Goal: Task Accomplishment & Management: Manage account settings

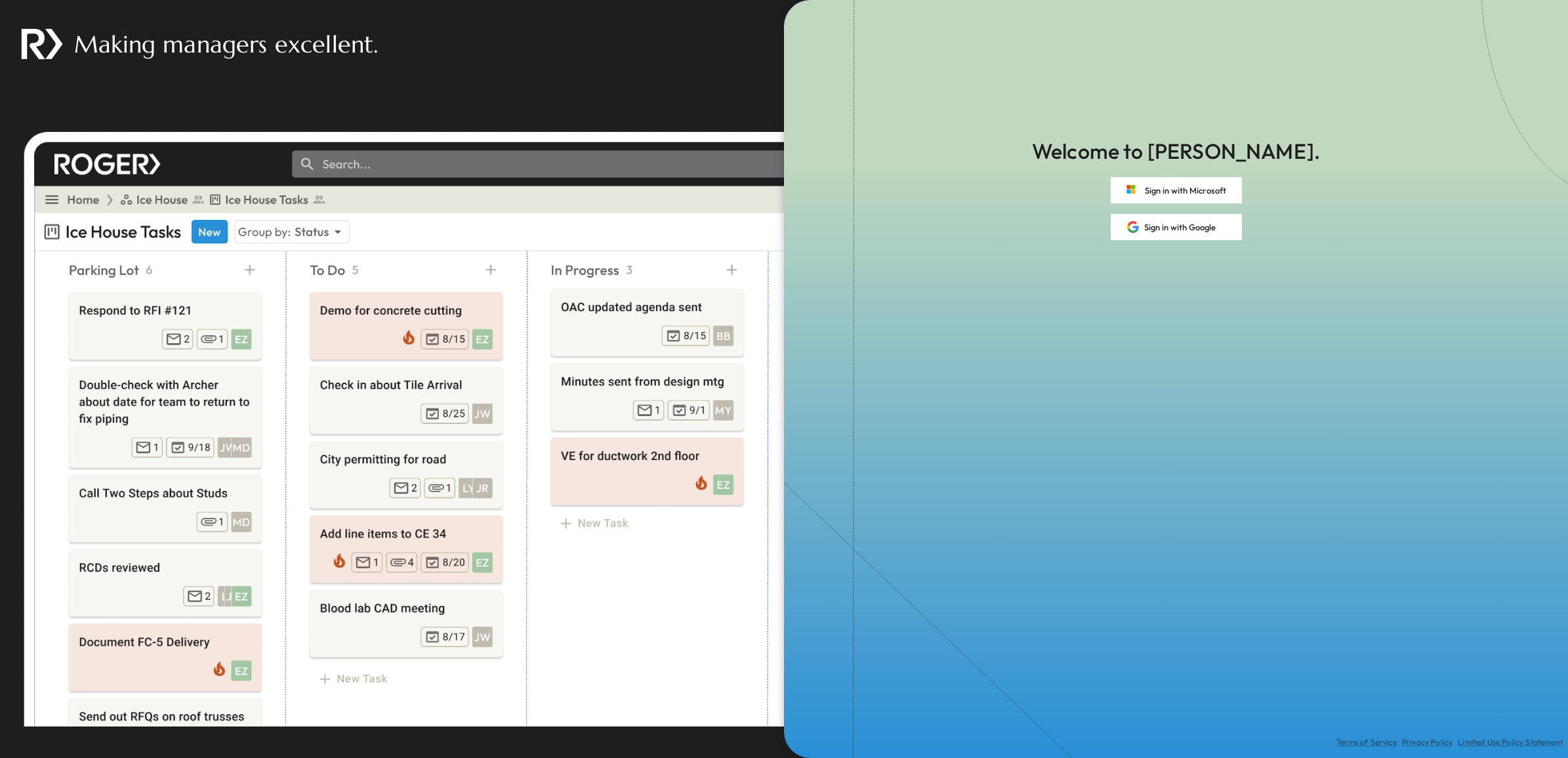
click at [1210, 173] on div "Welcome to Roger. Sign in with Microsoft Sign in with Google Terms of Service P…" at bounding box center [1176, 379] width 784 height 758
click at [1222, 191] on button "Sign in with Microsoft" at bounding box center [1176, 191] width 131 height 26
click at [1193, 197] on button "Sign in with Microsoft" at bounding box center [1176, 191] width 131 height 26
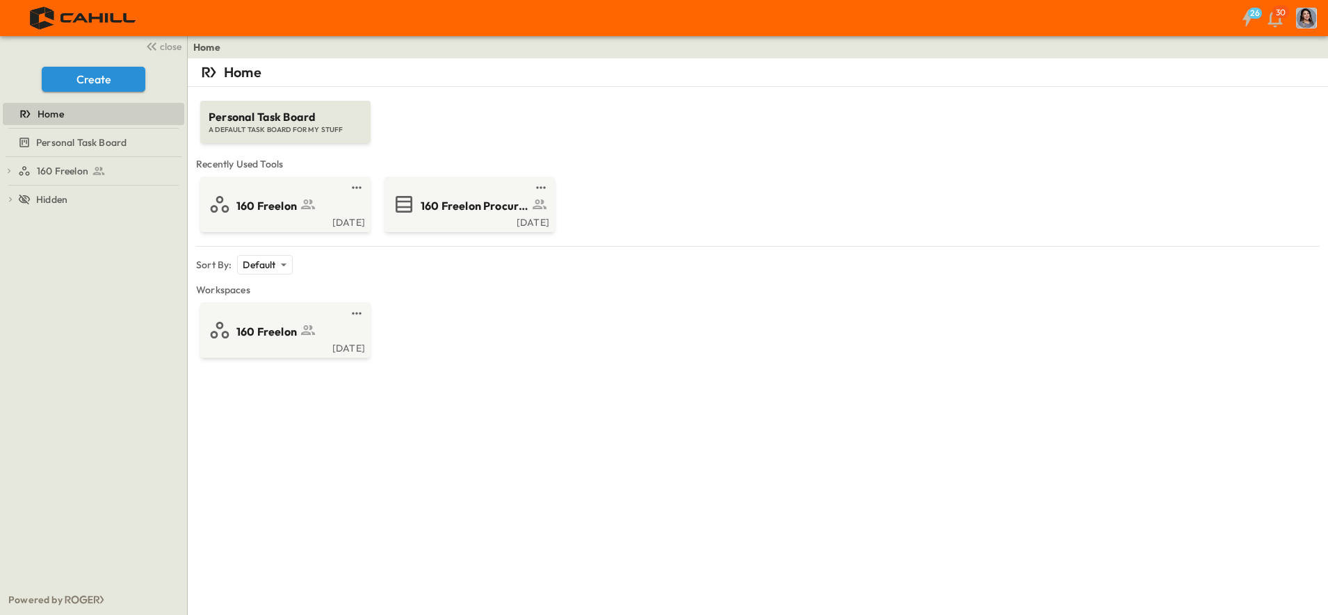
click at [433, 212] on span "160 Freelon Procurement Log" at bounding box center [475, 206] width 108 height 16
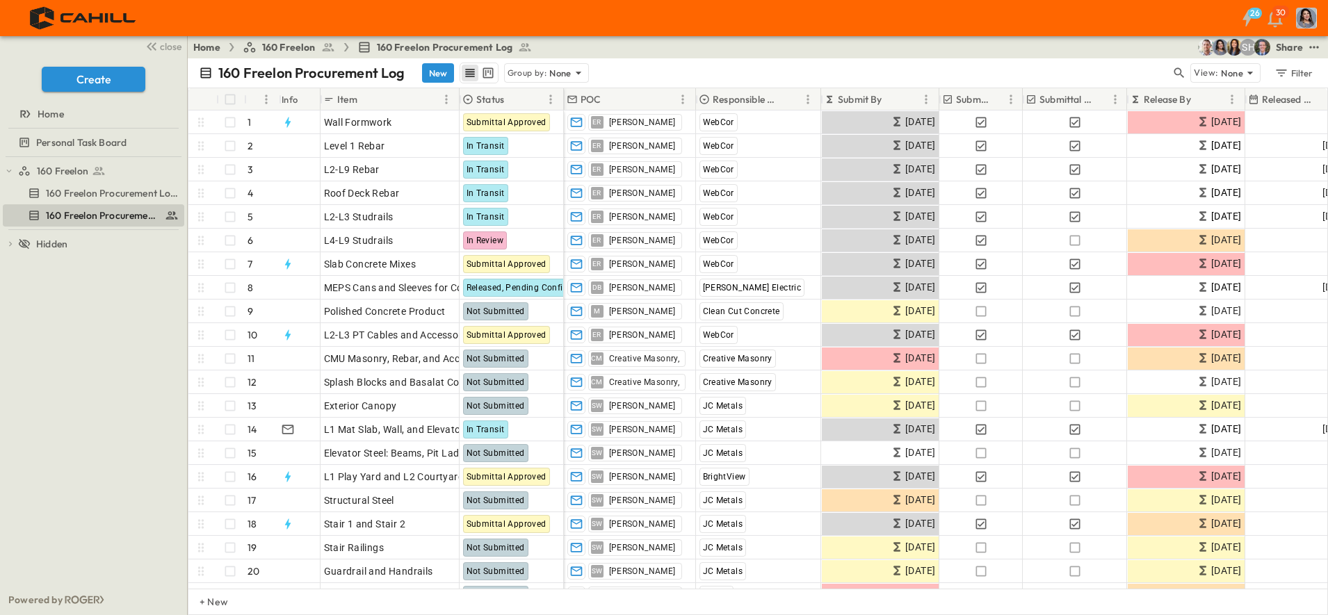
click at [880, 100] on p "Submit By" at bounding box center [860, 99] width 44 height 14
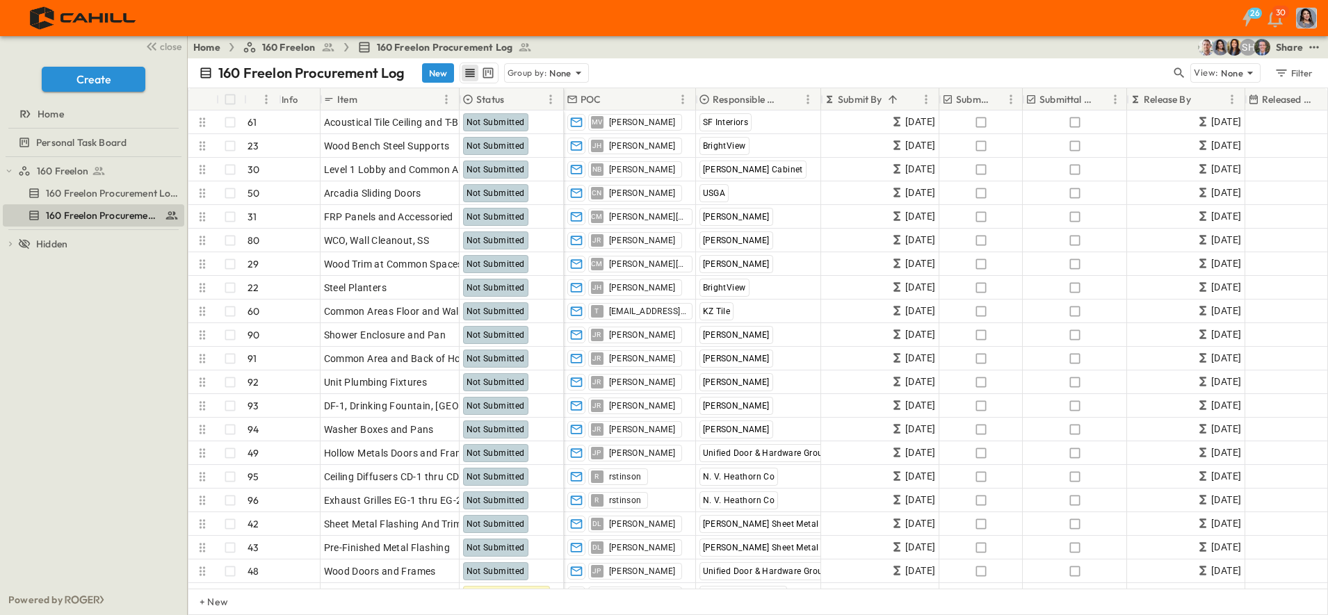
click at [880, 97] on p "Submit By" at bounding box center [860, 99] width 44 height 14
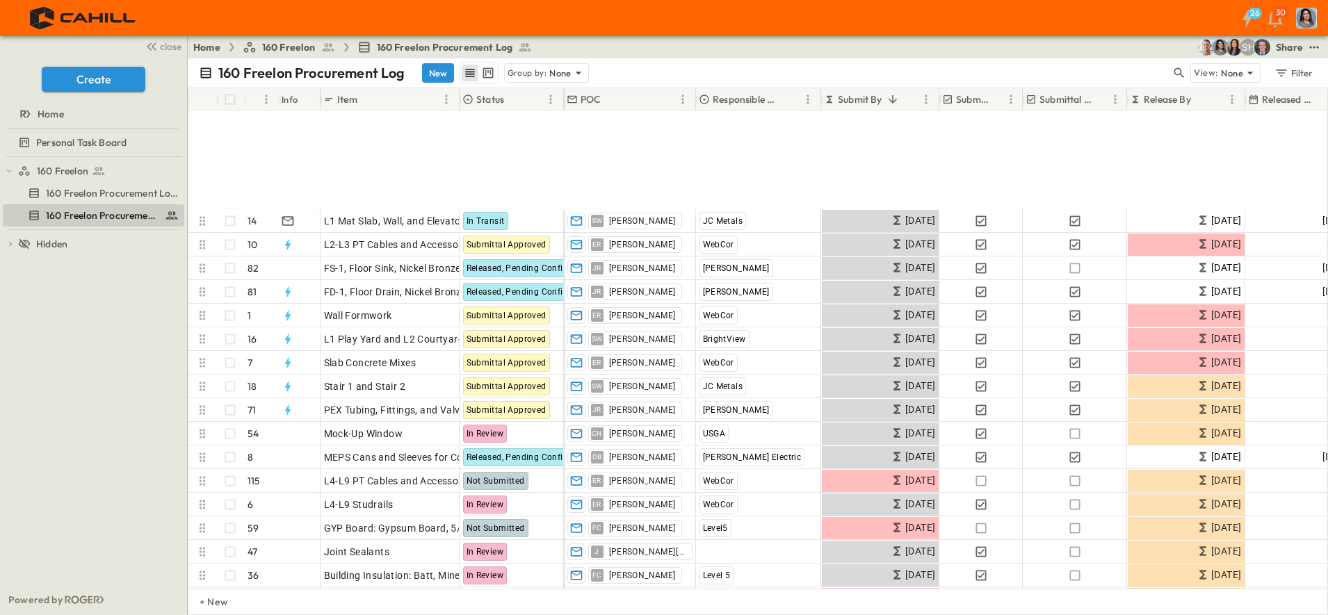
scroll to position [261, 0]
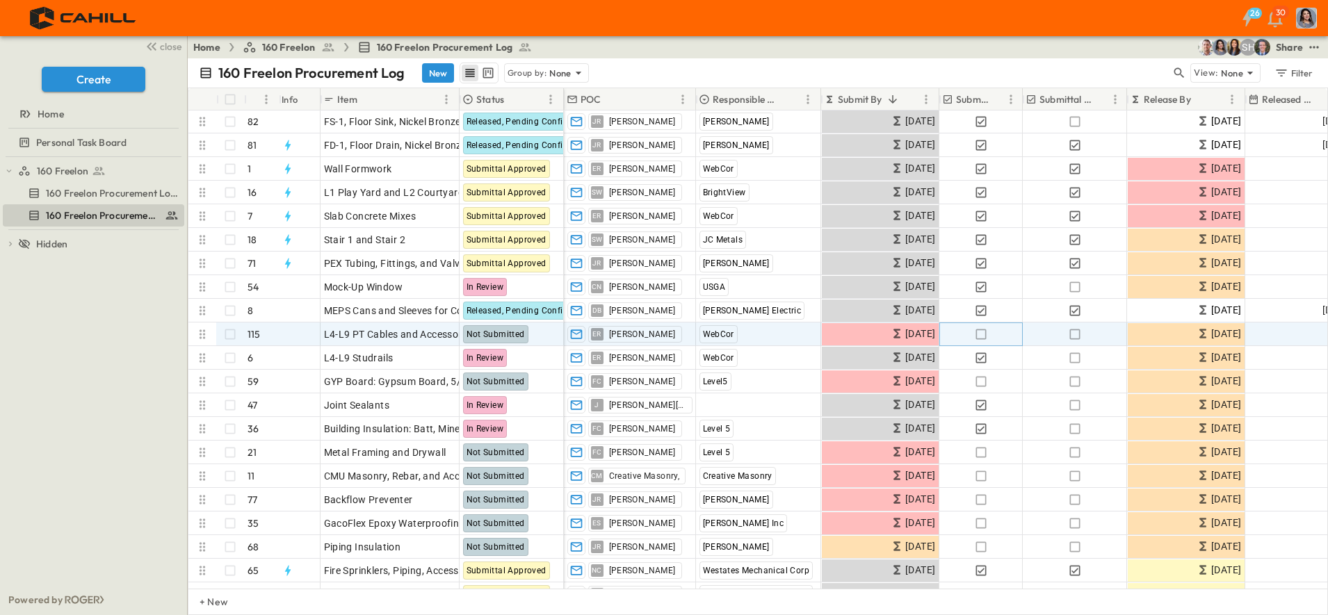
click at [982, 337] on icon "button" at bounding box center [981, 334] width 14 height 14
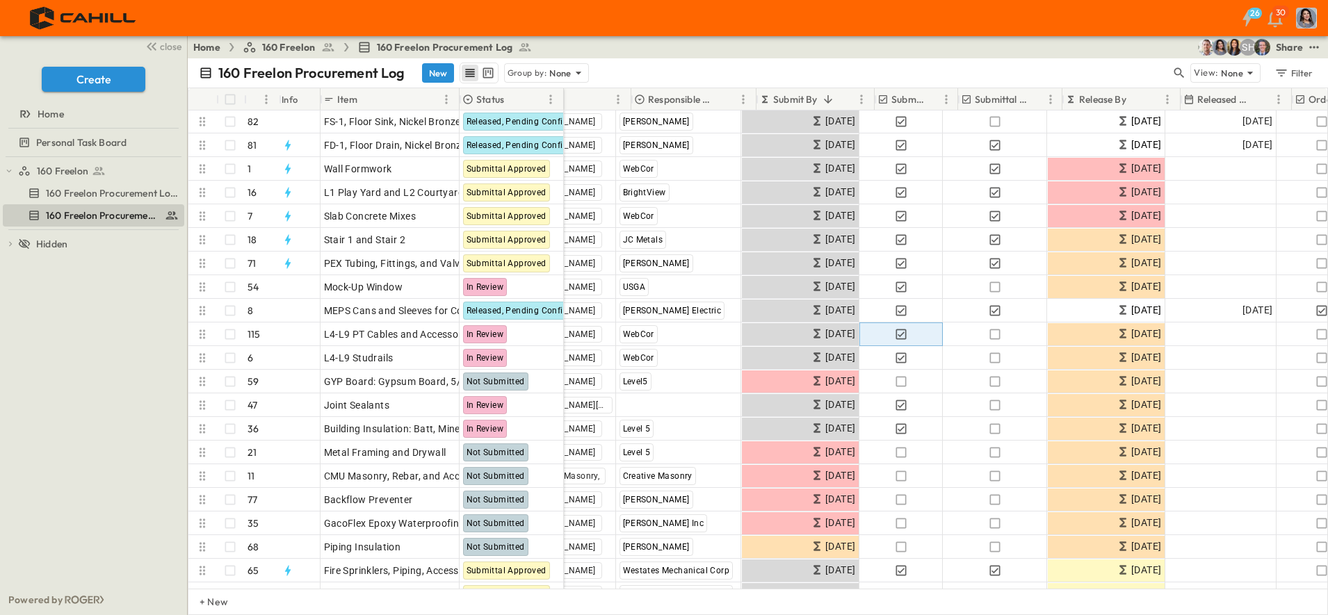
scroll to position [261, 61]
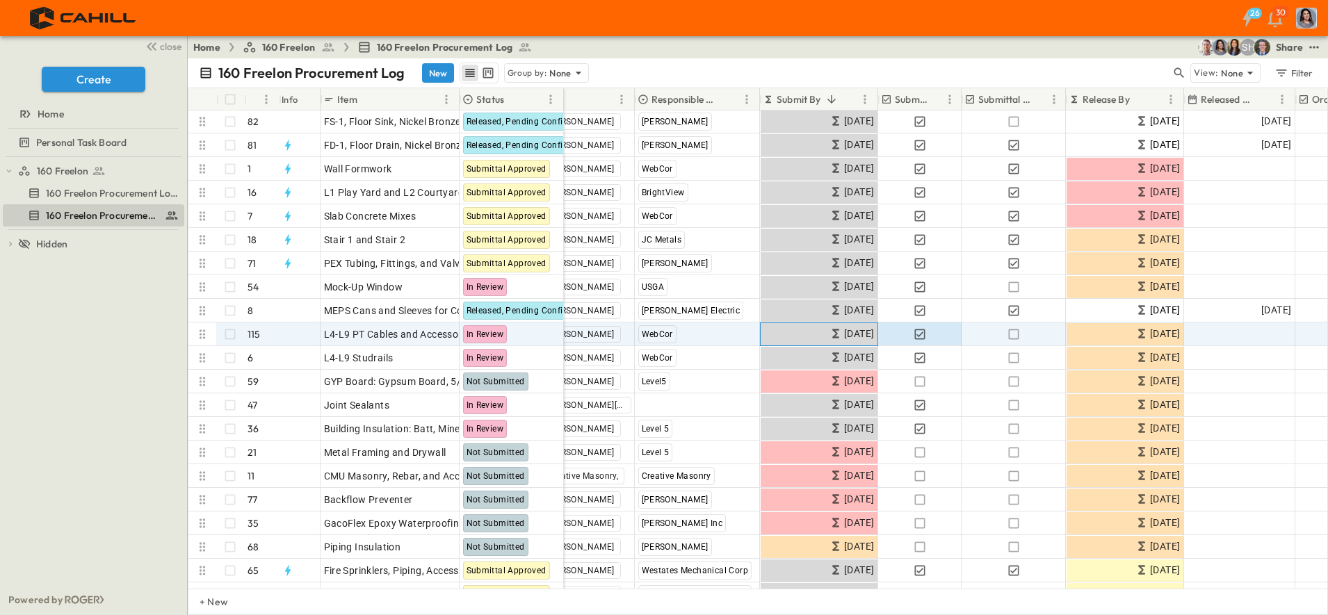
click at [844, 331] on span "[DATE]" at bounding box center [859, 334] width 30 height 16
click at [177, 48] on span "close" at bounding box center [171, 47] width 22 height 14
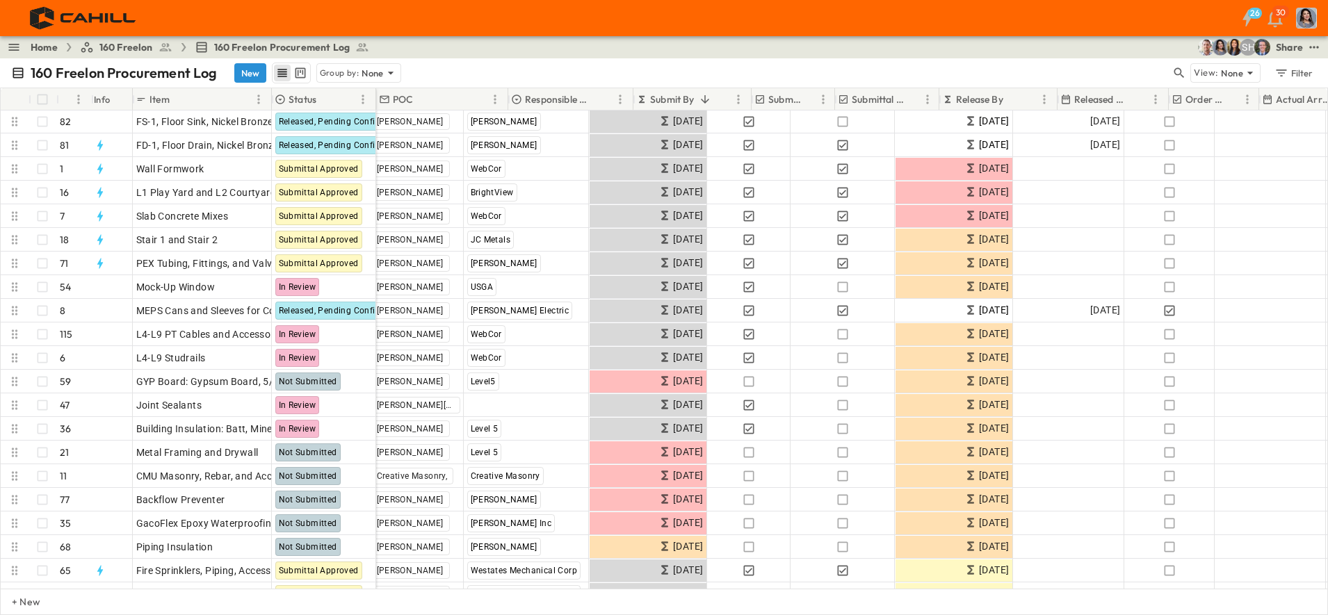
scroll to position [261, 0]
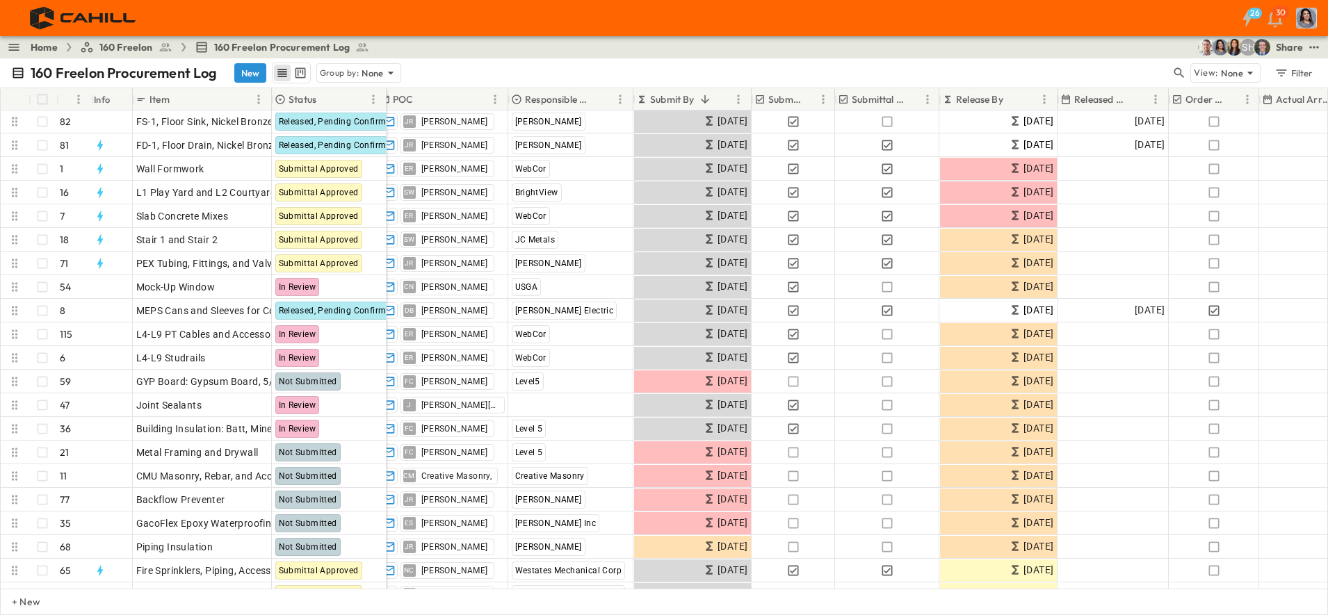
drag, startPoint x: 373, startPoint y: 104, endPoint x: 384, endPoint y: 108, distance: 11.2
click at [384, 108] on div at bounding box center [387, 99] width 14 height 39
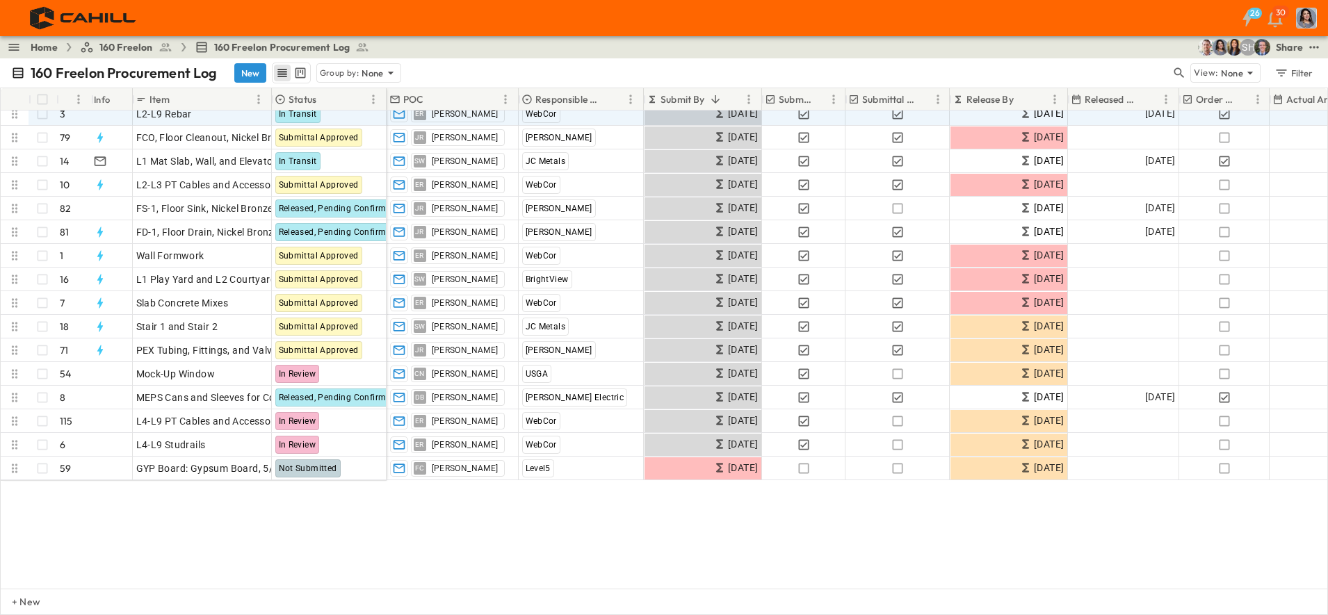
scroll to position [0, 0]
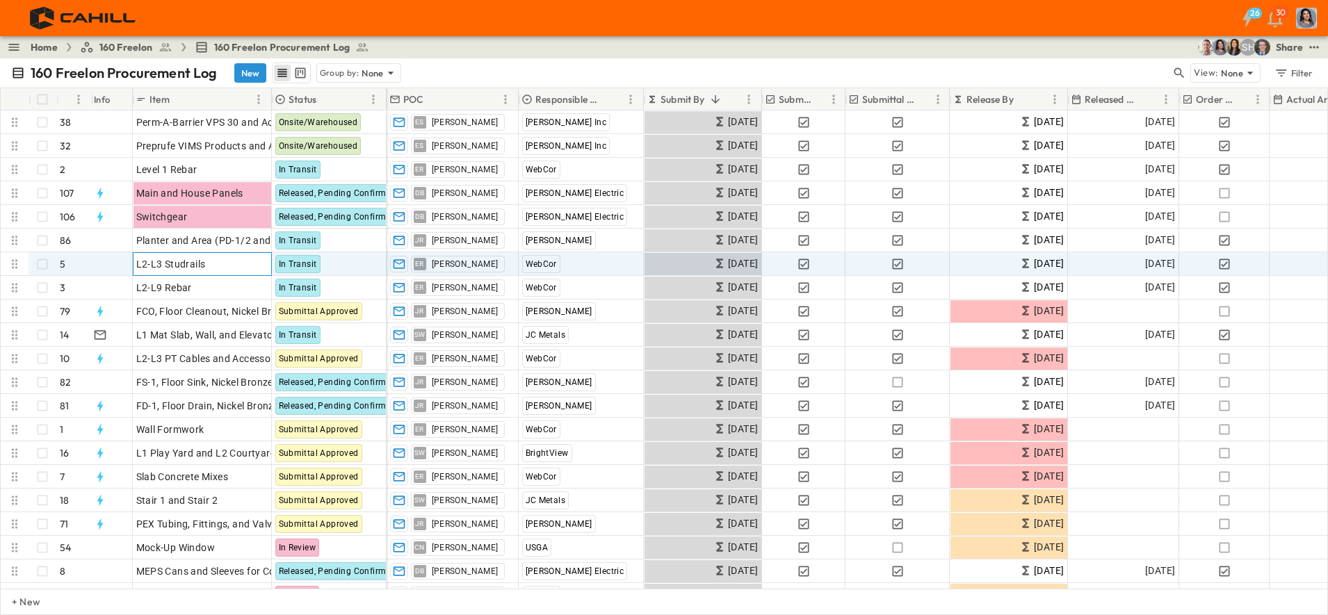
click at [174, 263] on span "L2-L3 Studrails" at bounding box center [171, 264] width 70 height 14
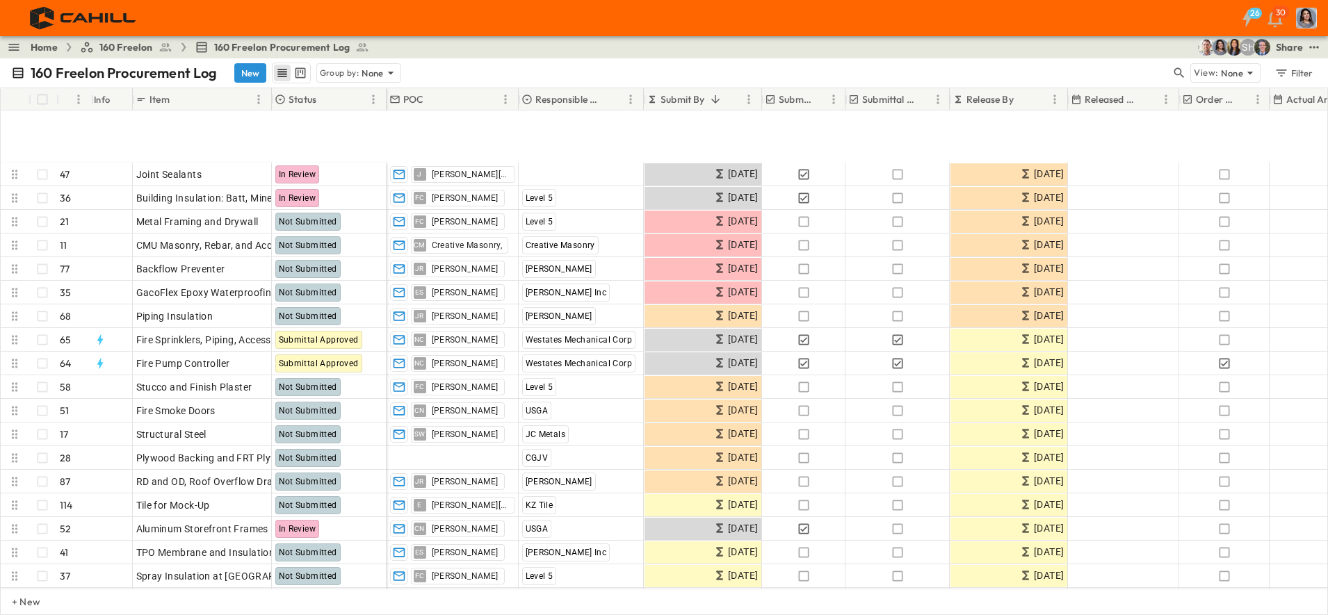
scroll to position [608, 0]
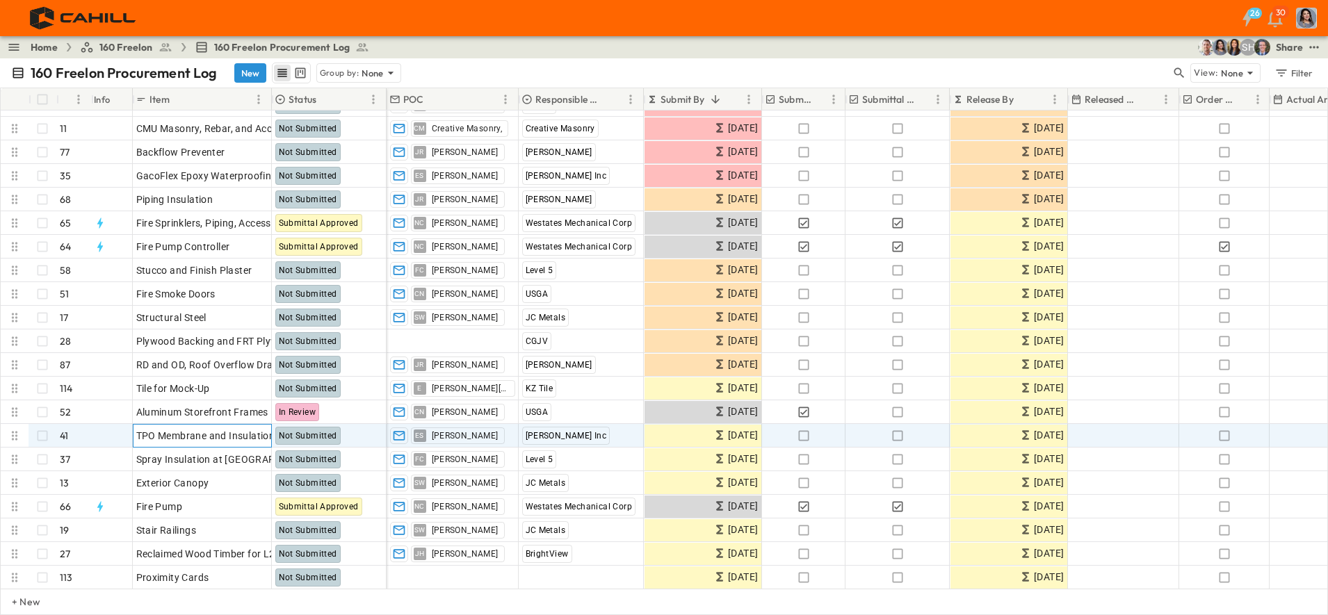
click at [212, 435] on span "TPO Membrane and Insulation" at bounding box center [205, 436] width 139 height 14
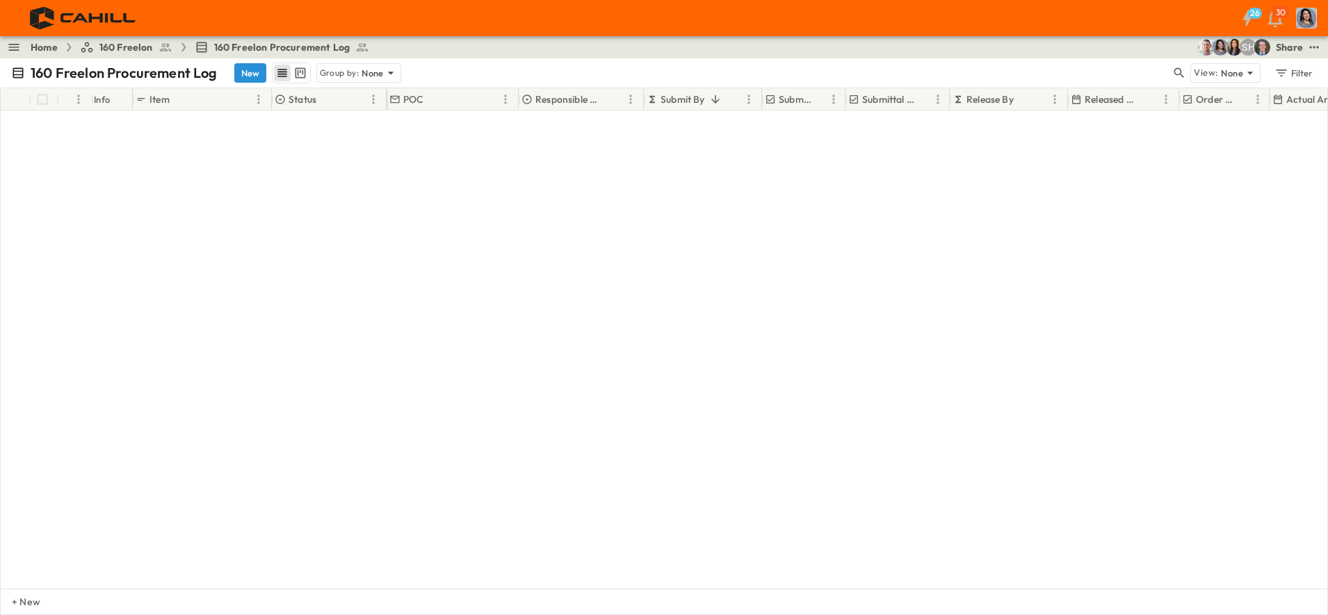
scroll to position [0, 0]
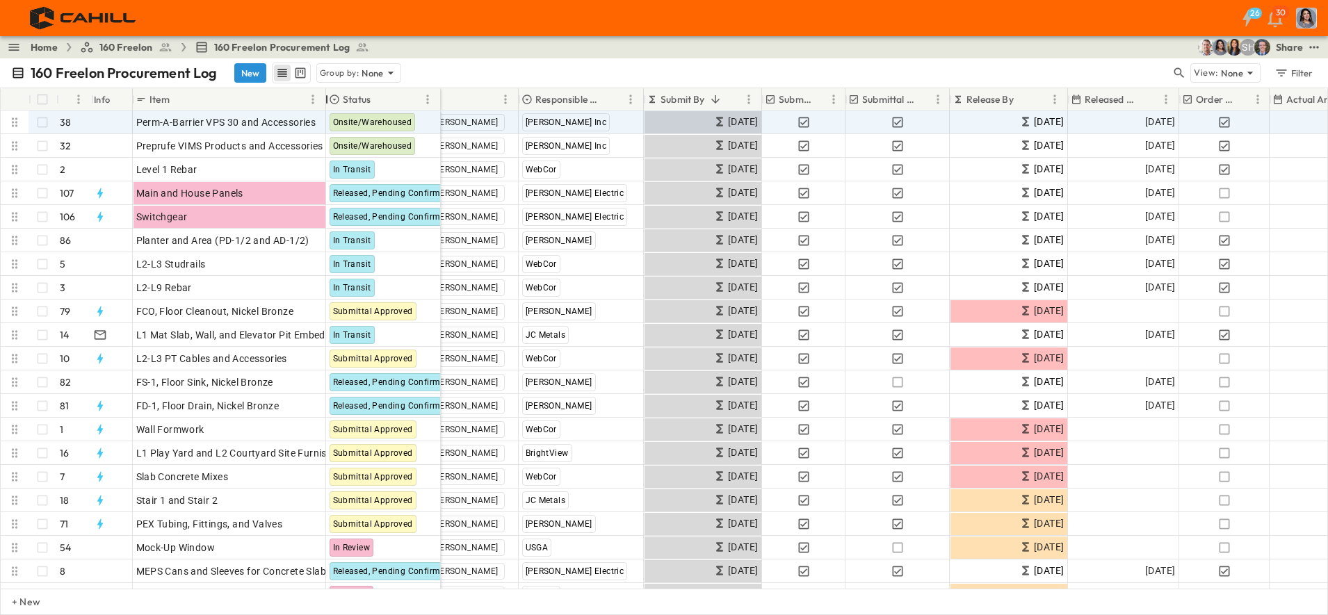
drag, startPoint x: 272, startPoint y: 102, endPoint x: 326, endPoint y: 113, distance: 55.3
click at [326, 113] on div "# Info Item Status POC Responsible Contractor Submit By Submitted? Submittal Ap…" at bounding box center [664, 338] width 1326 height 500
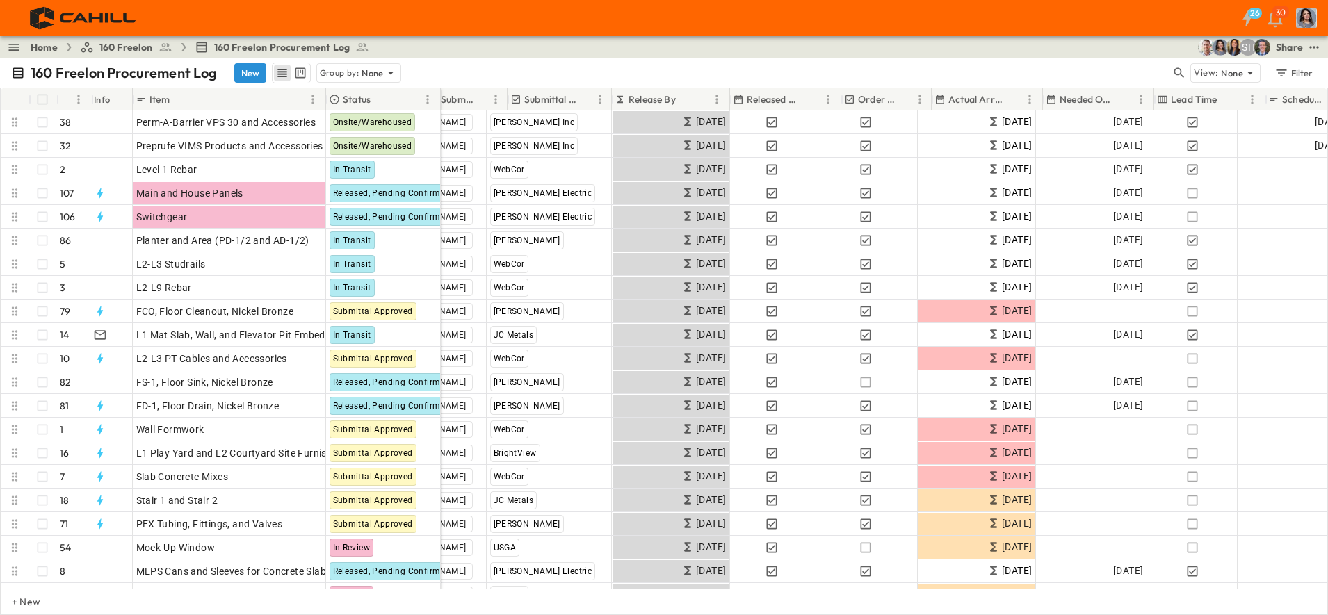
scroll to position [0, 392]
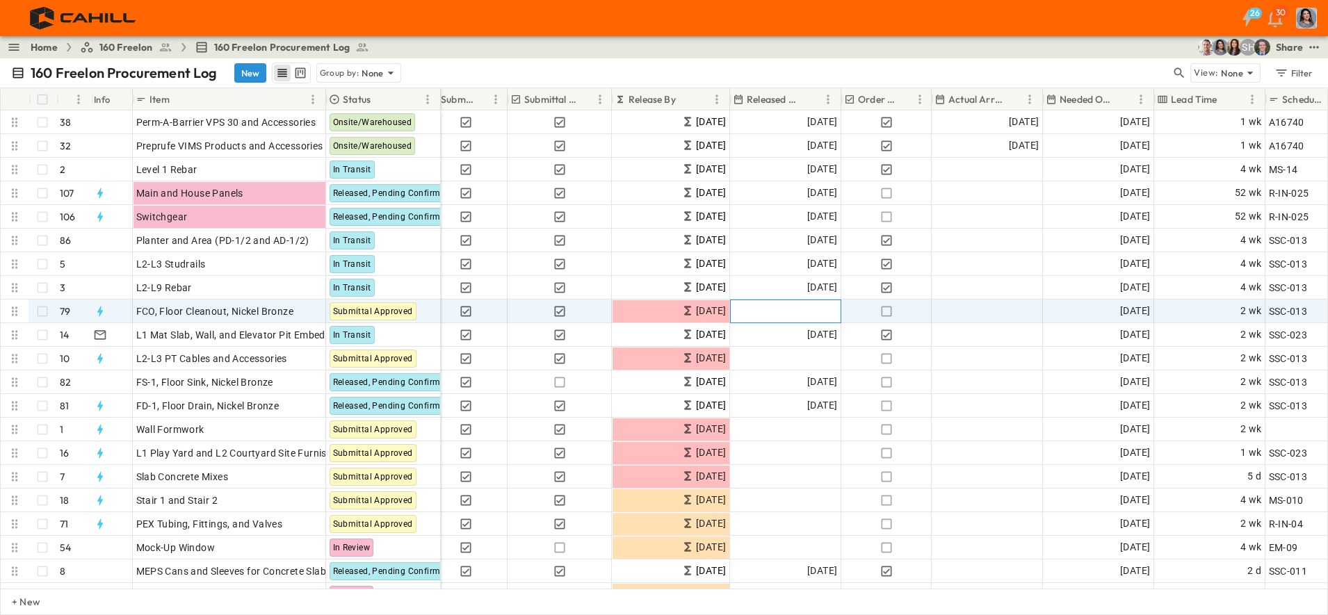
click at [788, 311] on div "Add Date" at bounding box center [786, 311] width 110 height 22
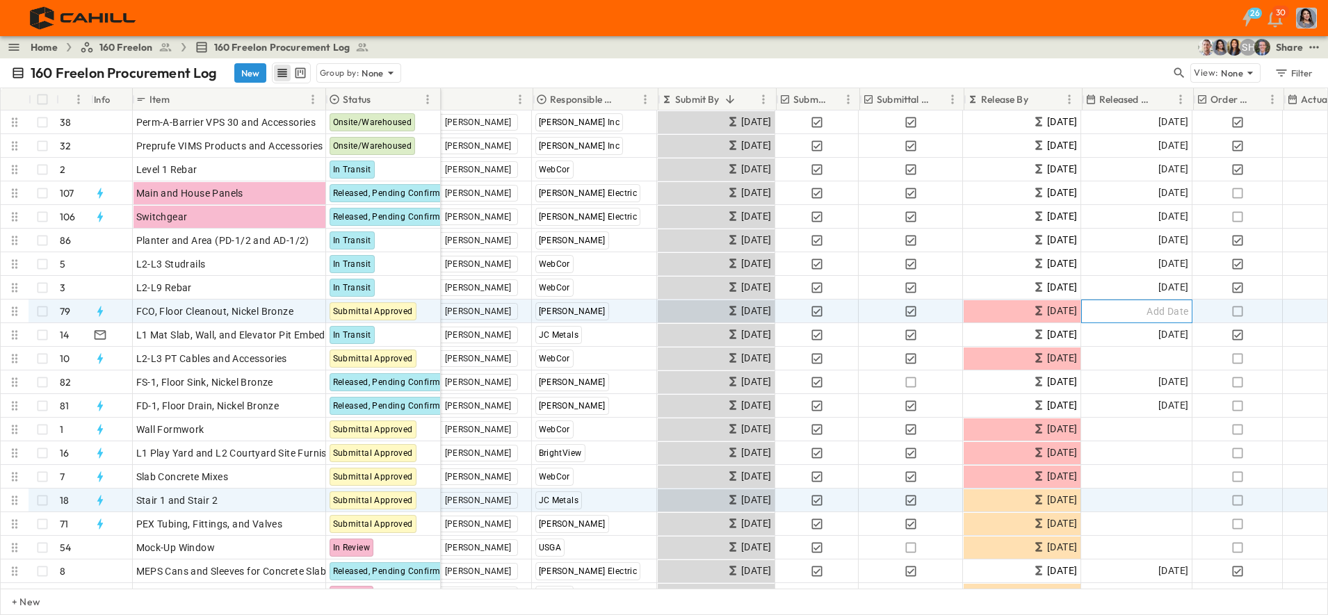
scroll to position [0, 40]
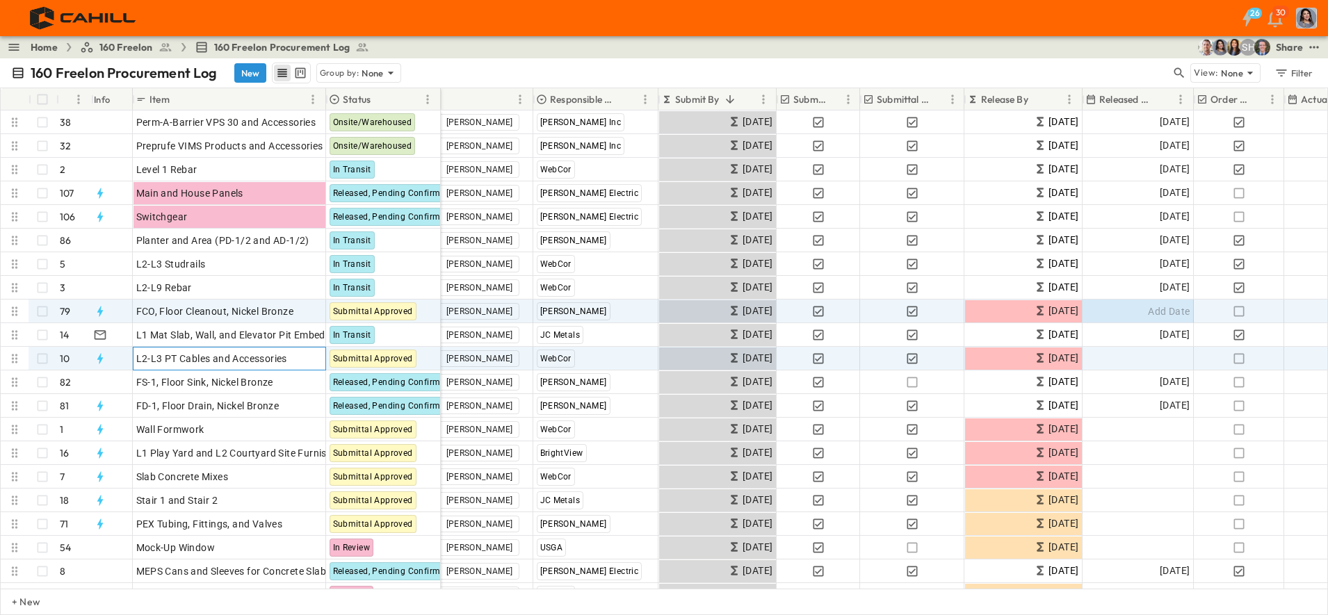
click at [175, 358] on span "L2-L3 PT Cables and Accessories" at bounding box center [211, 359] width 151 height 14
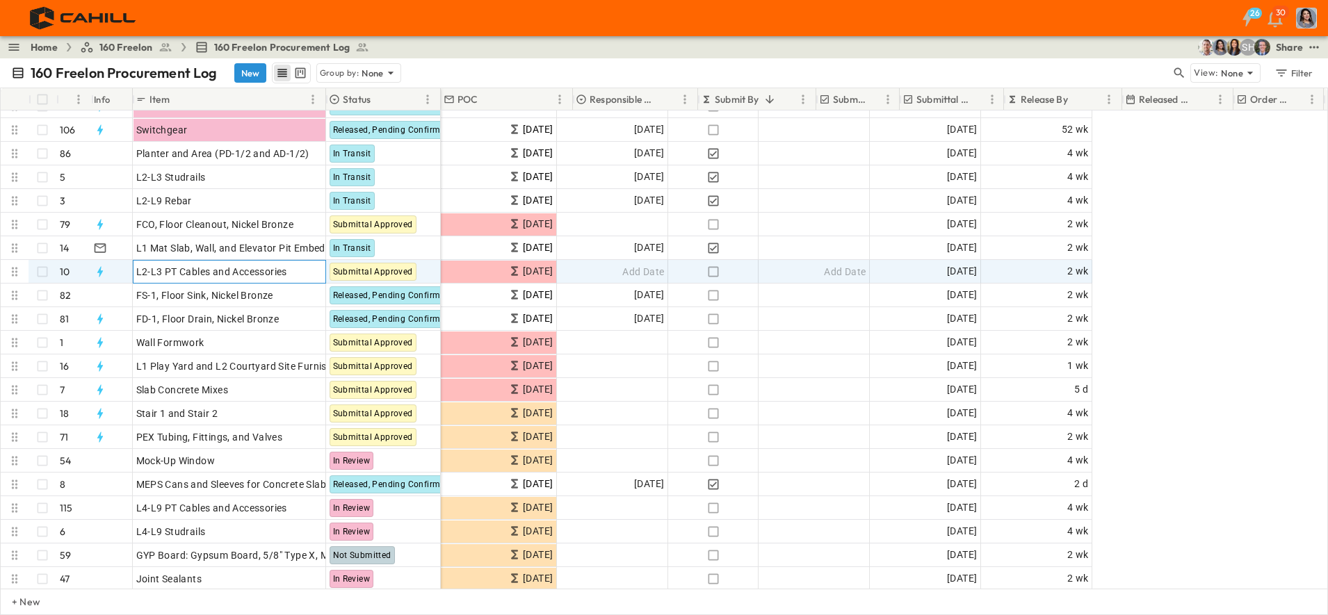
scroll to position [87, 0]
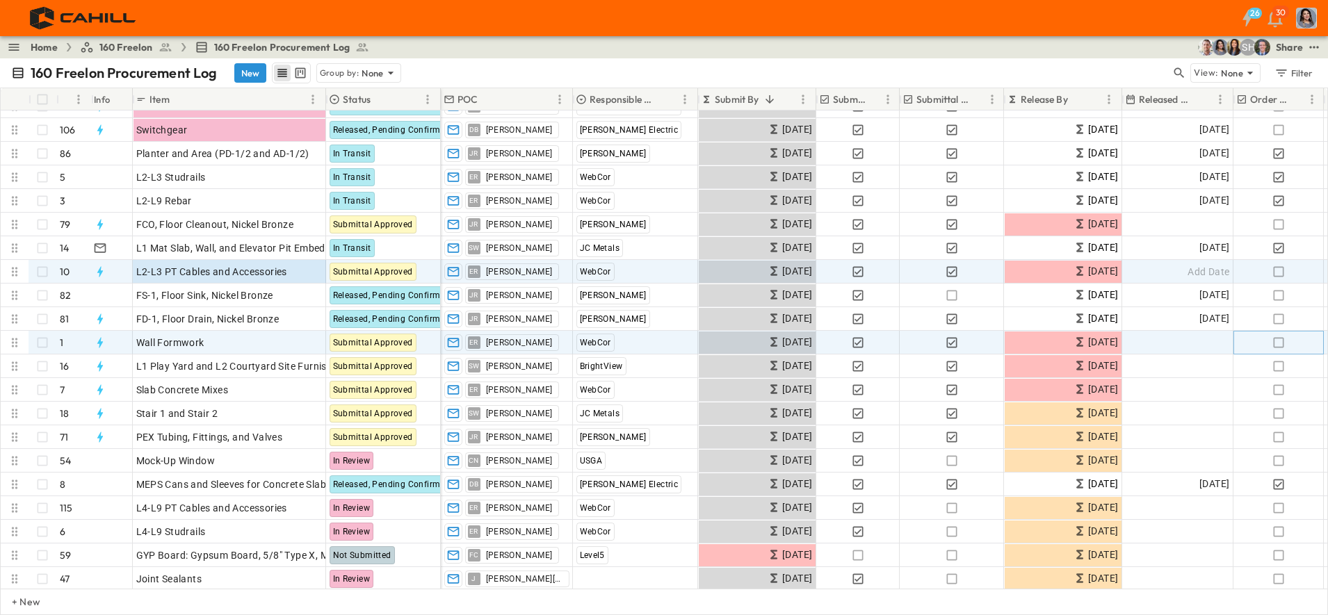
click at [1278, 345] on icon "button" at bounding box center [1278, 343] width 14 height 14
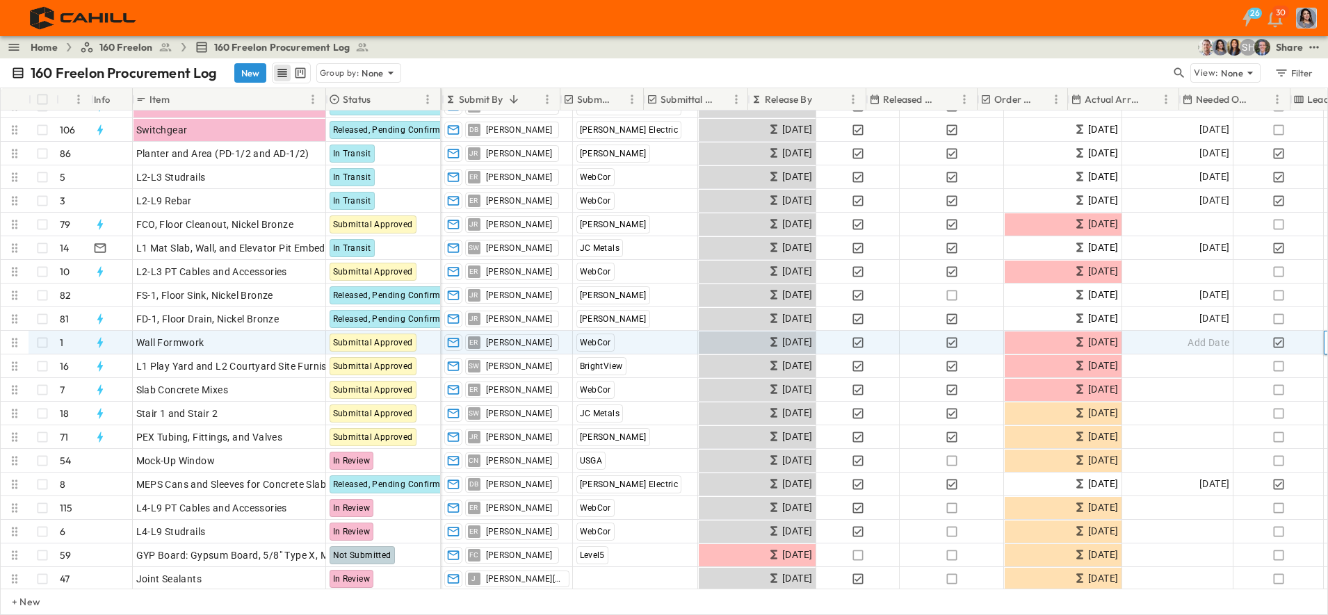
scroll to position [87, 256]
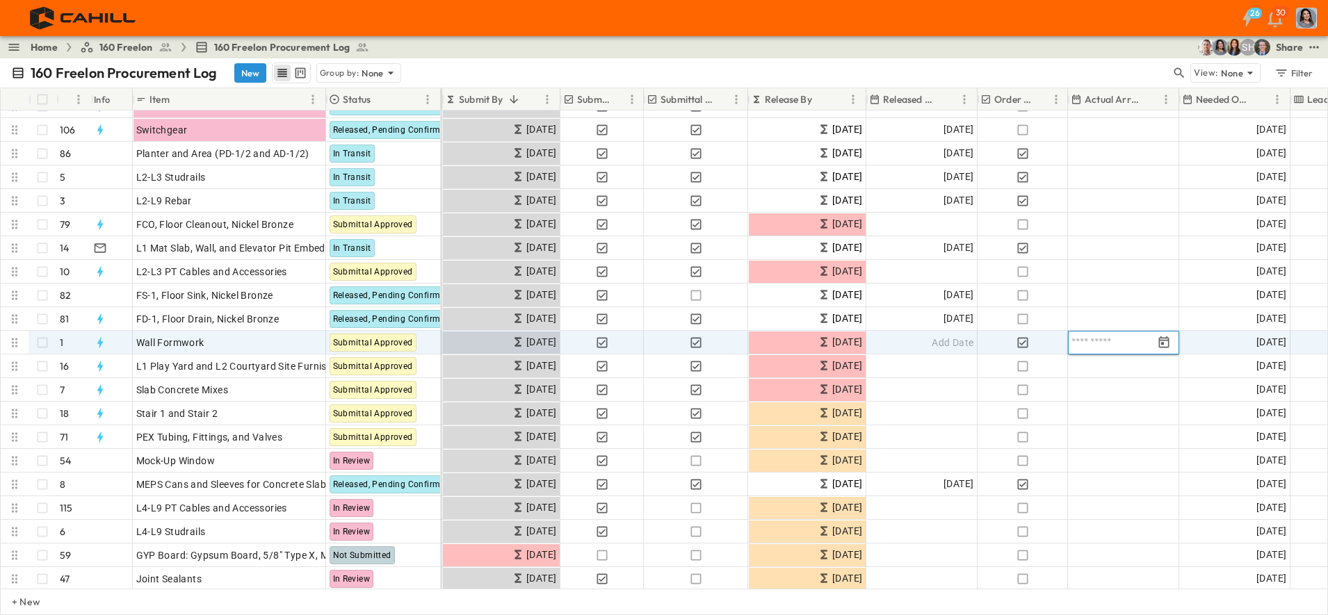
click at [1107, 345] on input "text" at bounding box center [1111, 342] width 81 height 13
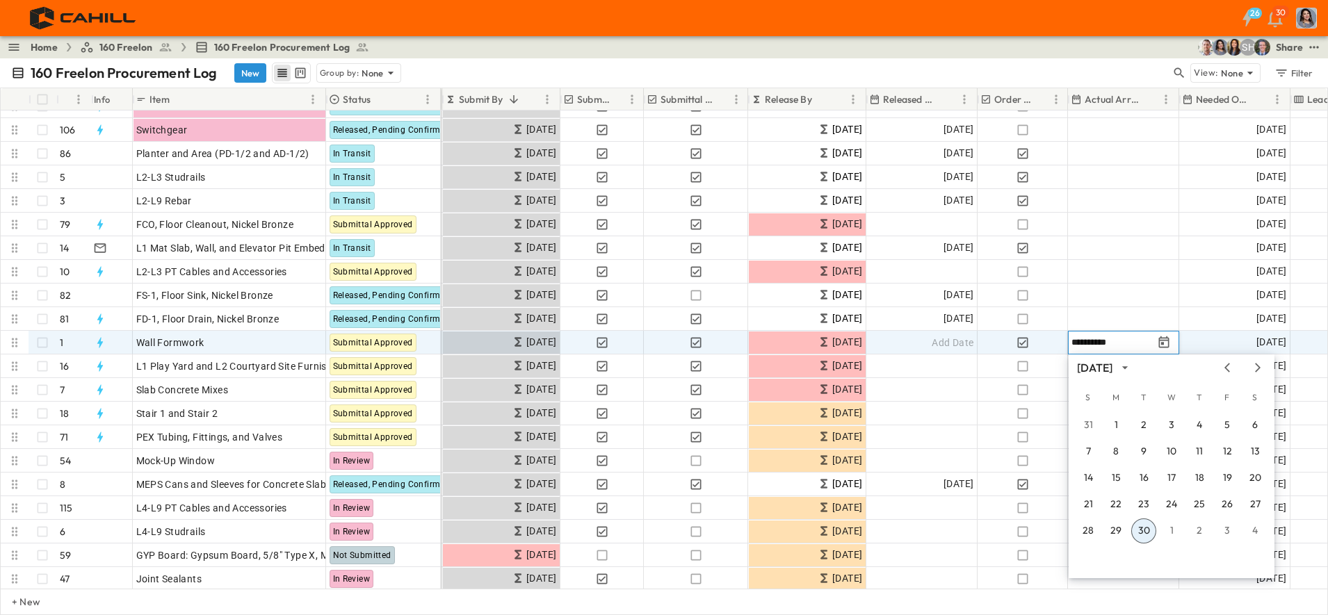
type input "**********"
click at [1140, 533] on button "30" at bounding box center [1143, 531] width 25 height 25
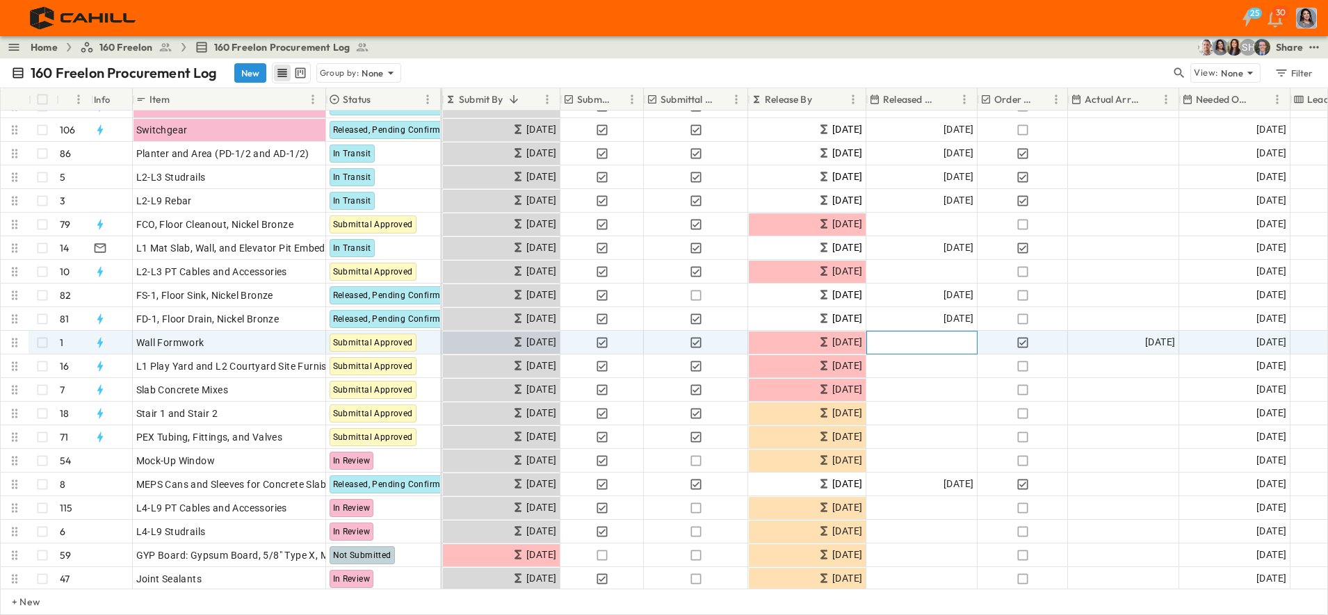
click at [947, 345] on span "Add Date" at bounding box center [952, 343] width 42 height 14
click at [947, 339] on input "**********" at bounding box center [910, 342] width 81 height 13
click at [963, 345] on icon "Tracking Date Menu" at bounding box center [962, 343] width 14 height 14
click at [940, 532] on button "30" at bounding box center [941, 531] width 25 height 25
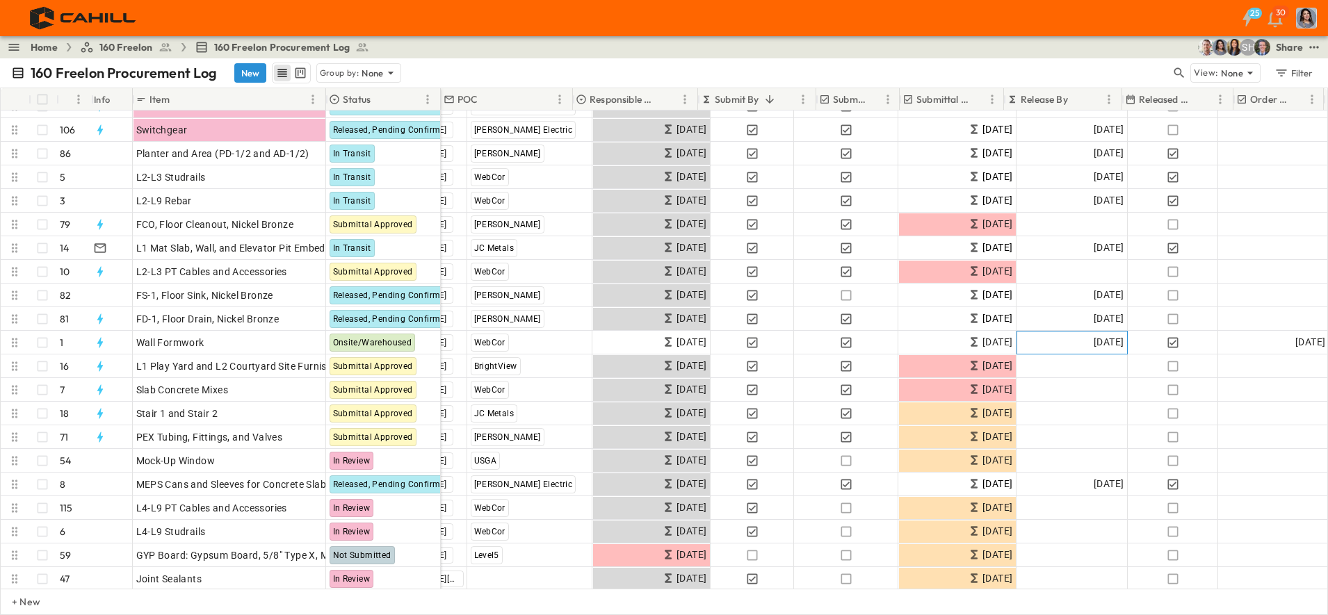
scroll to position [87, 0]
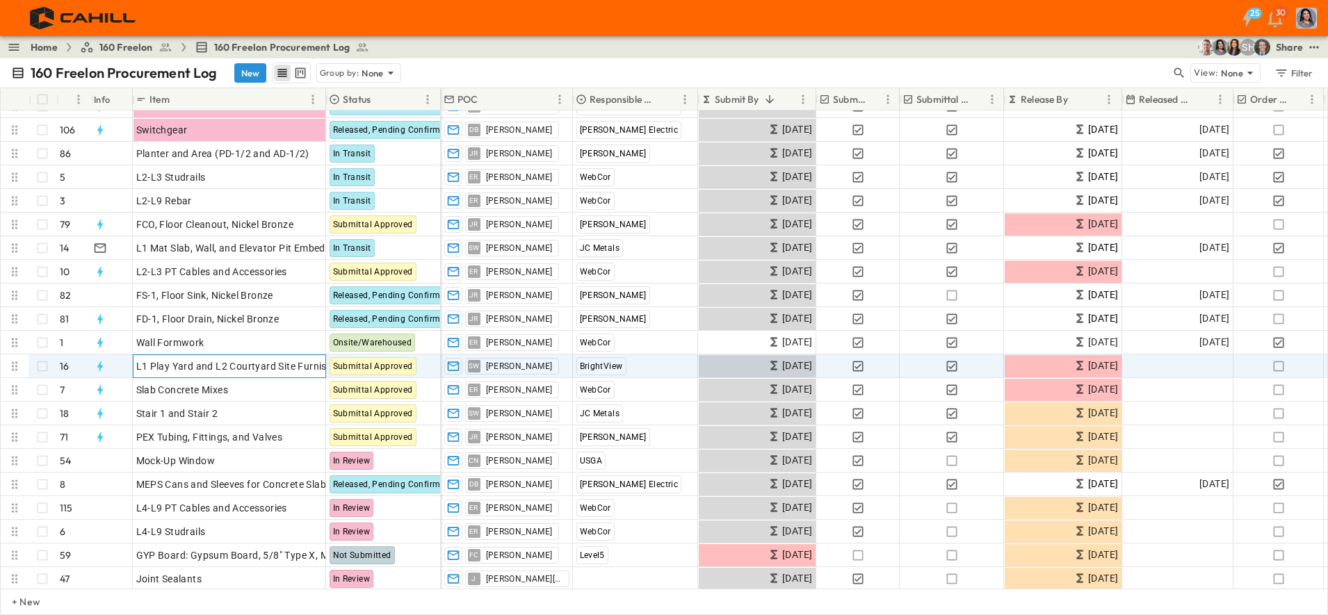
click at [199, 366] on span "L1 Play Yard and L2 Courtyard Site Furnishings" at bounding box center [243, 366] width 215 height 14
click at [1178, 73] on icon "button" at bounding box center [1179, 73] width 14 height 14
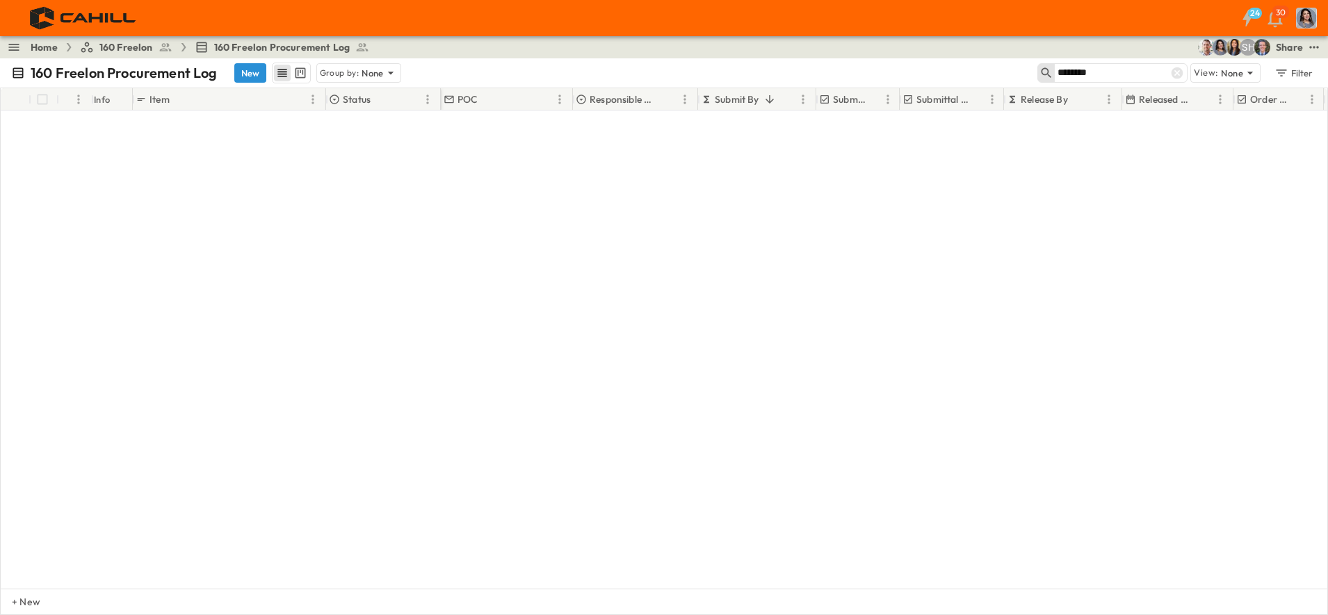
click at [1103, 71] on input "********" at bounding box center [1105, 73] width 97 height 20
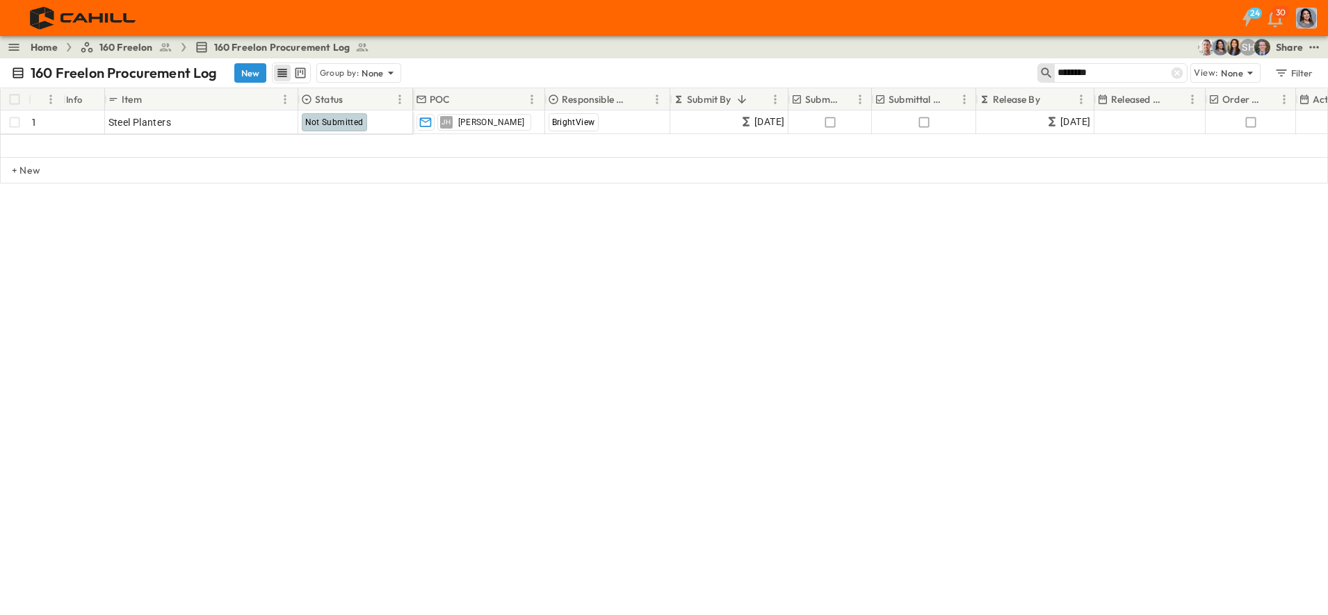
scroll to position [0, 0]
type input "********"
click at [1180, 73] on icon at bounding box center [1177, 73] width 12 height 12
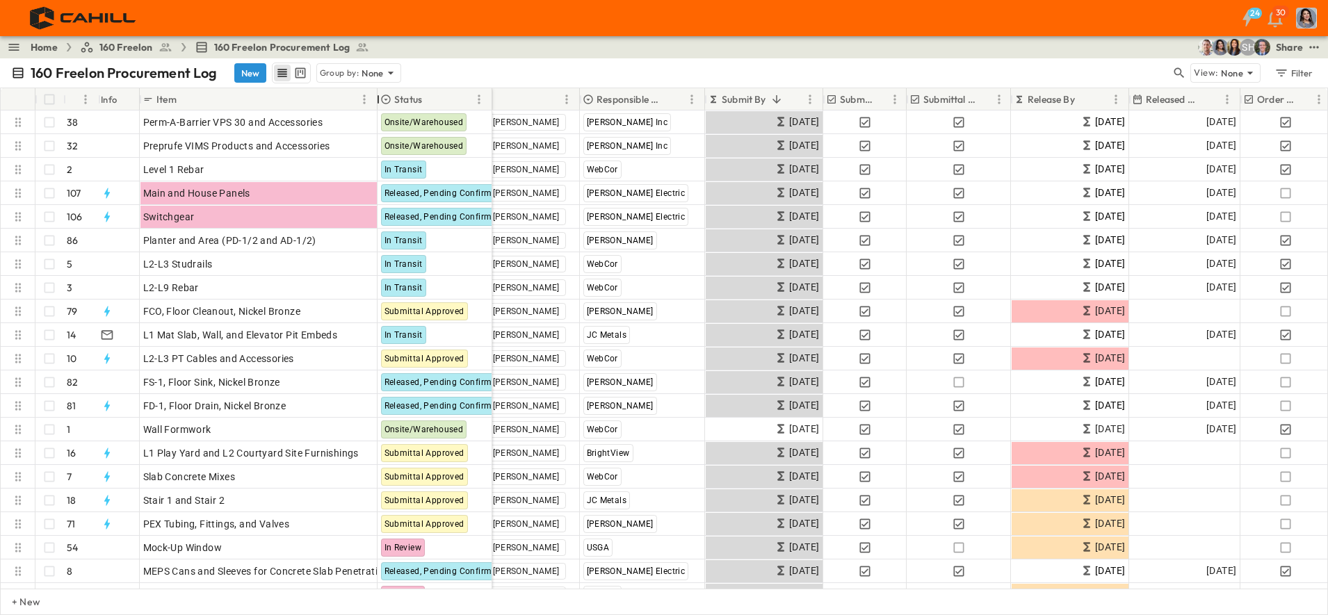
drag, startPoint x: 332, startPoint y: 101, endPoint x: 489, endPoint y: 95, distance: 156.5
click at [377, 100] on div at bounding box center [378, 99] width 14 height 39
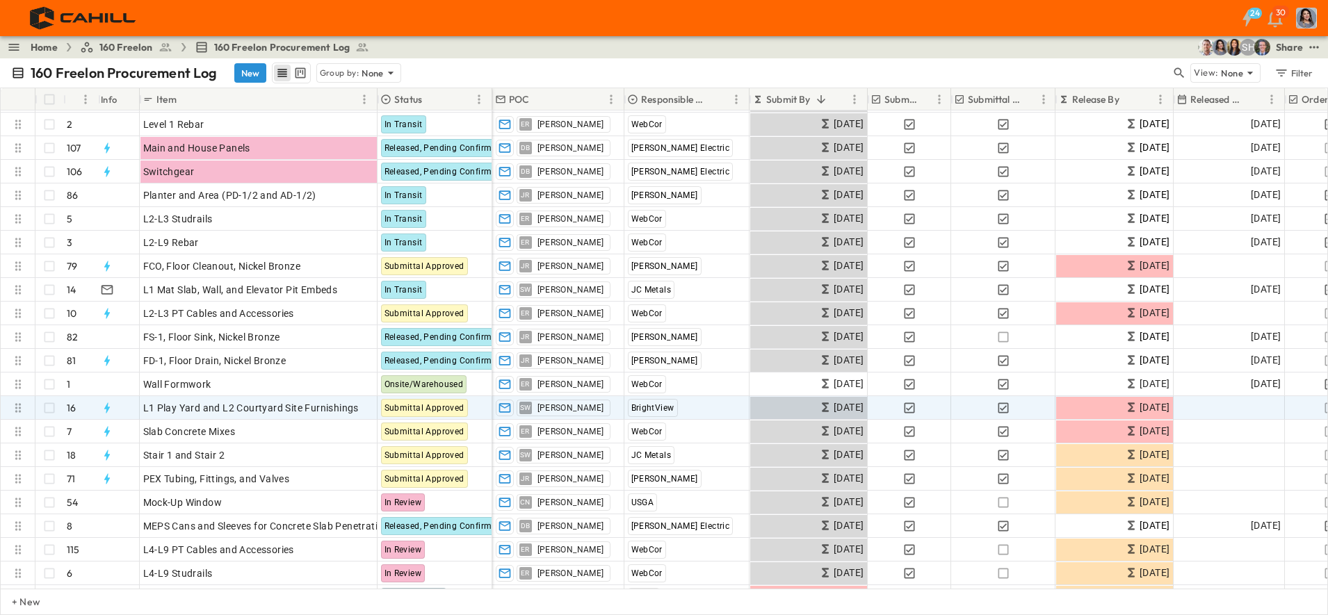
scroll to position [87, 0]
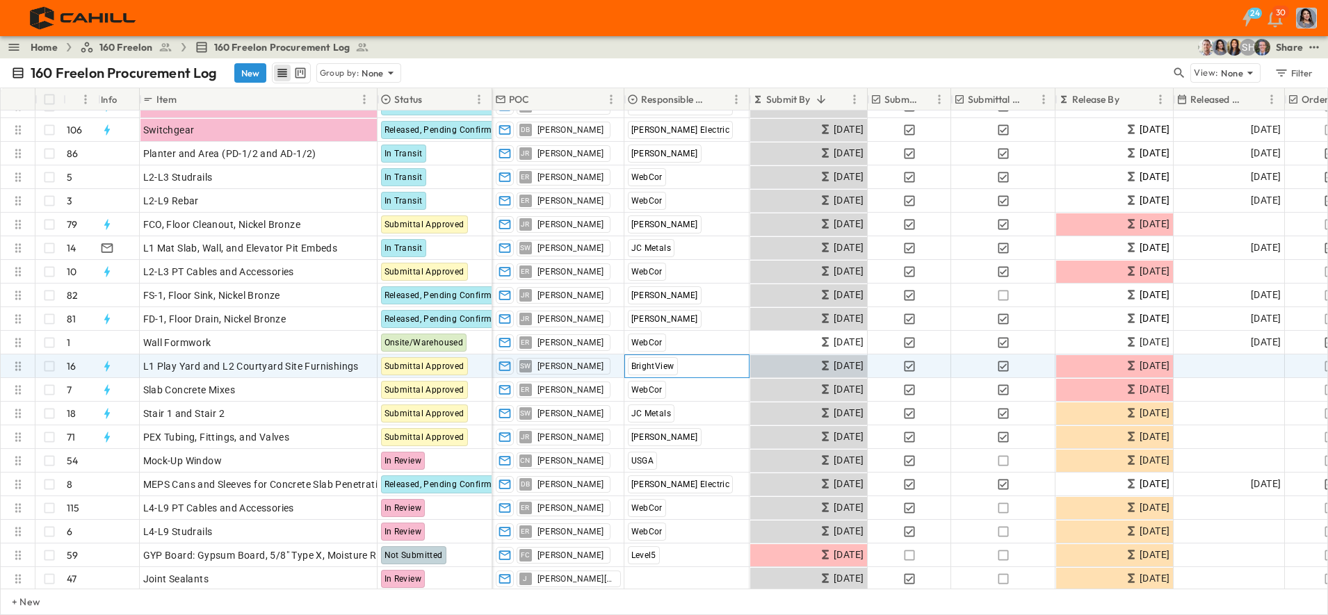
click at [685, 367] on div "BrightView" at bounding box center [687, 366] width 124 height 22
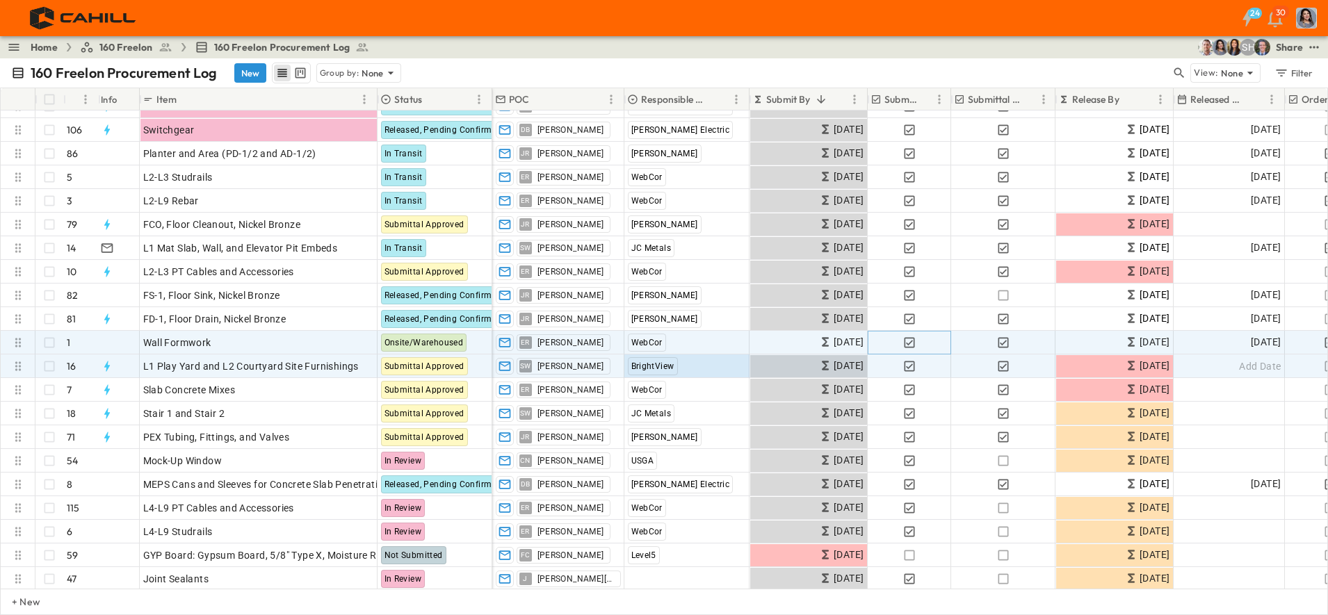
click at [913, 343] on icon "button" at bounding box center [909, 343] width 14 height 14
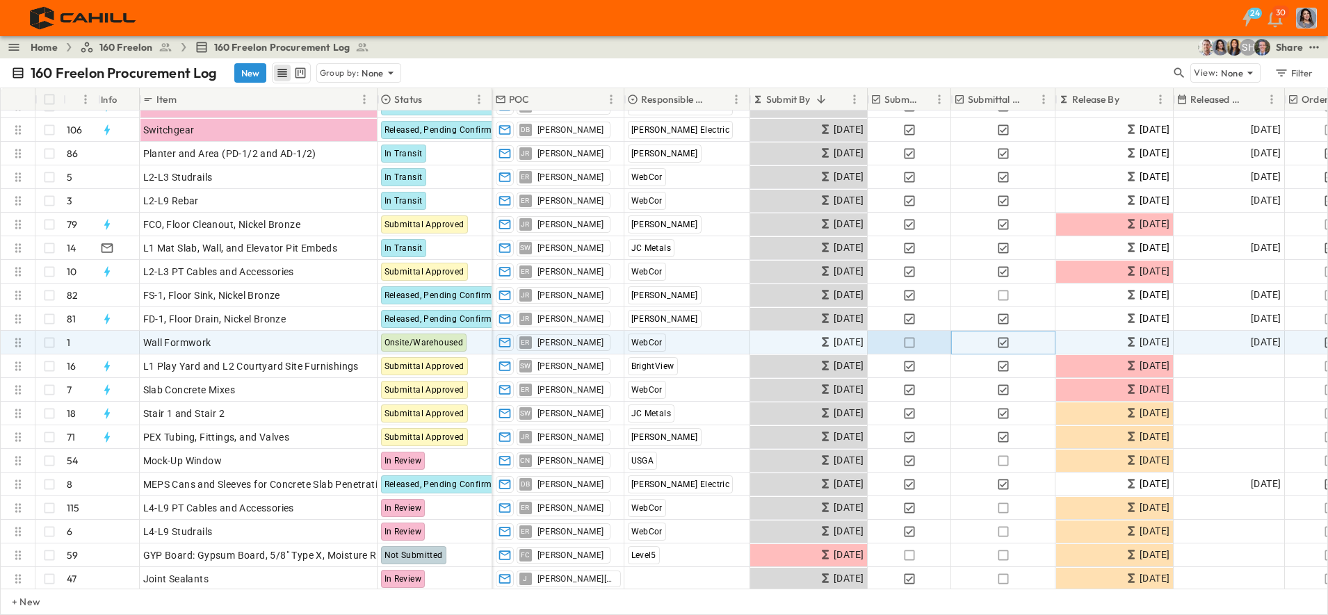
drag, startPoint x: 1006, startPoint y: 340, endPoint x: 1312, endPoint y: 430, distance: 319.4
click at [1006, 340] on icon "button" at bounding box center [1003, 343] width 14 height 14
click at [913, 343] on icon "button" at bounding box center [909, 343] width 14 height 14
click at [1004, 344] on icon "button" at bounding box center [1003, 343] width 14 height 14
click at [908, 366] on icon "button" at bounding box center [909, 366] width 14 height 14
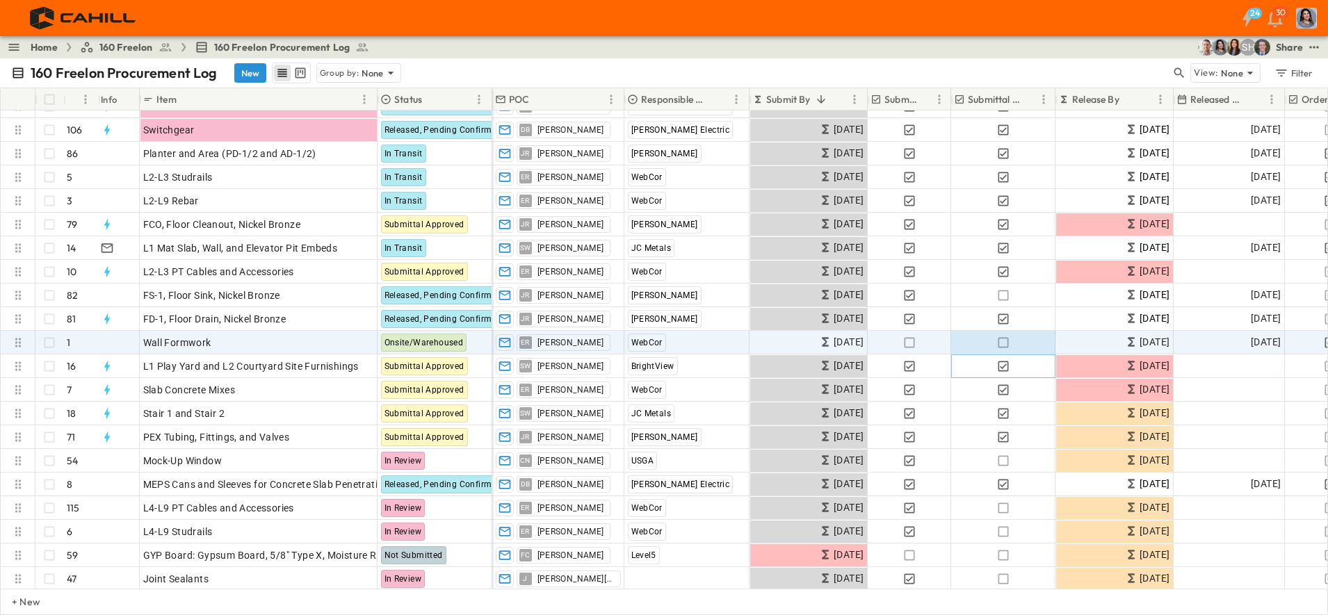
click at [1005, 365] on icon "button" at bounding box center [1002, 366] width 10 height 10
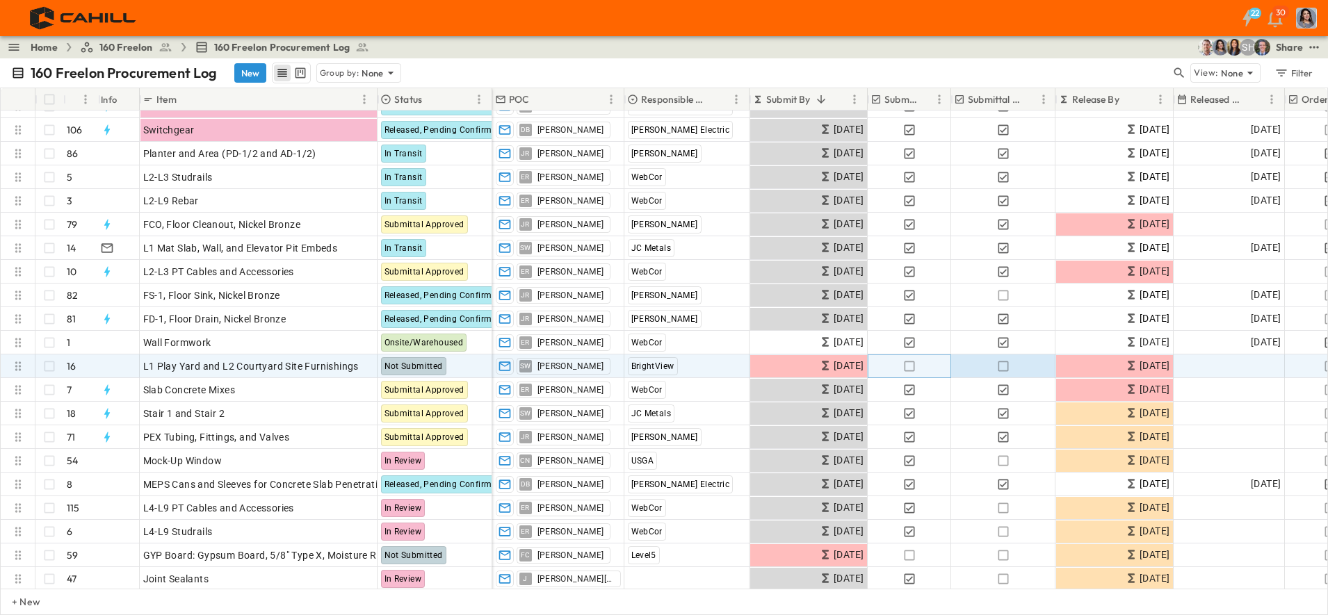
click at [908, 366] on icon "button" at bounding box center [909, 366] width 14 height 14
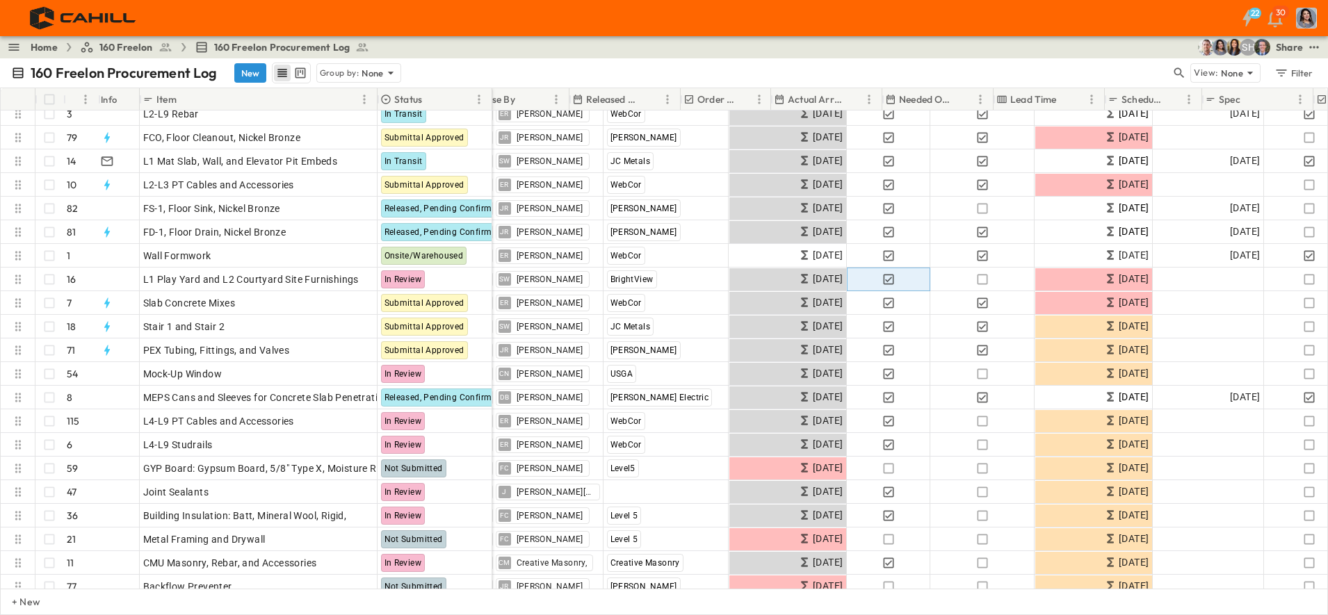
scroll to position [174, 604]
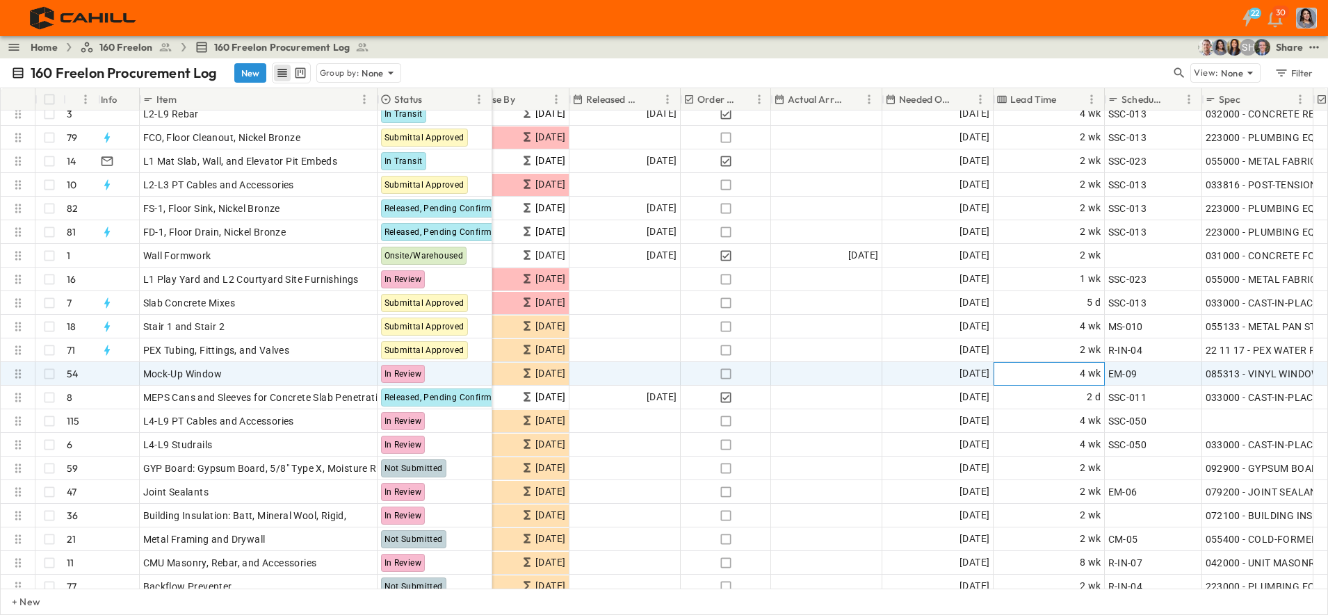
click at [1054, 373] on div "4 wk" at bounding box center [1049, 374] width 110 height 22
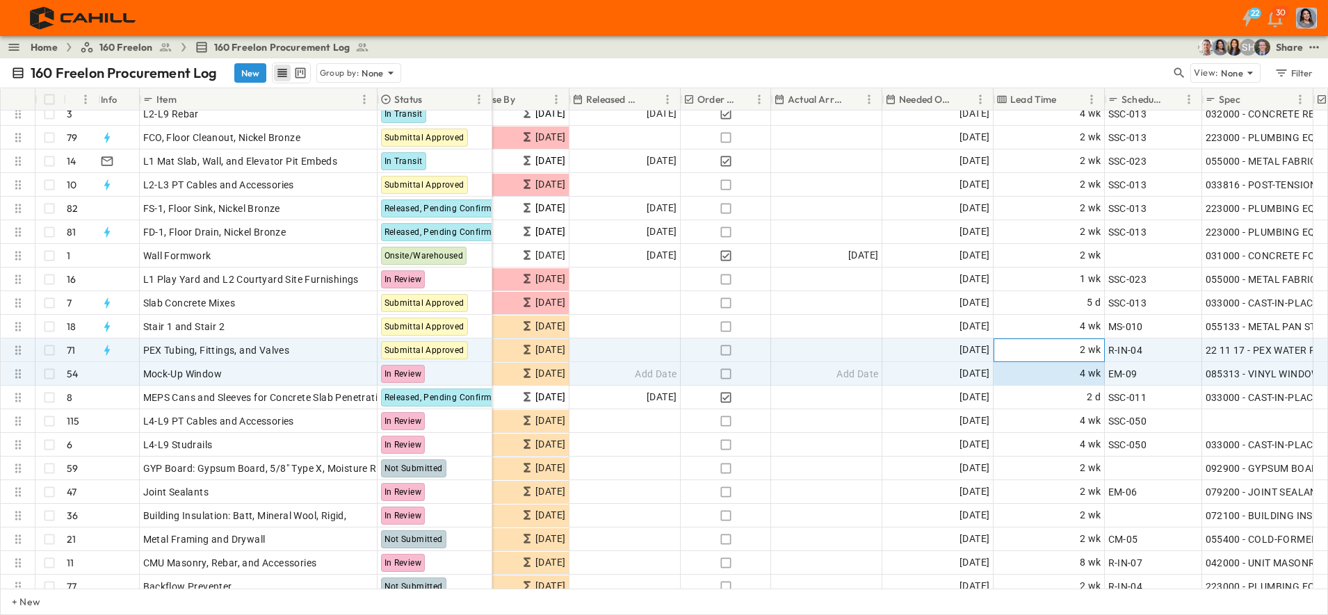
click at [1052, 349] on div "2 wk" at bounding box center [1049, 350] width 110 height 22
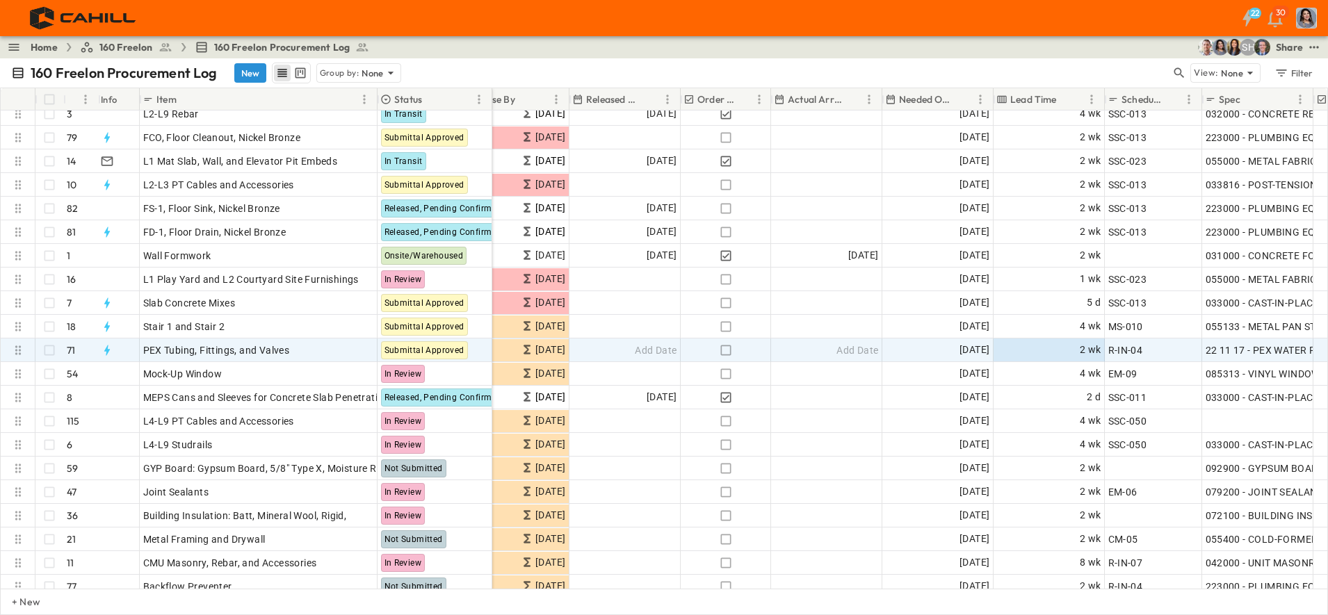
click at [1179, 74] on icon "button" at bounding box center [1179, 73] width 14 height 14
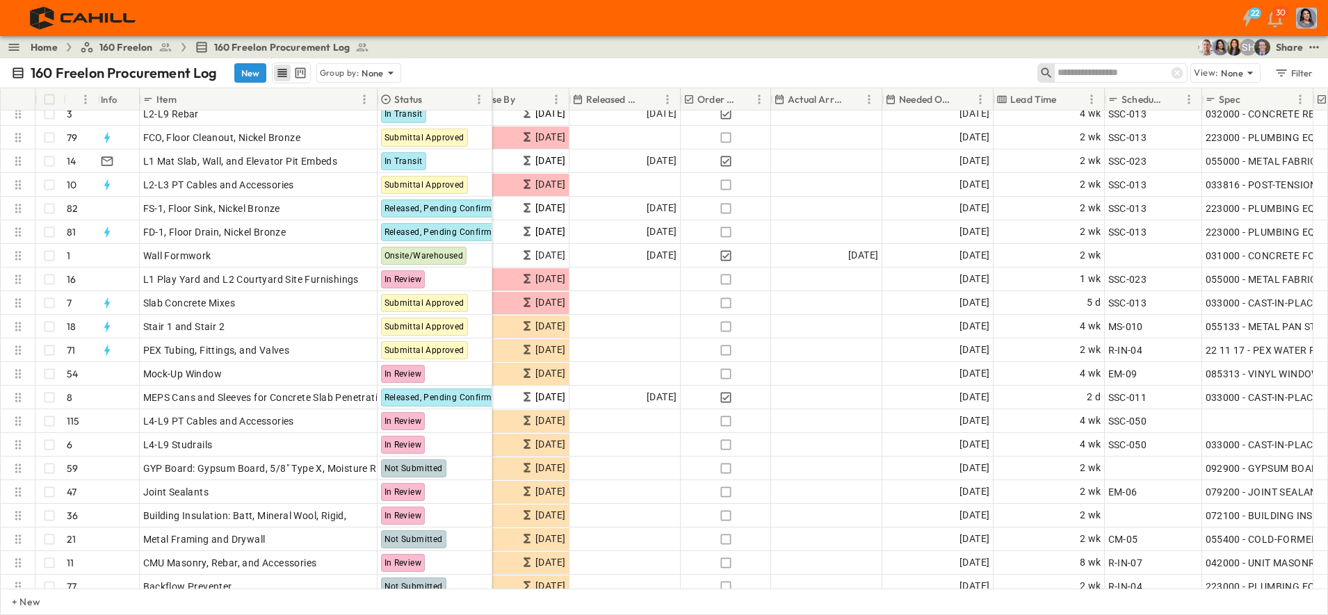
click at [1126, 78] on input "text" at bounding box center [1105, 73] width 97 height 20
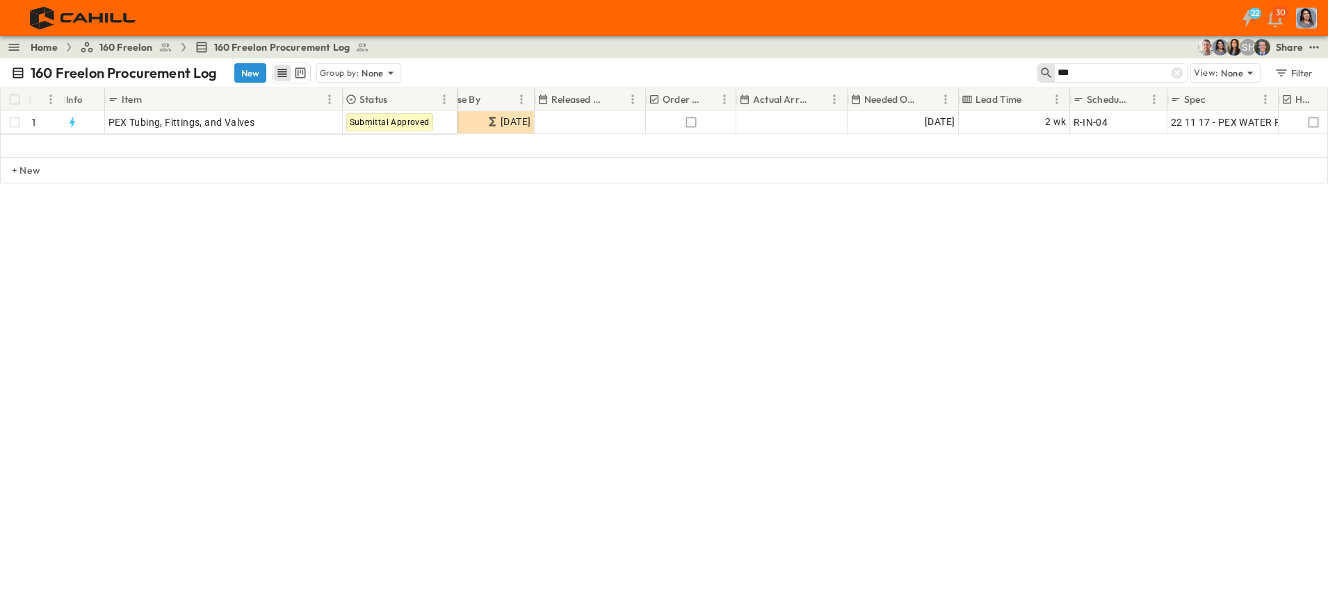
scroll to position [0, 604]
type input "***"
click at [1176, 73] on icon at bounding box center [1177, 73] width 12 height 12
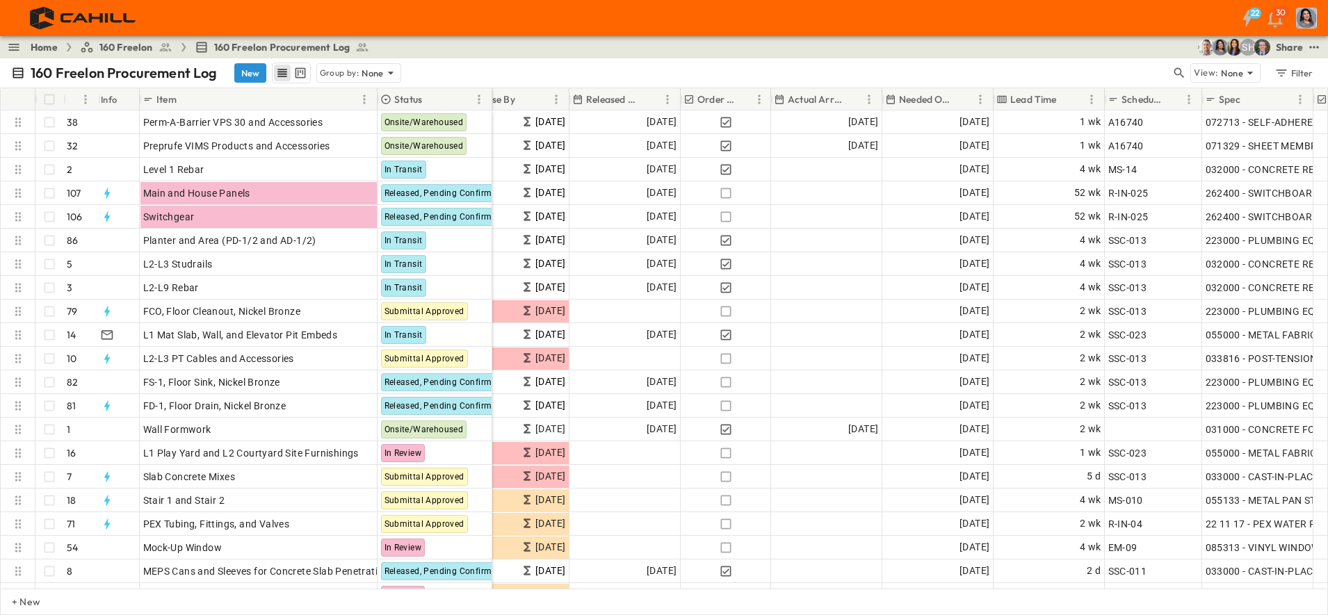
click at [250, 68] on button "New" at bounding box center [250, 72] width 32 height 19
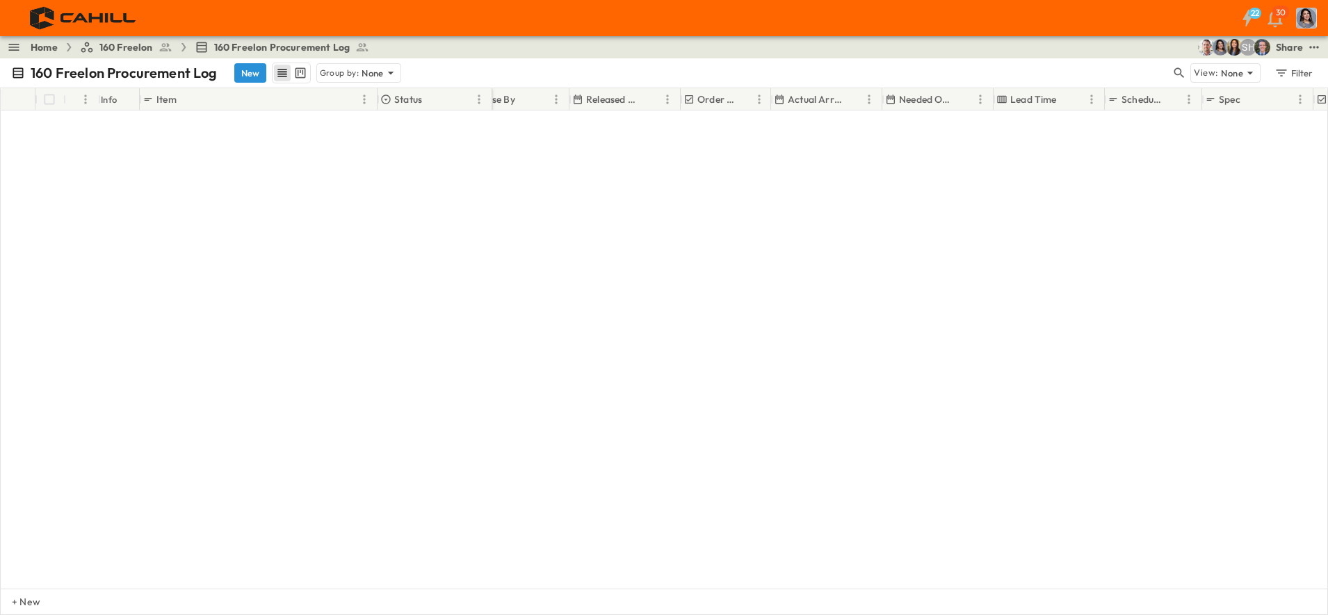
scroll to position [2324, 604]
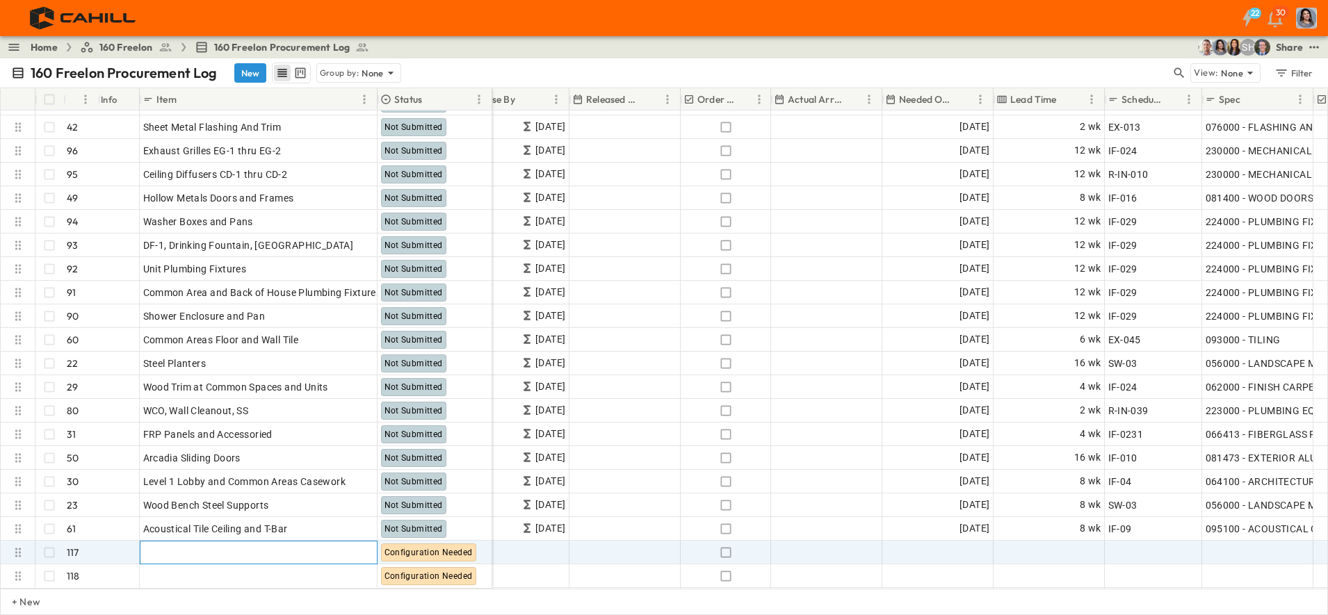
click at [199, 543] on div "Add Item" at bounding box center [258, 552] width 231 height 19
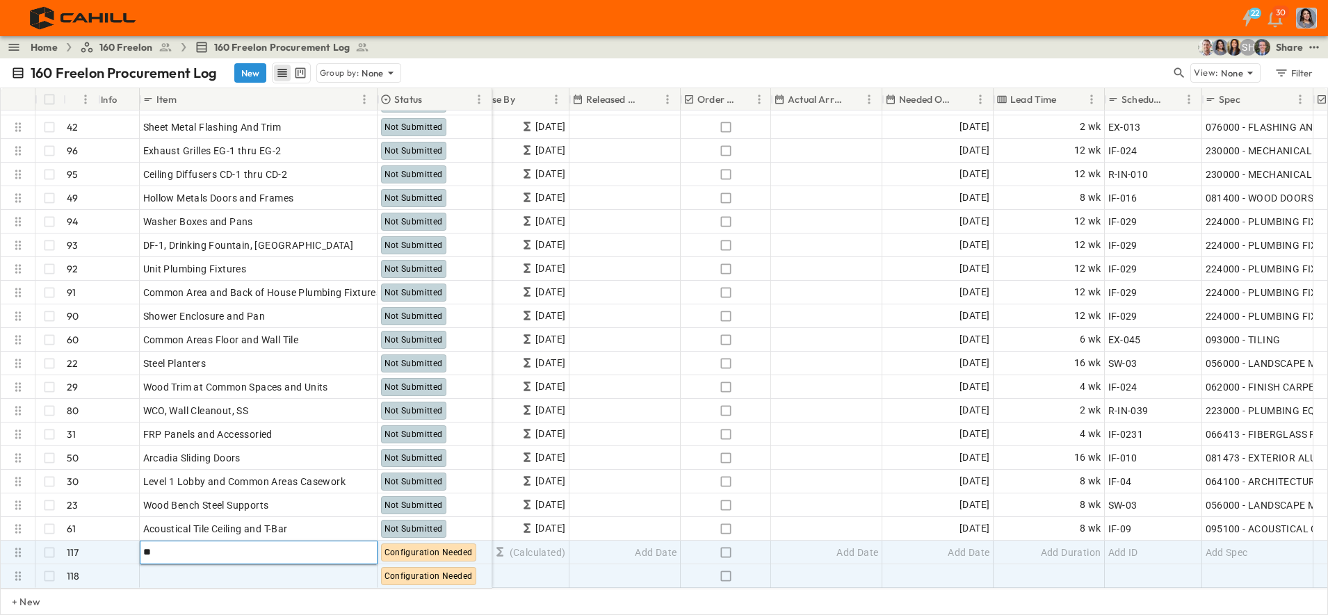
type input "*"
type input "**********"
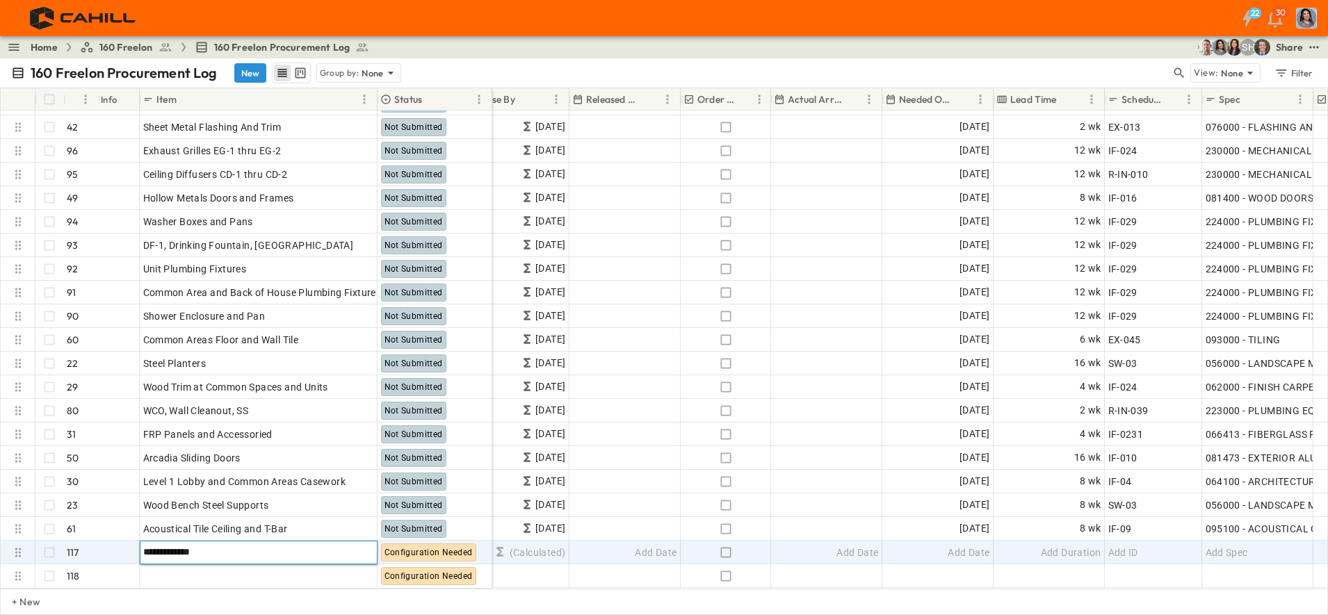
click at [253, 592] on div "+ New" at bounding box center [664, 602] width 1328 height 26
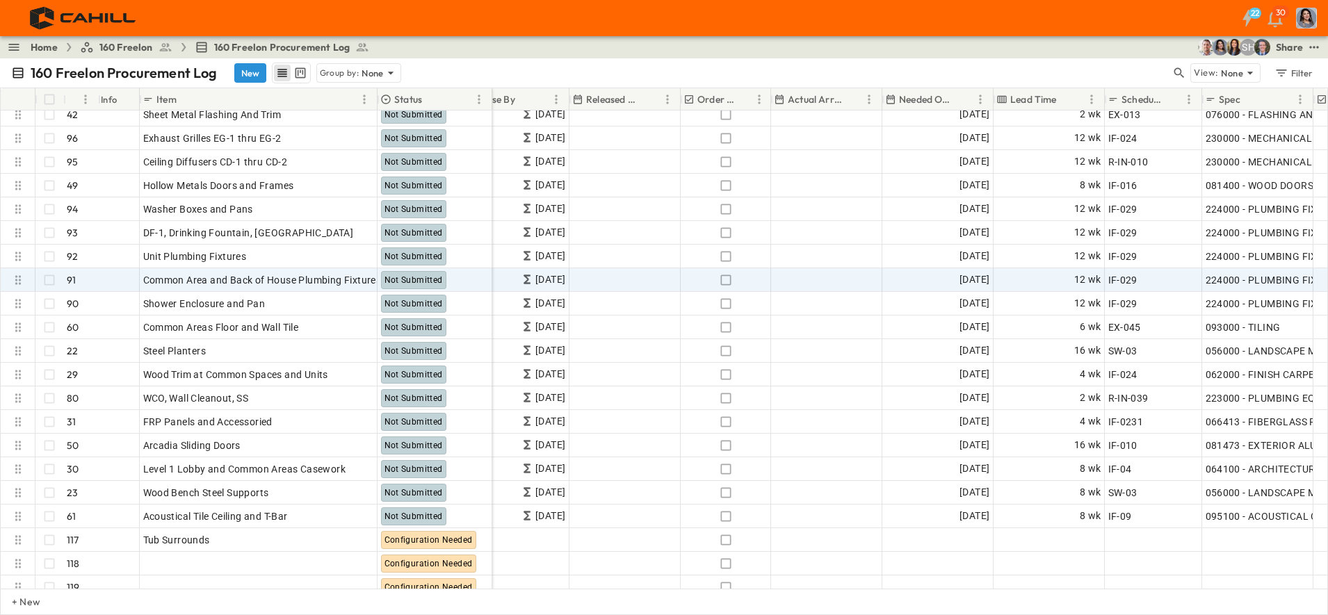
scroll to position [2347, 604]
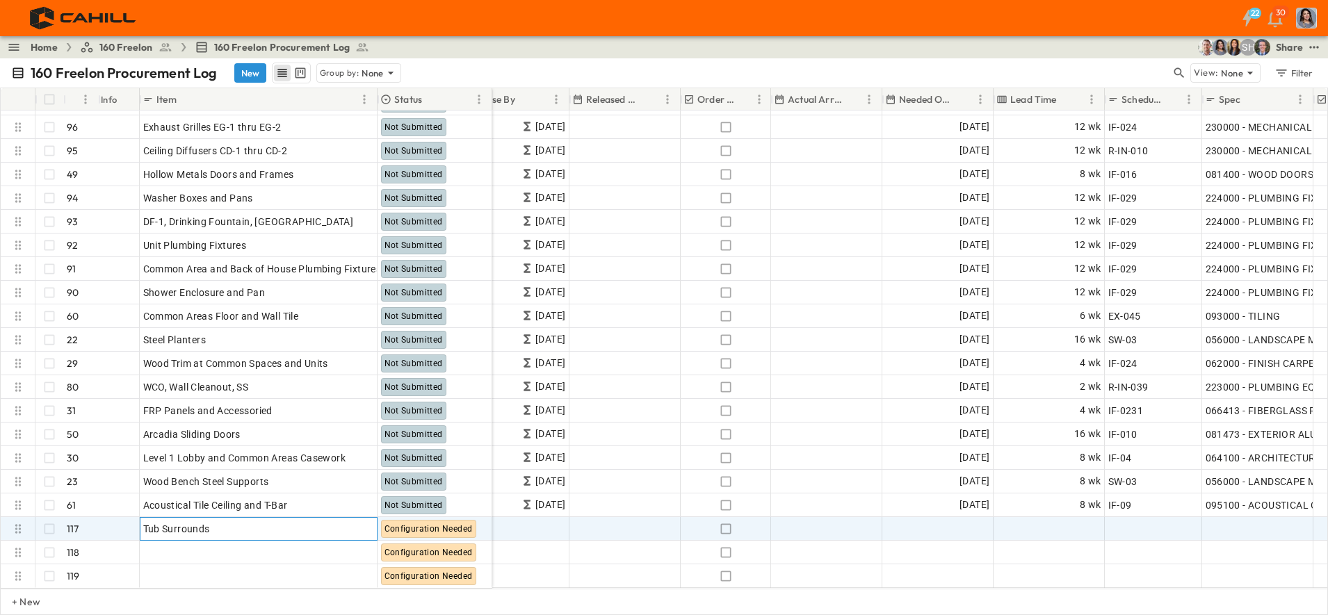
drag, startPoint x: 188, startPoint y: 512, endPoint x: 209, endPoint y: 523, distance: 24.2
click at [188, 522] on span "Tub Surrounds" at bounding box center [176, 529] width 67 height 14
click at [212, 520] on input "**********" at bounding box center [258, 528] width 236 height 17
click at [360, 520] on input "****" at bounding box center [258, 528] width 236 height 17
type input "****"
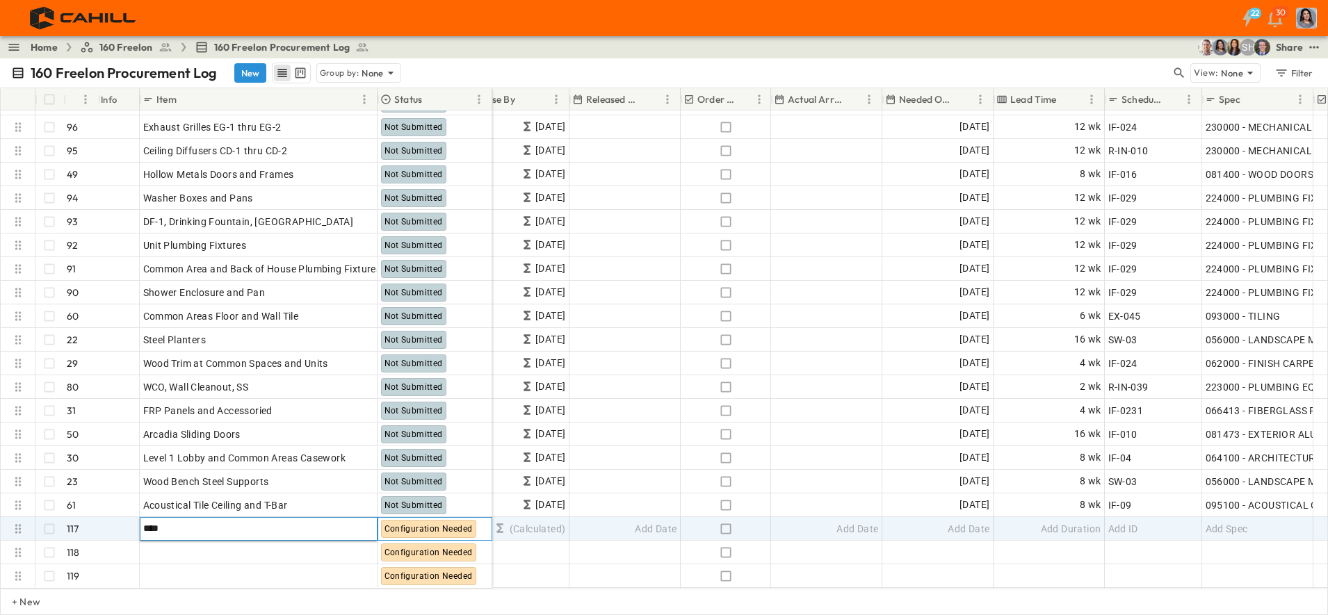
click at [401, 524] on span "Configuration Needed" at bounding box center [428, 529] width 88 height 10
click at [402, 524] on span "Configuration Needed" at bounding box center [428, 529] width 88 height 10
click at [357, 521] on p "OPEN" at bounding box center [362, 526] width 24 height 11
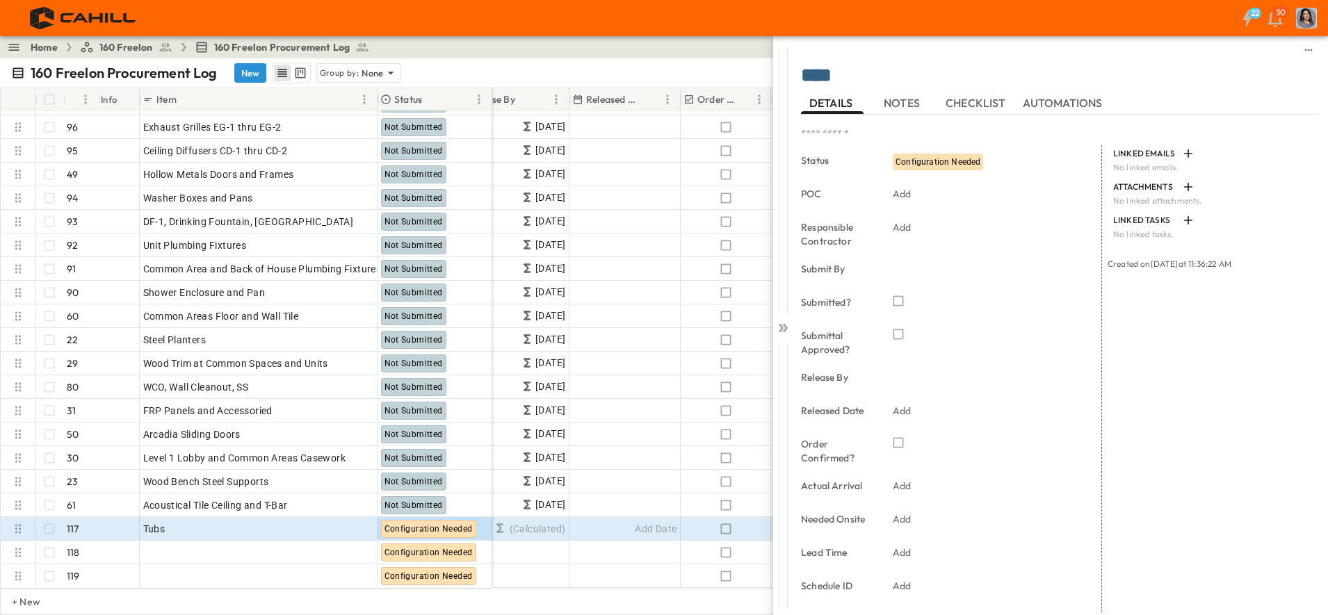
click at [829, 71] on textarea "****" at bounding box center [1052, 77] width 503 height 24
click at [851, 76] on textarea "****" at bounding box center [1052, 77] width 503 height 24
type textarea "**********"
click at [906, 195] on p "Add" at bounding box center [902, 194] width 19 height 14
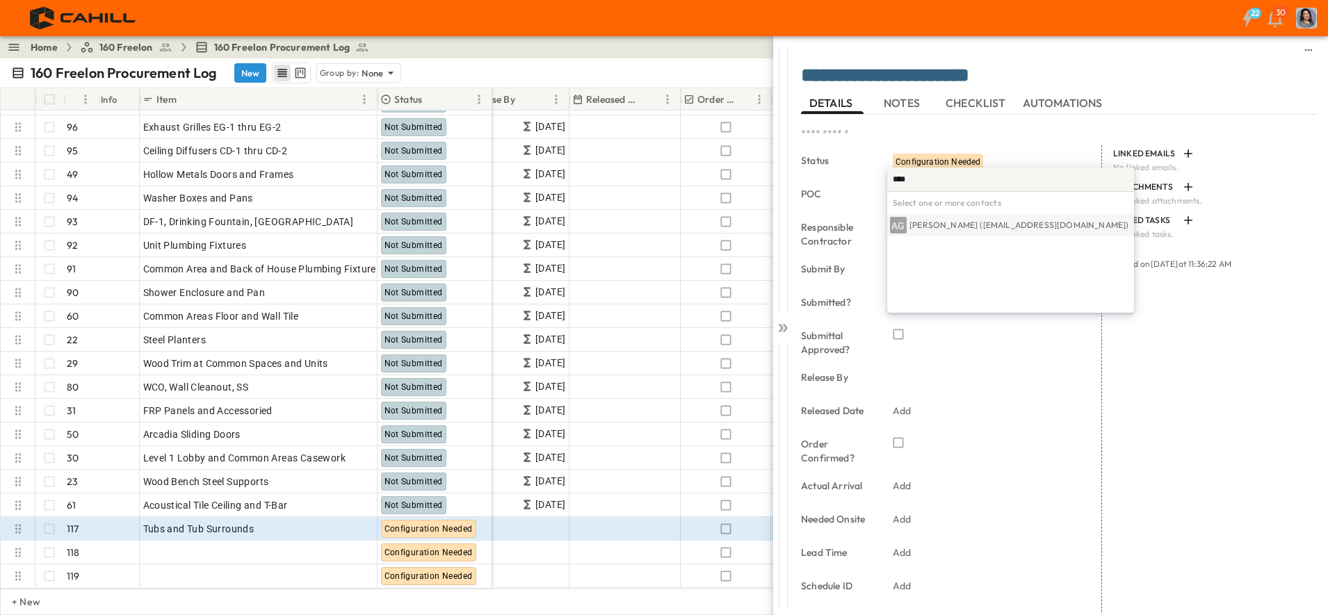
type input "****"
click at [925, 231] on div "AG Arun Gummadavelli (agummadavelli@wlhs.com)" at bounding box center [1010, 225] width 241 height 17
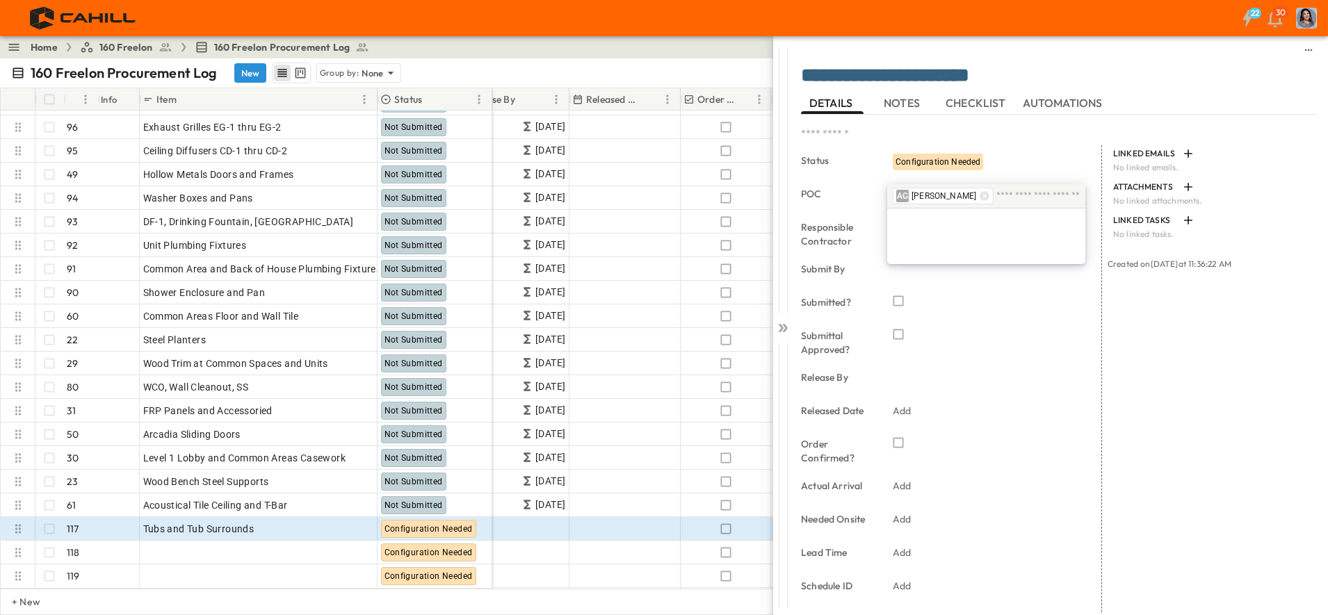
click at [1193, 74] on textarea "**********" at bounding box center [1052, 77] width 503 height 24
click at [903, 229] on p "Add" at bounding box center [902, 227] width 19 height 14
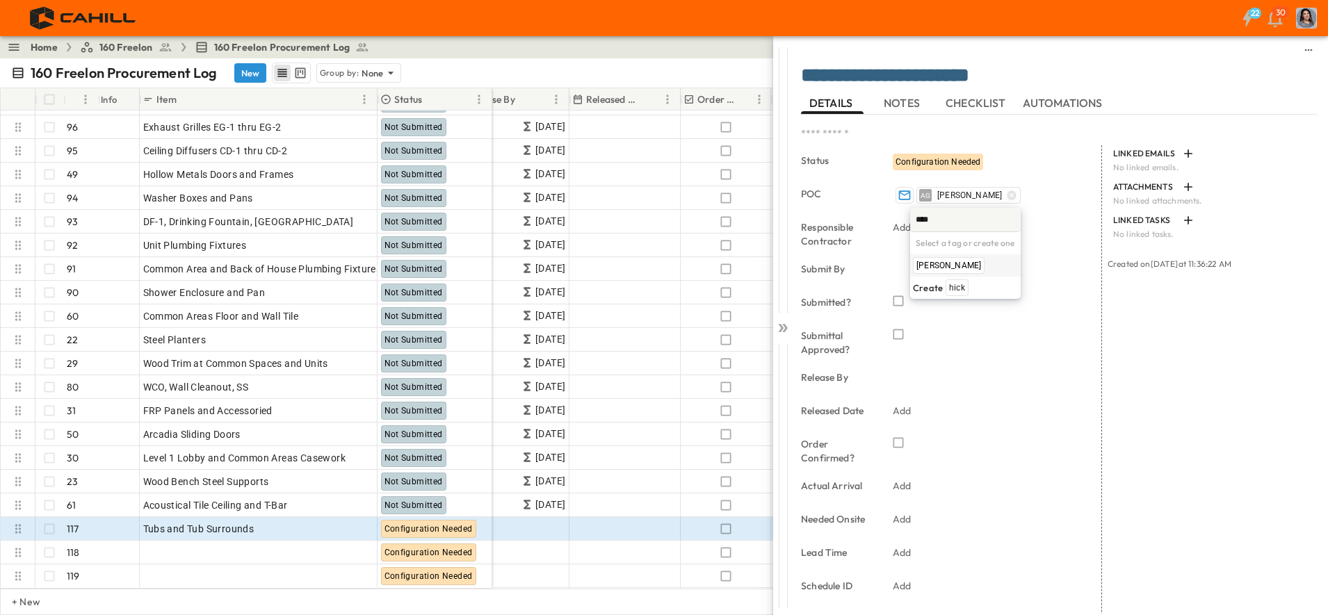
type input "****"
click at [935, 264] on span "[PERSON_NAME]" at bounding box center [948, 265] width 65 height 11
click at [1176, 103] on div "DETAILS NOTES CHECKLIST AUTOMATIONS" at bounding box center [1059, 103] width 516 height 22
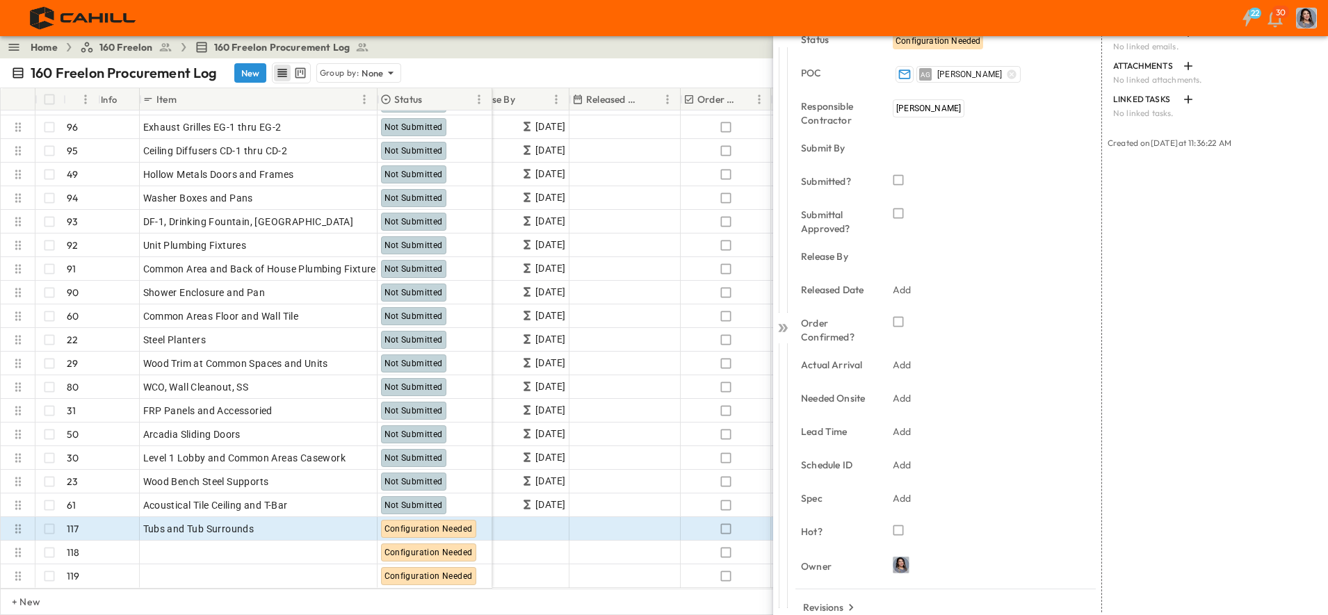
scroll to position [172, 0]
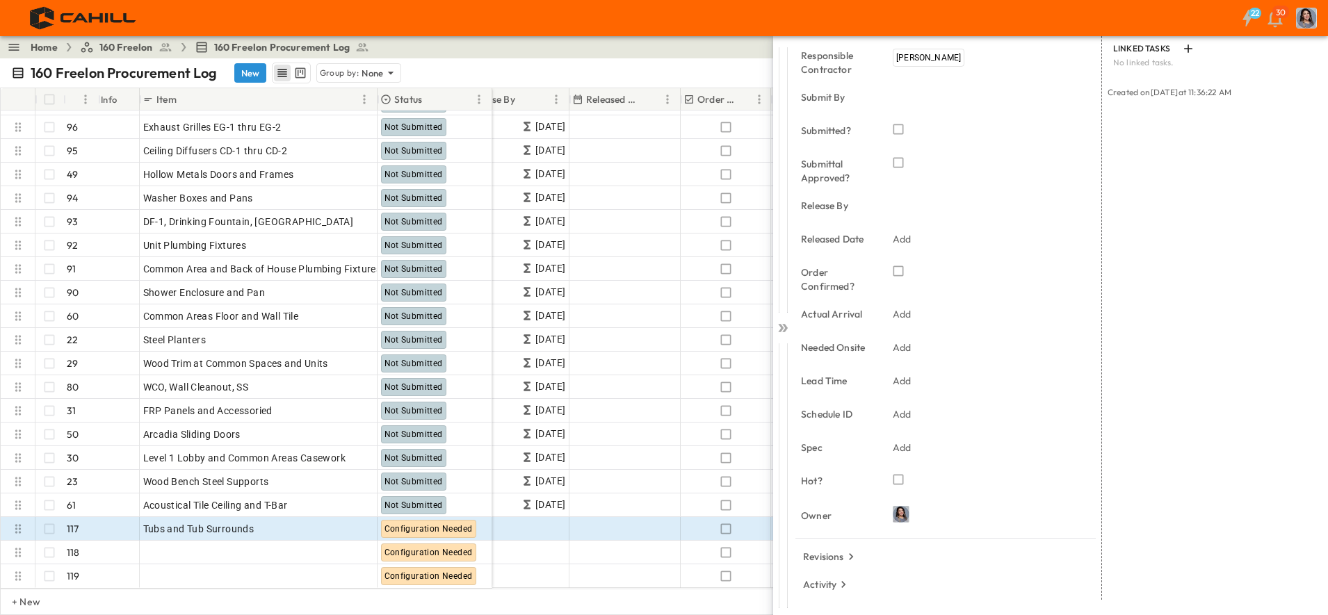
click at [903, 410] on p "Add" at bounding box center [902, 414] width 19 height 14
type input "********"
click at [912, 343] on div "Add" at bounding box center [984, 347] width 195 height 19
click at [1074, 126] on icon "Next month" at bounding box center [1076, 121] width 6 height 9
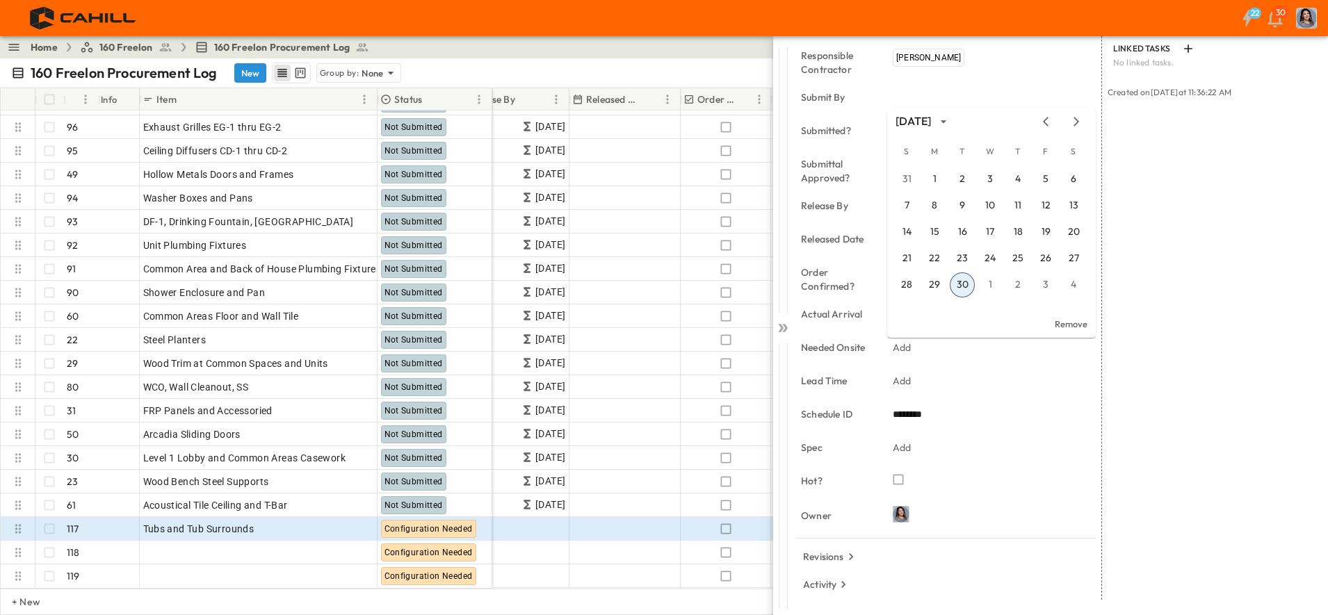
click at [1074, 126] on icon "Next month" at bounding box center [1076, 121] width 6 height 9
click at [1074, 127] on icon "Next month" at bounding box center [1076, 121] width 17 height 11
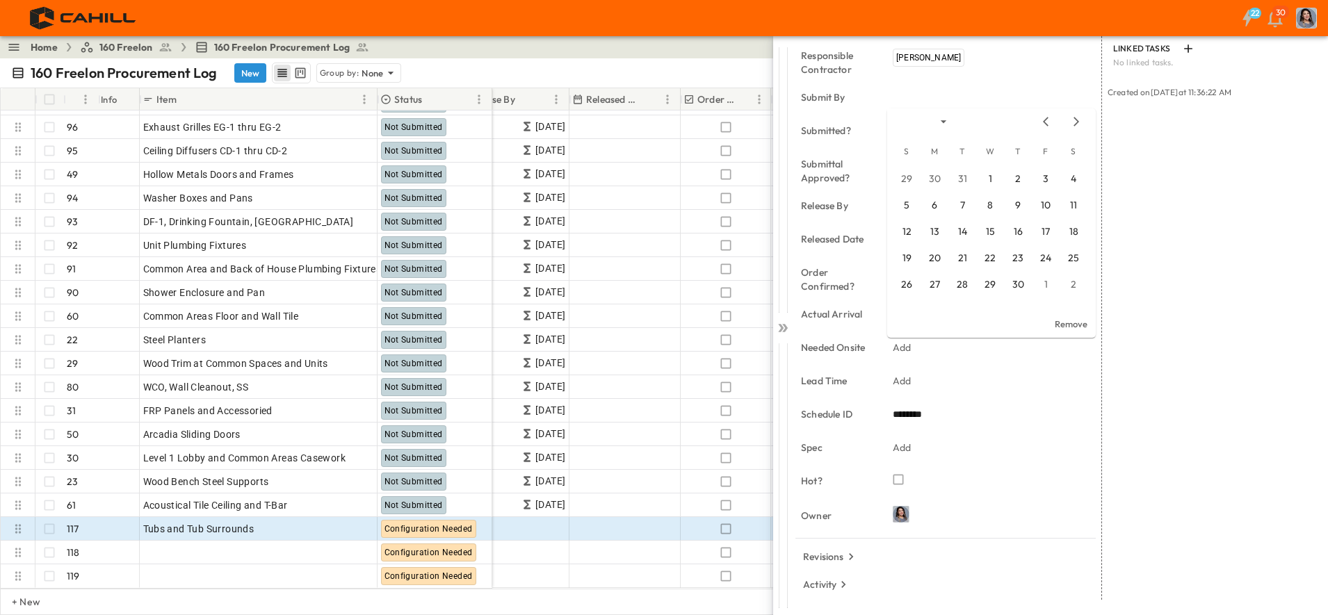
click at [1074, 127] on icon "Next month" at bounding box center [1076, 121] width 17 height 11
click at [1046, 122] on icon "Previous month" at bounding box center [1045, 121] width 17 height 11
click at [963, 205] on button "10" at bounding box center [962, 205] width 25 height 25
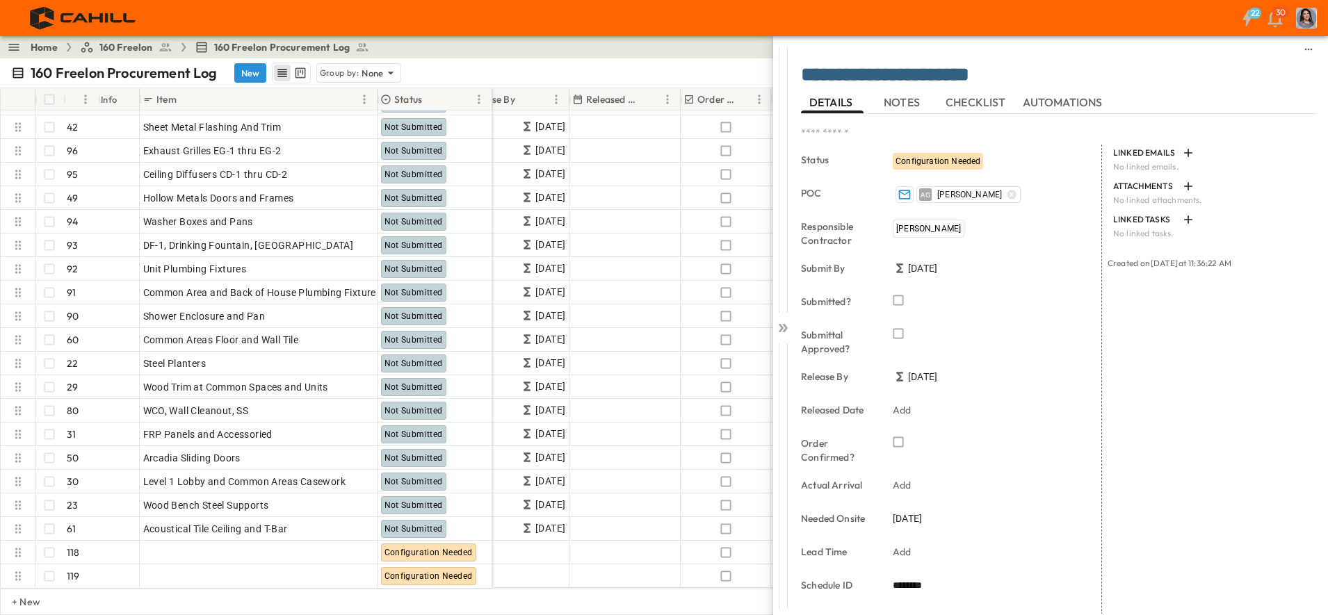
scroll to position [0, 0]
click at [782, 327] on icon at bounding box center [781, 328] width 6 height 8
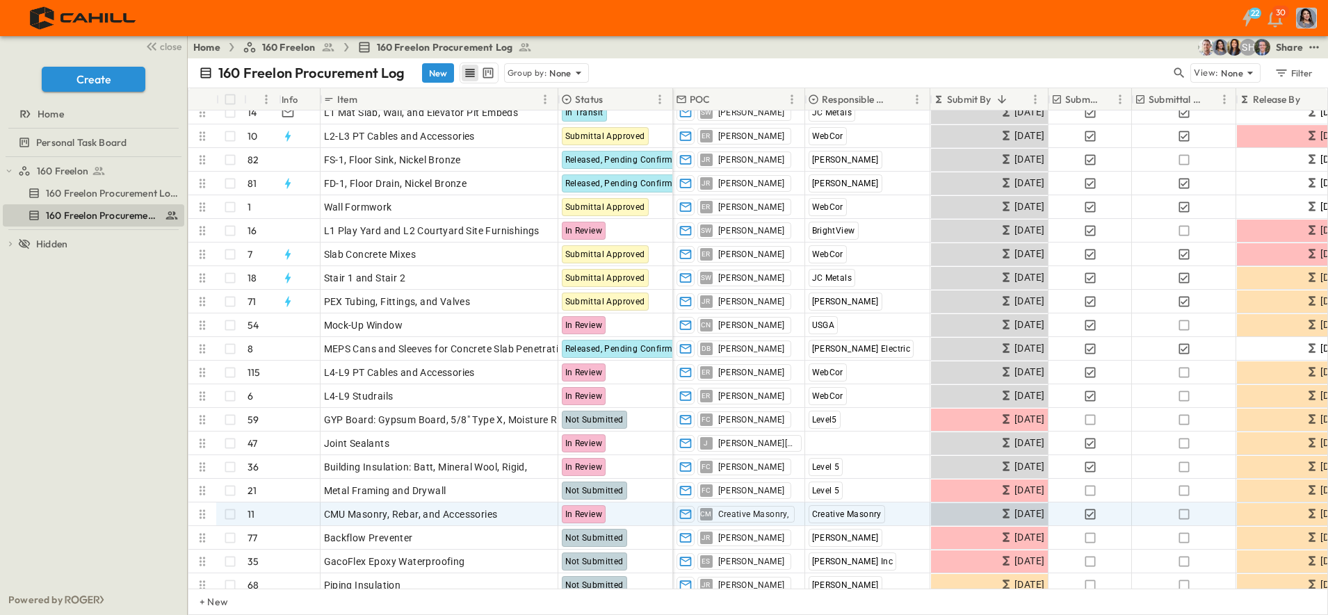
scroll to position [261, 0]
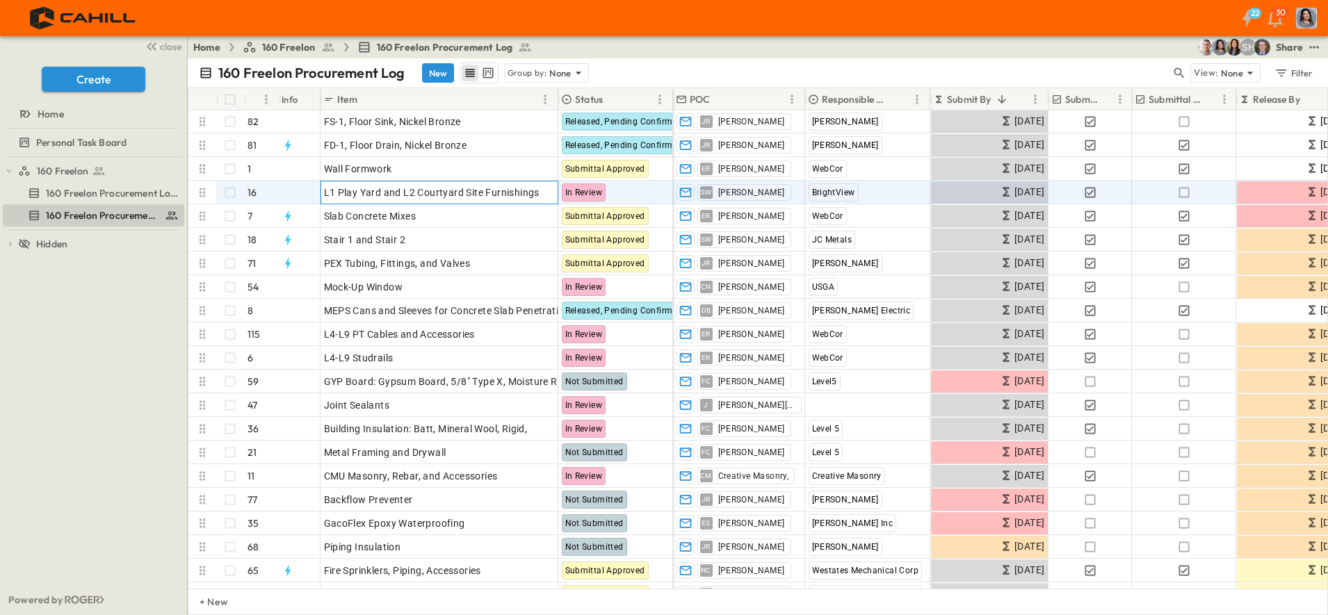
click at [419, 190] on span "L1 Play Yard and L2 Courtyard Site Furnishings" at bounding box center [431, 193] width 215 height 14
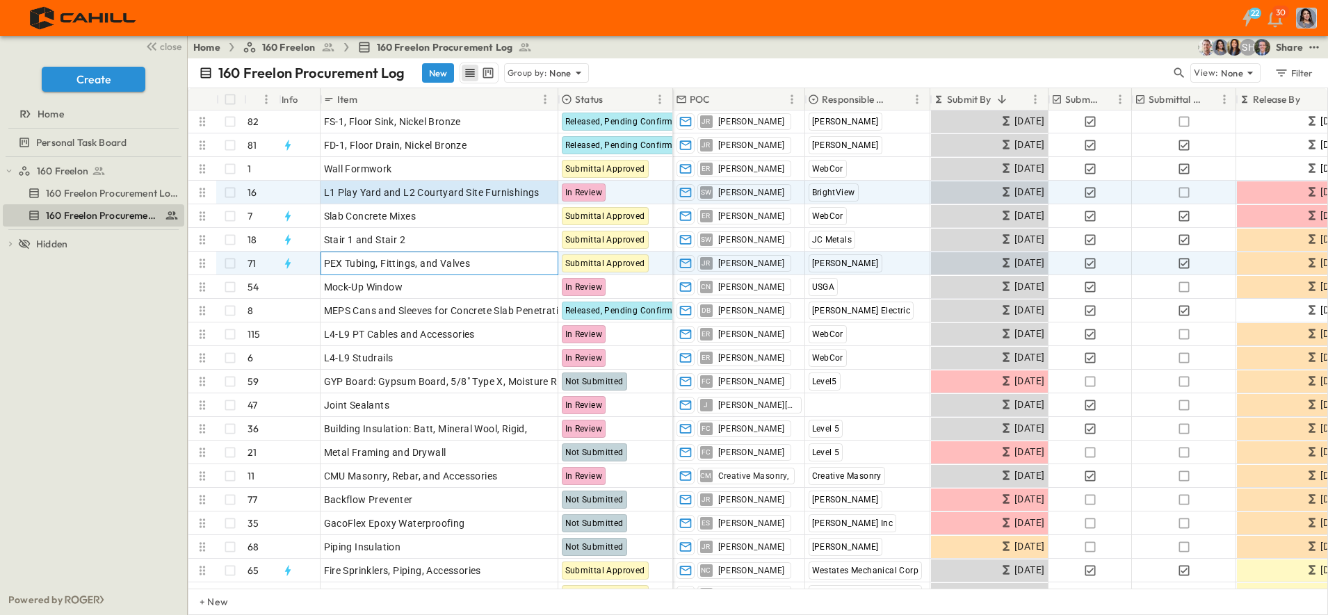
click at [373, 266] on span "PEX Tubing, Fittings, and Valves" at bounding box center [397, 263] width 147 height 14
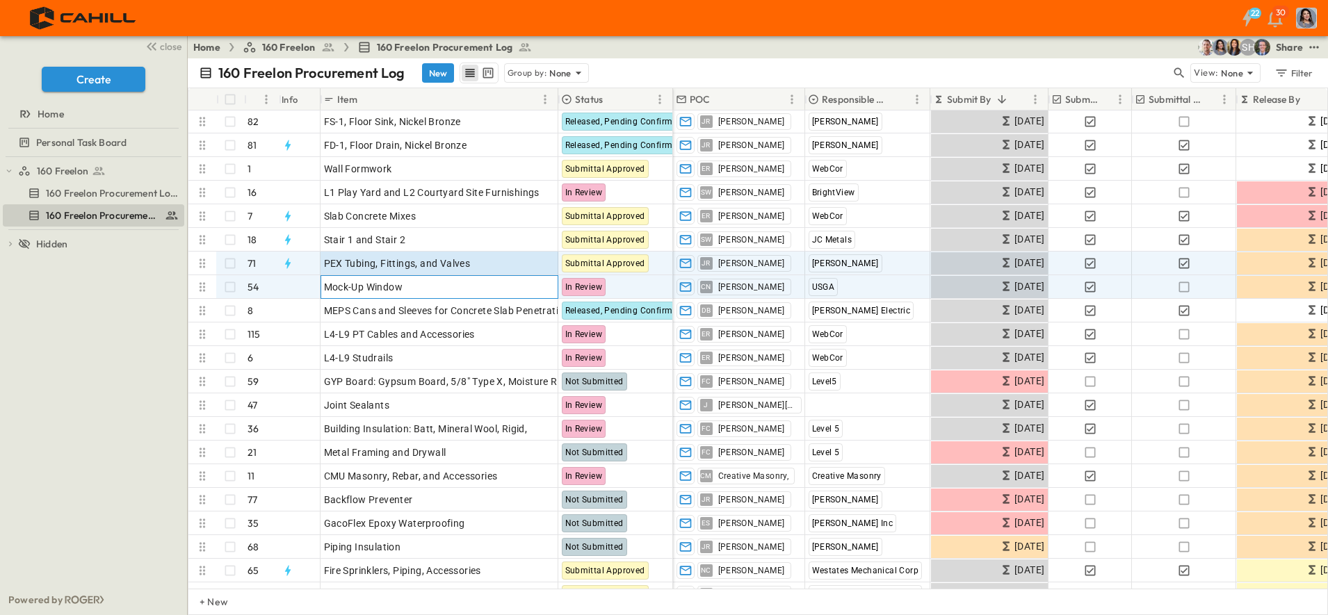
click at [378, 291] on span "Mock-Up Window" at bounding box center [363, 287] width 79 height 14
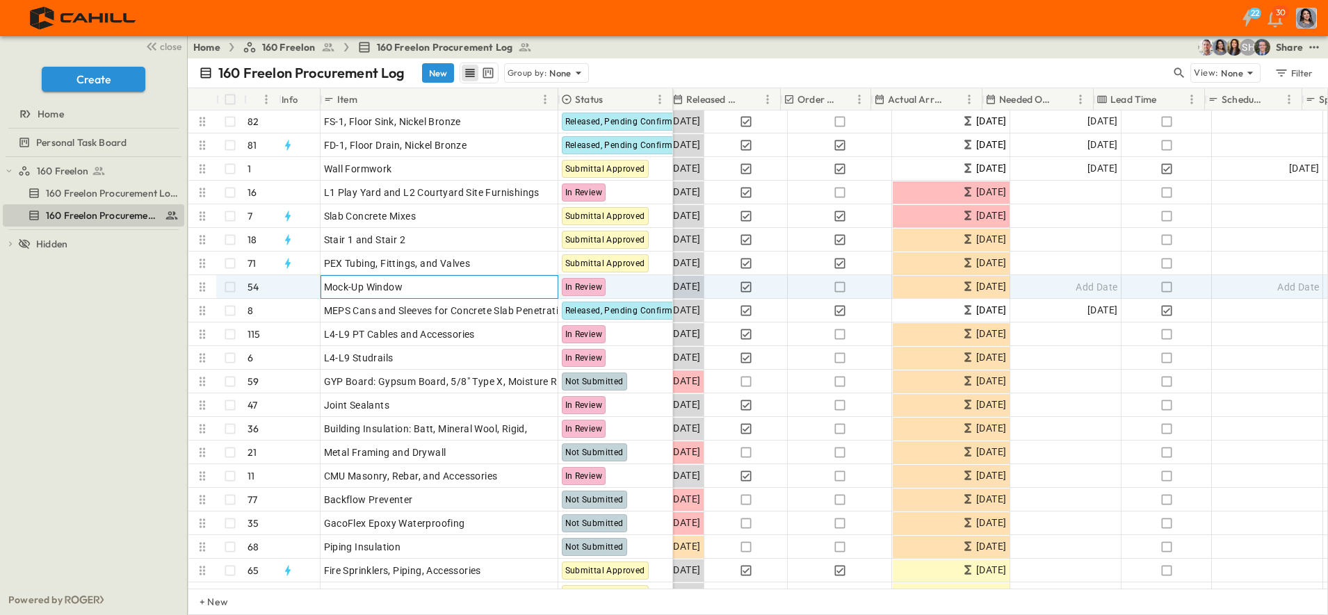
scroll to position [261, 685]
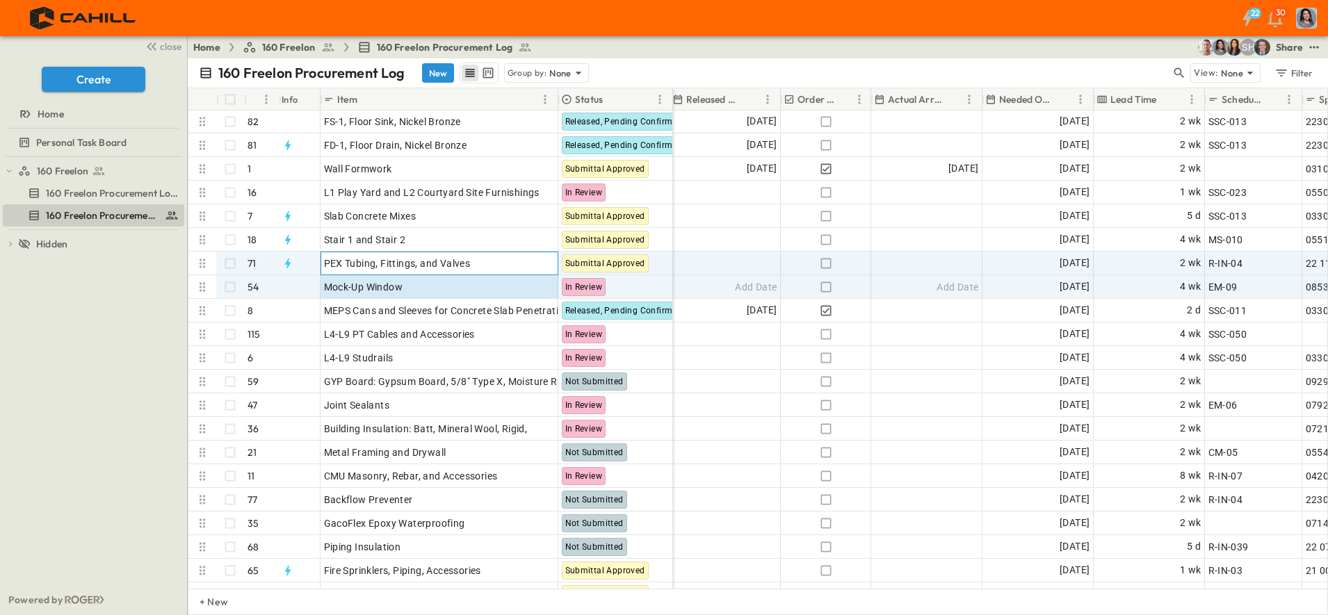
click at [546, 261] on p "OPEN" at bounding box center [543, 261] width 24 height 11
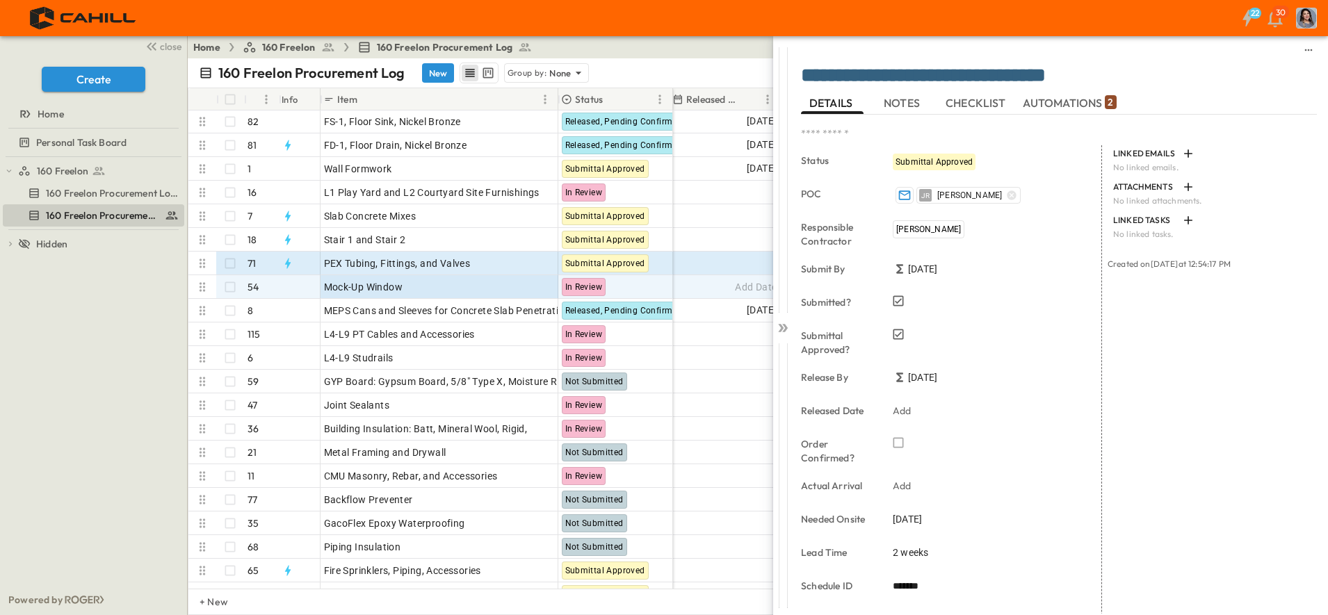
scroll to position [172, 0]
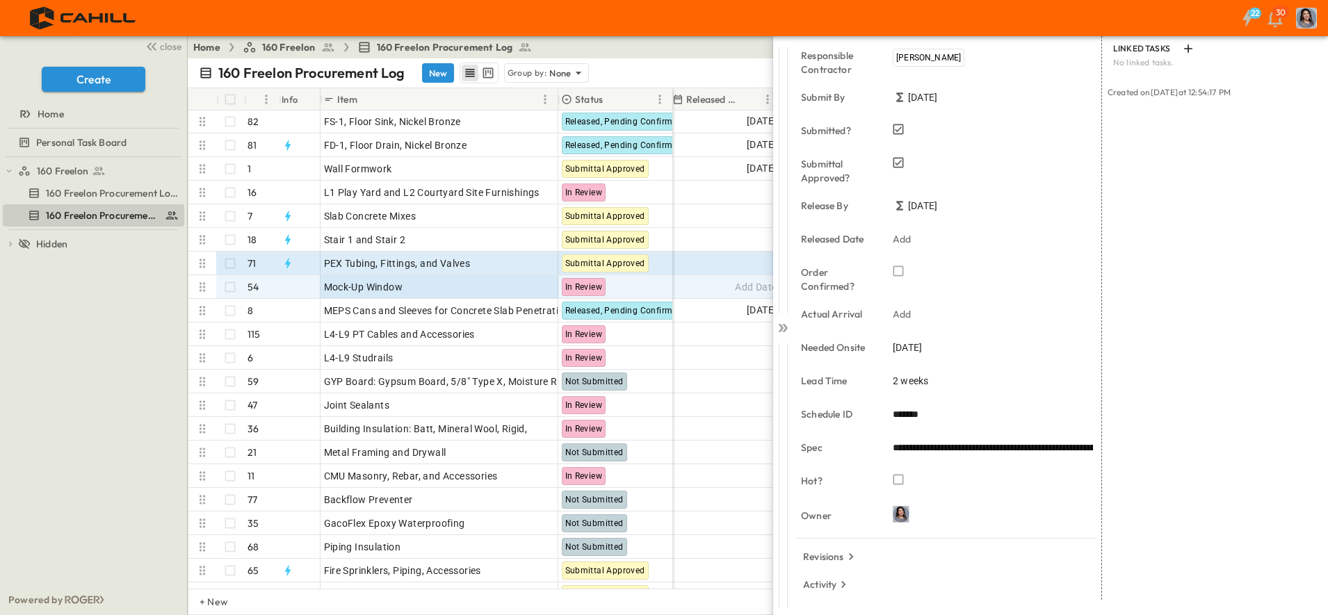
click at [948, 413] on input "*******" at bounding box center [993, 415] width 200 height 20
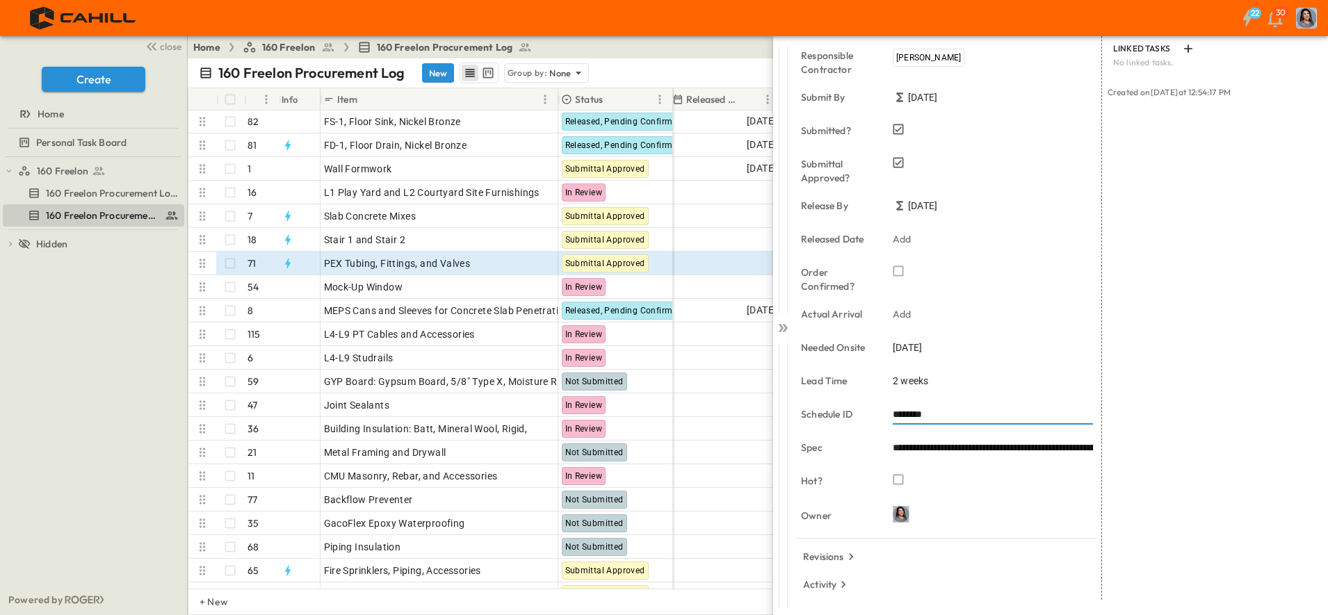
type input "********"
click at [910, 344] on span "11/07/2025" at bounding box center [907, 348] width 29 height 14
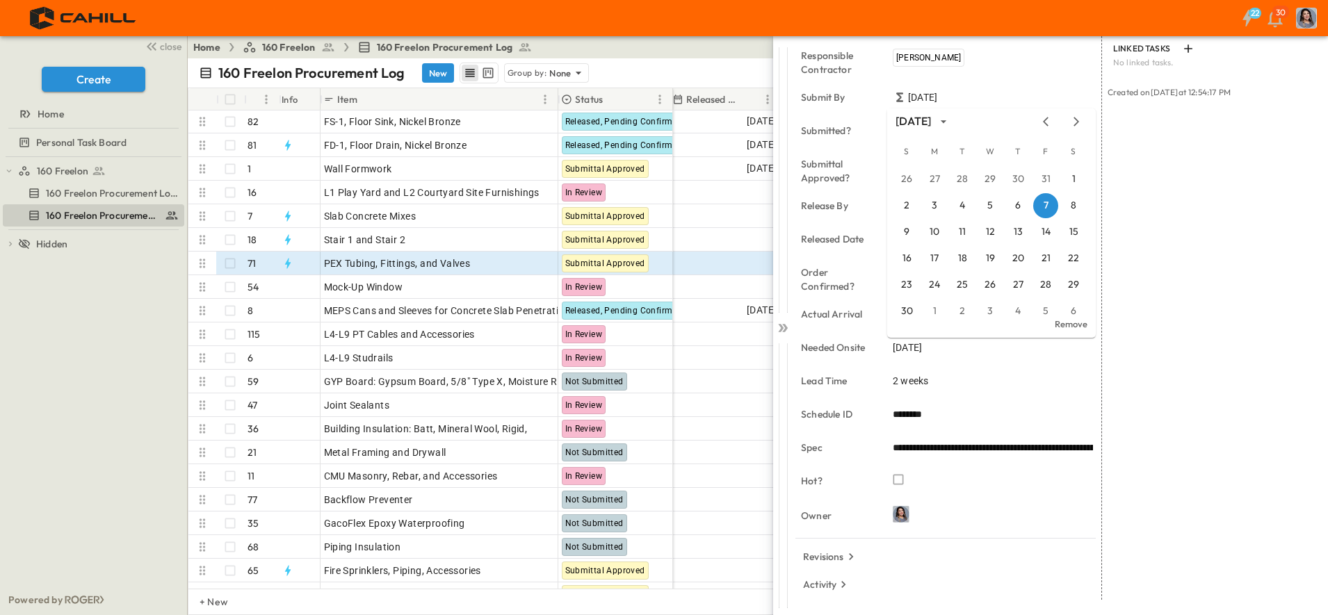
click at [1068, 120] on icon "Next month" at bounding box center [1076, 121] width 17 height 11
click at [987, 233] on button "17" at bounding box center [989, 232] width 25 height 25
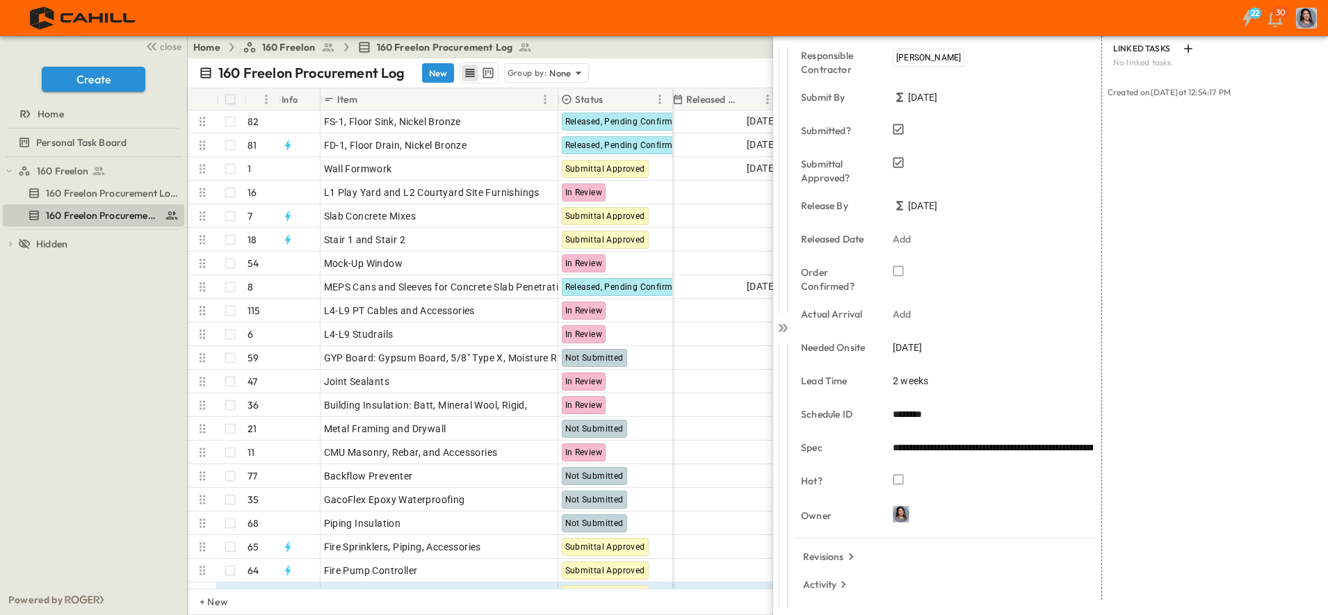
click at [782, 331] on icon at bounding box center [783, 328] width 14 height 14
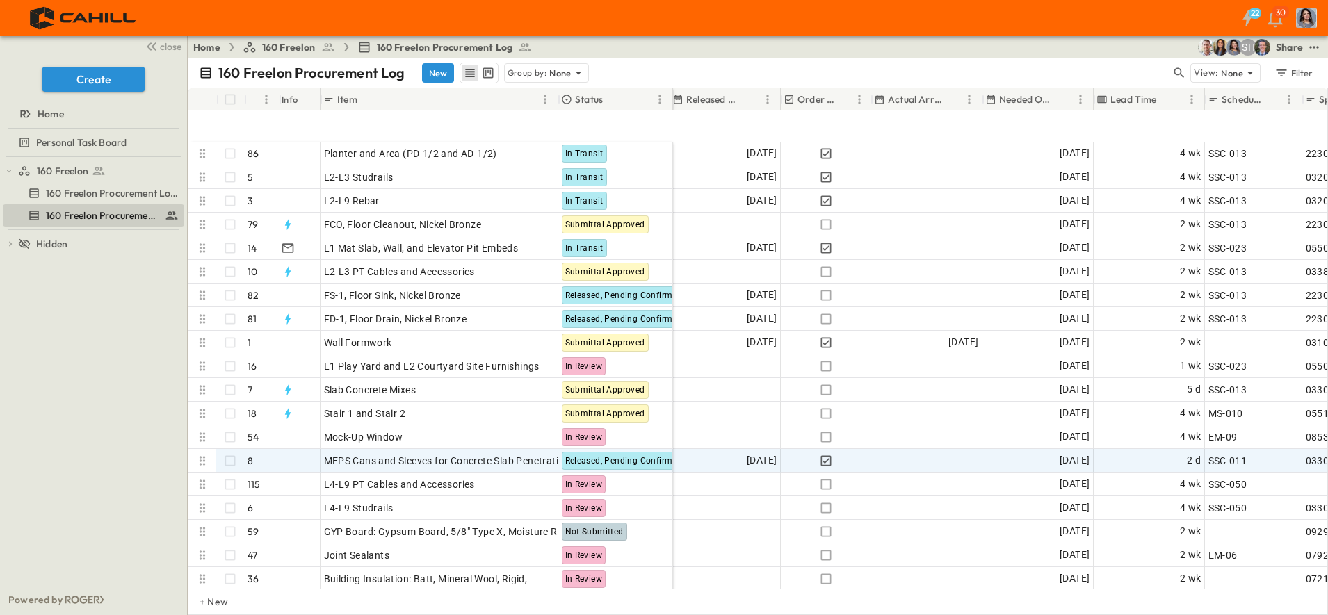
scroll to position [174, 685]
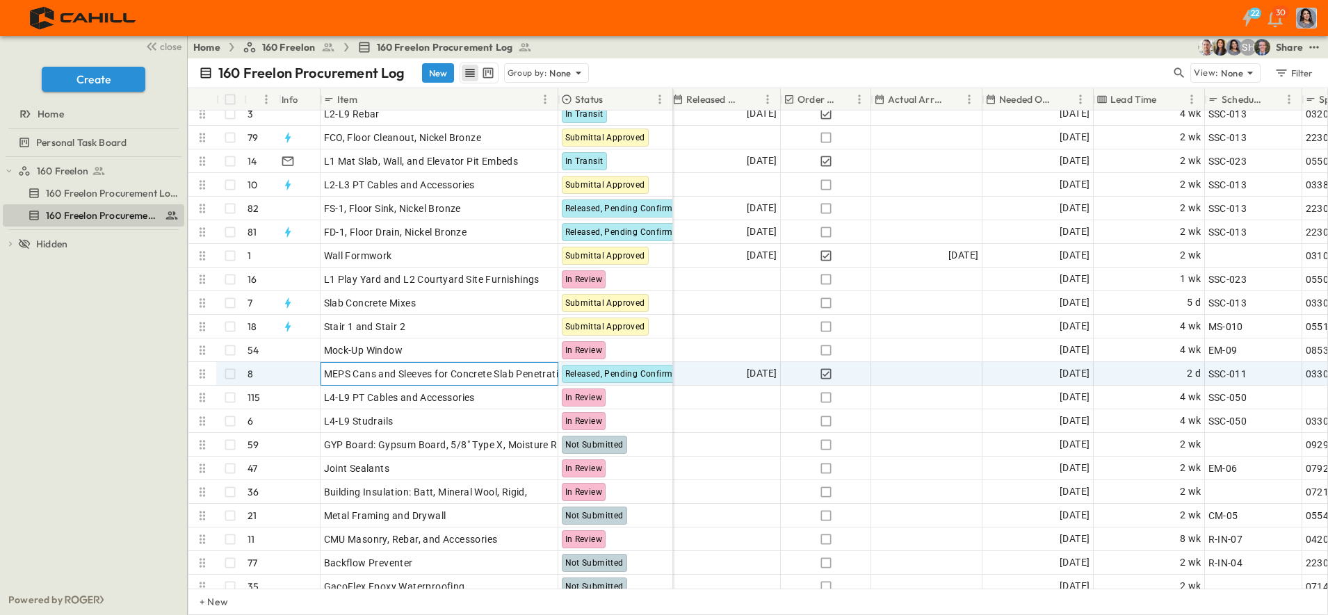
click at [389, 371] on span "MEPS Cans and Sleeves for Concrete Slab Penetrations" at bounding box center [450, 374] width 252 height 14
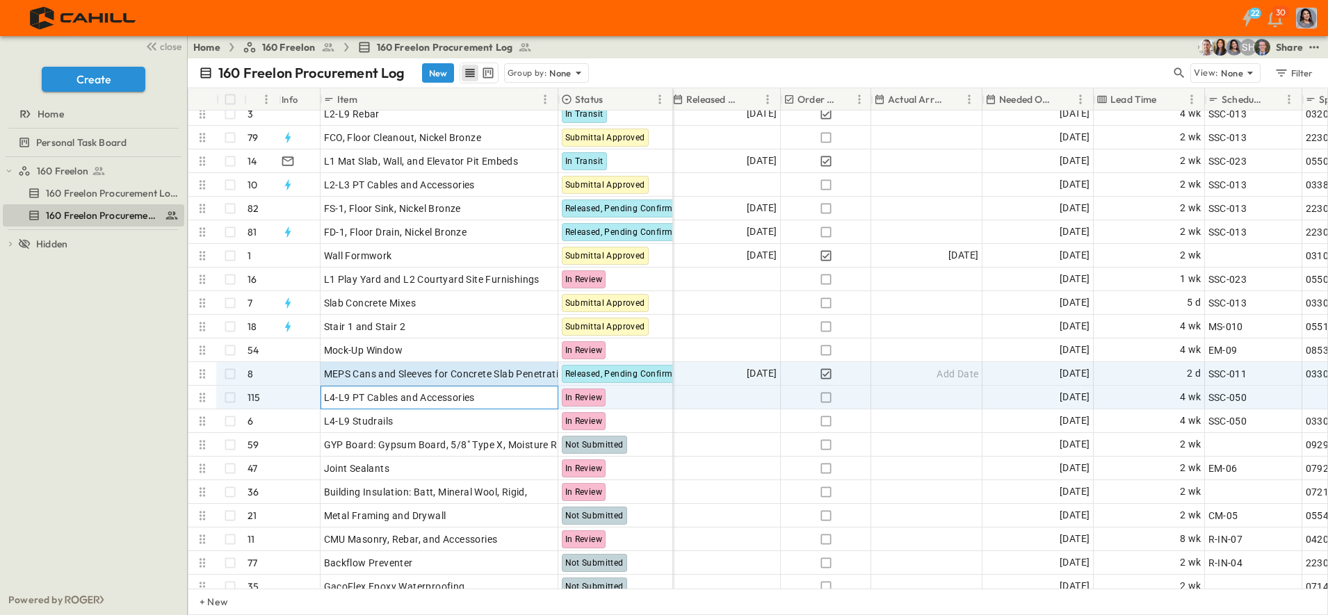
click at [401, 398] on span "L4-L9 PT Cables and Accessories" at bounding box center [399, 398] width 151 height 14
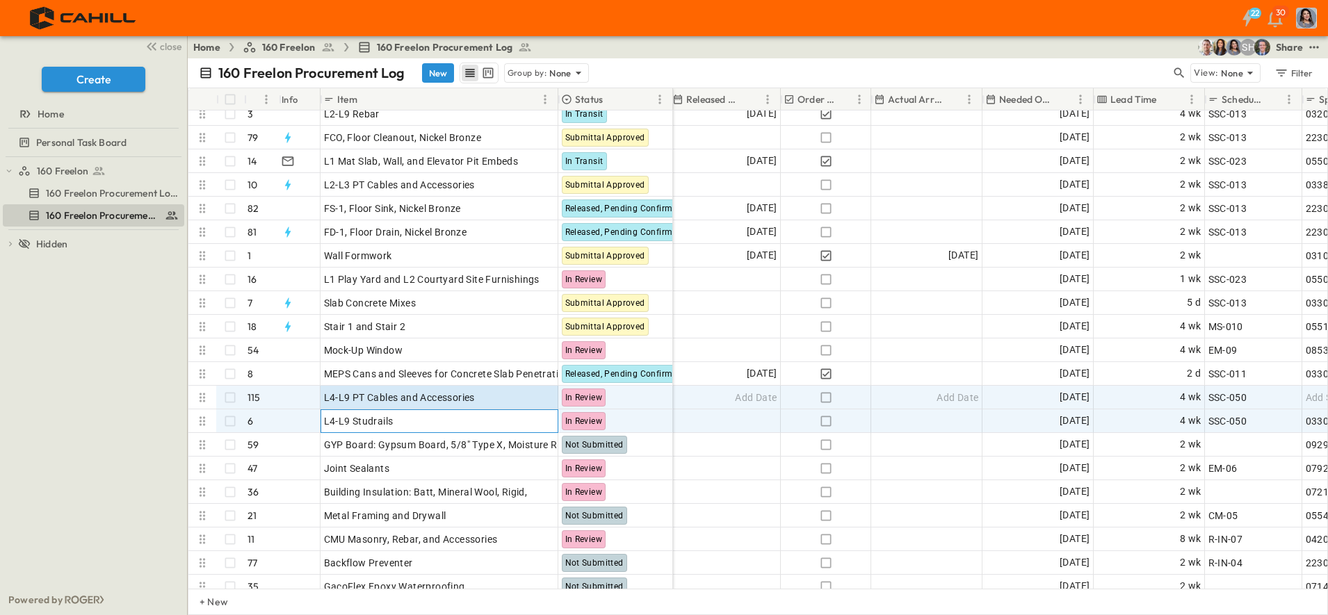
click at [405, 423] on div "L4-L9 Studrails" at bounding box center [439, 420] width 231 height 19
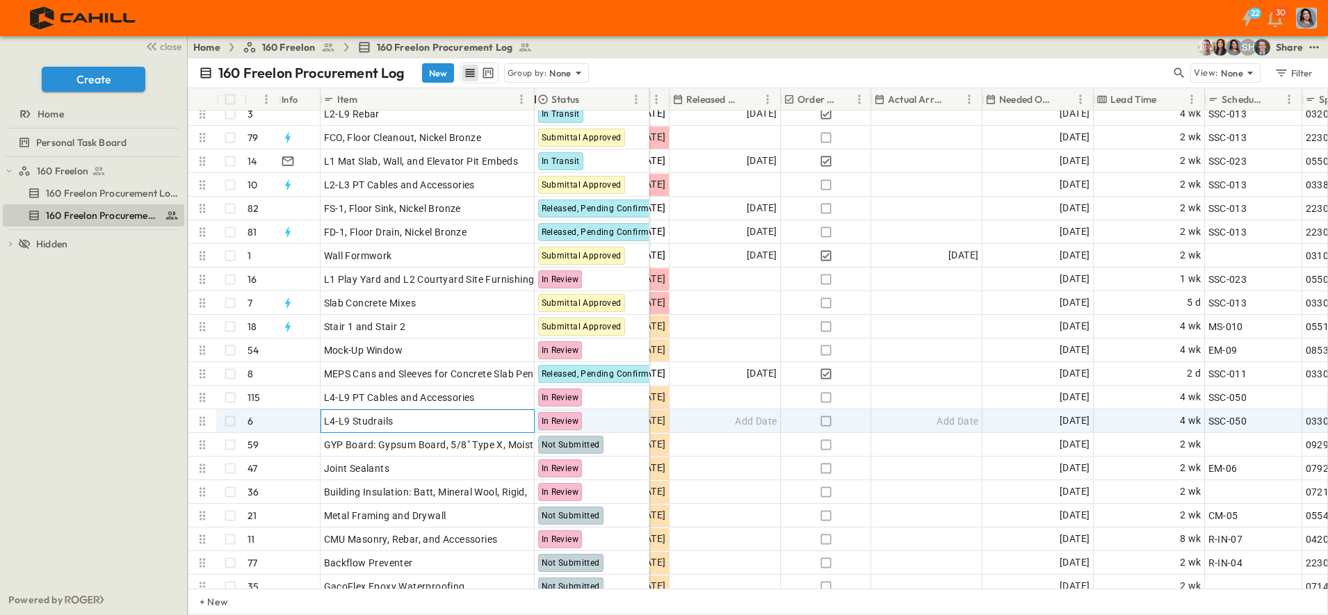
drag, startPoint x: 557, startPoint y: 103, endPoint x: 533, endPoint y: 104, distance: 23.6
click at [533, 104] on div at bounding box center [535, 99] width 14 height 39
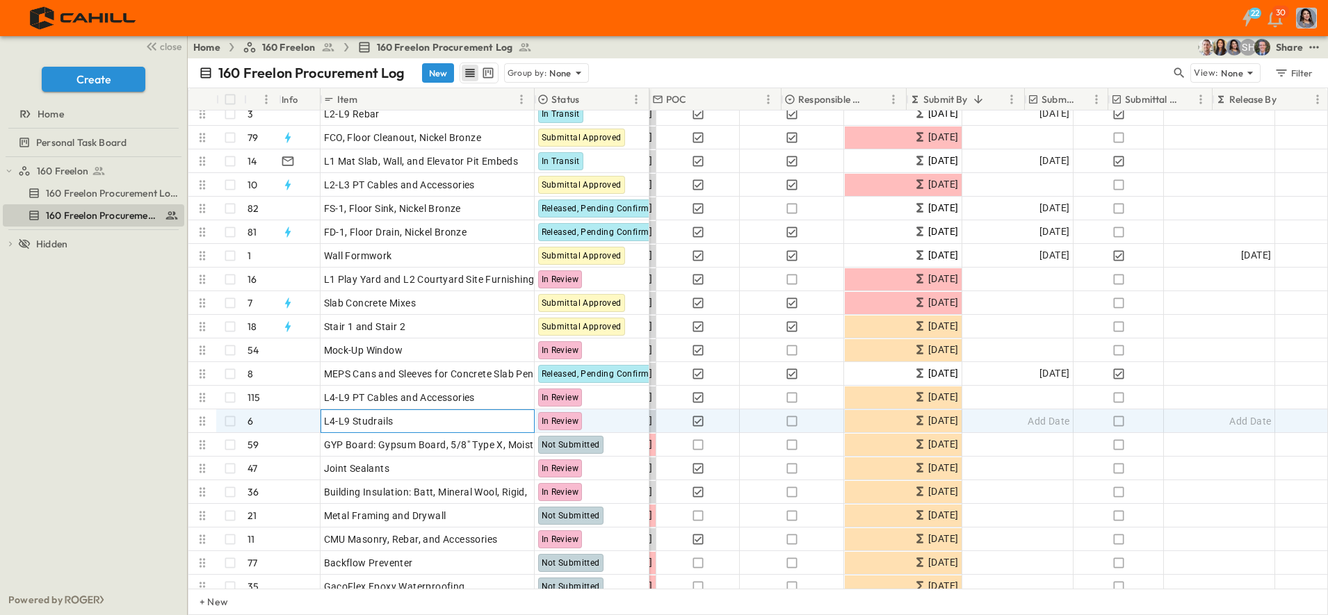
scroll to position [174, 0]
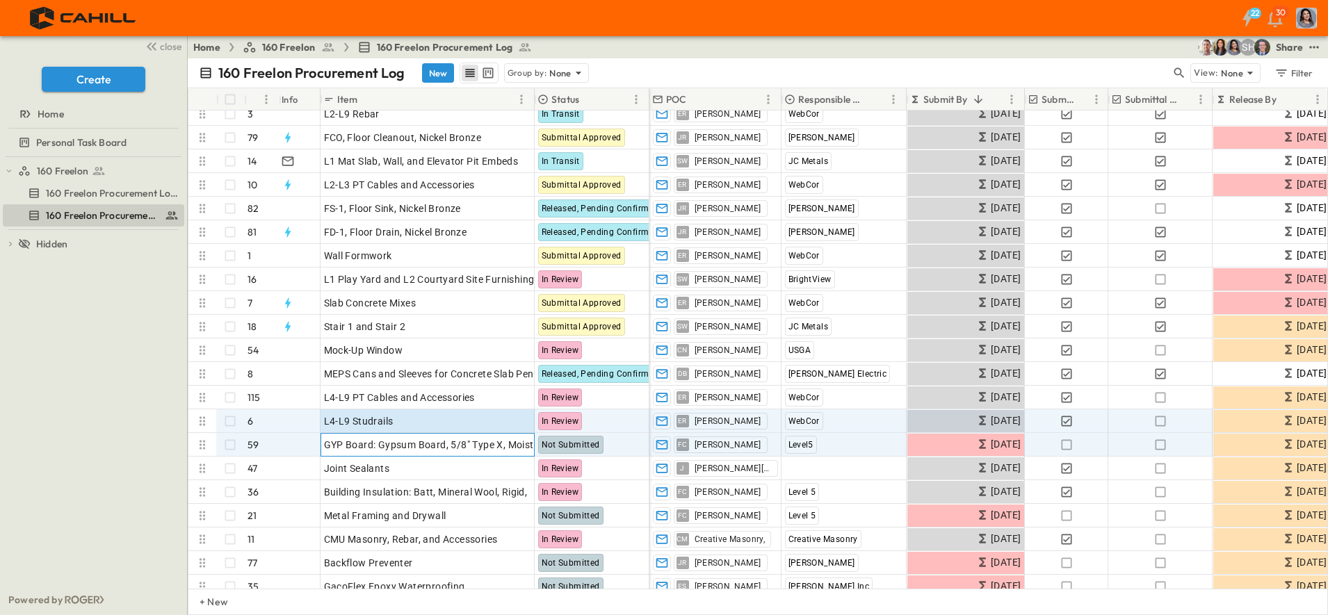
click at [355, 448] on span "GYP Board: Gypsum Board, 5/8" Type X, Moisture Resistant, Cement [PERSON_NAME]" at bounding box center [519, 445] width 391 height 14
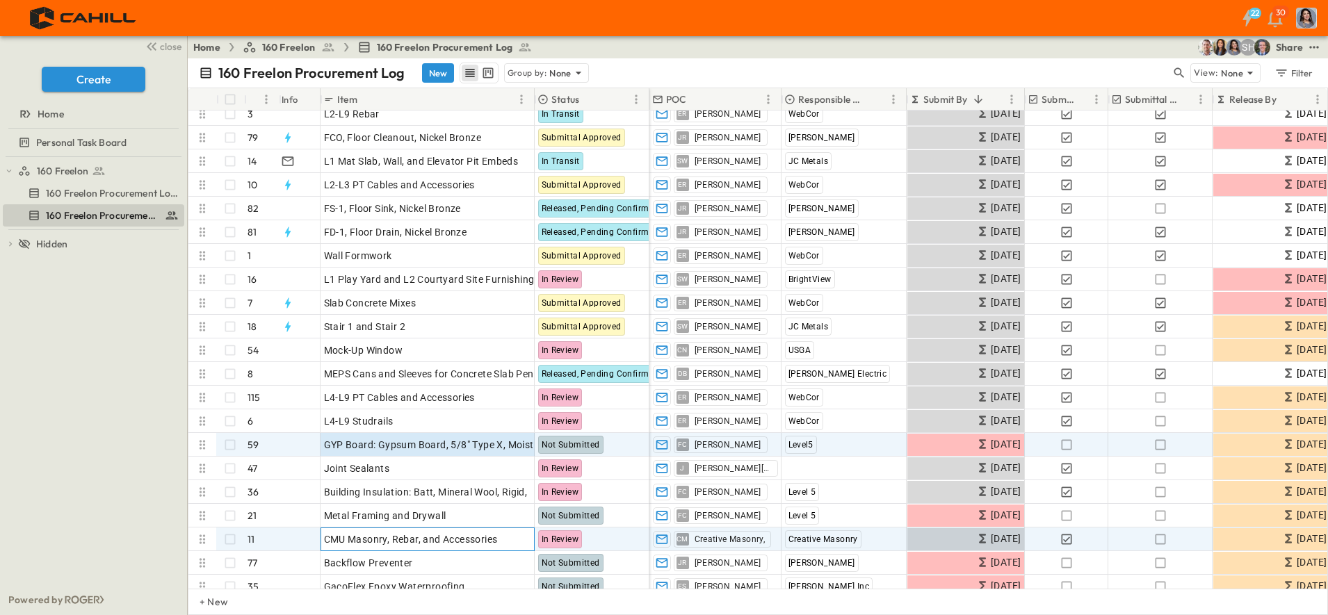
click at [419, 541] on span "CMU Masonry, Rebar, and Accessories" at bounding box center [411, 539] width 174 height 14
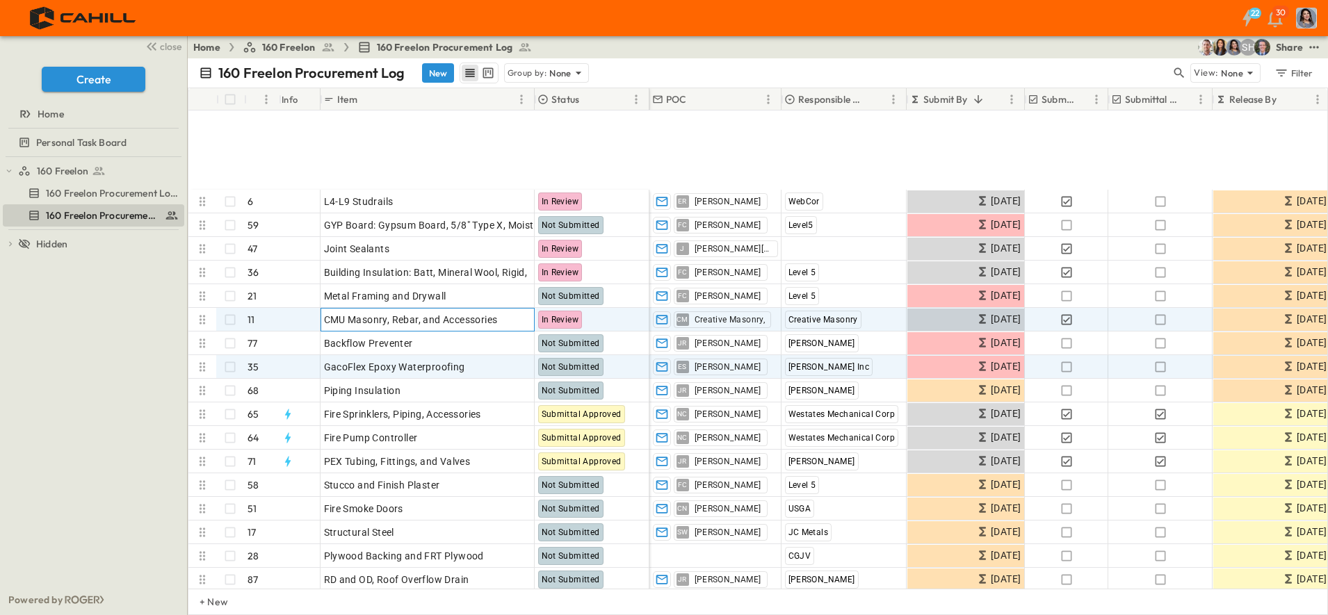
scroll to position [521, 0]
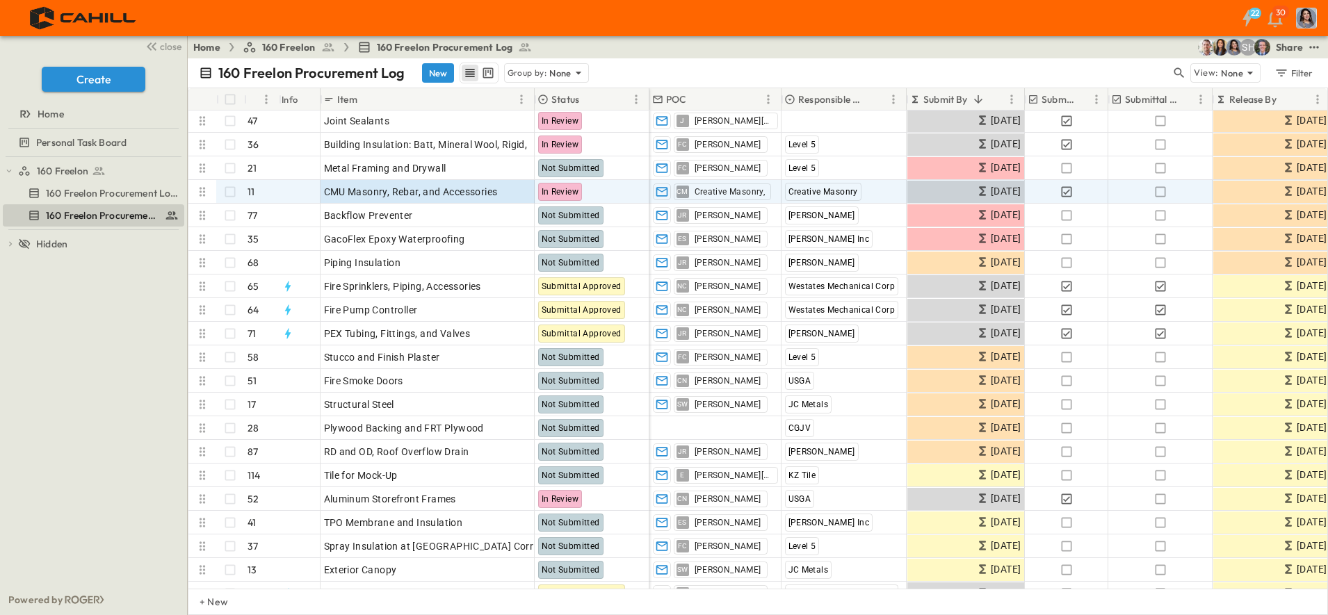
click at [1181, 75] on icon "button" at bounding box center [1179, 73] width 10 height 10
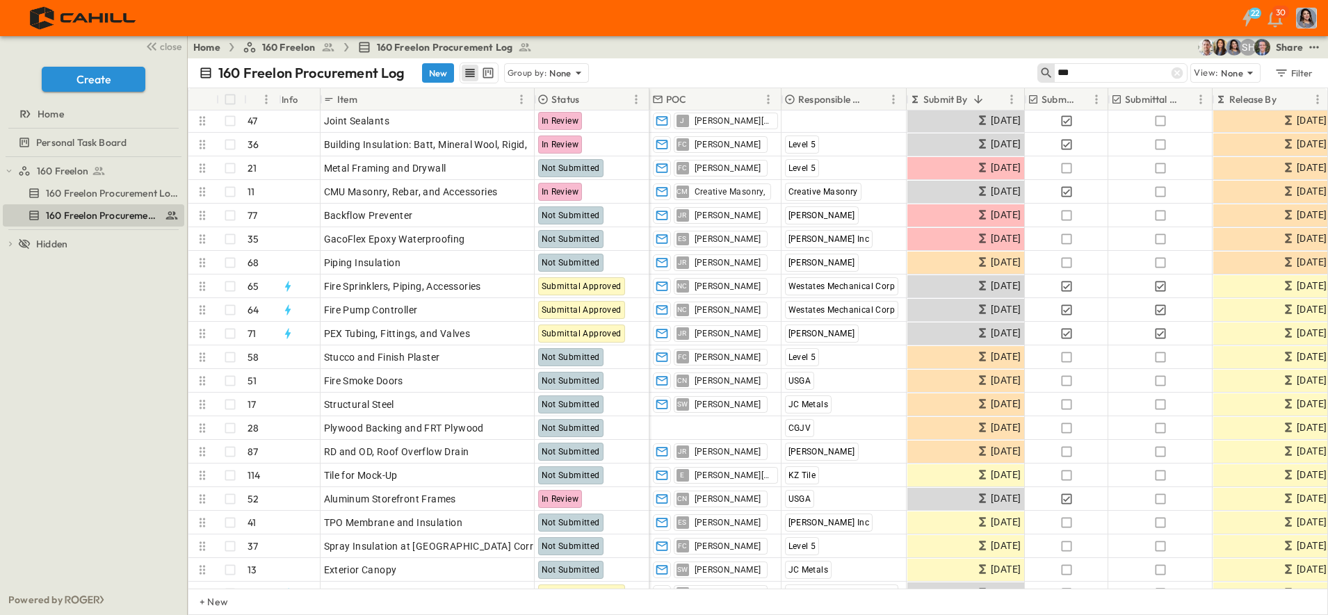
type input "****"
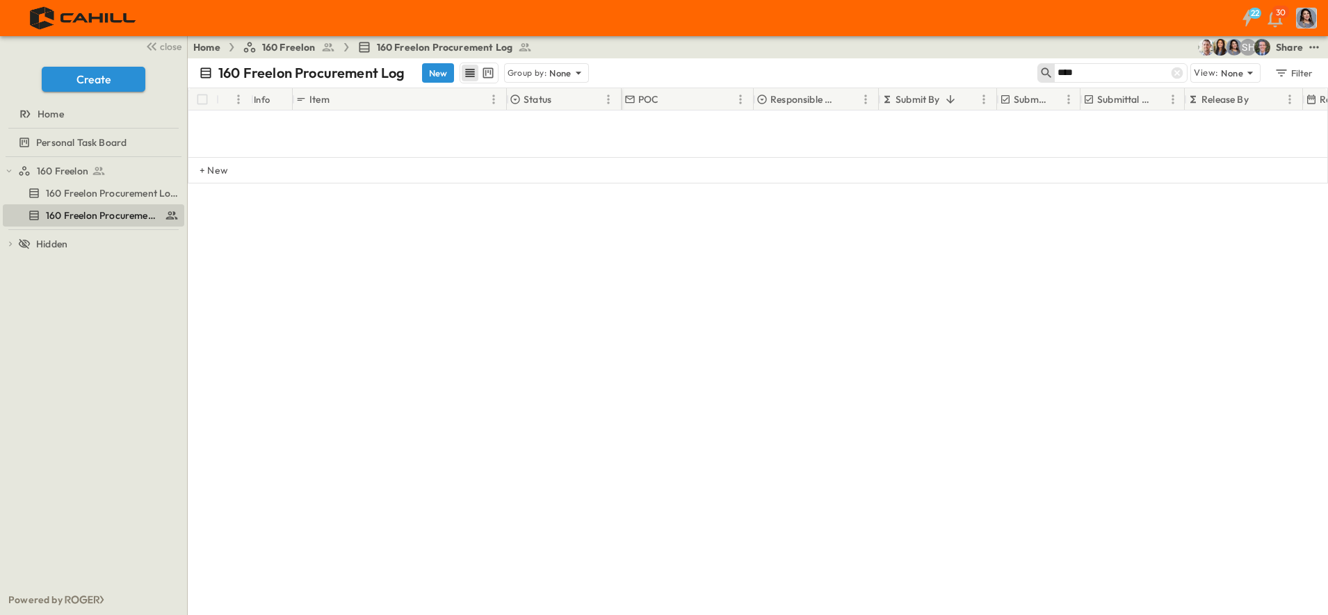
scroll to position [16, 0]
drag, startPoint x: 1092, startPoint y: 75, endPoint x: 1027, endPoint y: 69, distance: 65.6
click at [1029, 72] on div "160 Freelon Procurement Log New Group by: None **** View: None Filter" at bounding box center [758, 72] width 1140 height 29
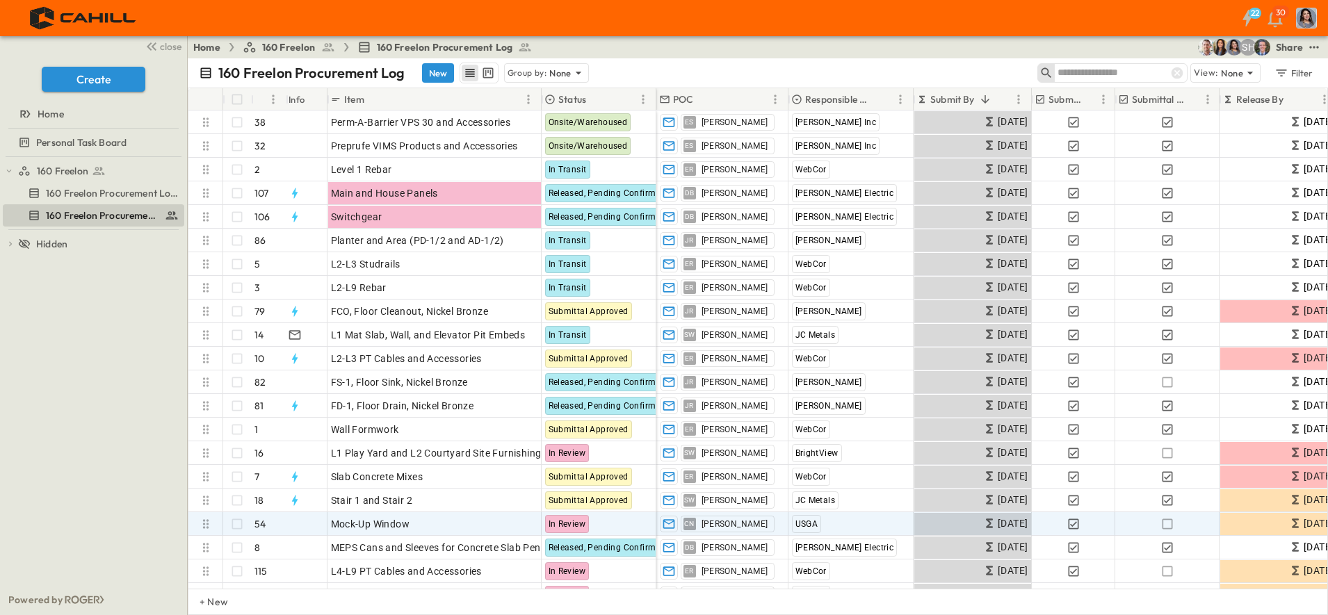
scroll to position [348, 0]
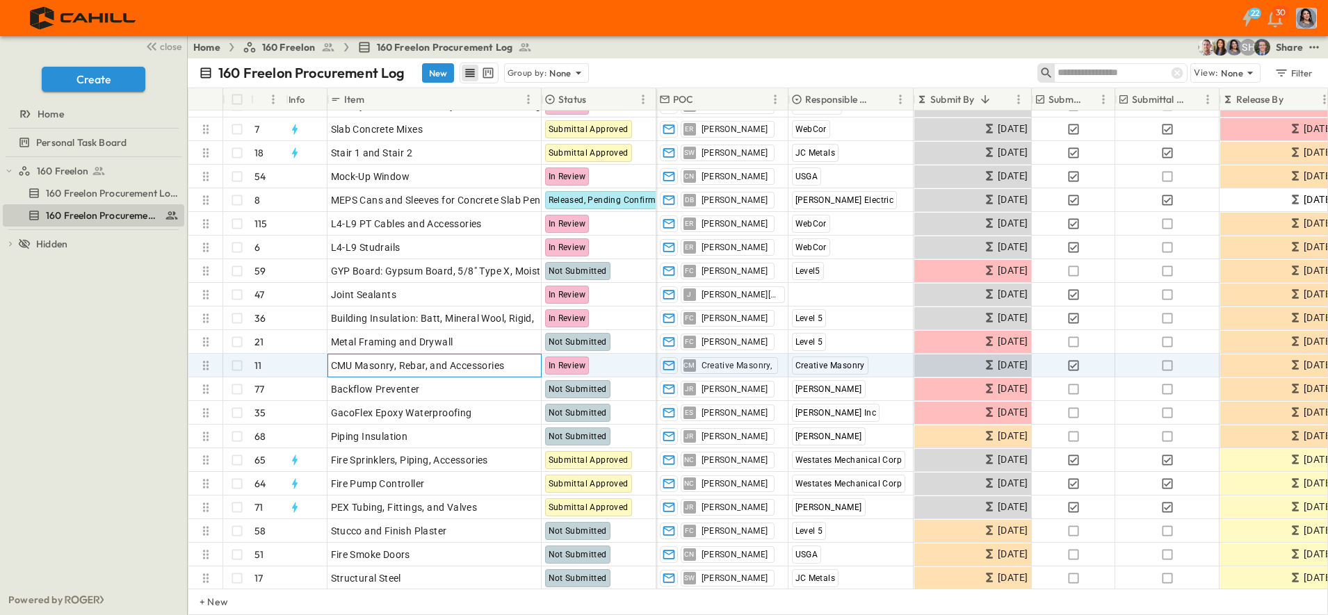
click at [428, 367] on span "CMU Masonry, Rebar, and Accessories" at bounding box center [418, 366] width 174 height 14
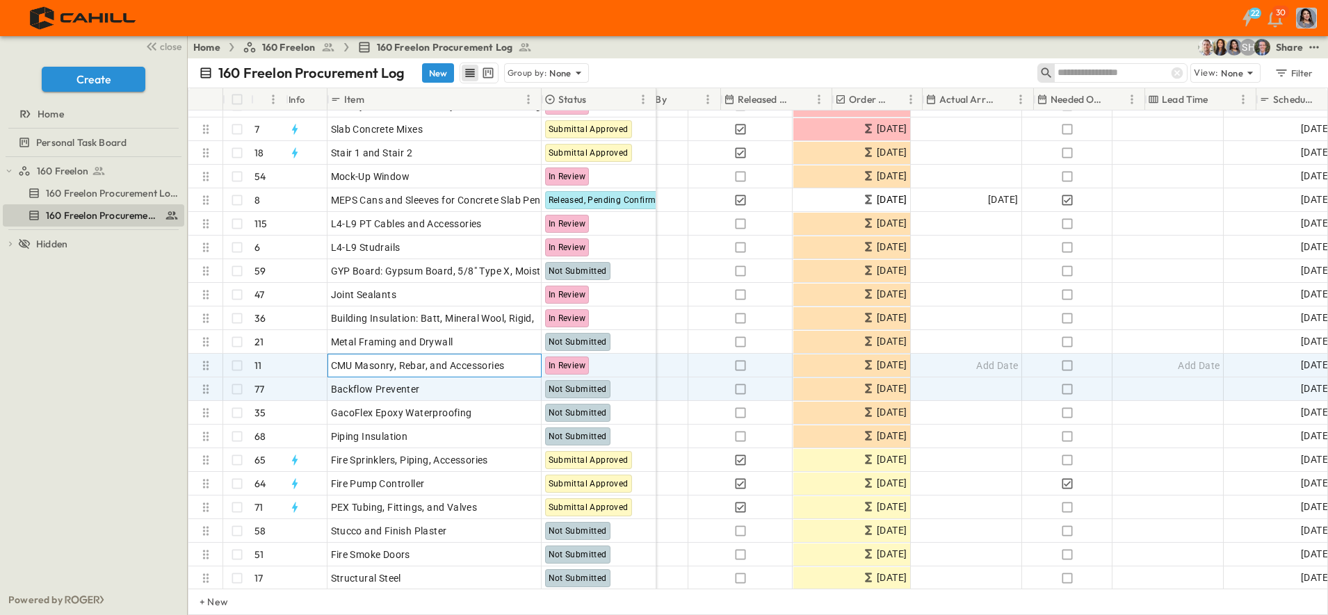
scroll to position [348, 617]
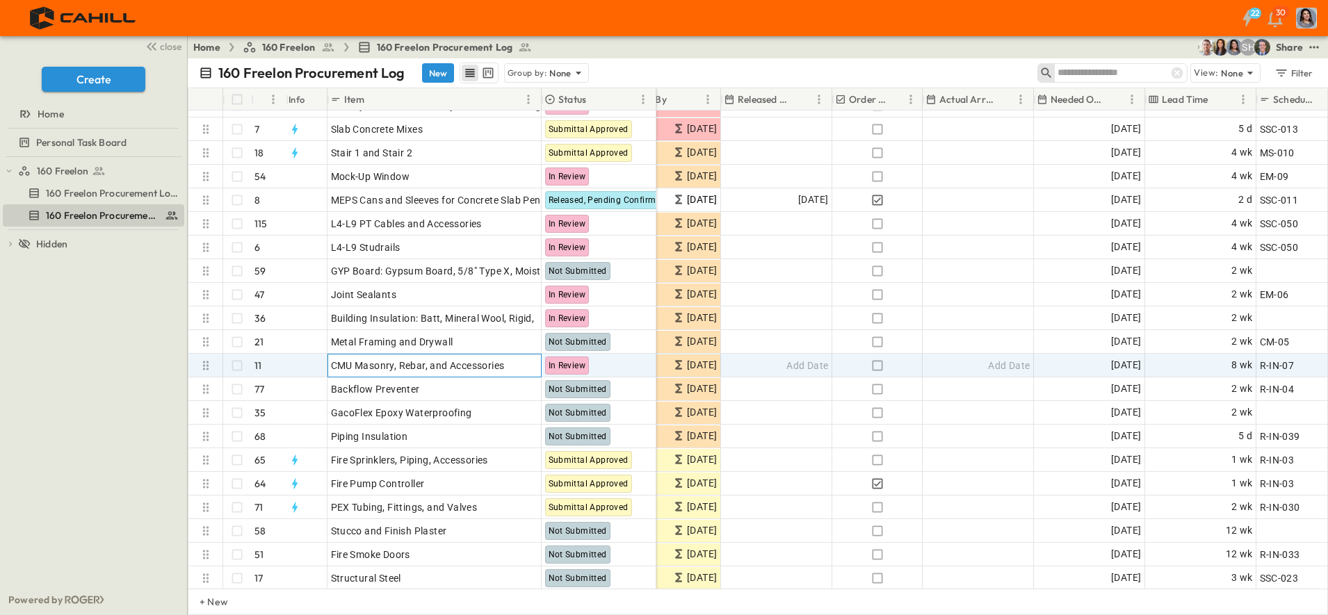
click at [523, 366] on p "OPEN" at bounding box center [526, 363] width 24 height 11
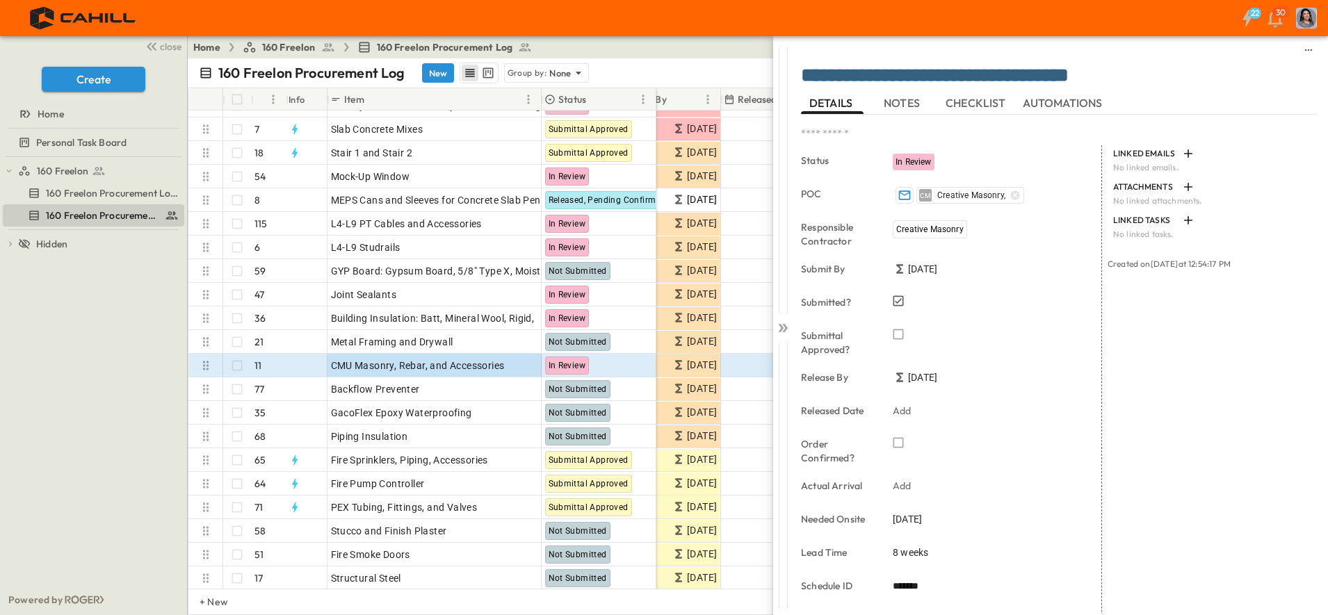
scroll to position [172, 0]
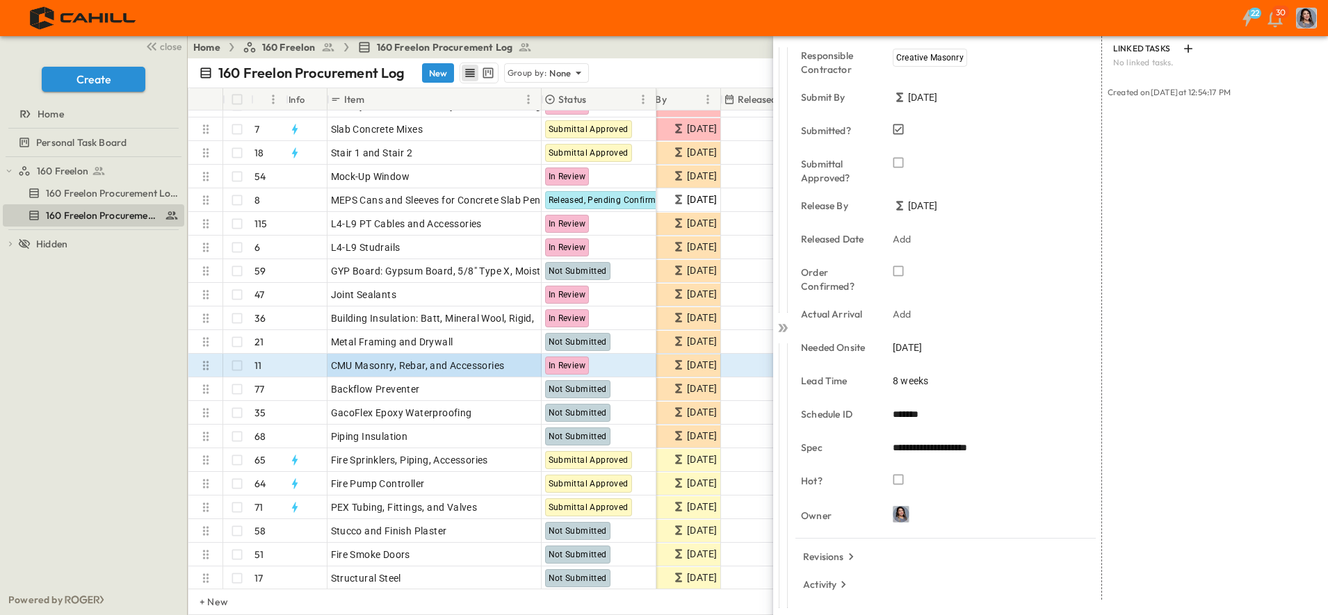
click at [928, 417] on input "*******" at bounding box center [993, 415] width 200 height 20
drag, startPoint x: 936, startPoint y: 414, endPoint x: 869, endPoint y: 400, distance: 68.7
click at [869, 400] on div "Schedule ID *******" at bounding box center [951, 415] width 300 height 33
type input "*****"
click at [922, 341] on span "01/07/2026" at bounding box center [907, 348] width 29 height 14
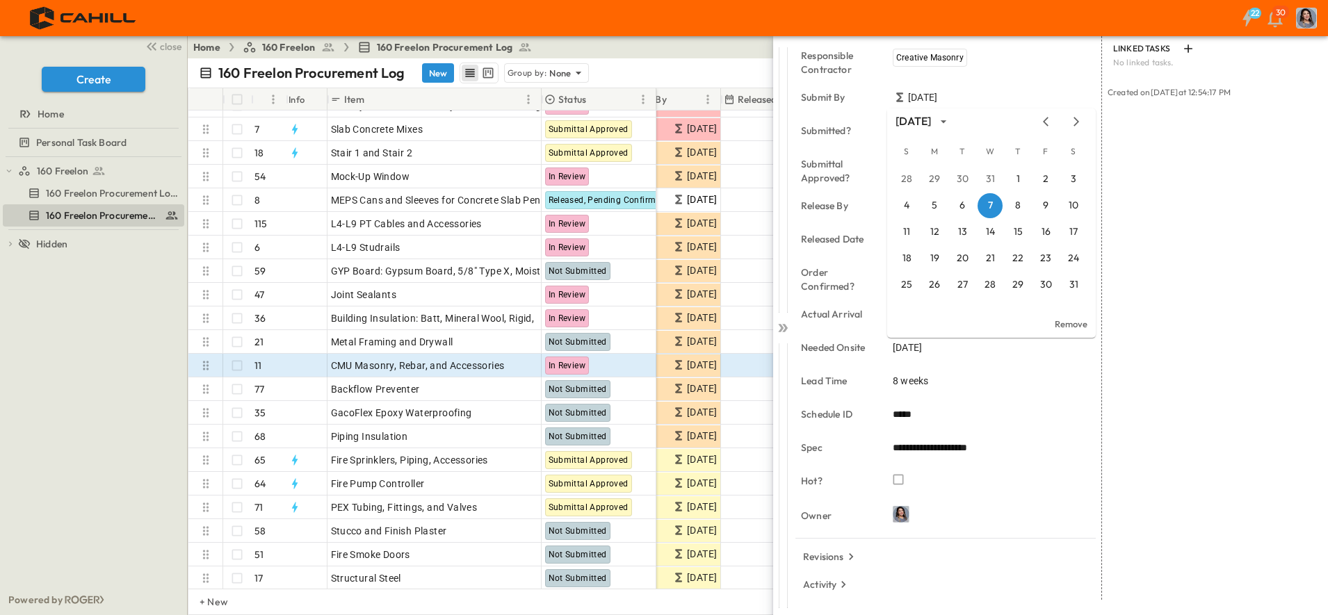
click at [1044, 120] on icon "Previous month" at bounding box center [1046, 121] width 6 height 9
click at [1045, 254] on button "24" at bounding box center [1045, 258] width 25 height 25
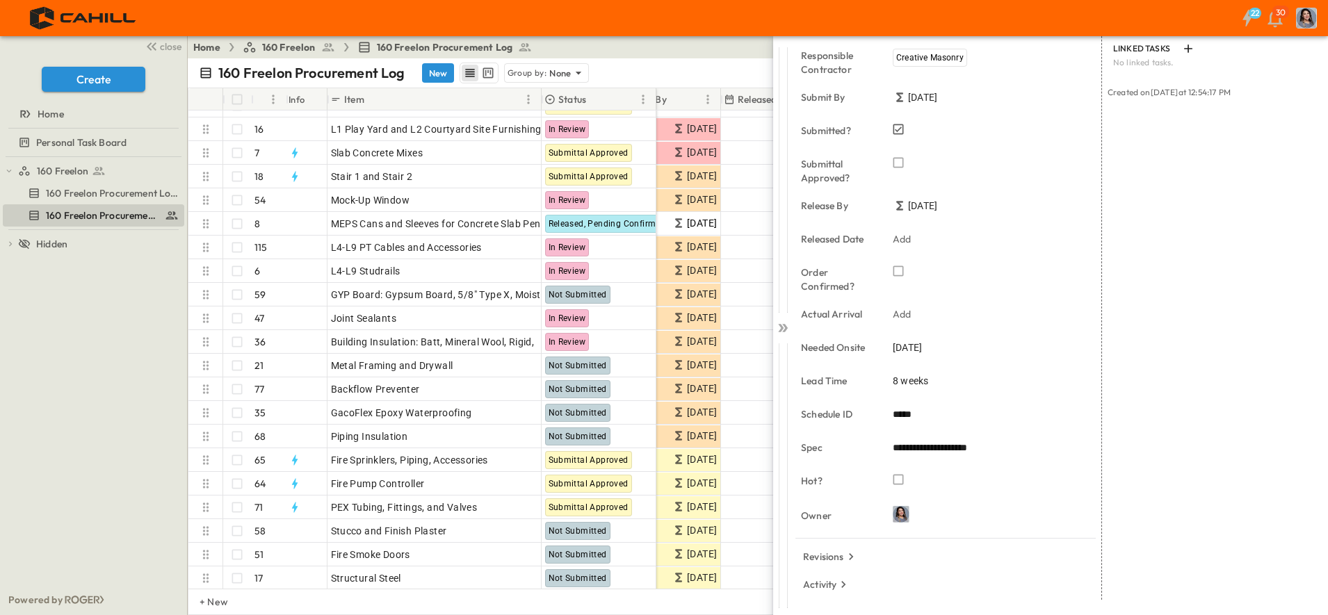
scroll to position [371, 617]
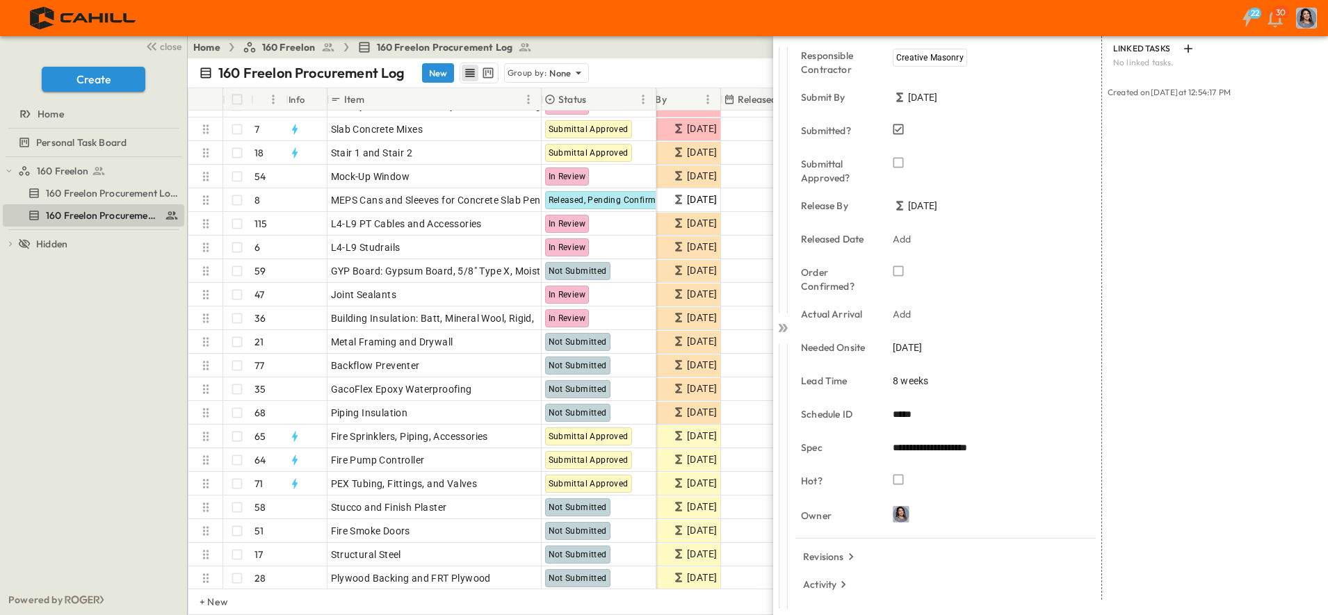
click at [781, 327] on icon at bounding box center [781, 328] width 6 height 8
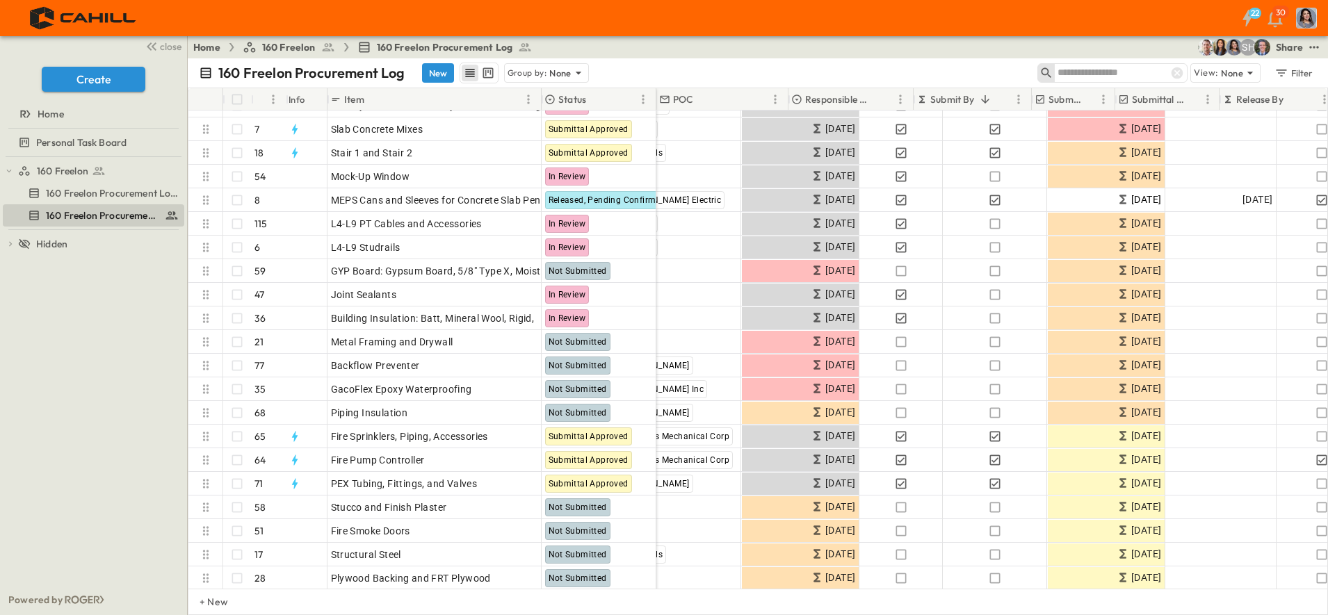
scroll to position [371, 0]
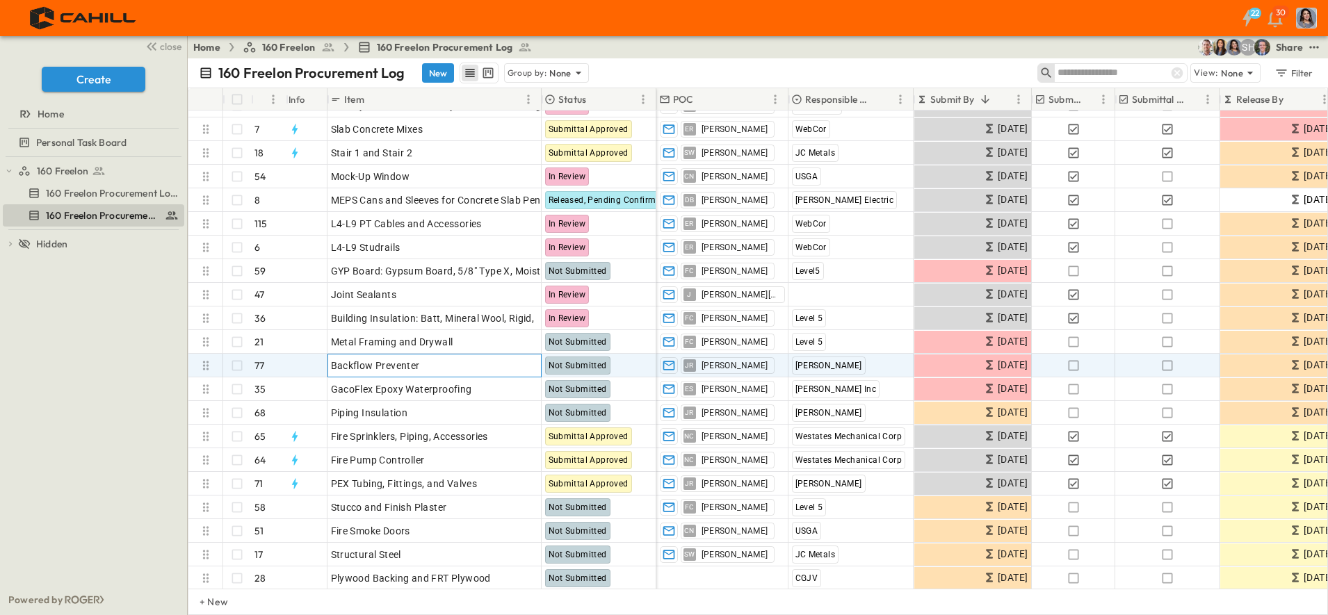
drag, startPoint x: 376, startPoint y: 361, endPoint x: 592, endPoint y: 499, distance: 256.1
click at [376, 361] on span "Backflow Preventer" at bounding box center [375, 366] width 89 height 14
click at [510, 359] on icon at bounding box center [505, 363] width 11 height 11
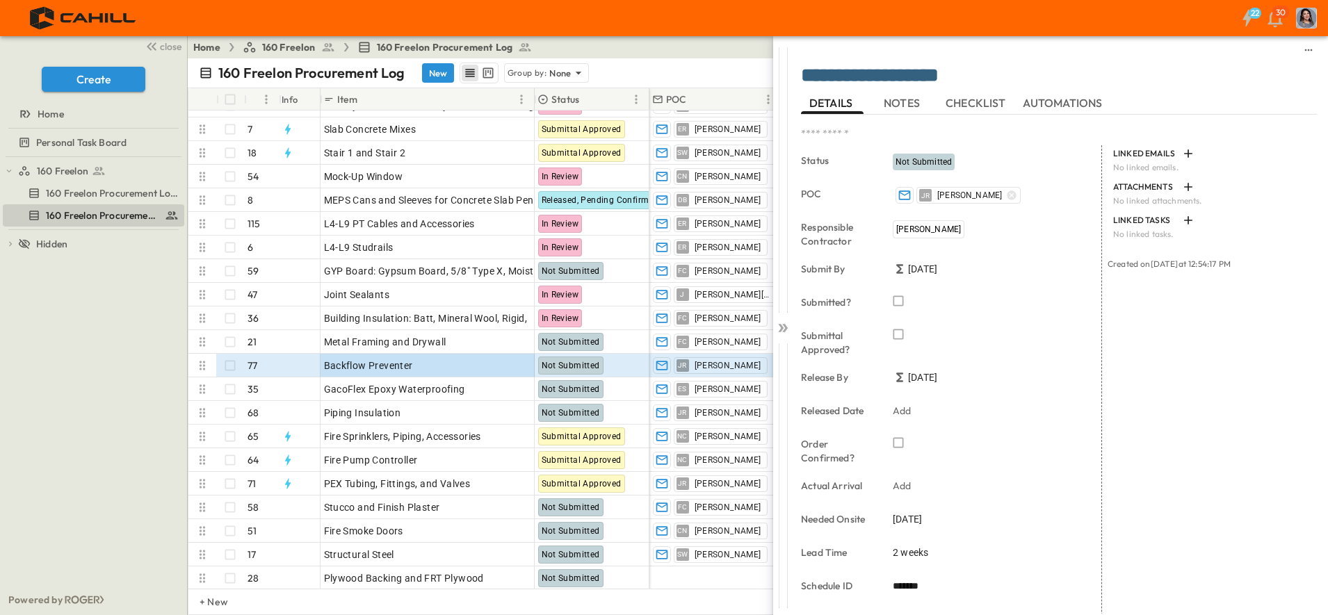
scroll to position [172, 0]
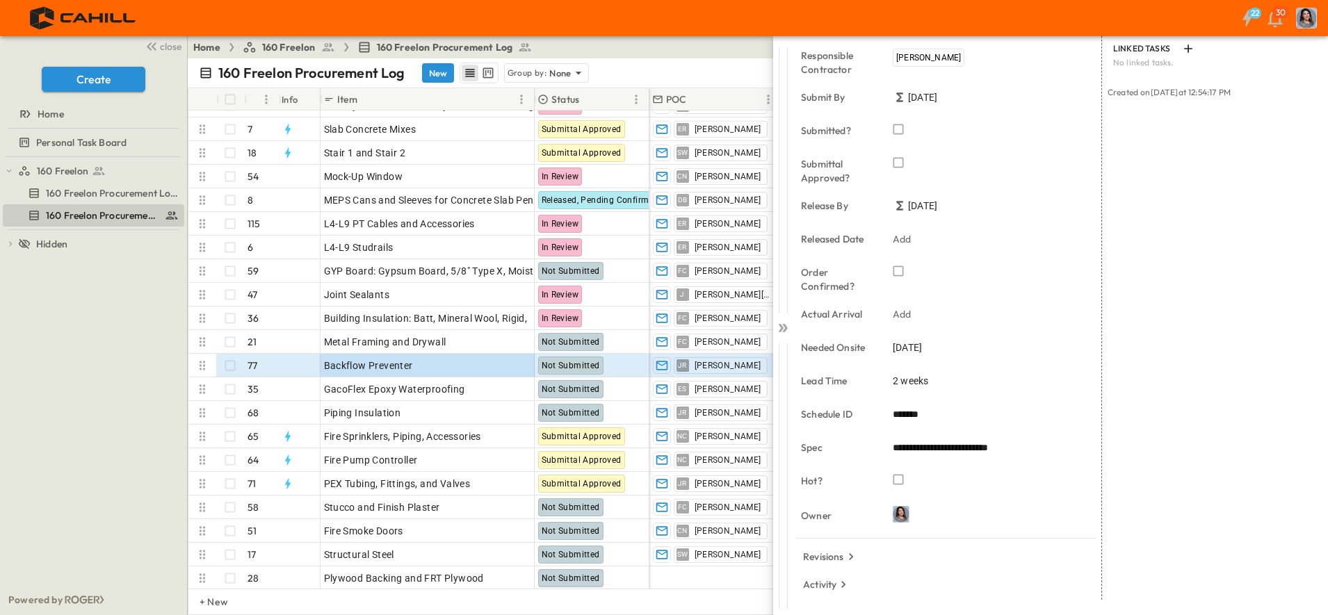
click at [919, 416] on input "*******" at bounding box center [993, 415] width 200 height 20
drag, startPoint x: 918, startPoint y: 416, endPoint x: 833, endPoint y: 411, distance: 84.2
click at [833, 411] on div "Schedule ID *******" at bounding box center [951, 415] width 300 height 33
click at [911, 348] on span "[DATE]" at bounding box center [907, 348] width 29 height 14
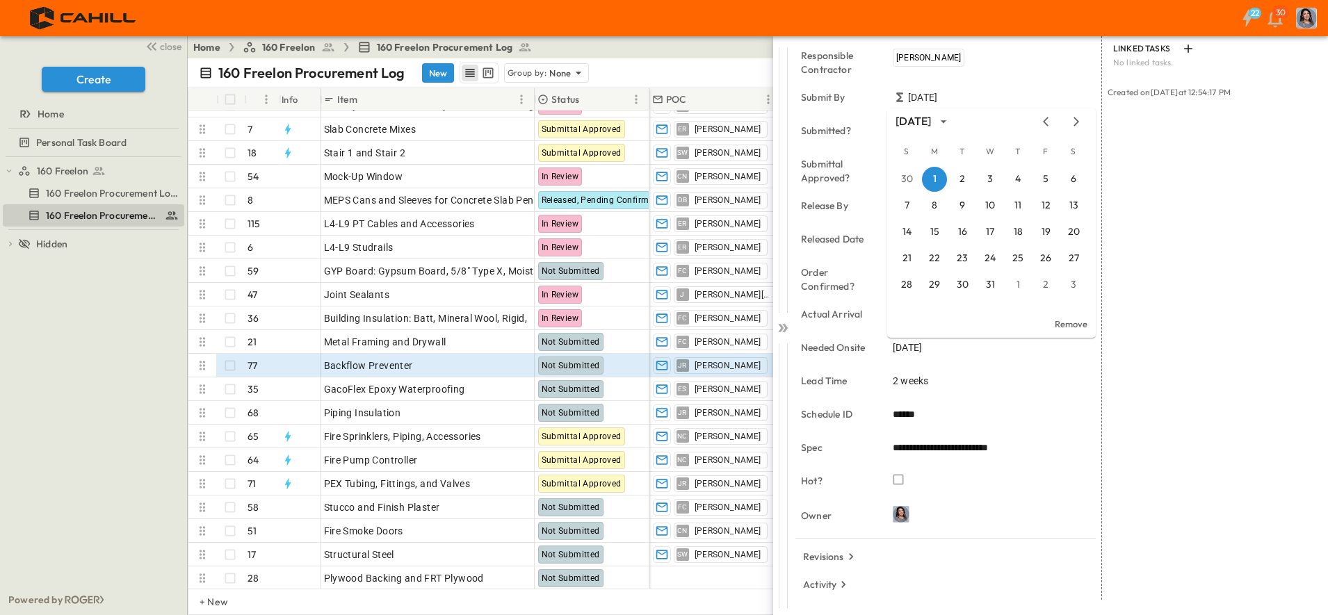
click at [916, 417] on input "******" at bounding box center [993, 415] width 200 height 20
type input "*****"
click at [905, 344] on span "[DATE]" at bounding box center [907, 348] width 29 height 14
click at [1046, 116] on icon "Previous month" at bounding box center [1045, 121] width 17 height 11
click at [1045, 120] on icon "Previous month" at bounding box center [1046, 121] width 6 height 9
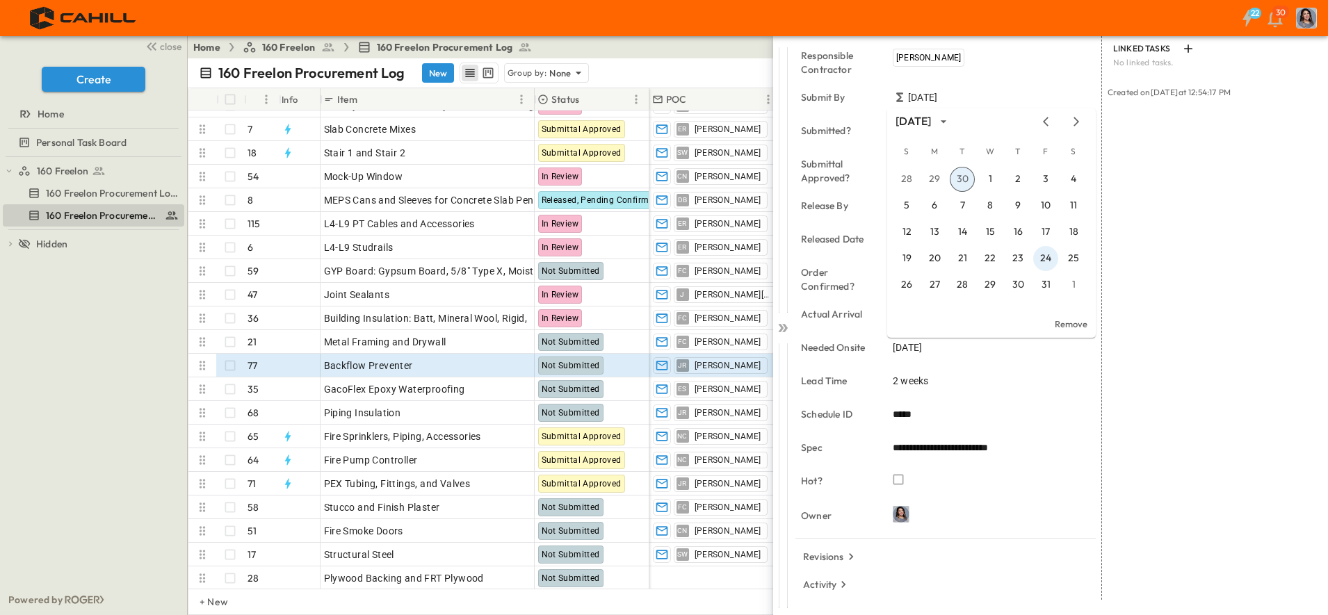
click at [1045, 261] on button "24" at bounding box center [1045, 258] width 25 height 25
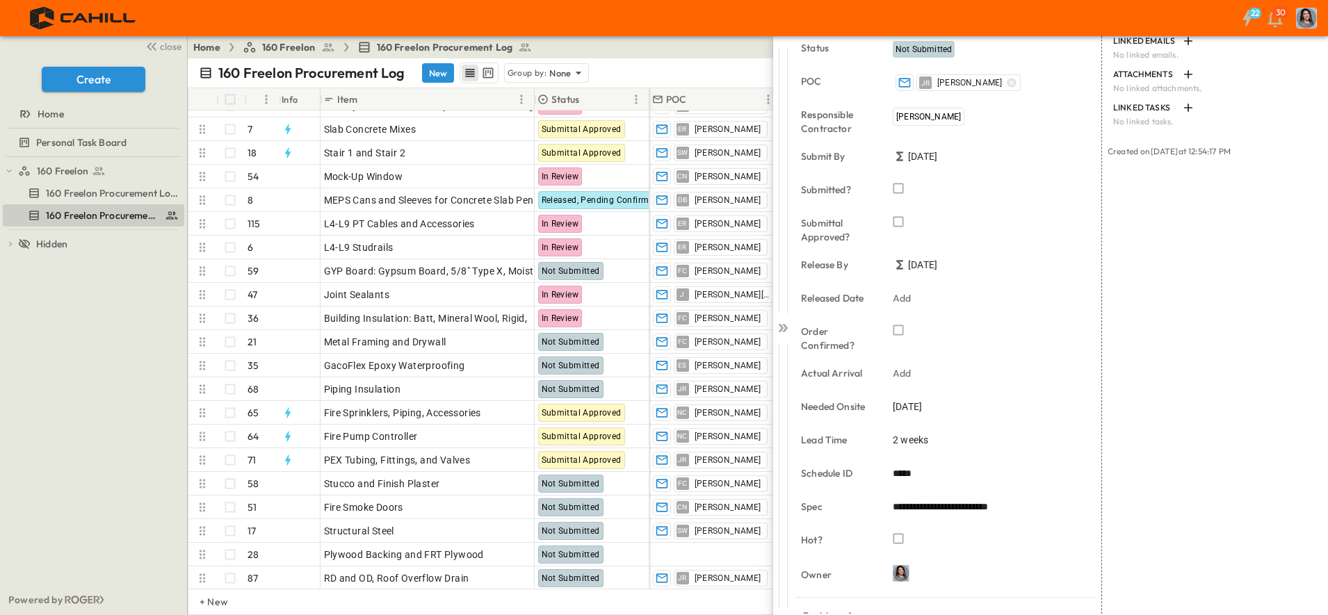
scroll to position [0, 0]
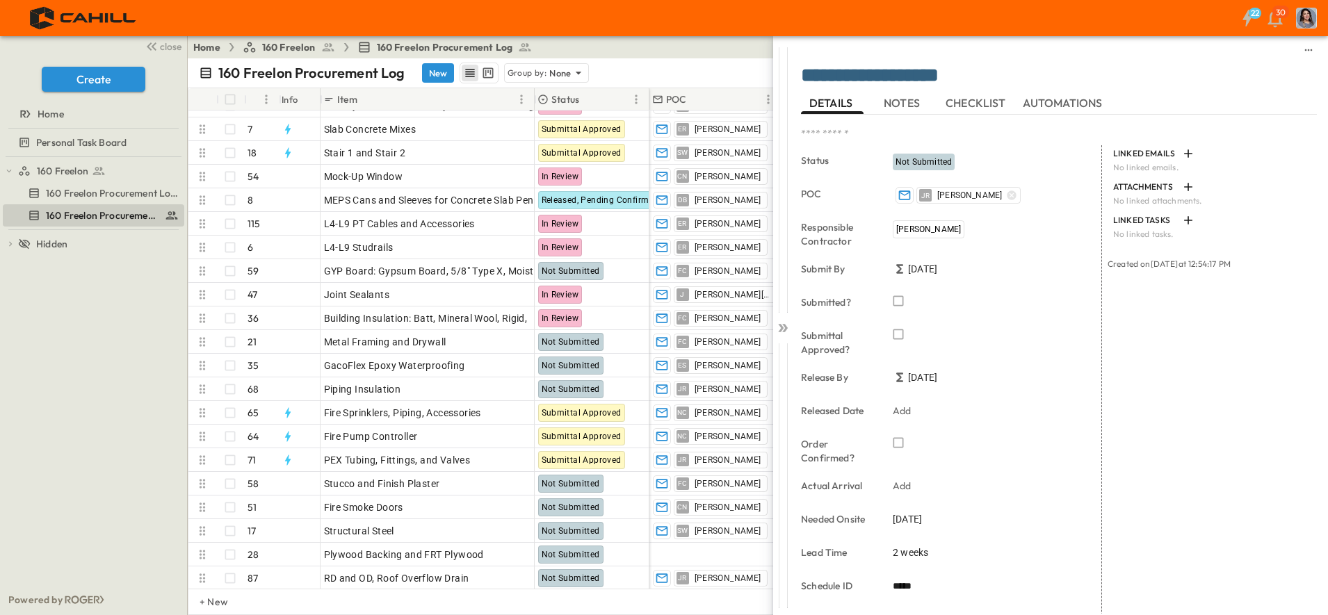
click at [1005, 195] on div "JR Jim Roper" at bounding box center [985, 195] width 184 height 17
type input "*"
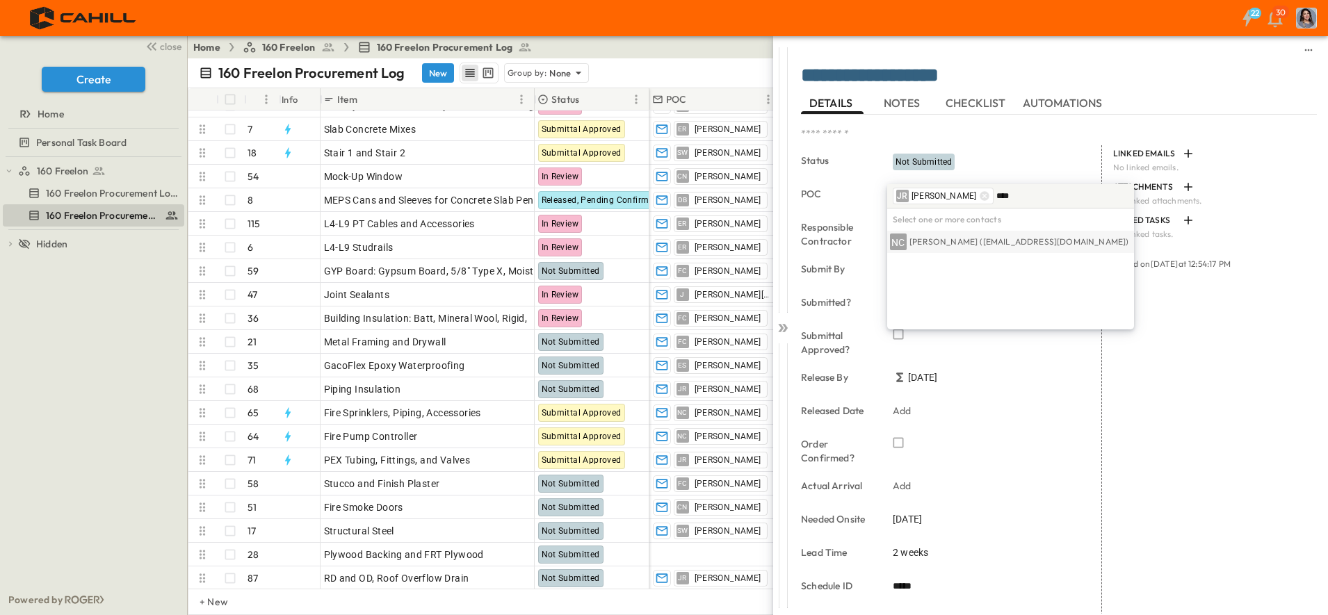
type input "****"
click at [979, 240] on p "Nigel Cowan (ncowan@westatesmechanical.com)" at bounding box center [1018, 241] width 219 height 11
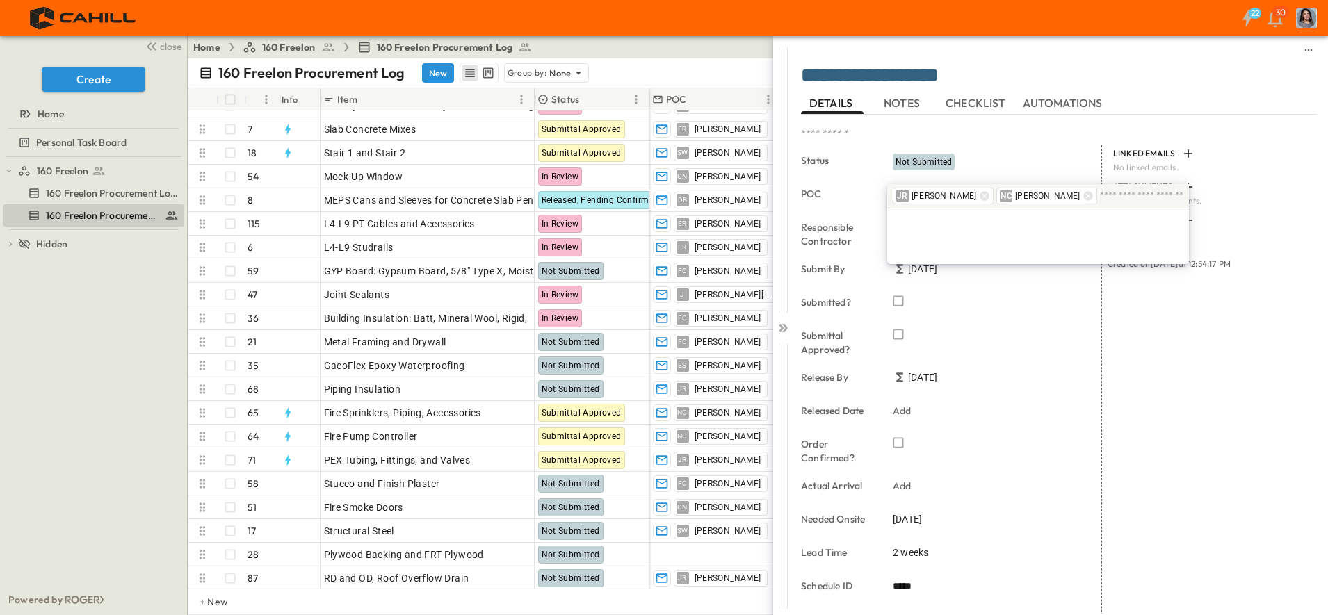
drag, startPoint x: 1208, startPoint y: 450, endPoint x: 1208, endPoint y: 439, distance: 11.1
click at [1208, 447] on div "LINKED EMAILS No linked emails. ATTACHMENTS No linked attachments. LINKED TASKS…" at bounding box center [1209, 458] width 215 height 626
click at [961, 231] on div "[PERSON_NAME]" at bounding box center [984, 230] width 195 height 24
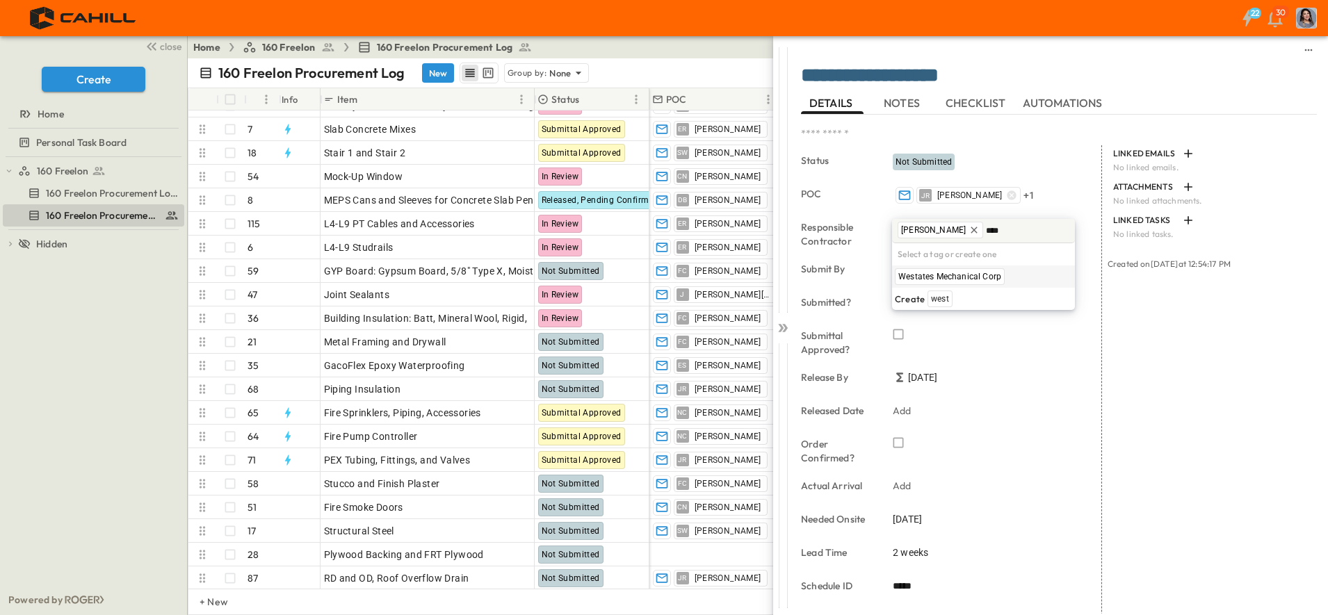
type input "****"
click at [972, 281] on span "Westates Mechanical Corp" at bounding box center [949, 276] width 103 height 11
click at [997, 76] on textarea "**********" at bounding box center [1052, 77] width 503 height 24
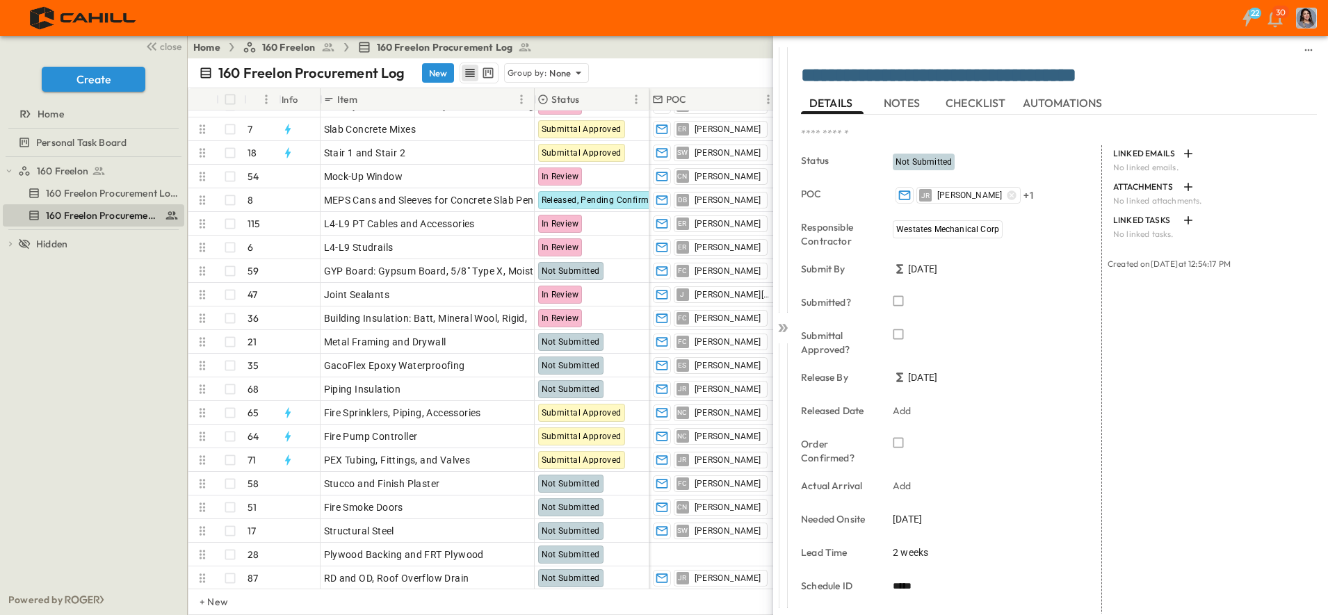
click at [1205, 537] on div "LINKED EMAILS No linked emails. ATTACHMENTS No linked attachments. LINKED TASKS…" at bounding box center [1209, 458] width 215 height 626
drag, startPoint x: 1052, startPoint y: 70, endPoint x: 979, endPoint y: 82, distance: 74.6
click at [979, 82] on textarea "**********" at bounding box center [1052, 77] width 503 height 24
click at [1092, 67] on textarea "**********" at bounding box center [1052, 77] width 503 height 24
type textarea "**********"
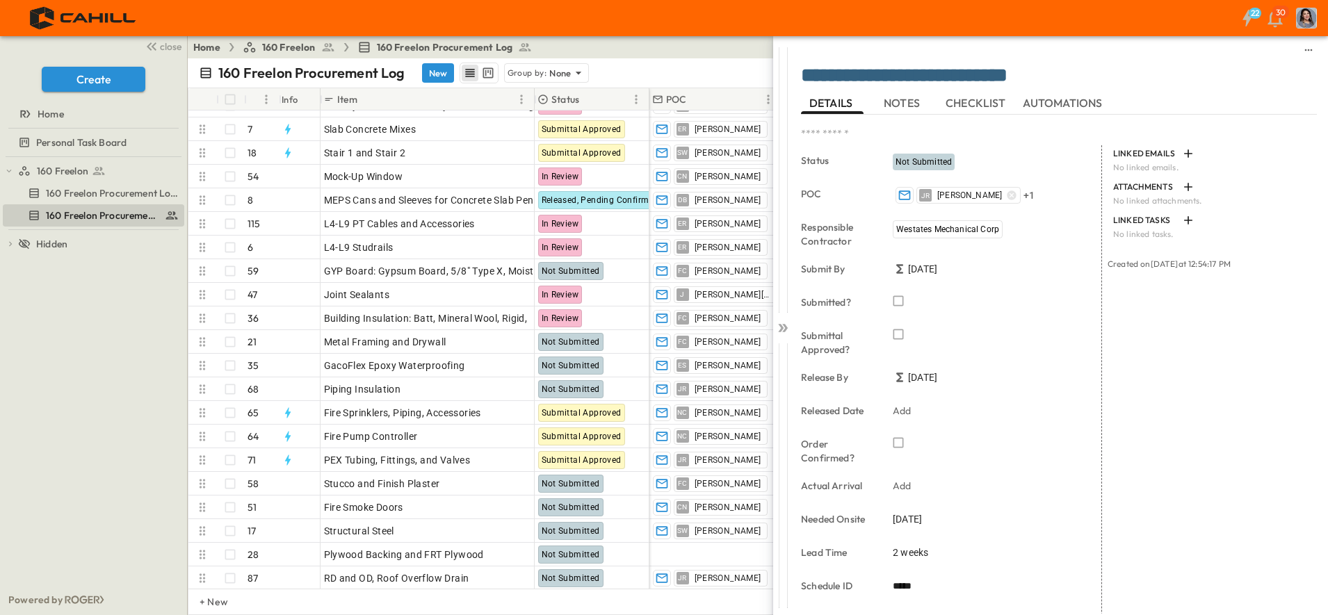
drag, startPoint x: 1253, startPoint y: 536, endPoint x: 1250, endPoint y: 517, distance: 19.0
click at [1253, 535] on div "LINKED EMAILS No linked emails. ATTACHMENTS No linked attachments. LINKED TASKS…" at bounding box center [1209, 458] width 215 height 626
click at [785, 331] on icon at bounding box center [783, 328] width 14 height 14
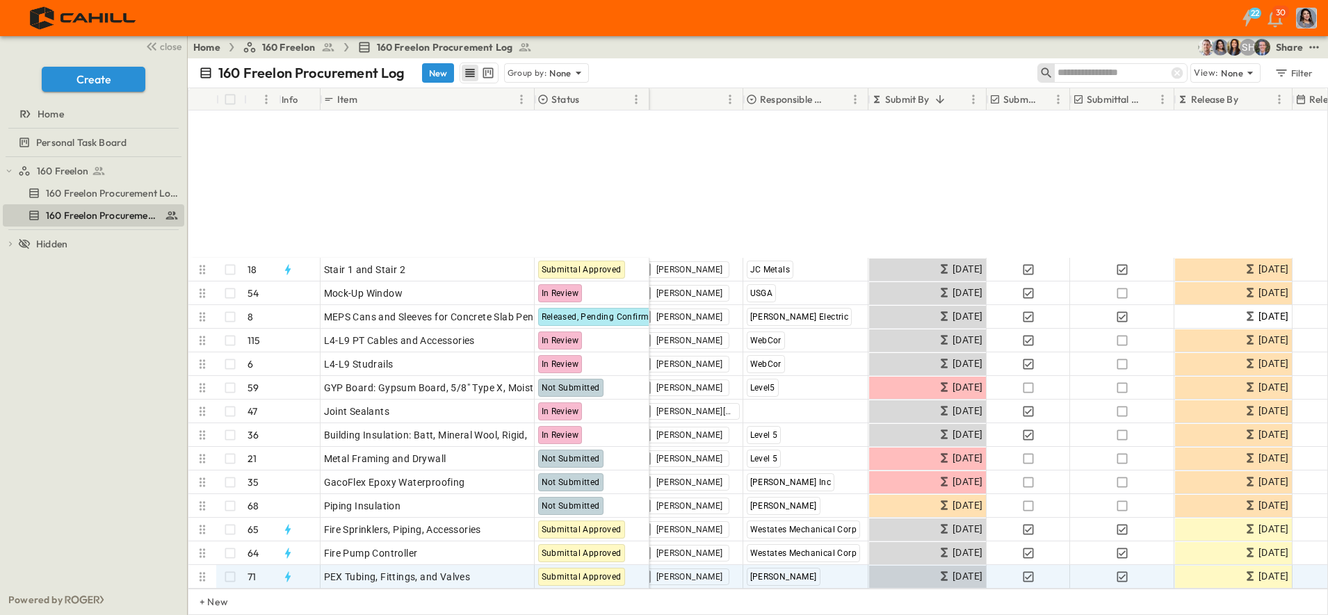
scroll to position [482, 38]
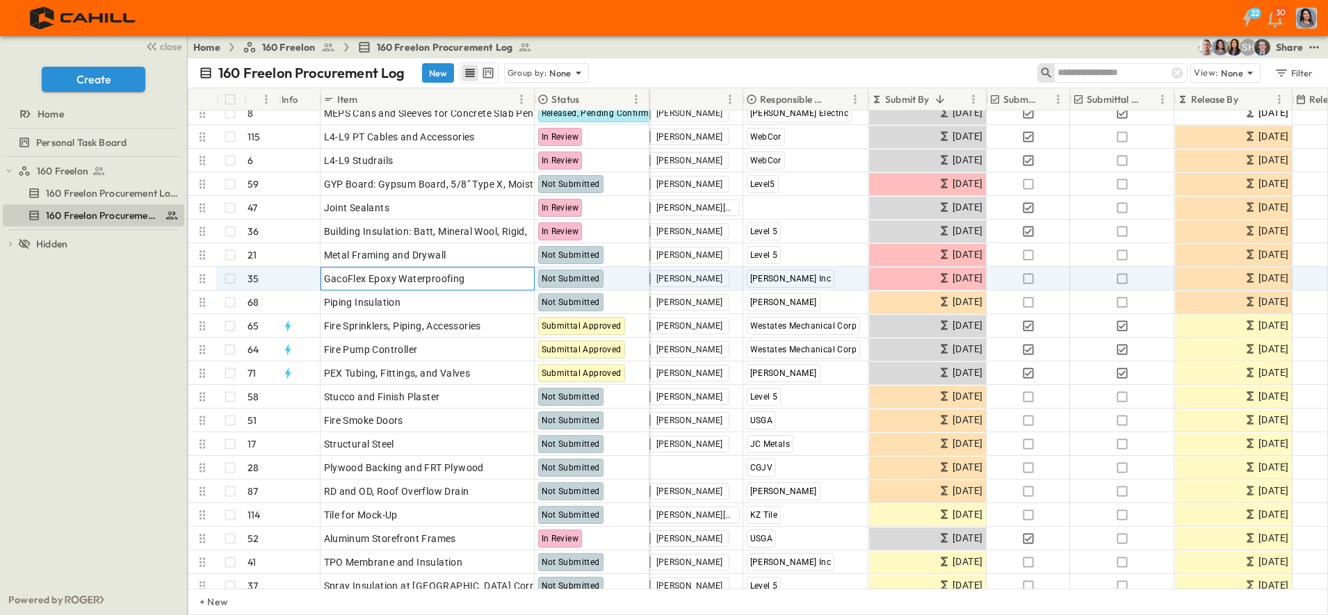
click at [369, 278] on span "GacoFlex Epoxy Waterproofing" at bounding box center [394, 279] width 141 height 14
click at [516, 279] on p "OPEN" at bounding box center [519, 276] width 24 height 11
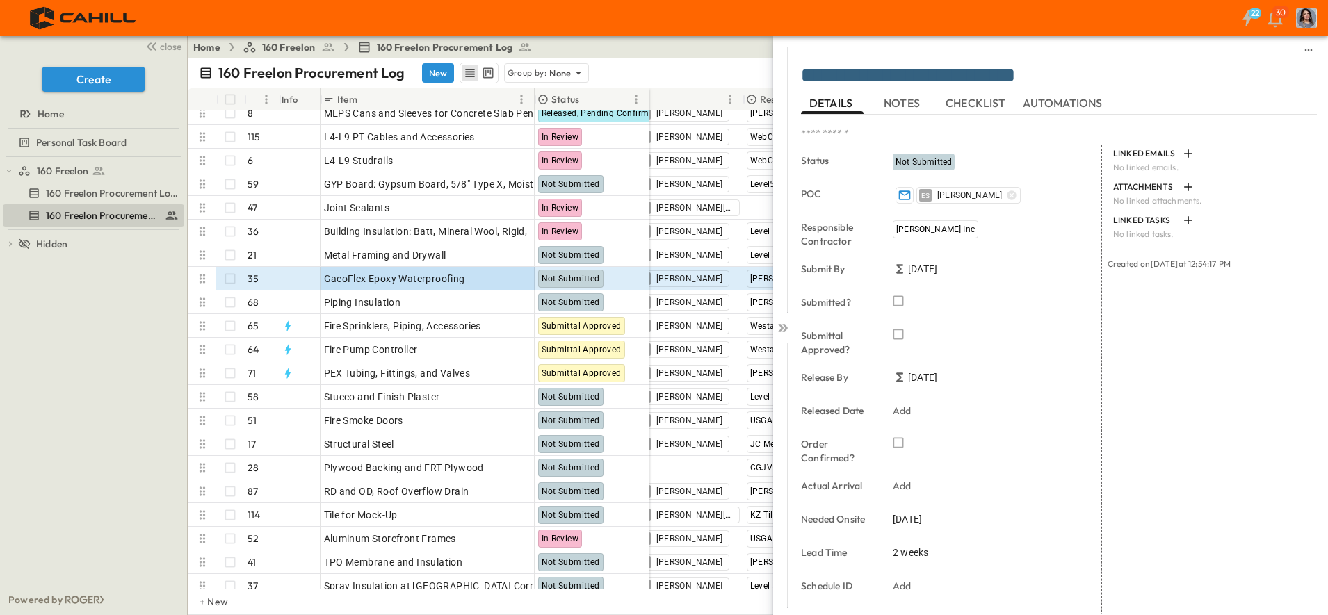
click at [915, 229] on span "[PERSON_NAME] Inc" at bounding box center [935, 230] width 79 height 10
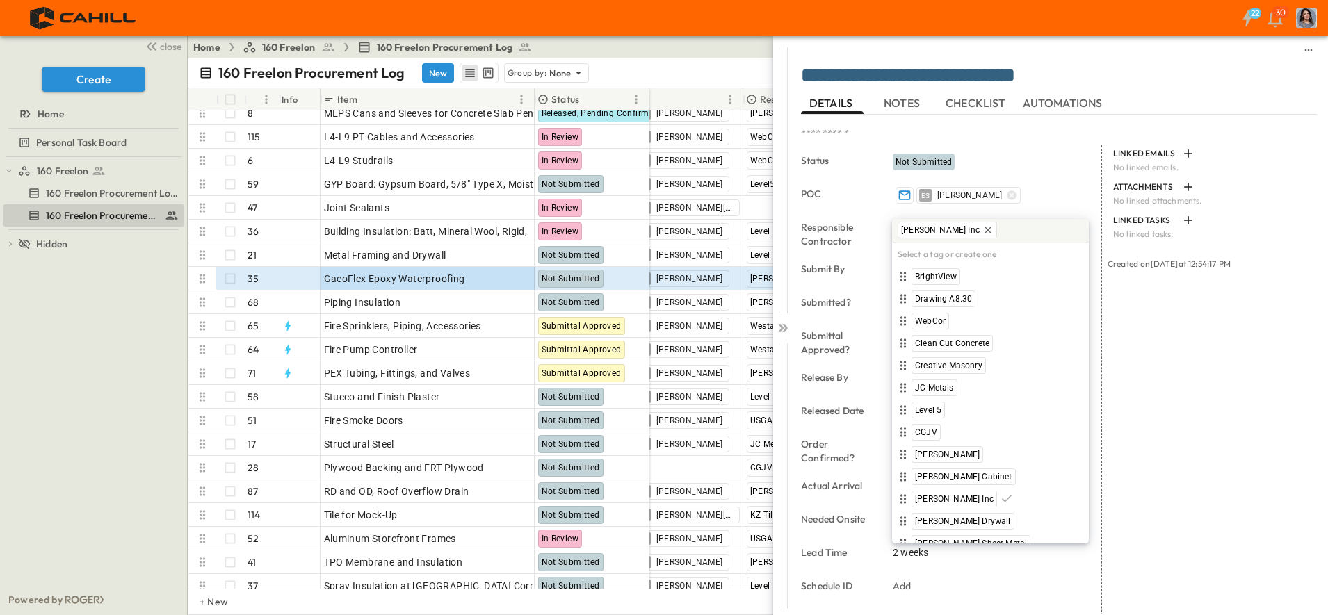
click at [984, 229] on icon at bounding box center [987, 230] width 6 height 6
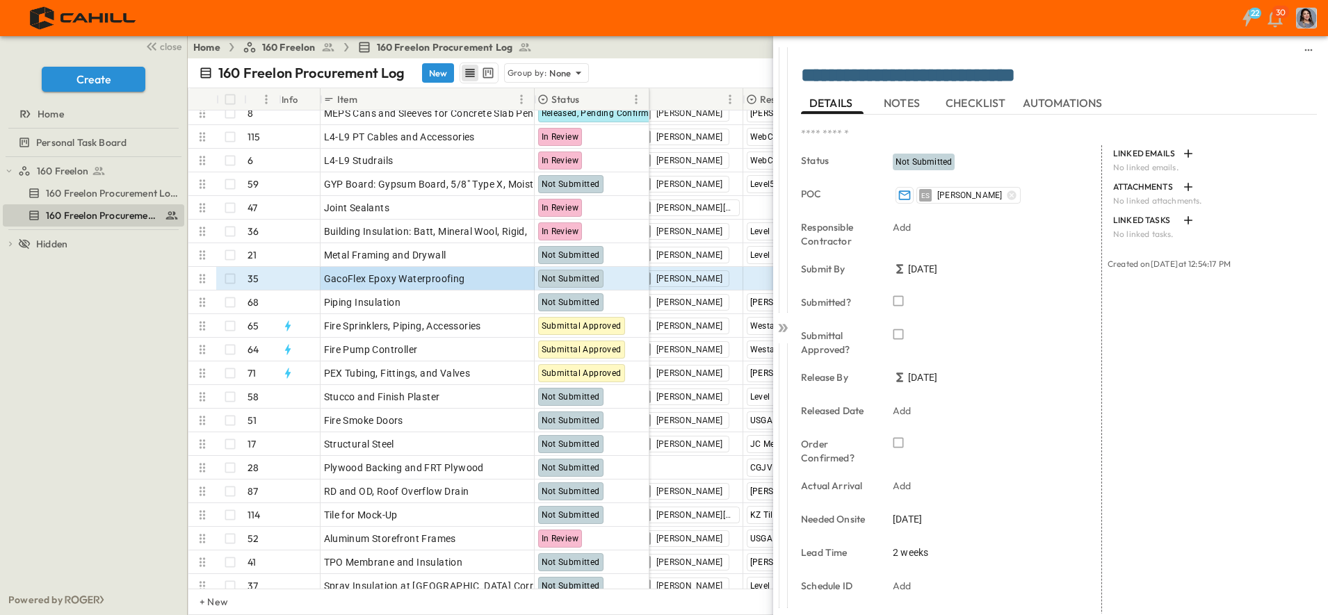
click at [945, 229] on div "Select a tag or create one BrightView Drawing A8.30 WebCor Clean Cut Concrete C…" at bounding box center [985, 370] width 150 height 325
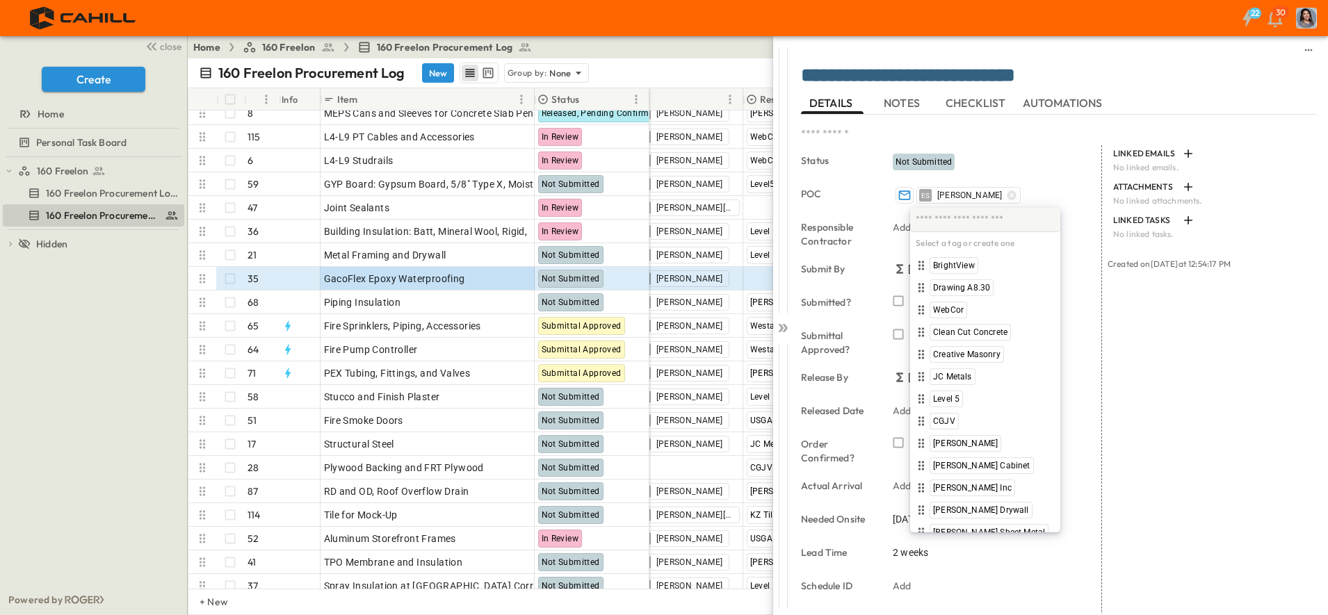
click at [985, 225] on input "text" at bounding box center [984, 220] width 139 height 18
click at [1212, 455] on div "LINKED EMAILS No linked emails. ATTACHMENTS No linked attachments. LINKED TASKS…" at bounding box center [1209, 458] width 215 height 626
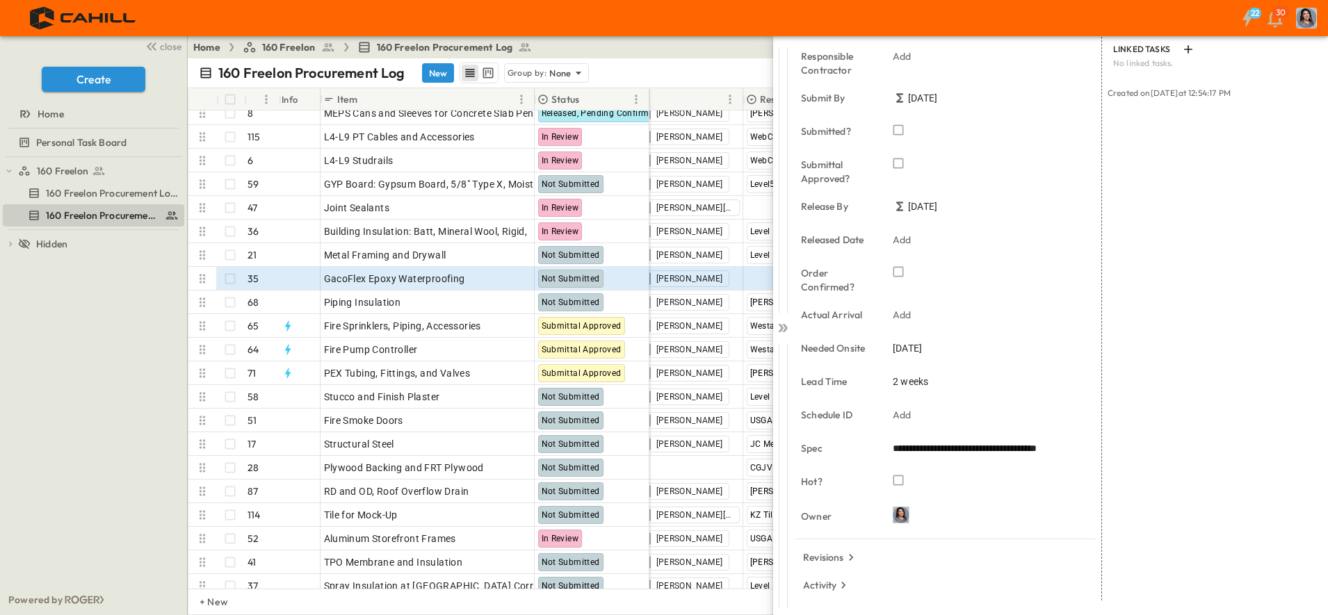
scroll to position [172, 0]
click at [911, 416] on p "Add" at bounding box center [902, 414] width 19 height 14
type input "*****"
click at [921, 348] on span "[DATE]" at bounding box center [907, 348] width 29 height 14
click at [950, 123] on icon "calendar view is open, switch to year view" at bounding box center [943, 122] width 14 height 14
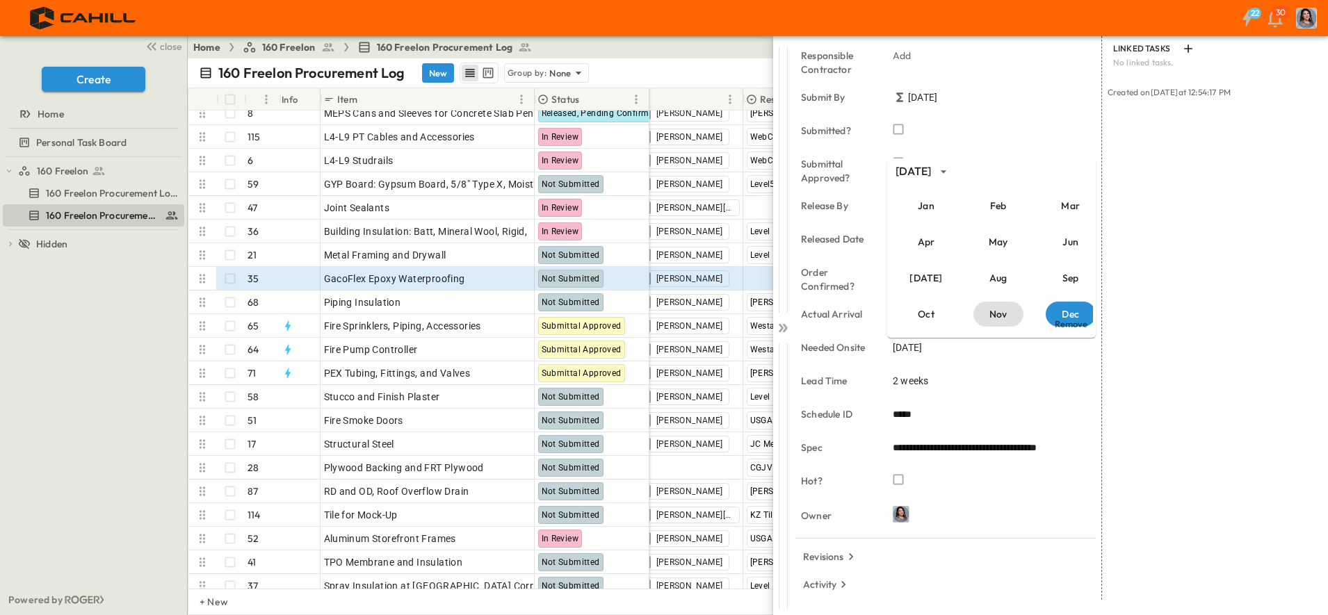
click at [999, 312] on button "Nov" at bounding box center [998, 314] width 50 height 25
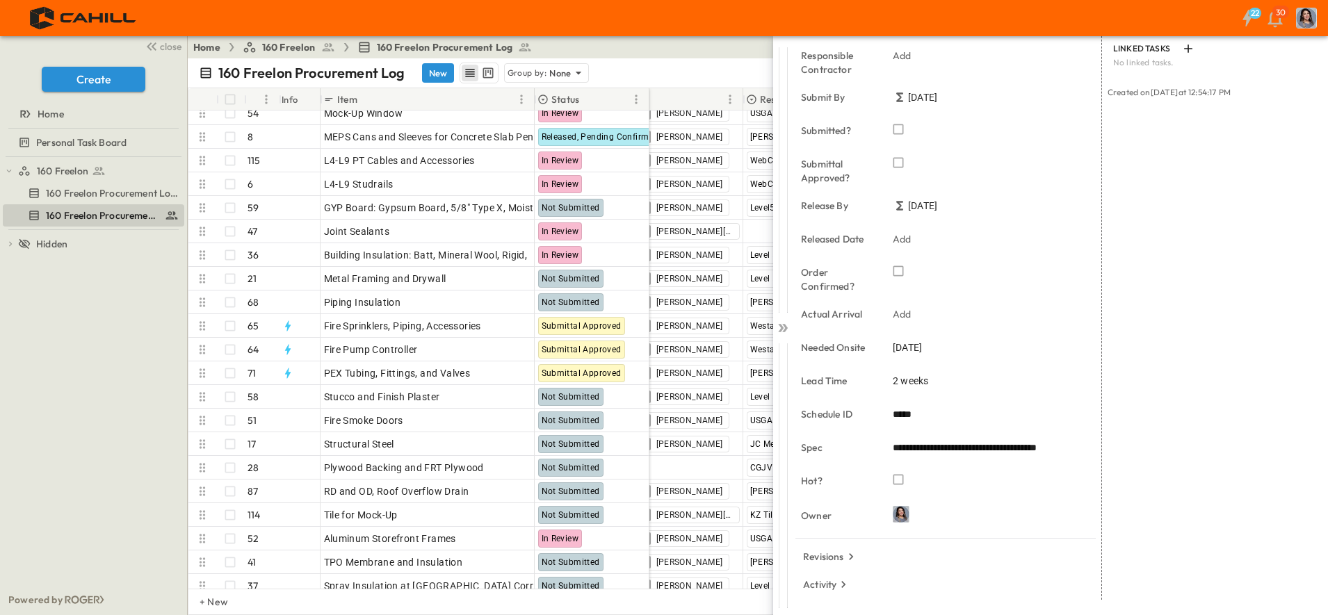
scroll to position [505, 38]
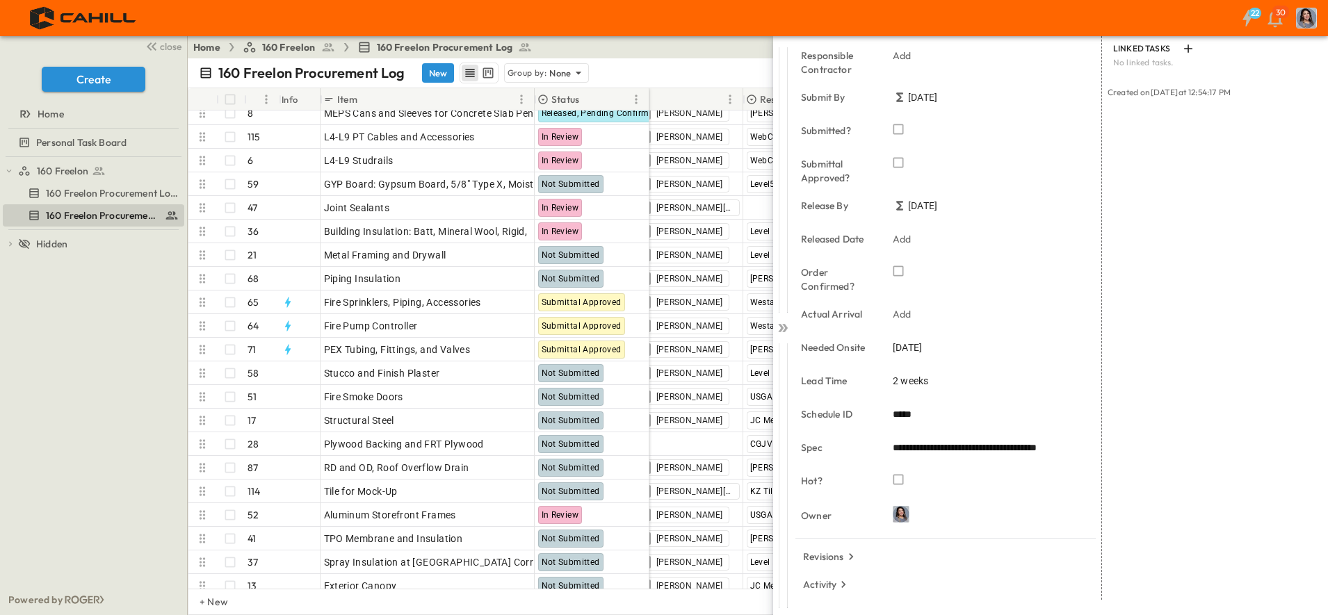
click at [937, 204] on span "[DATE]" at bounding box center [922, 206] width 29 height 14
click at [927, 206] on span "[DATE]" at bounding box center [922, 206] width 29 height 14
click at [915, 348] on span "11/01/2025" at bounding box center [907, 348] width 29 height 14
click at [1075, 124] on icon "Next month" at bounding box center [1076, 121] width 17 height 11
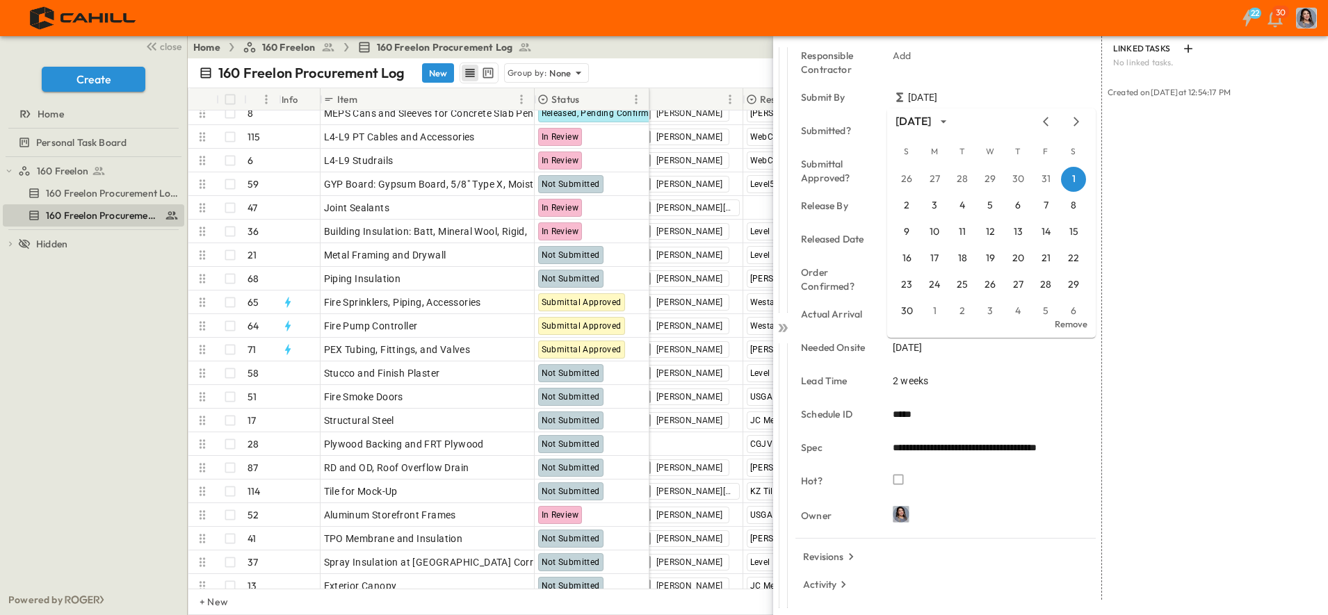
click at [1076, 124] on icon "Next month" at bounding box center [1076, 121] width 6 height 9
click at [1077, 124] on icon "Next month" at bounding box center [1076, 121] width 17 height 11
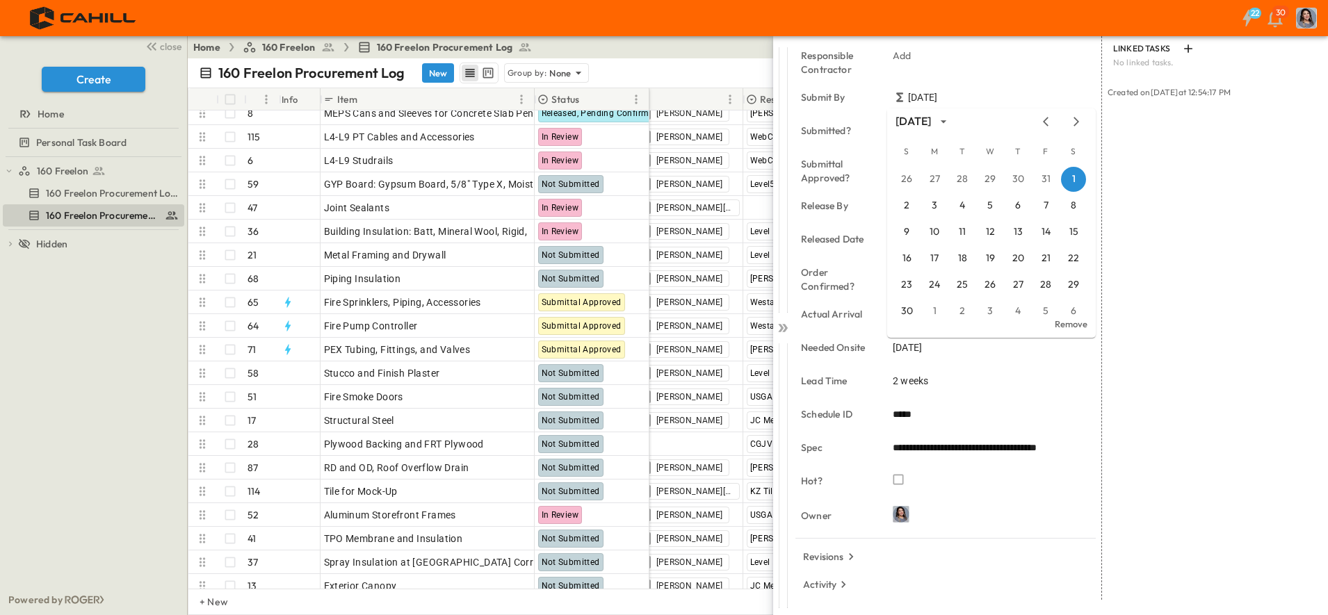
click at [1077, 124] on icon "Next month" at bounding box center [1076, 121] width 17 height 11
click at [1075, 122] on icon "Next month" at bounding box center [1076, 121] width 17 height 11
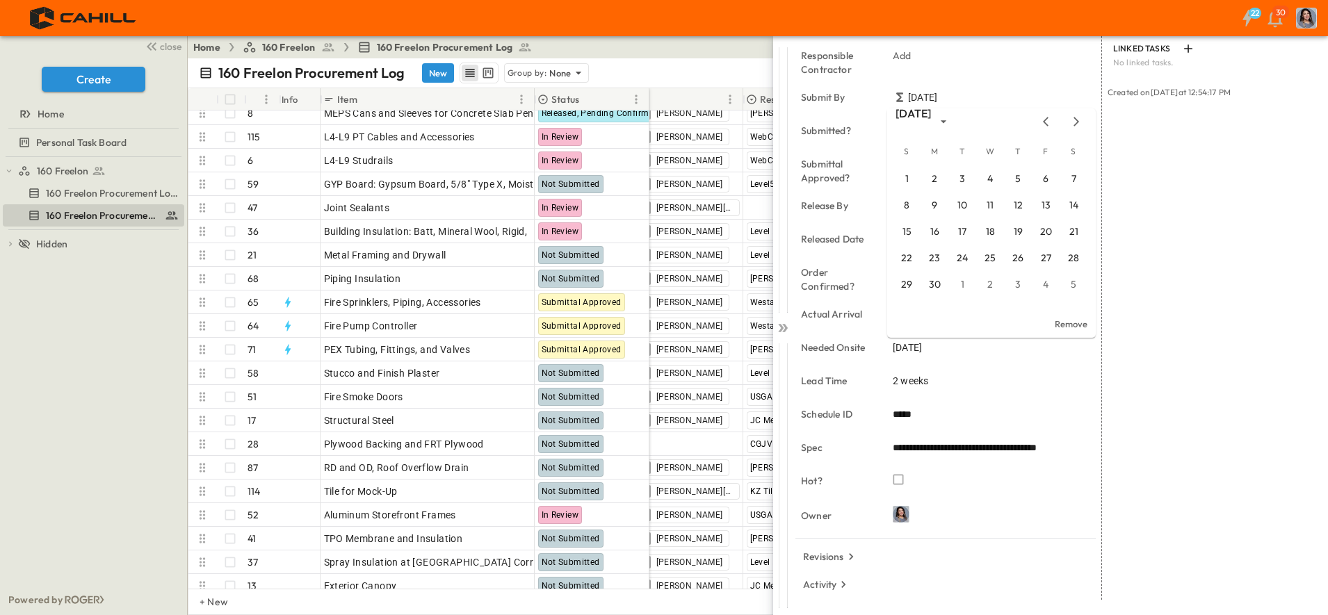
click at [1075, 121] on icon "Next month" at bounding box center [1076, 121] width 17 height 11
drag, startPoint x: 1077, startPoint y: 259, endPoint x: 1015, endPoint y: 6, distance: 260.0
click at [1077, 259] on button "26" at bounding box center [1073, 258] width 25 height 25
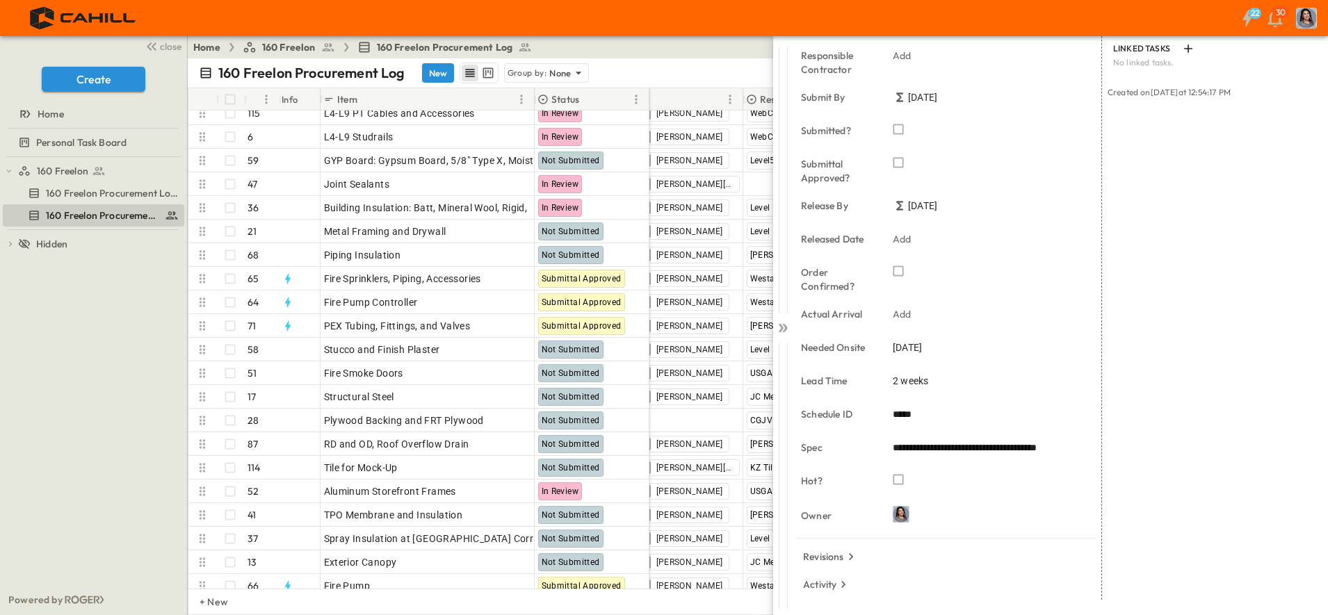
scroll to position [482, 38]
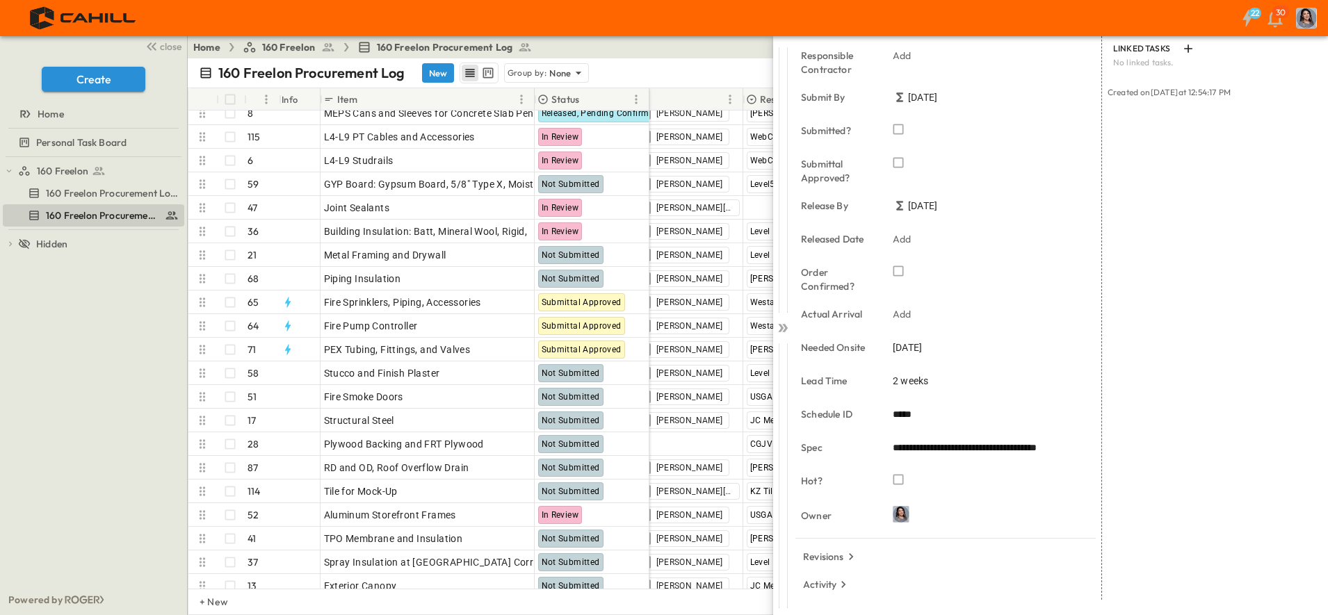
click at [925, 204] on span "11/21/2026" at bounding box center [922, 206] width 29 height 14
click at [919, 343] on span "12/26/2026" at bounding box center [907, 348] width 29 height 14
click at [1045, 231] on button "18" at bounding box center [1045, 232] width 25 height 25
click at [782, 327] on icon at bounding box center [781, 328] width 6 height 8
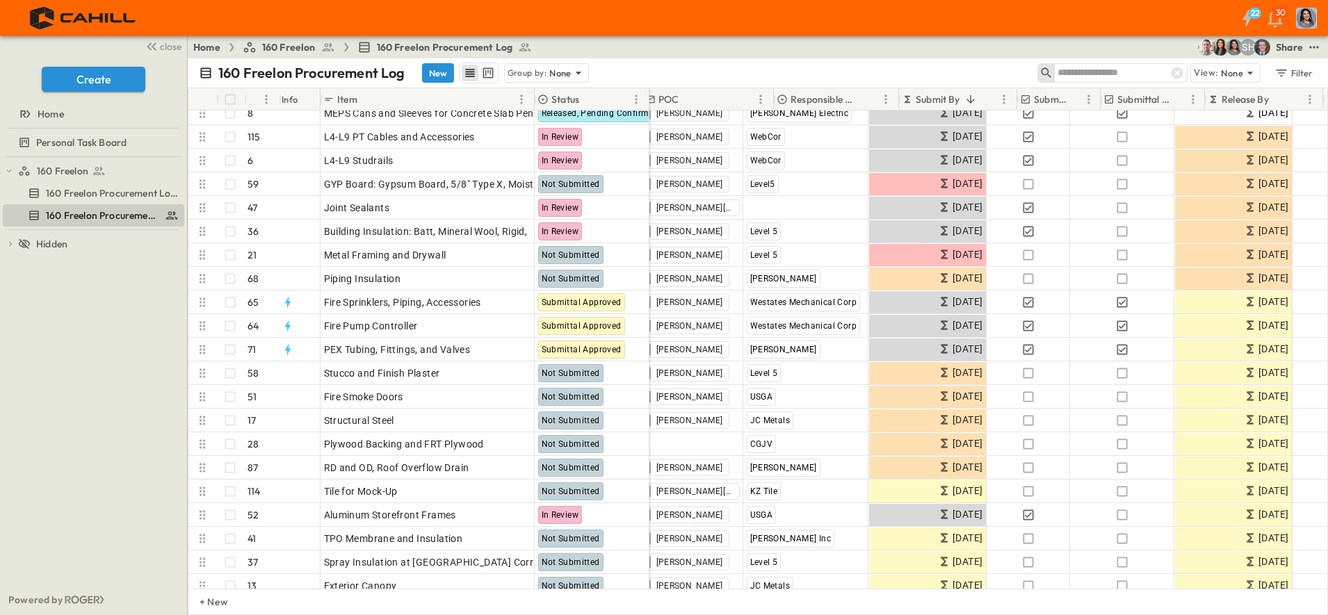
scroll to position [482, 0]
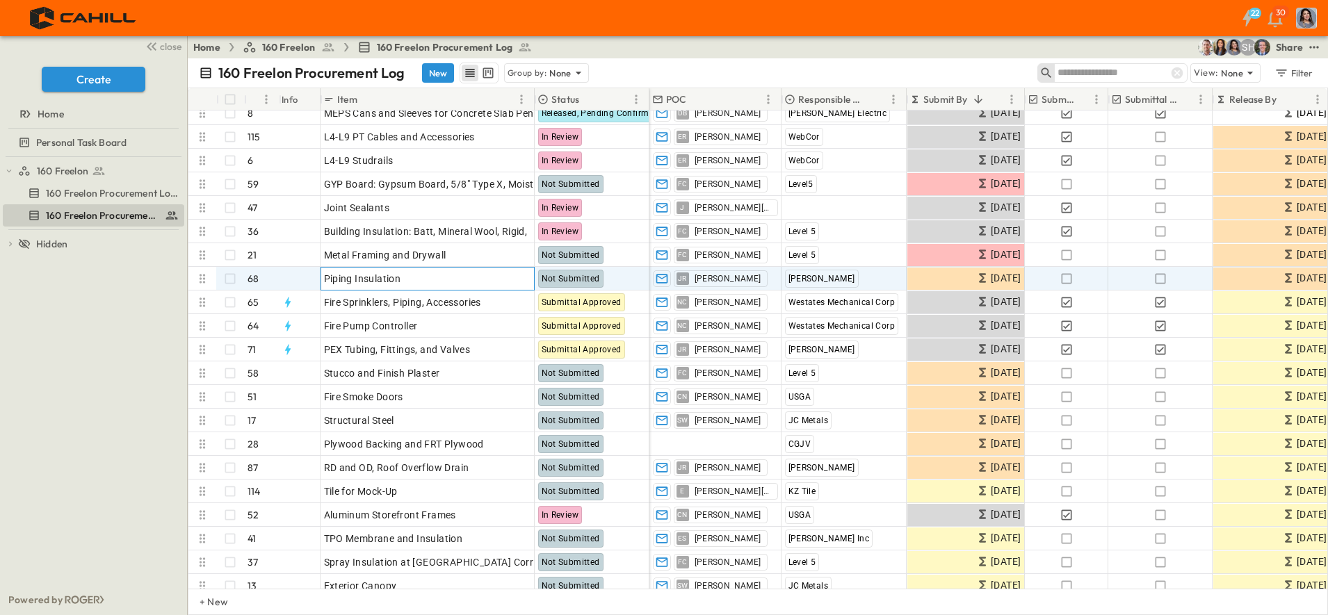
click at [386, 275] on span "Piping Insulation" at bounding box center [362, 279] width 77 height 14
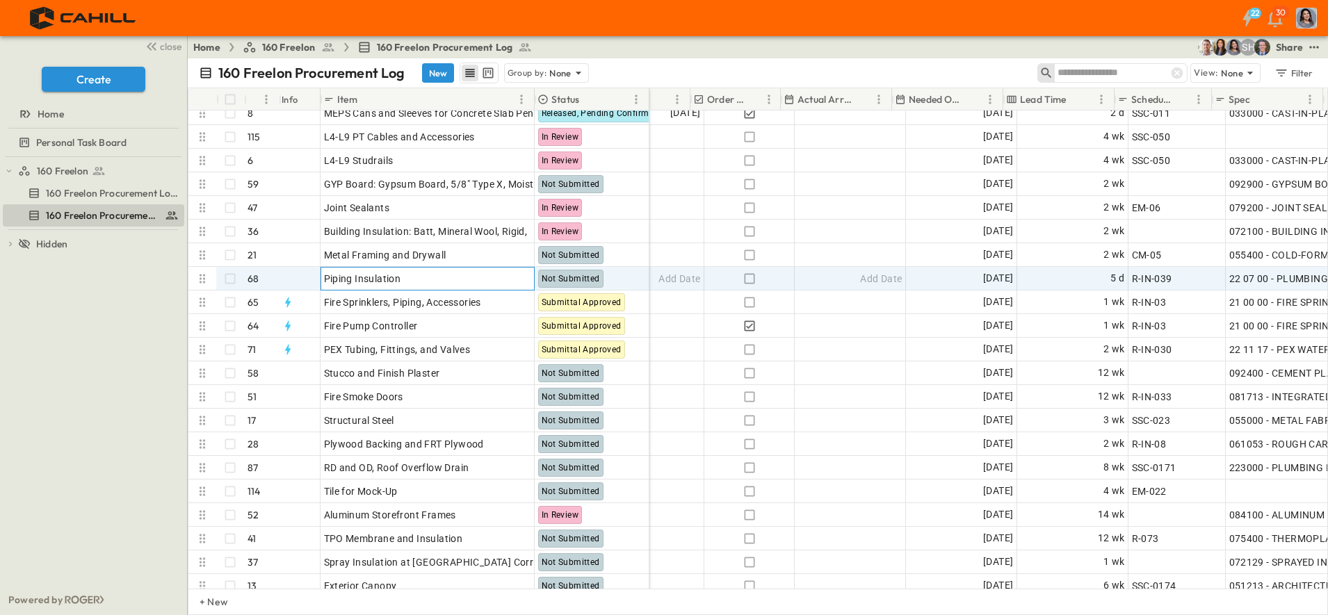
scroll to position [482, 751]
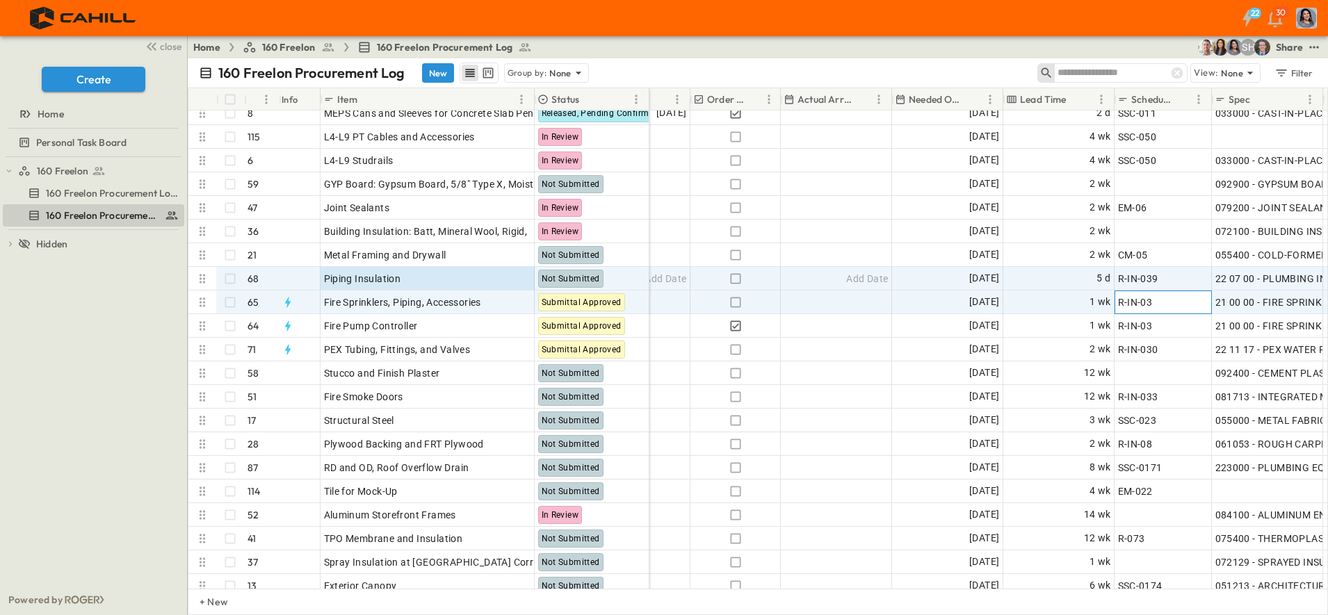
click at [1155, 302] on div "R-IN-03" at bounding box center [1163, 302] width 90 height 19
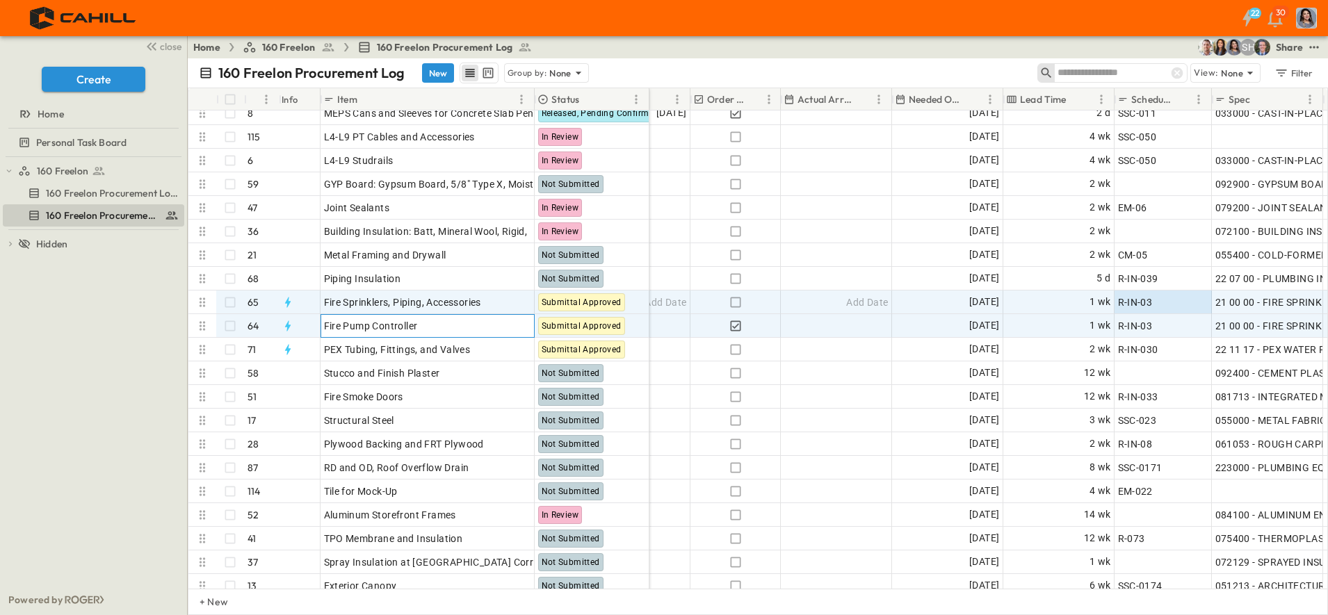
drag, startPoint x: 411, startPoint y: 332, endPoint x: 416, endPoint y: 351, distance: 19.9
click at [411, 331] on span "Fire Pump Controller" at bounding box center [371, 326] width 94 height 14
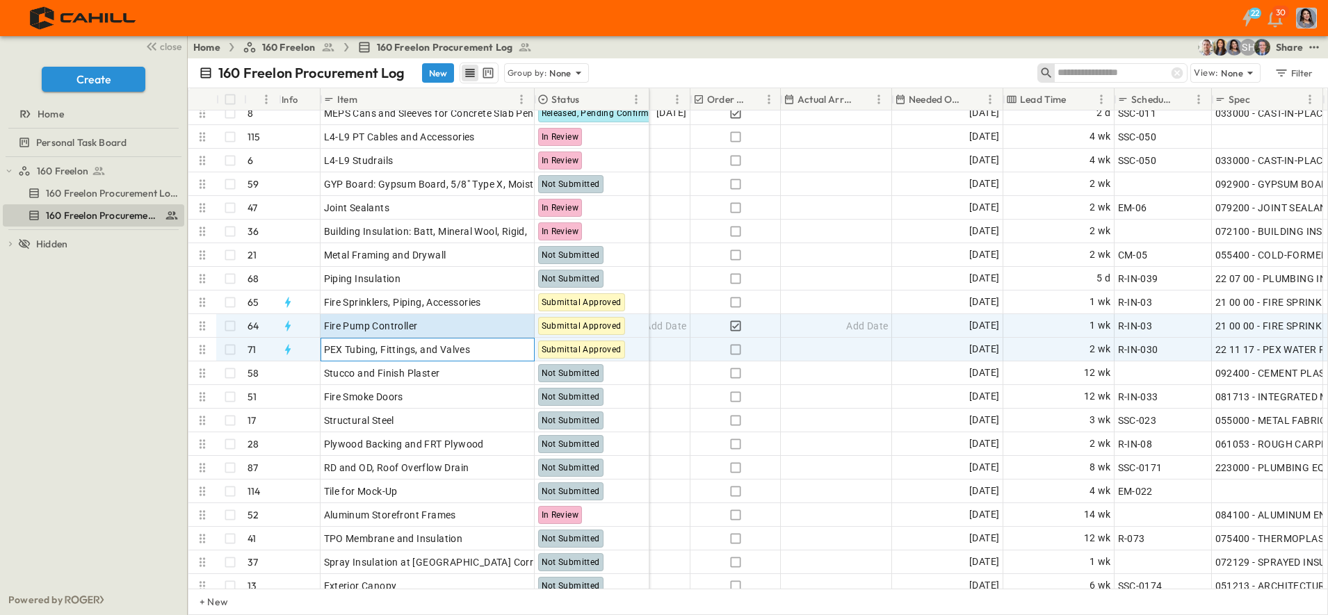
click at [416, 352] on span "PEX Tubing, Fittings, and Valves" at bounding box center [397, 350] width 147 height 14
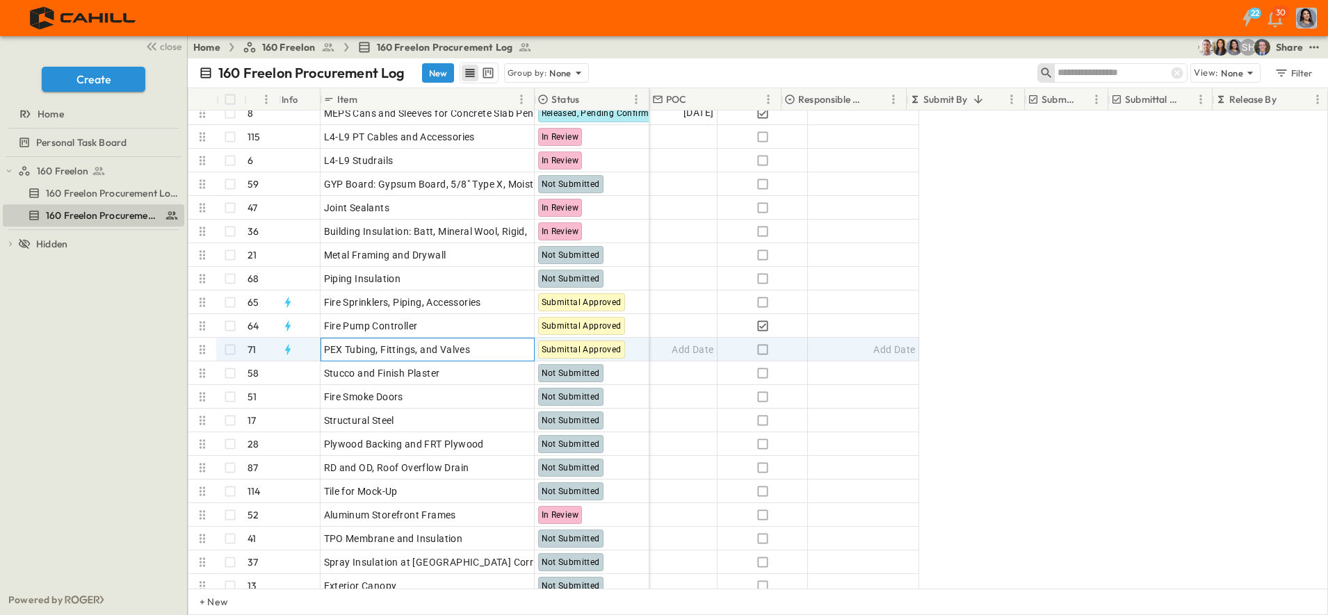
scroll to position [482, 0]
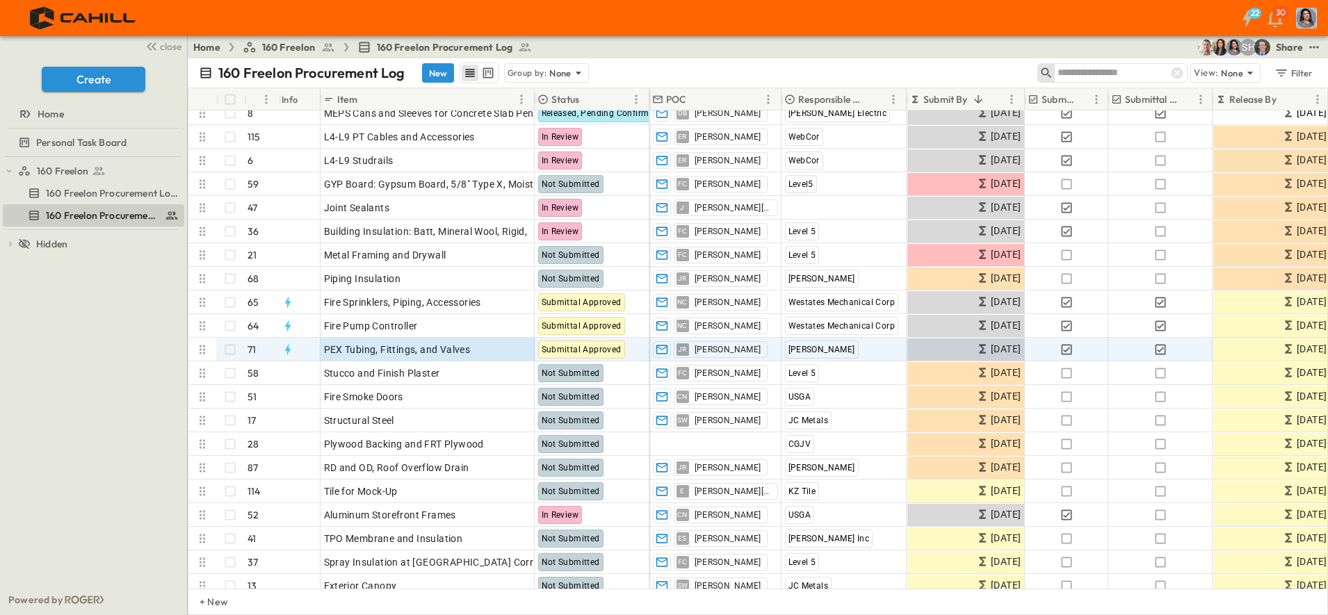
click at [1112, 70] on input "text" at bounding box center [1105, 73] width 97 height 20
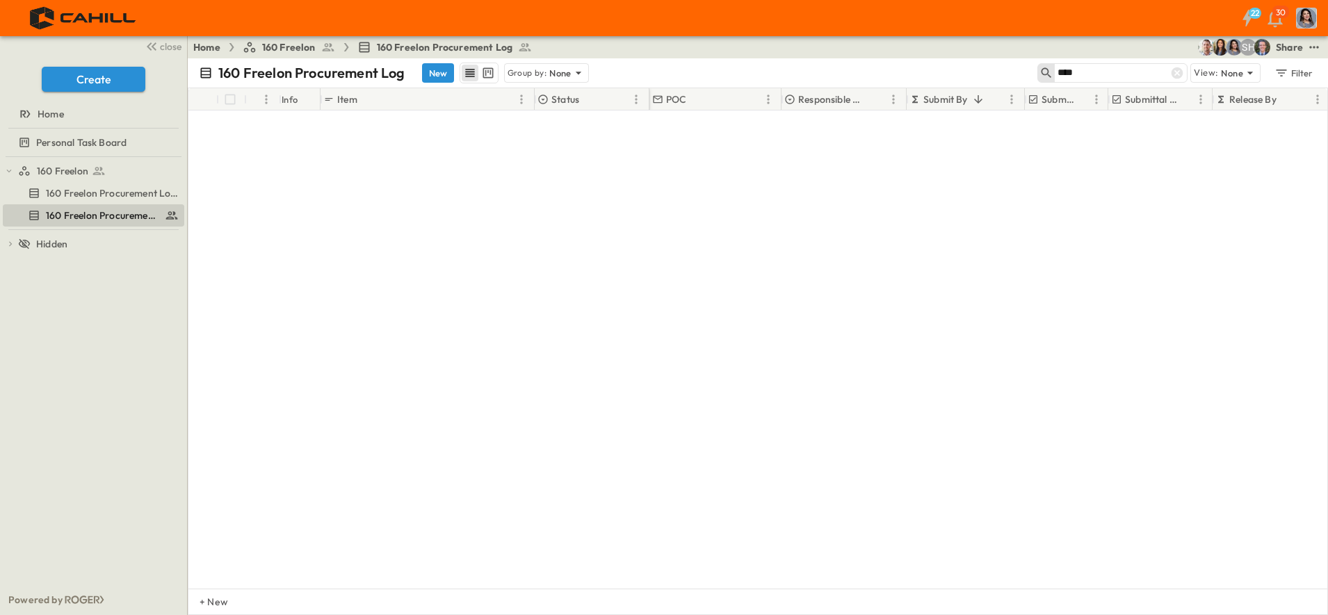
click at [1112, 70] on input "****" at bounding box center [1105, 73] width 97 height 20
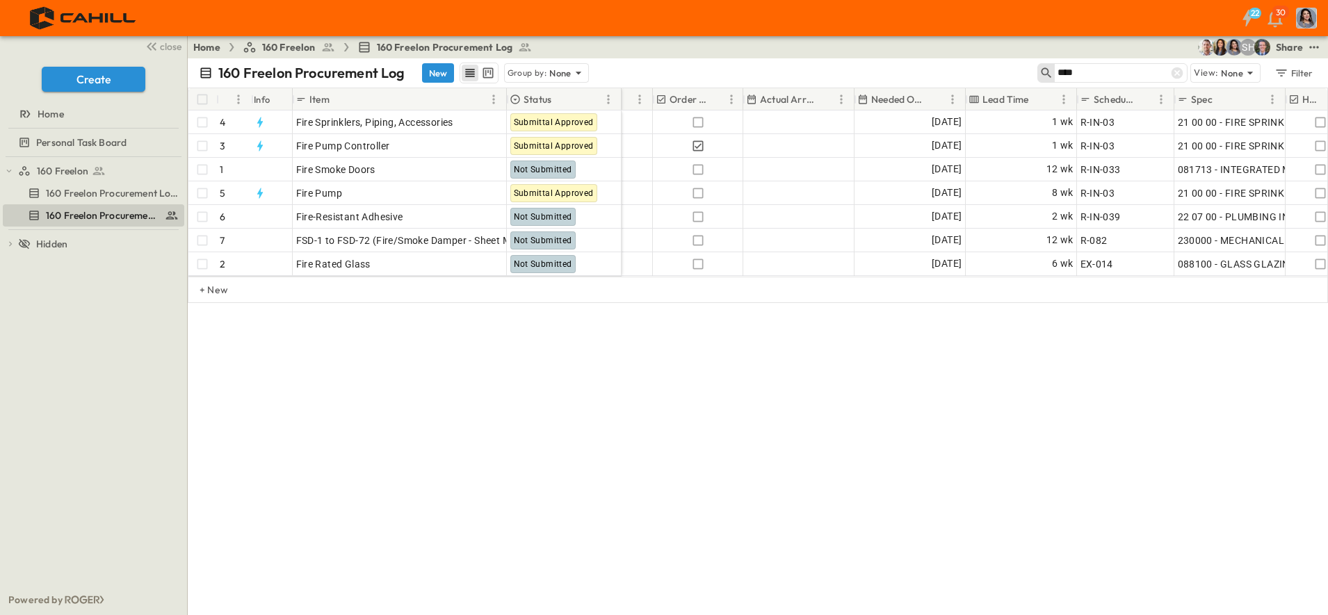
scroll to position [0, 762]
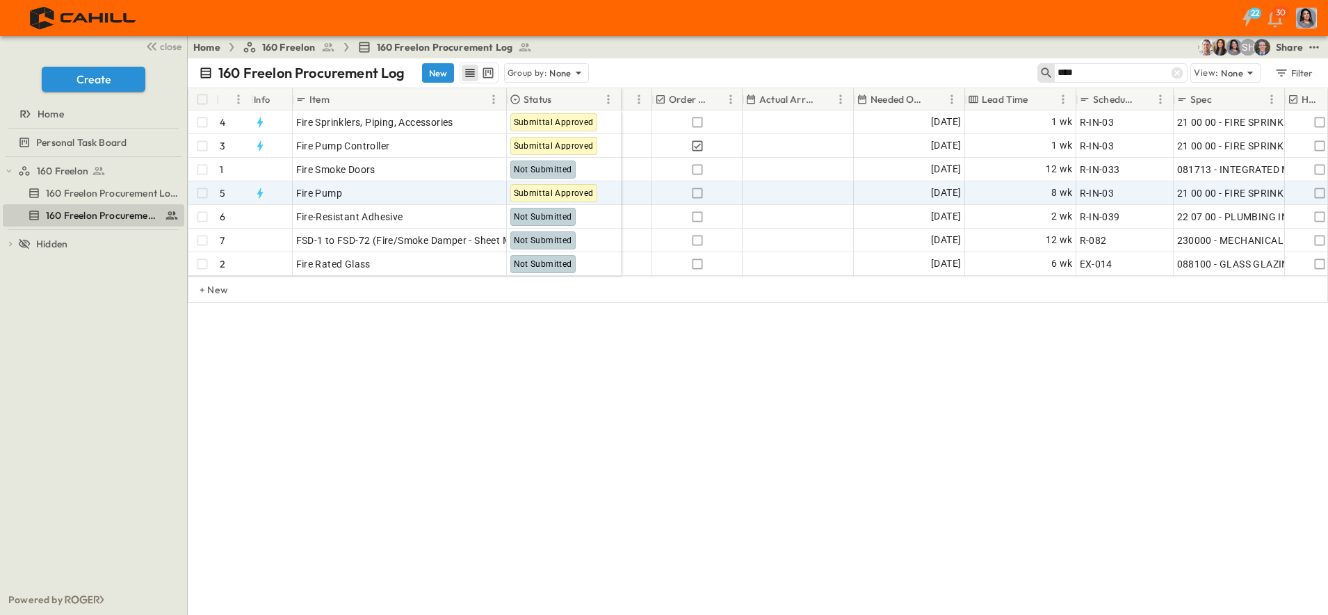
type input "****"
click at [381, 193] on div "Fire Pump" at bounding box center [399, 193] width 207 height 19
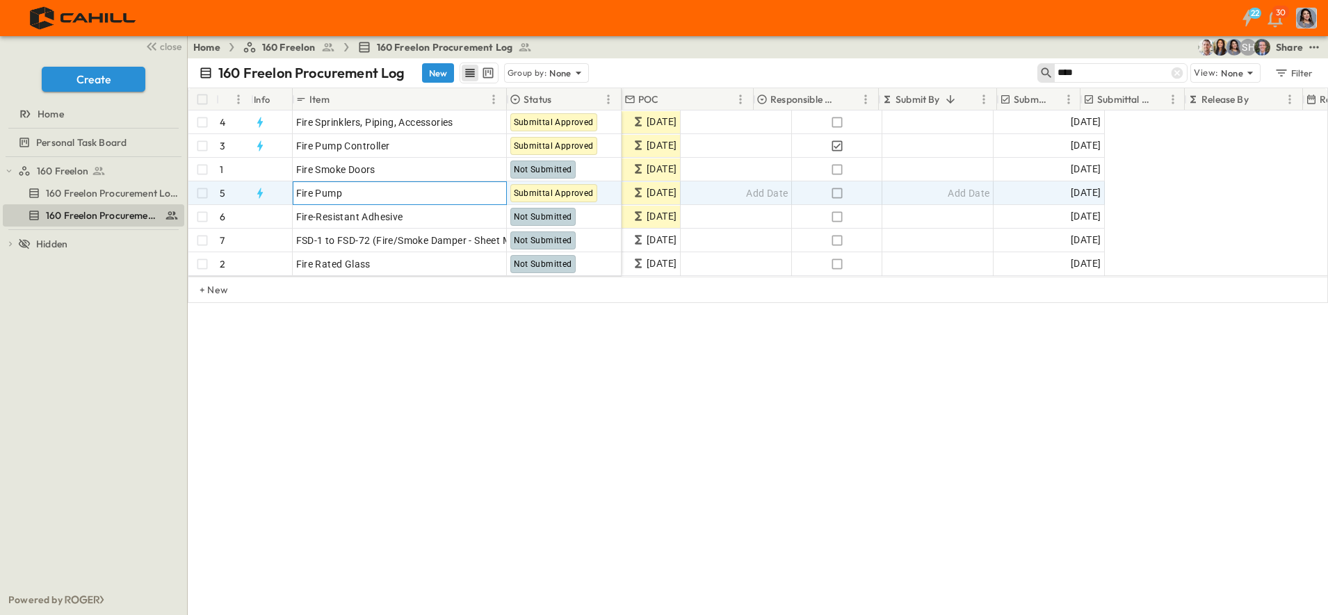
scroll to position [0, 0]
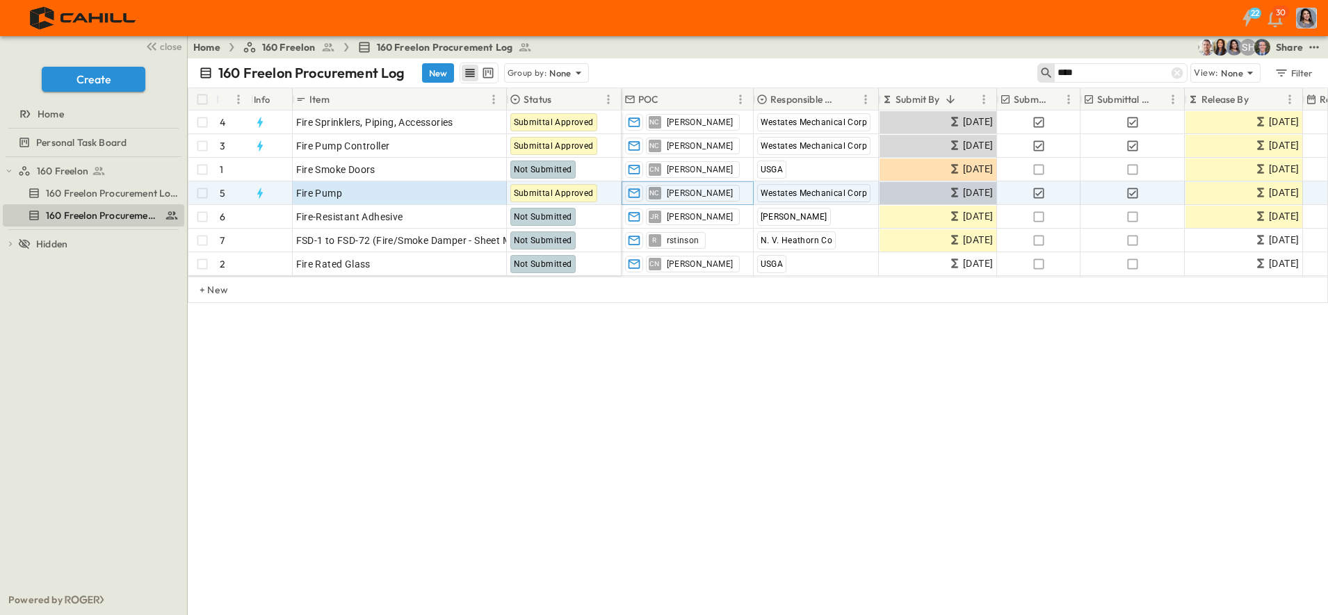
click at [633, 196] on icon "button" at bounding box center [634, 193] width 14 height 14
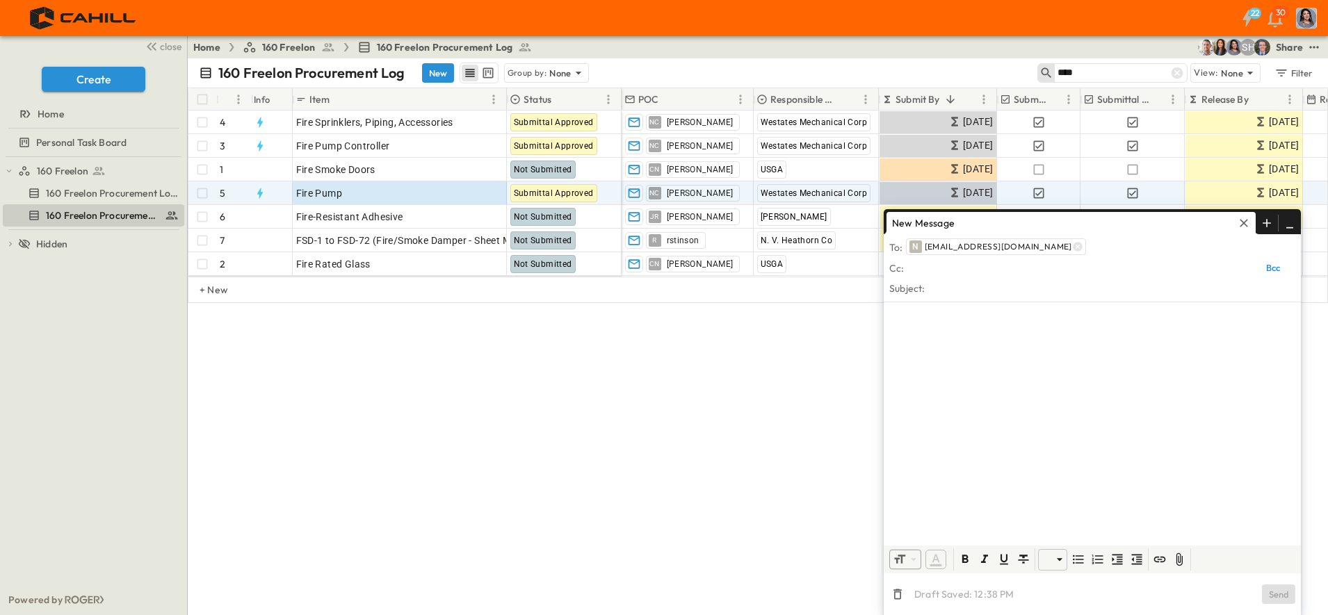
click at [945, 290] on input "text" at bounding box center [1111, 288] width 368 height 20
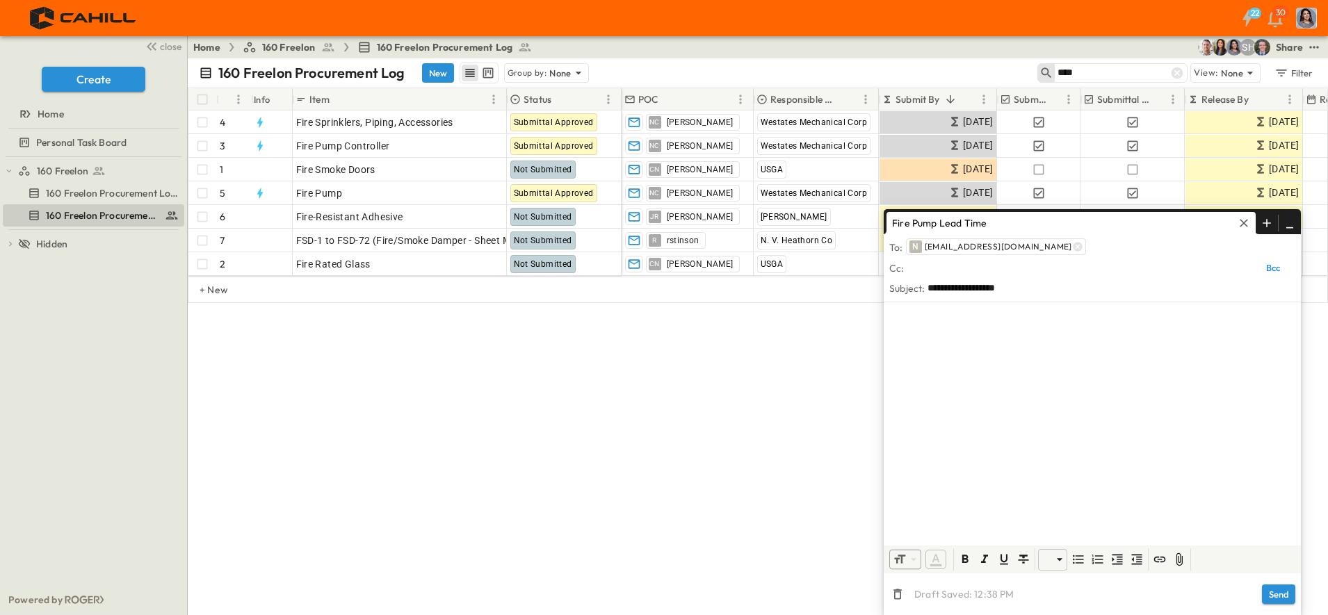
type input "**********"
click at [972, 334] on div at bounding box center [1091, 421] width 417 height 238
click at [934, 263] on input "text" at bounding box center [1078, 268] width 343 height 20
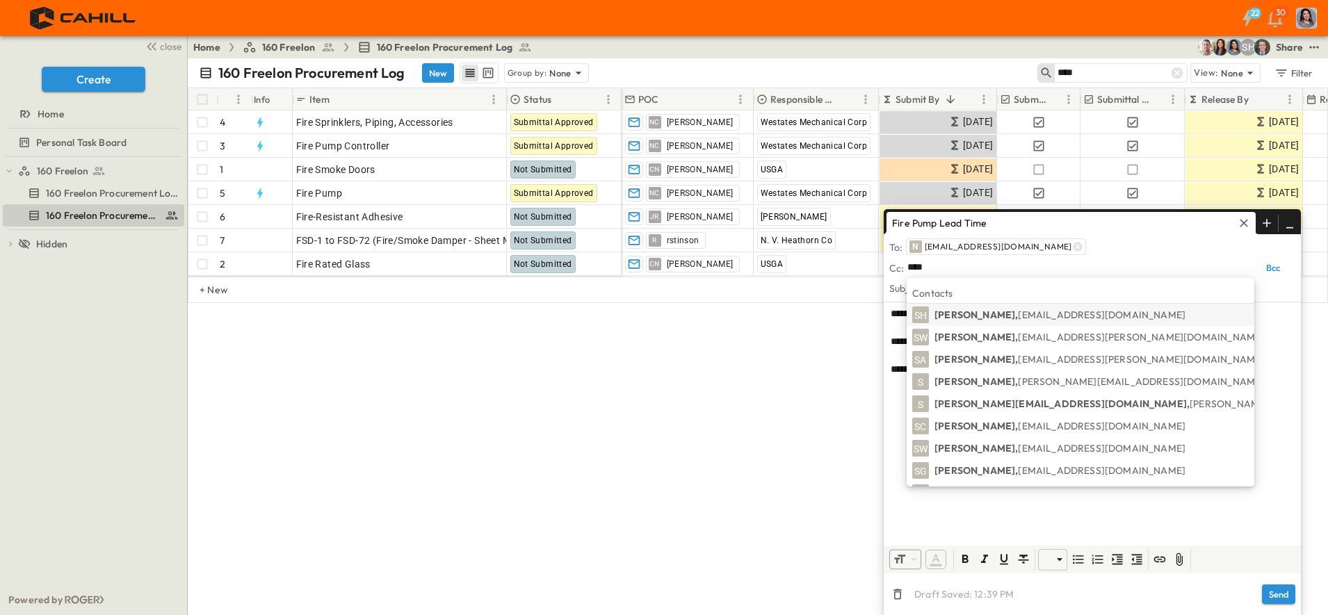
type input "****"
click at [987, 315] on p "Steven Habon, shabon@guzmangc.com" at bounding box center [1059, 315] width 251 height 14
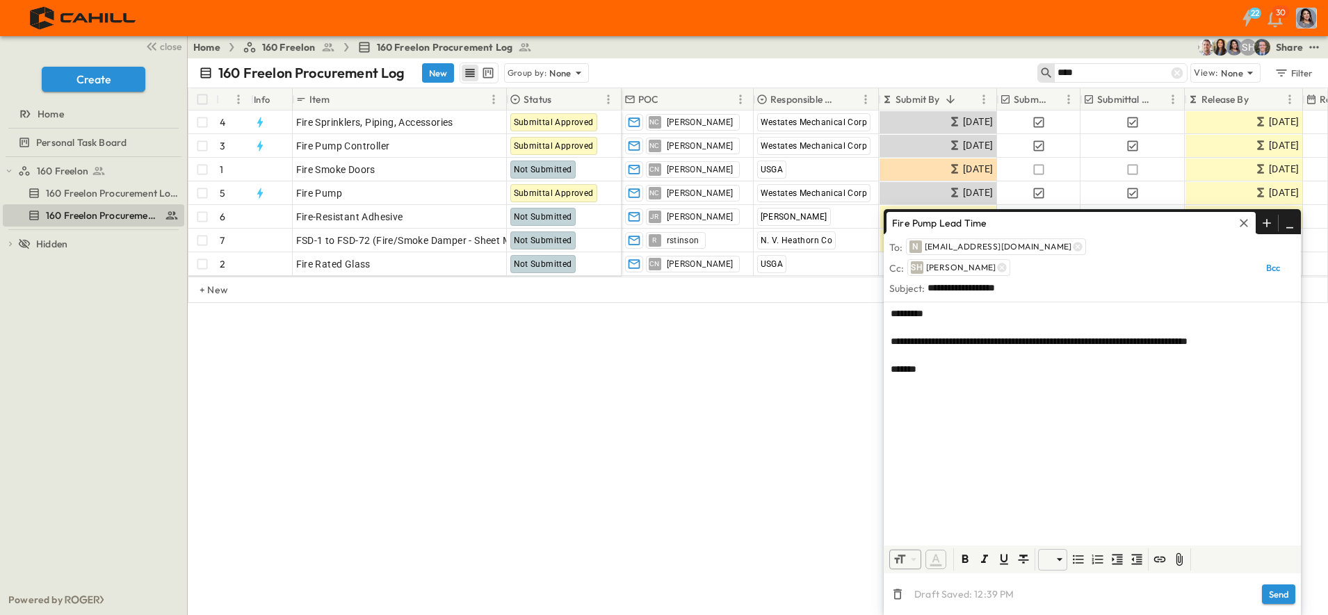
click at [1115, 247] on input "text" at bounding box center [1192, 247] width 206 height 20
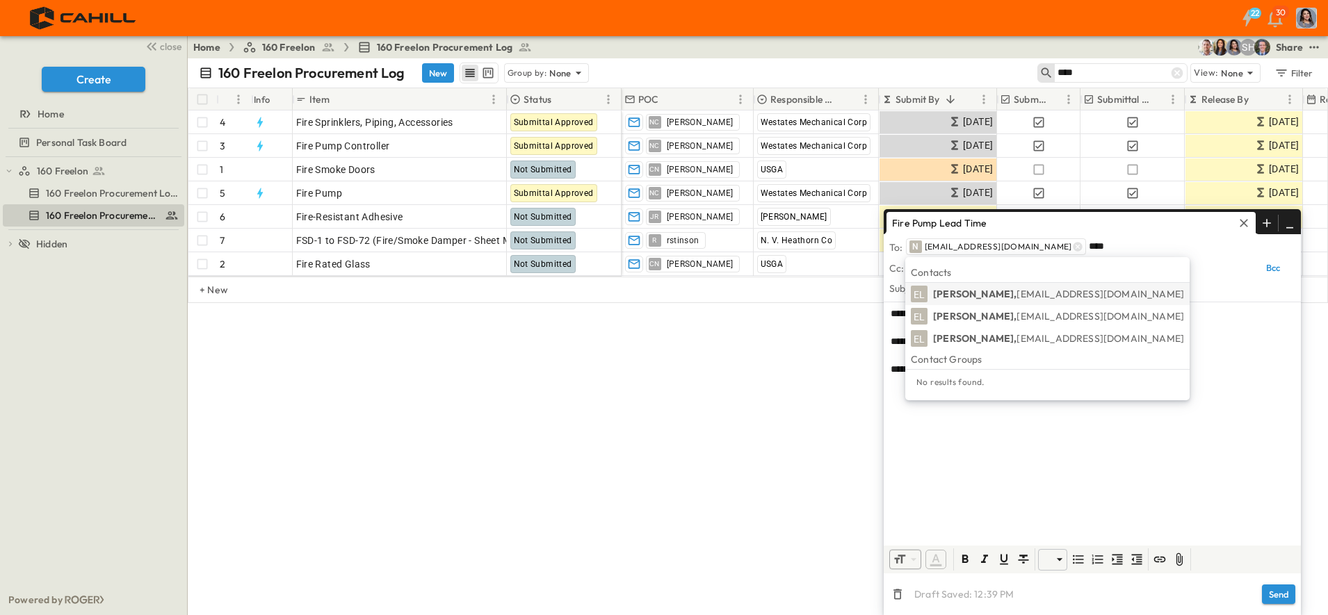
type input "****"
click at [1016, 292] on span "elugtu@westatesmechanical.com" at bounding box center [1100, 294] width 168 height 13
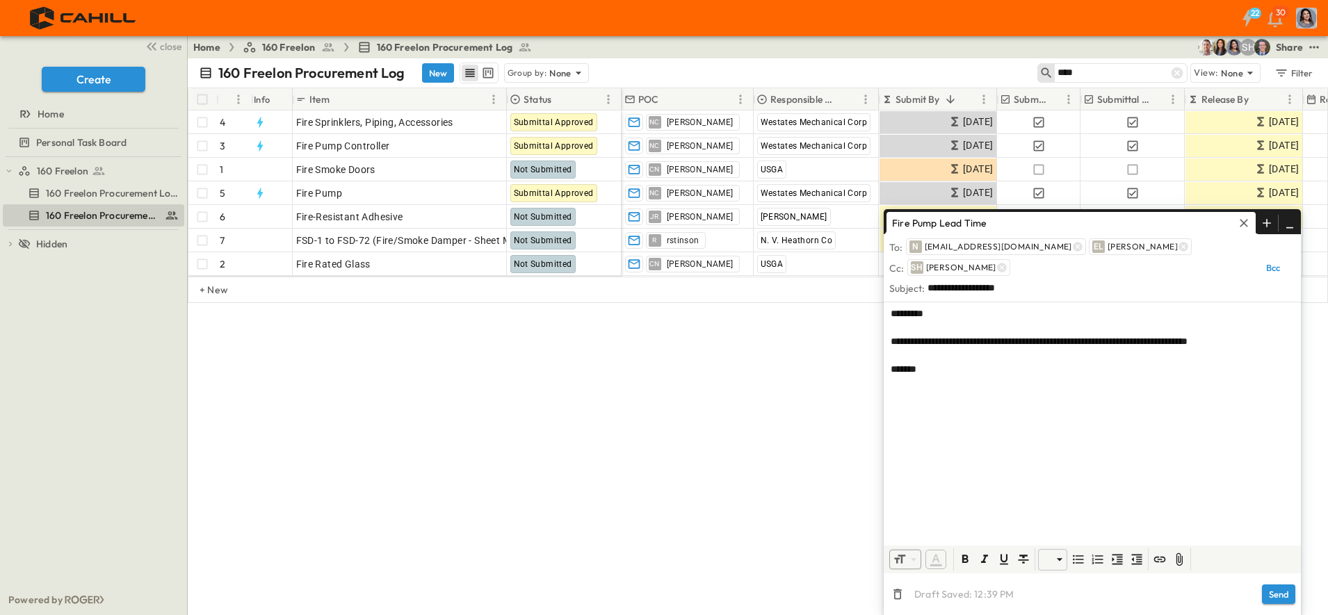
drag, startPoint x: 988, startPoint y: 424, endPoint x: 988, endPoint y: 411, distance: 12.5
click at [988, 425] on div "**********" at bounding box center [1091, 421] width 417 height 238
click at [1276, 597] on button "Send" at bounding box center [1278, 594] width 33 height 19
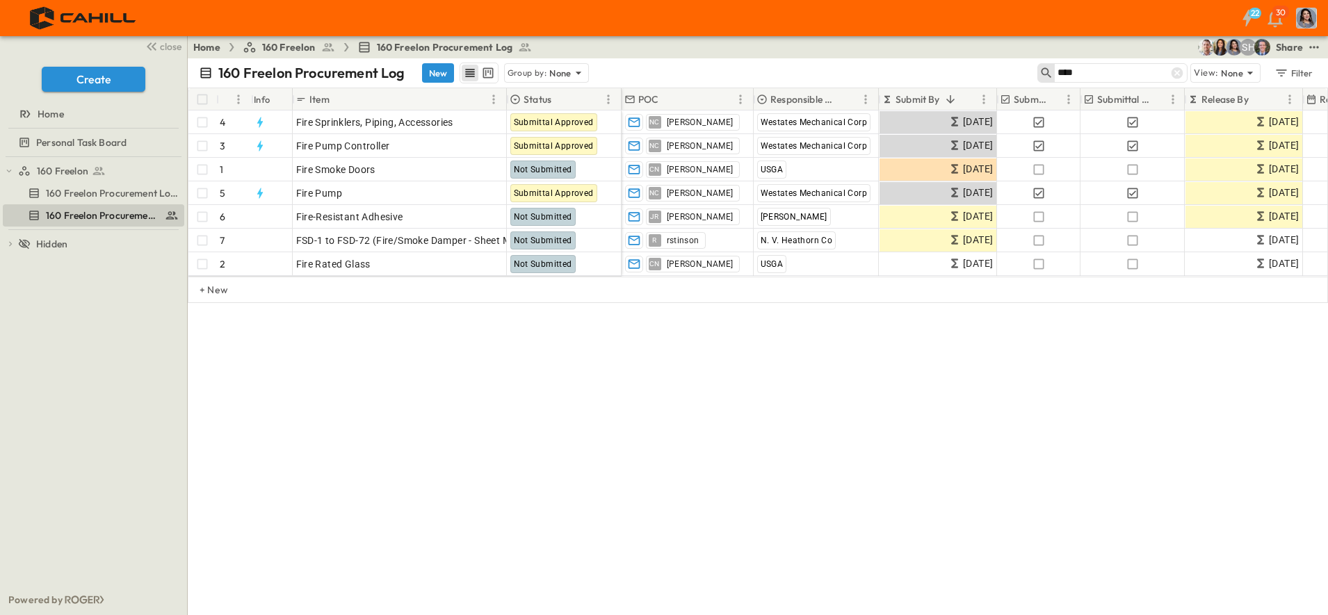
drag, startPoint x: 1184, startPoint y: 76, endPoint x: 1169, endPoint y: 73, distance: 15.0
click at [1183, 76] on icon at bounding box center [1177, 73] width 14 height 14
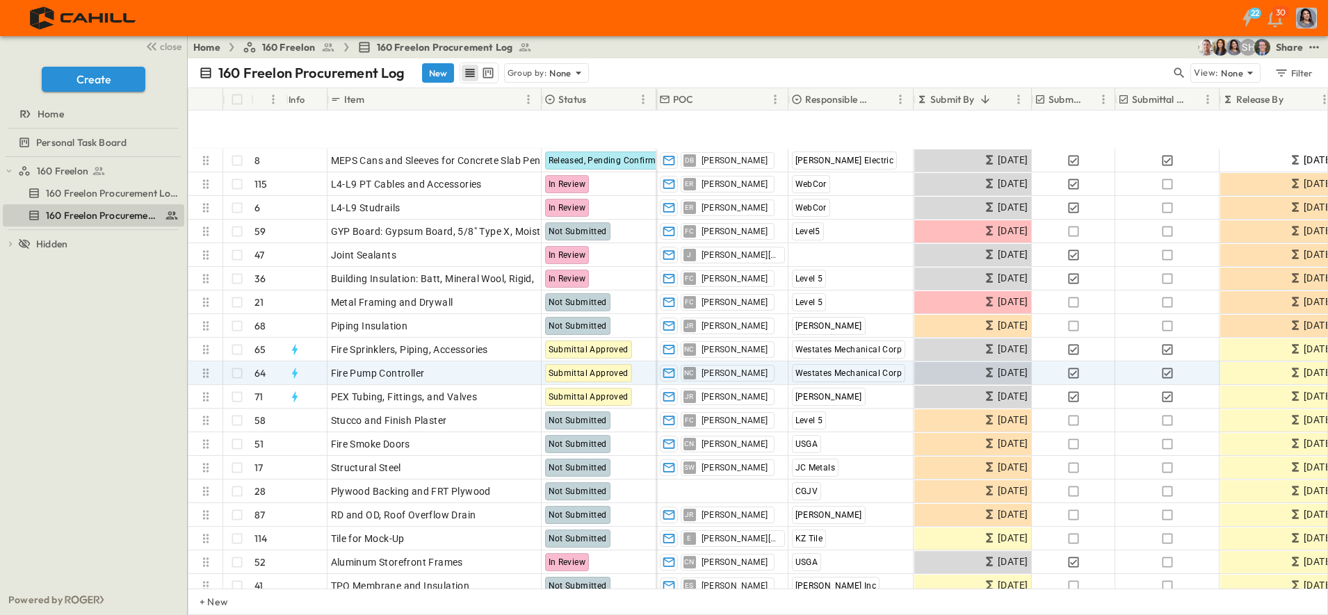
scroll to position [521, 0]
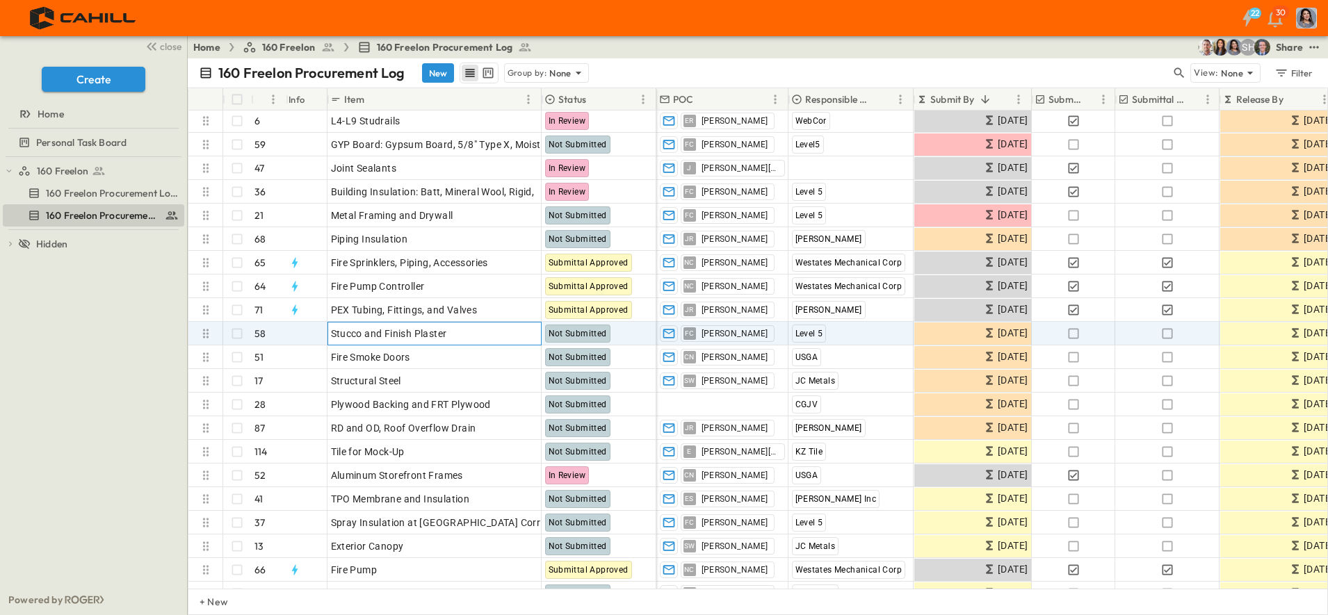
click at [402, 333] on span "Stucco and Finish Plaster" at bounding box center [389, 334] width 116 height 14
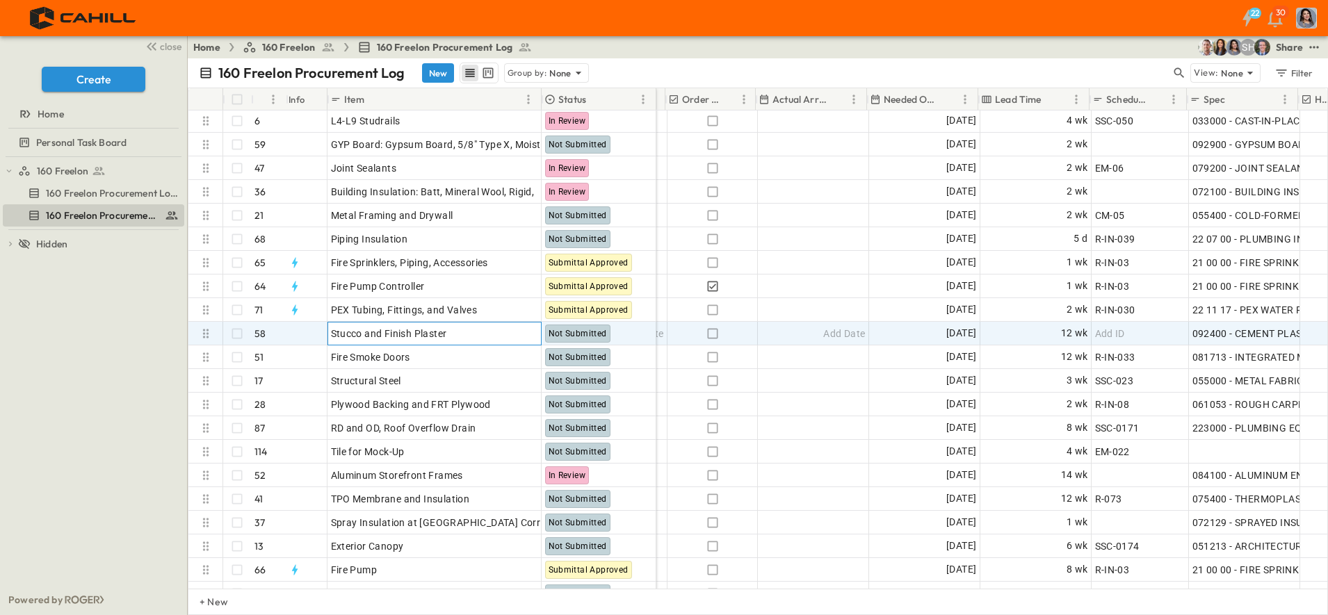
scroll to position [521, 803]
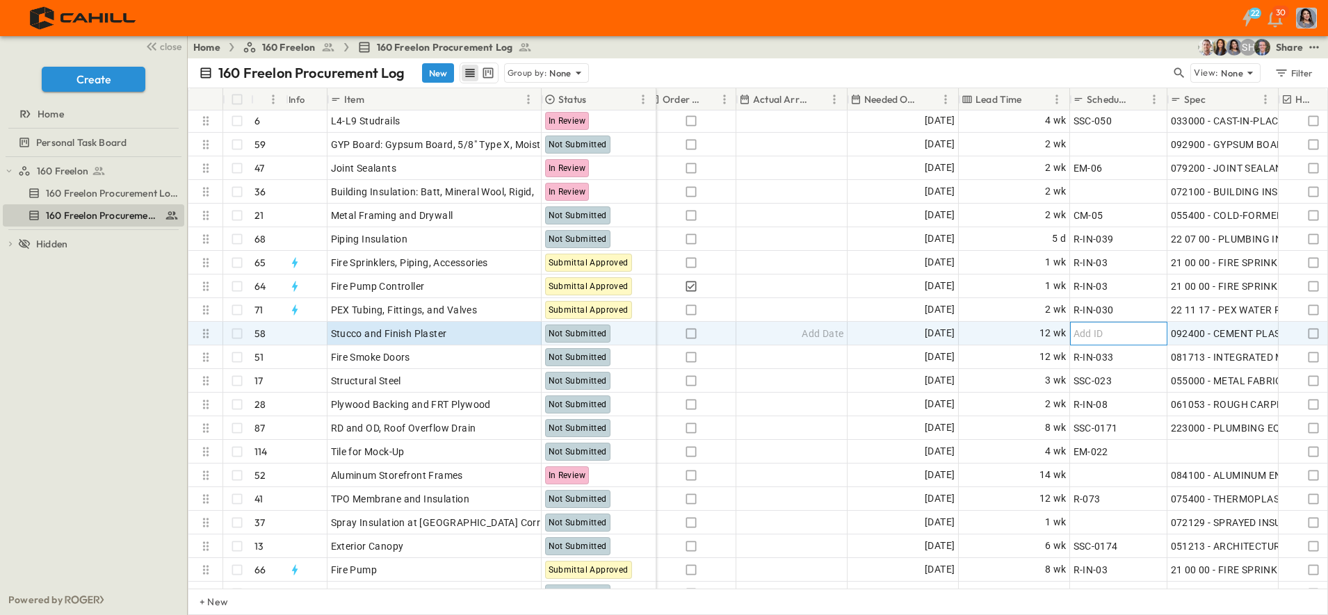
click at [1084, 332] on span "Add ID" at bounding box center [1088, 334] width 30 height 14
type input "******"
click at [519, 334] on p "OPEN" at bounding box center [526, 331] width 24 height 11
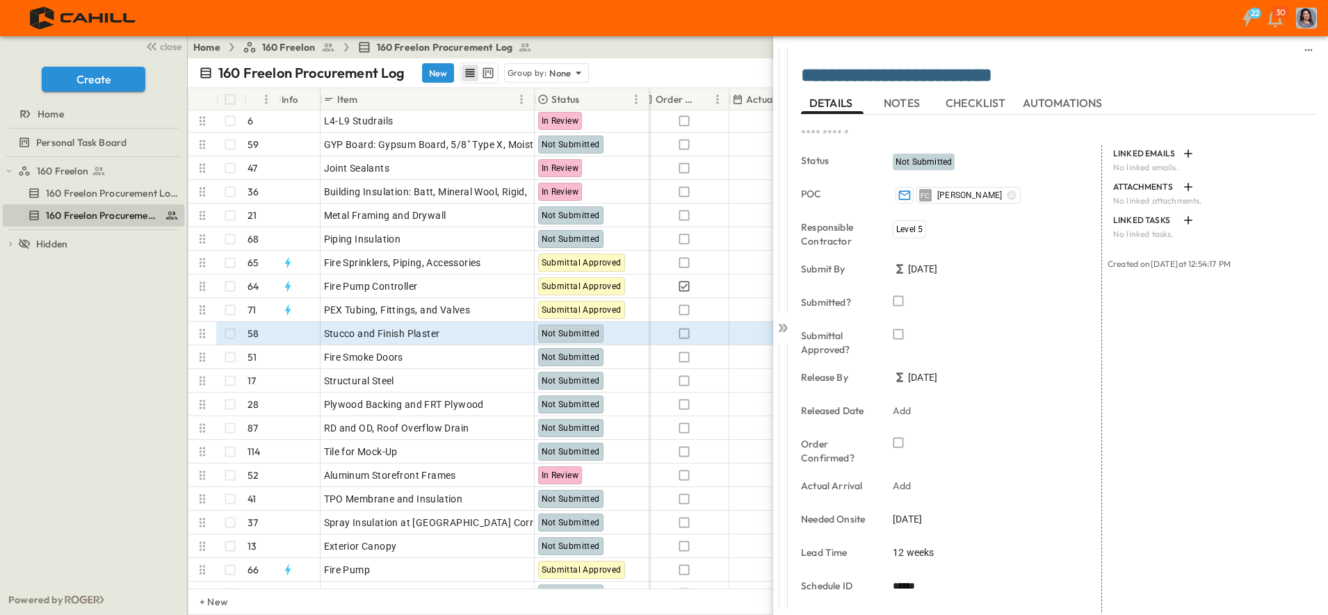
click at [913, 514] on span "03/01/2026" at bounding box center [907, 519] width 29 height 14
click at [1046, 295] on icon "Previous month" at bounding box center [1045, 293] width 17 height 11
click at [1046, 294] on icon "Previous month" at bounding box center [1045, 293] width 17 height 11
click at [961, 460] on button "30" at bounding box center [962, 456] width 25 height 25
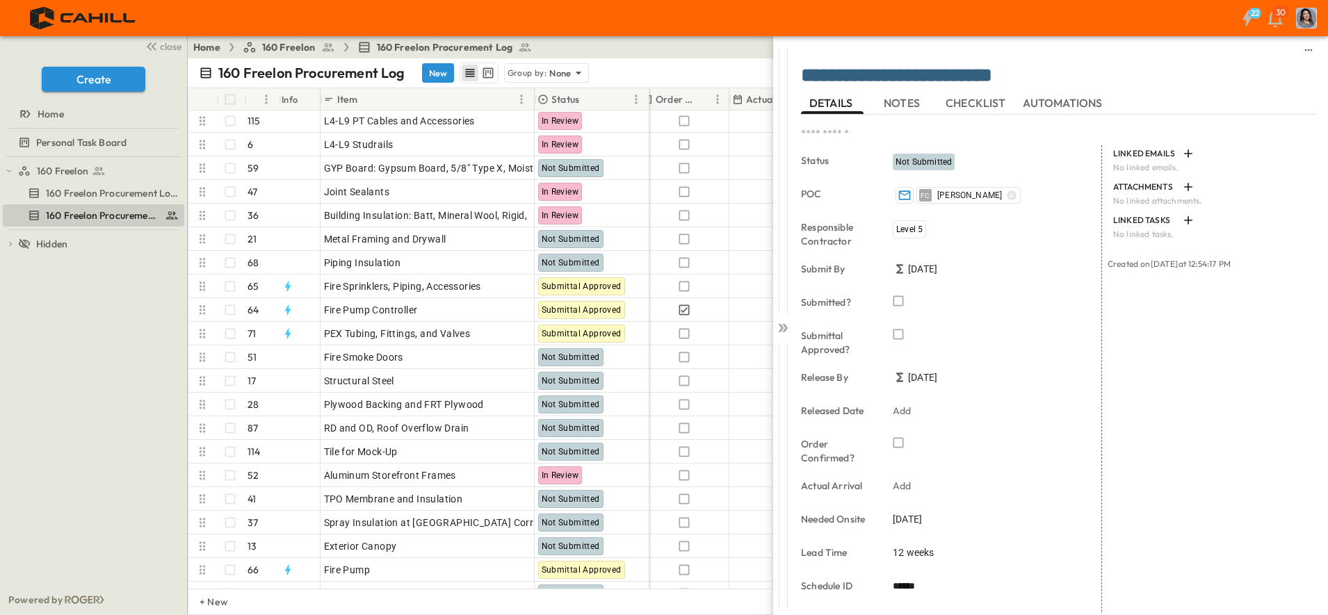
click at [1179, 453] on div "LINKED EMAILS No linked emails. ATTACHMENTS No linked attachments. LINKED TASKS…" at bounding box center [1209, 458] width 215 height 626
click at [783, 325] on icon at bounding box center [783, 328] width 14 height 14
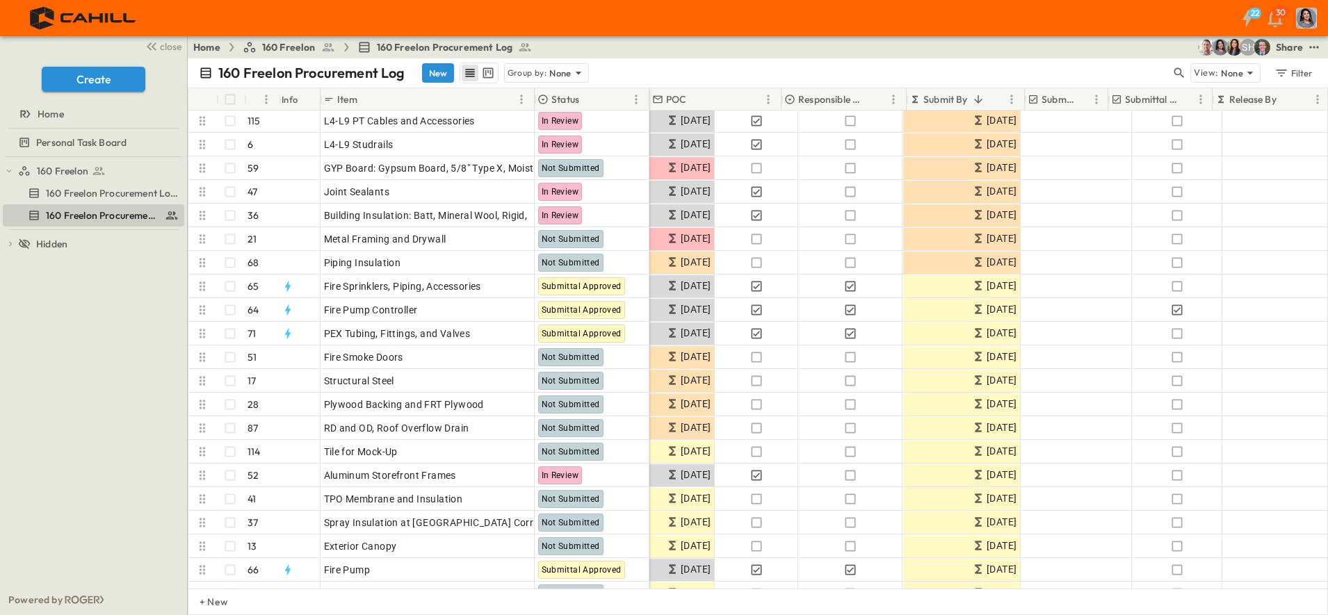
scroll to position [521, 0]
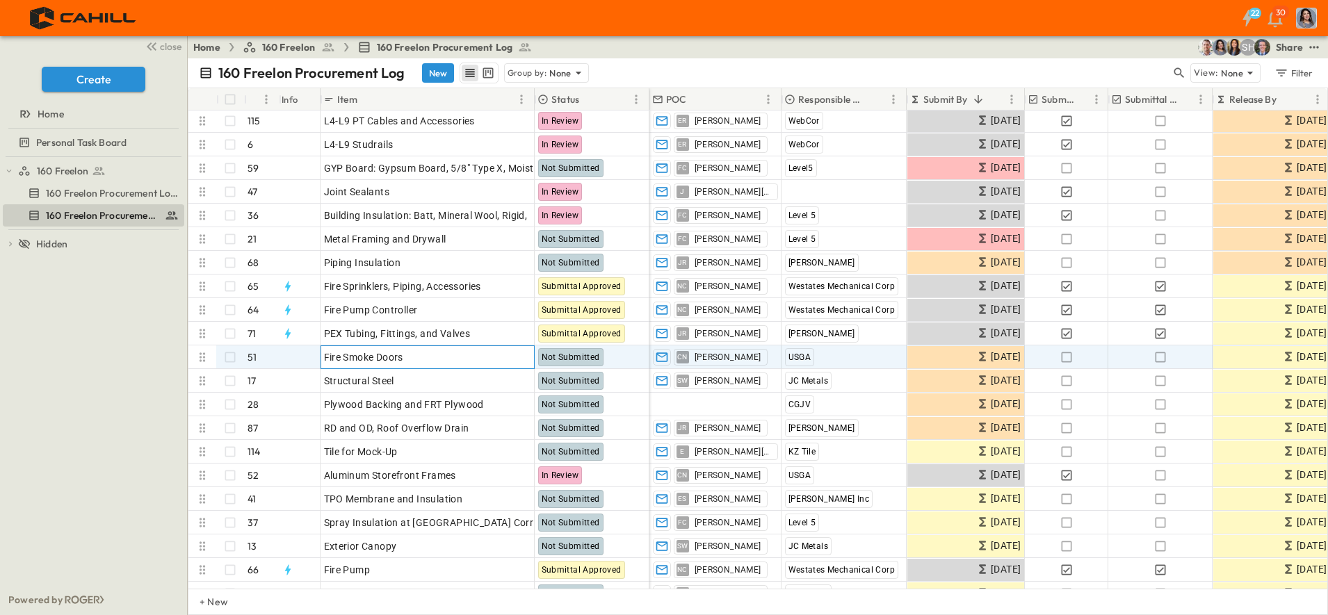
click at [425, 358] on div "Fire Smoke Doors" at bounding box center [427, 357] width 207 height 19
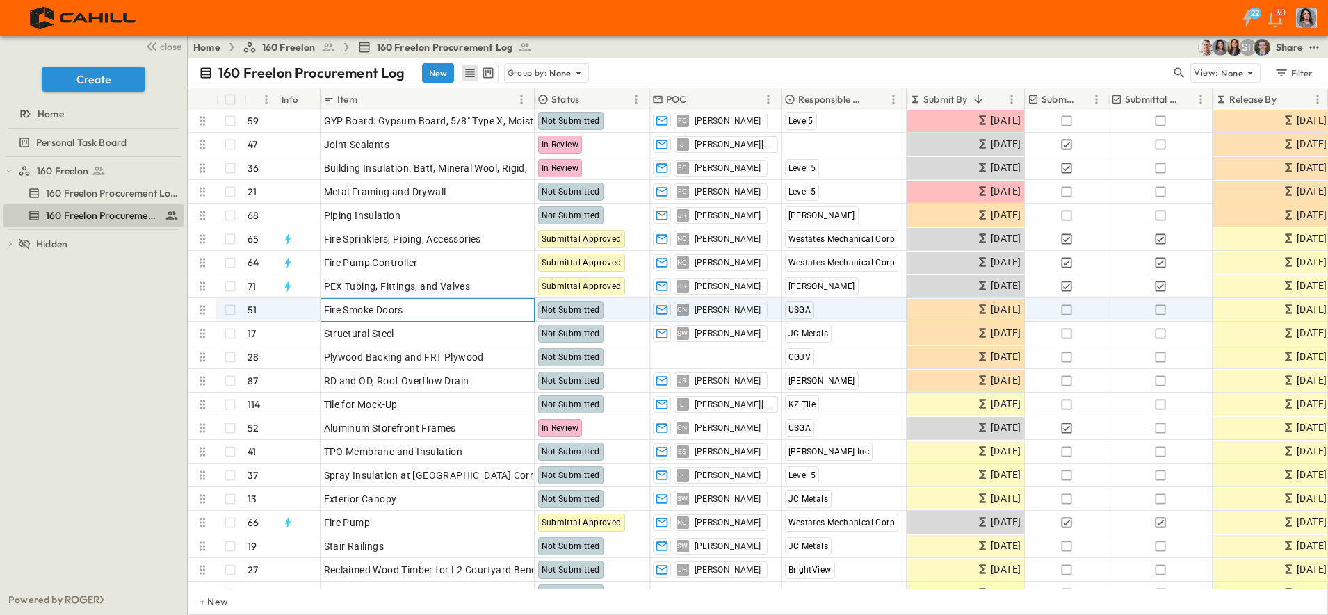
scroll to position [608, 0]
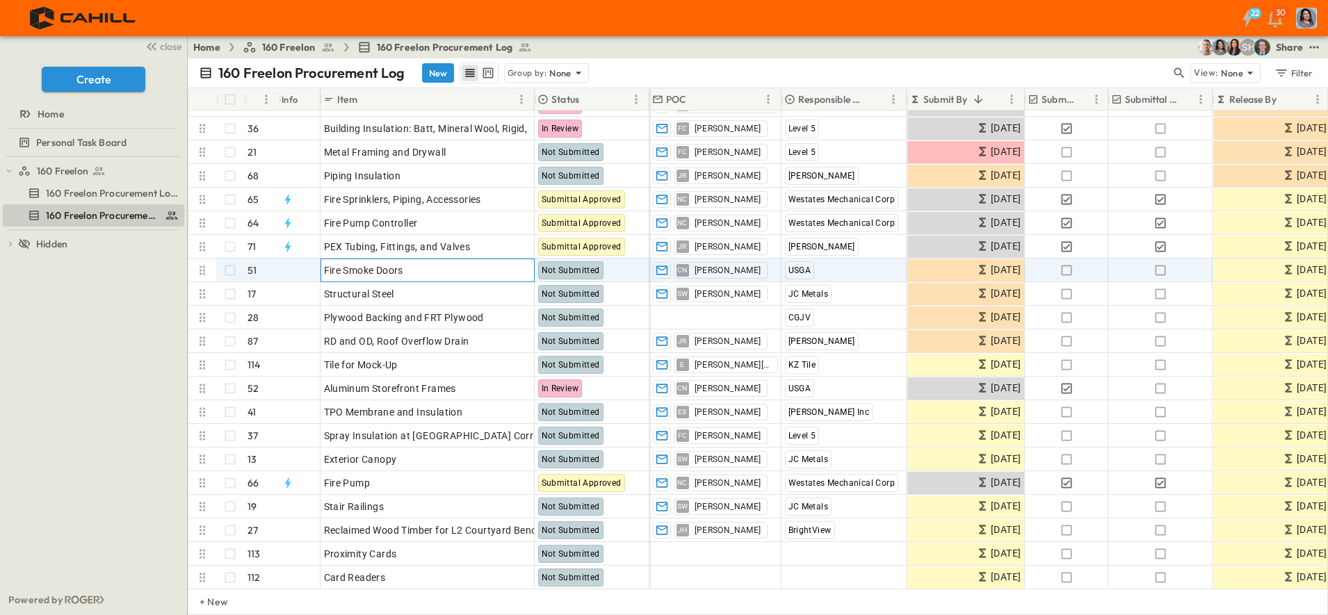
click at [518, 268] on p "OPEN" at bounding box center [519, 268] width 24 height 11
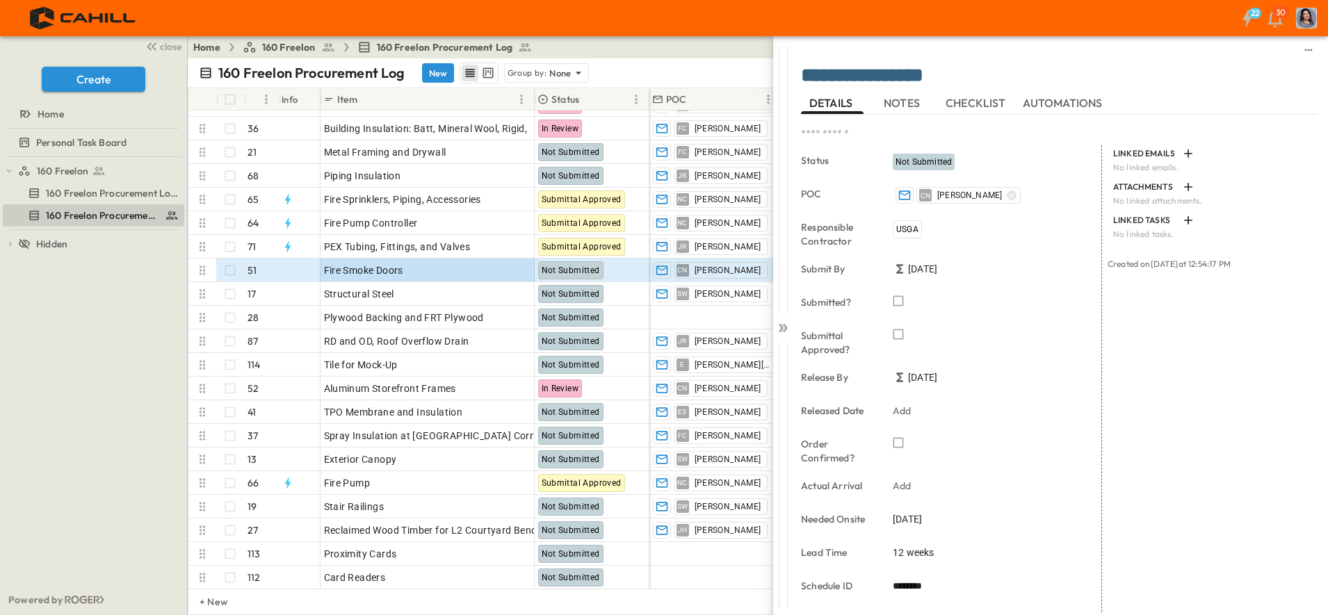
click at [954, 231] on div "USGA" at bounding box center [984, 230] width 195 height 24
type input "*****"
click at [952, 274] on span "Unified Door & Hardware Group" at bounding box center [958, 276] width 121 height 11
click at [909, 231] on div "USGA Select a tag or create one BrightView Drawing A8.30 WebCor Clean Cut Concr…" at bounding box center [967, 381] width 150 height 325
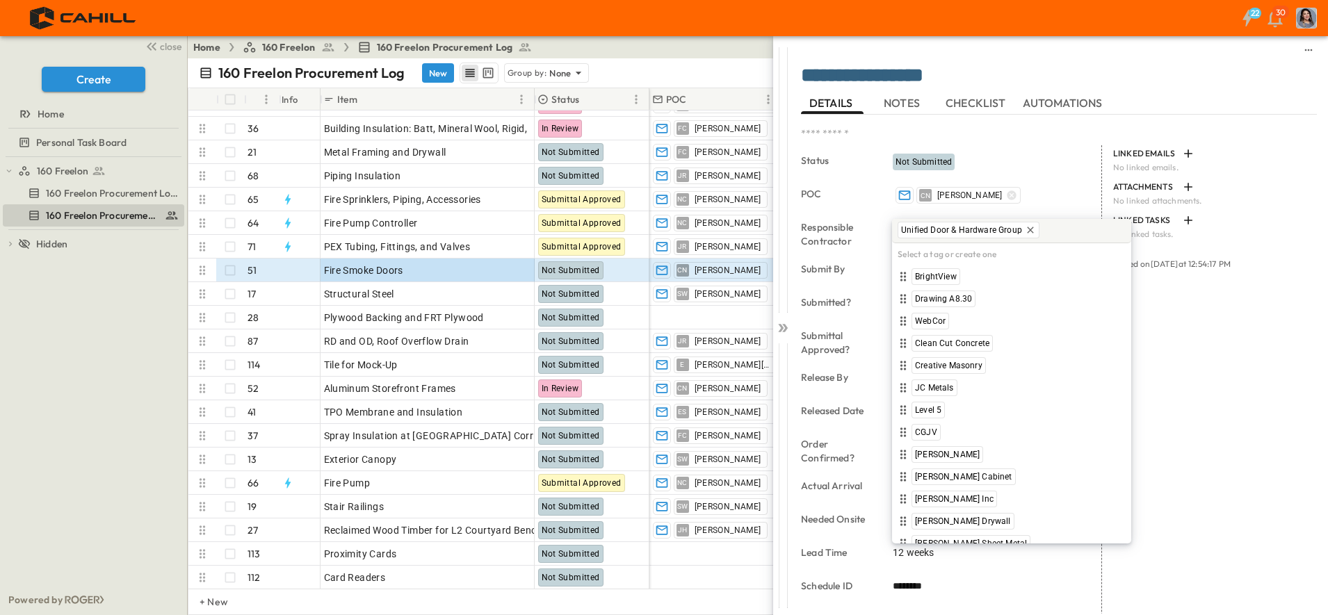
click at [1227, 380] on div "LINKED EMAILS No linked emails. ATTACHMENTS No linked attachments. LINKED TASKS…" at bounding box center [1209, 458] width 215 height 626
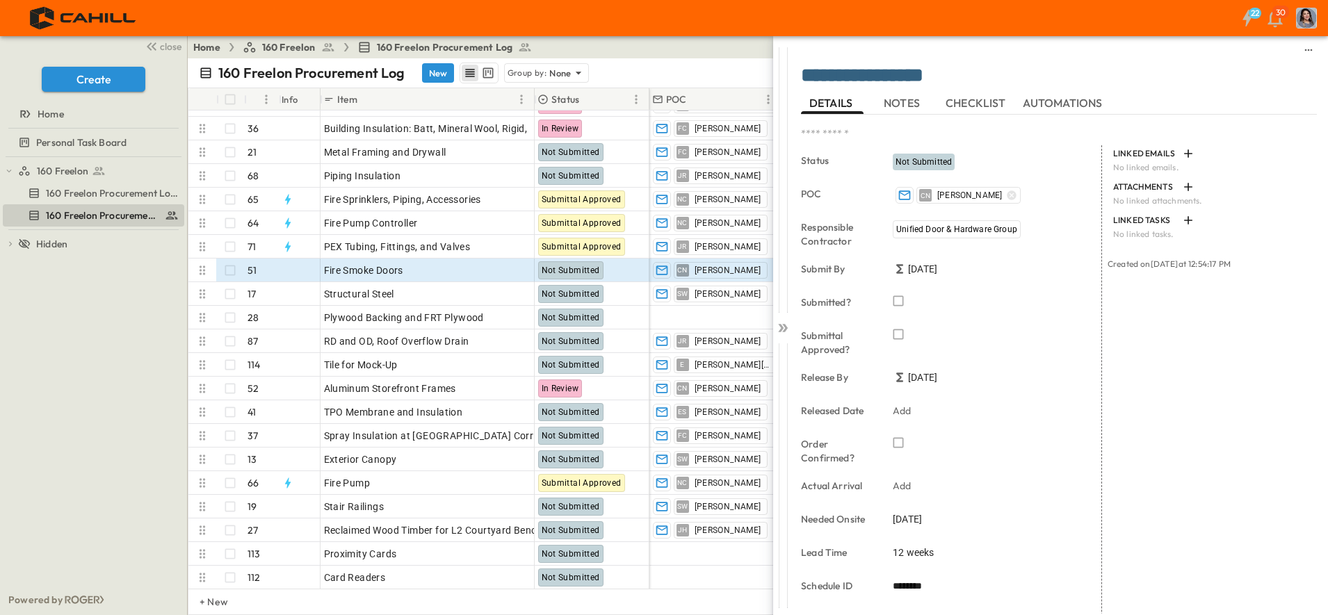
click at [1007, 193] on icon "button" at bounding box center [1011, 194] width 9 height 9
click at [785, 327] on icon at bounding box center [785, 328] width 6 height 8
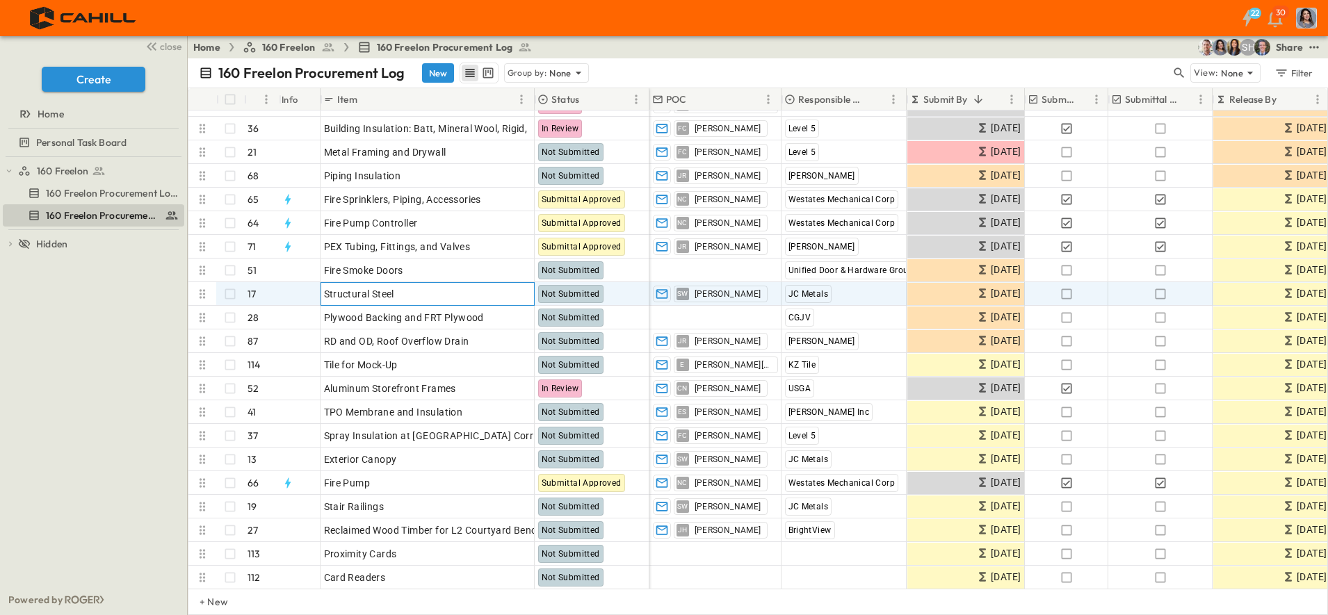
click at [361, 293] on span "Structural Steel" at bounding box center [359, 294] width 70 height 14
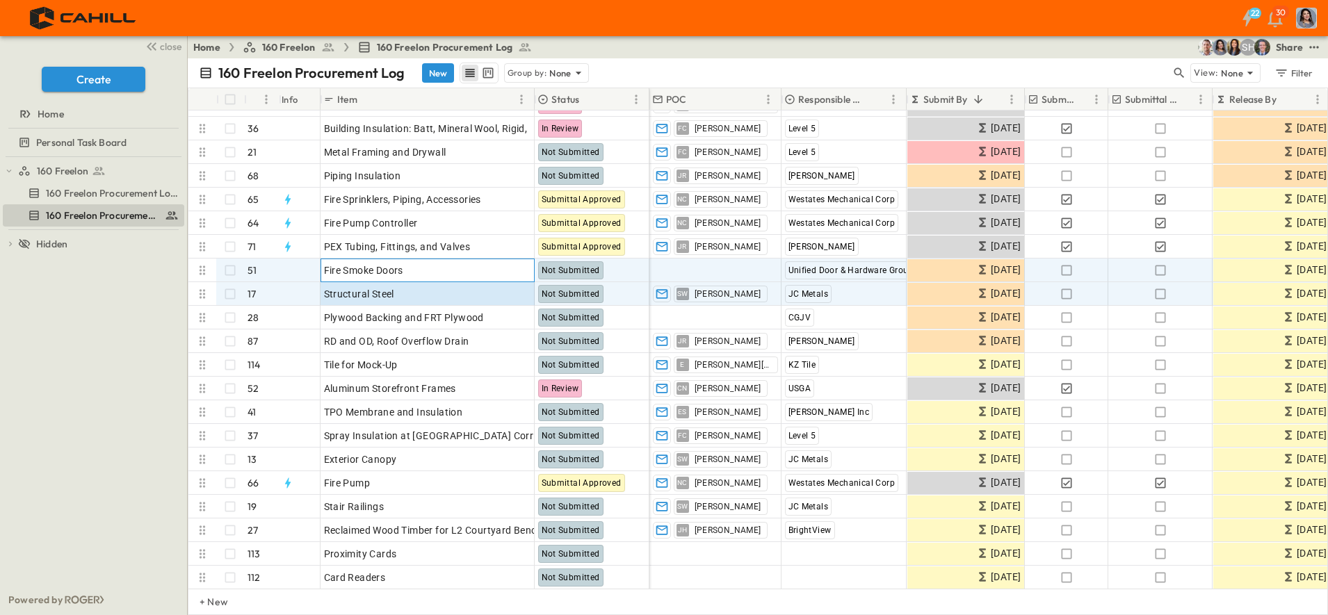
click at [382, 269] on span "Fire Smoke Doors" at bounding box center [363, 270] width 79 height 14
click at [358, 291] on span "Structural Steel" at bounding box center [359, 294] width 70 height 14
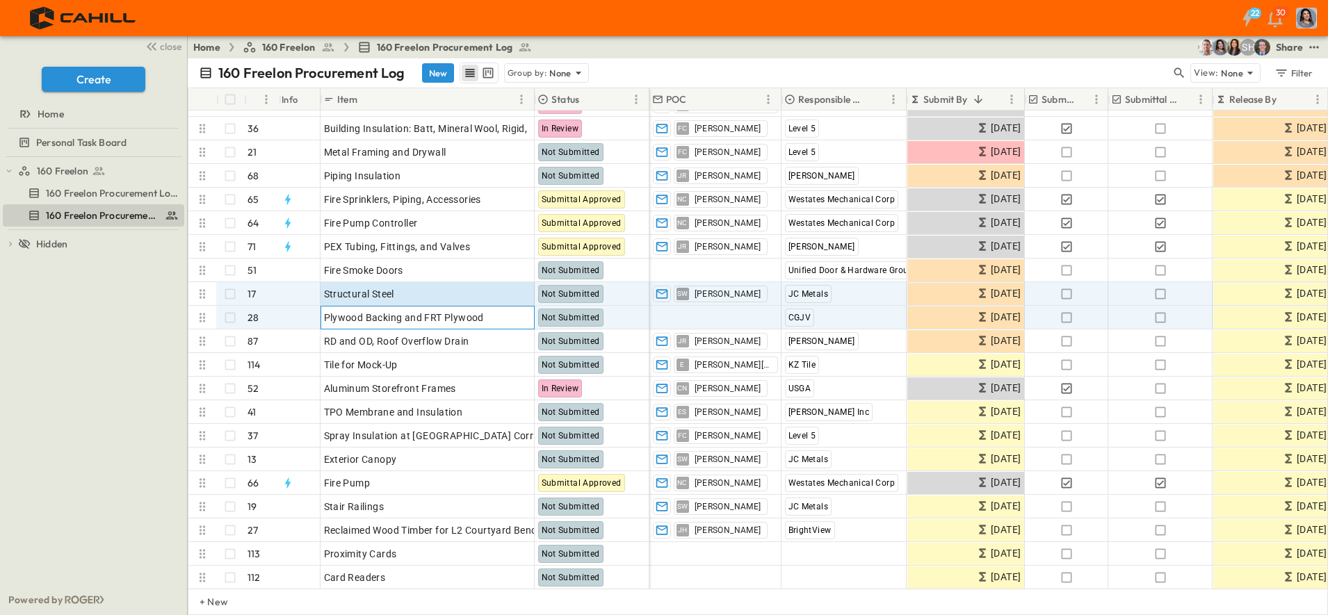
click at [414, 316] on span "Plywood Backing and FRT Plywood" at bounding box center [404, 318] width 160 height 14
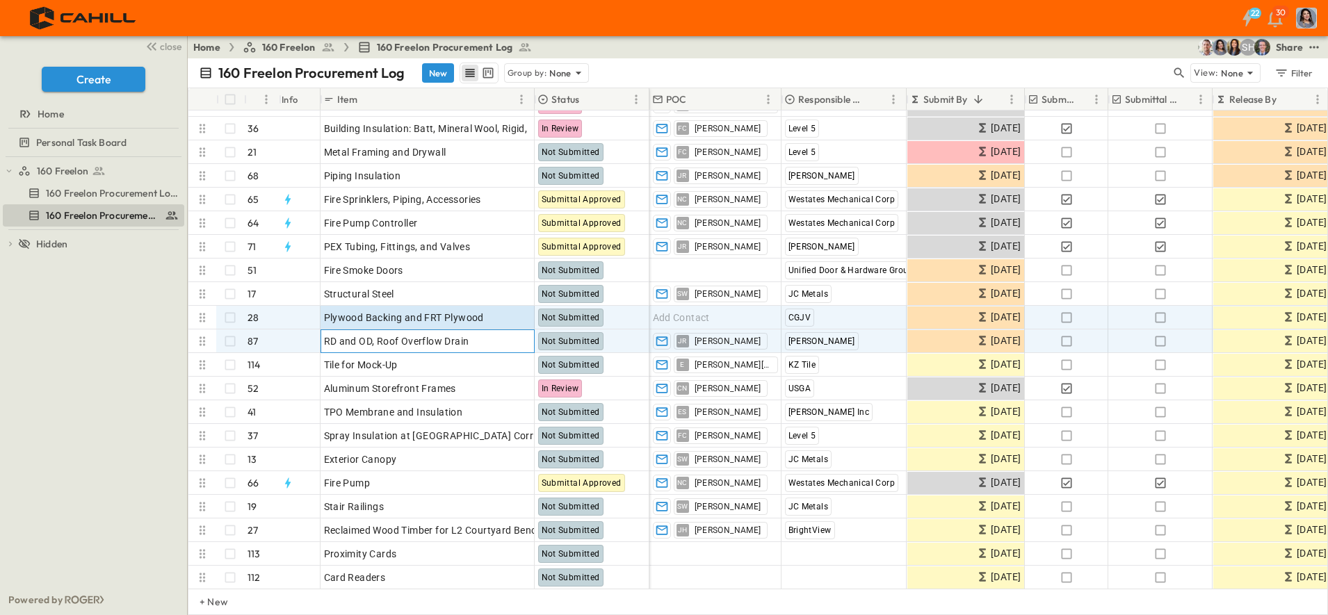
click at [414, 336] on span "RD and OD, Roof Overflow Drain" at bounding box center [396, 341] width 145 height 14
click at [407, 313] on span "Plywood Backing and FRT Plywood" at bounding box center [404, 318] width 160 height 14
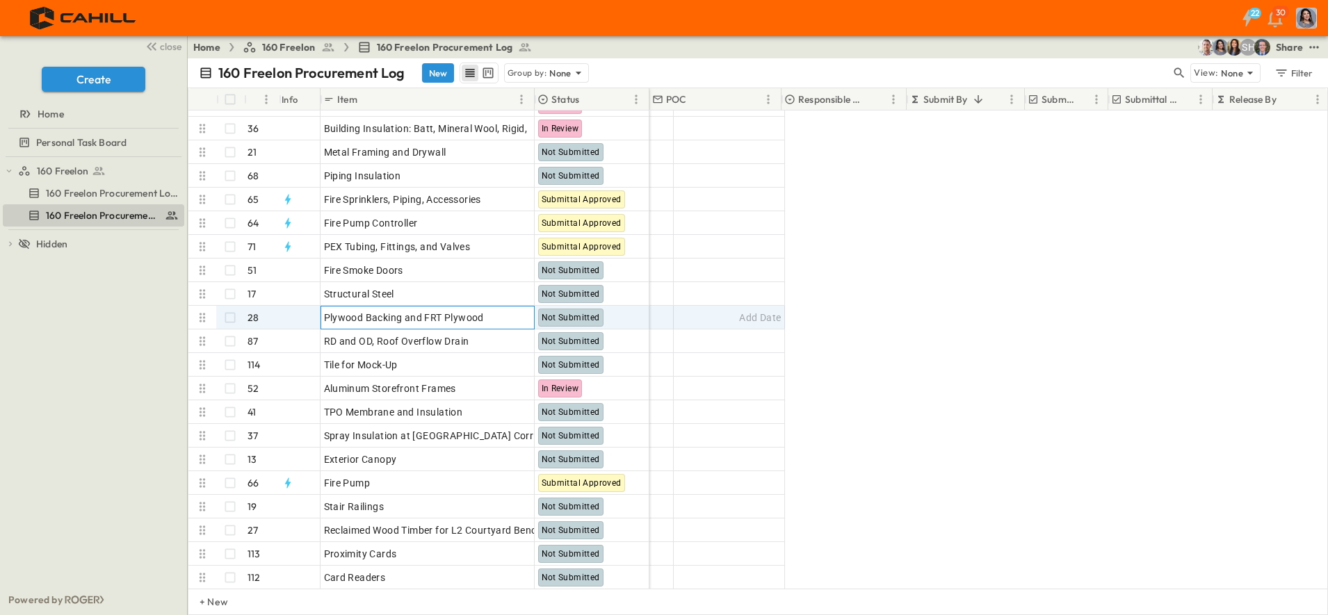
scroll to position [608, 0]
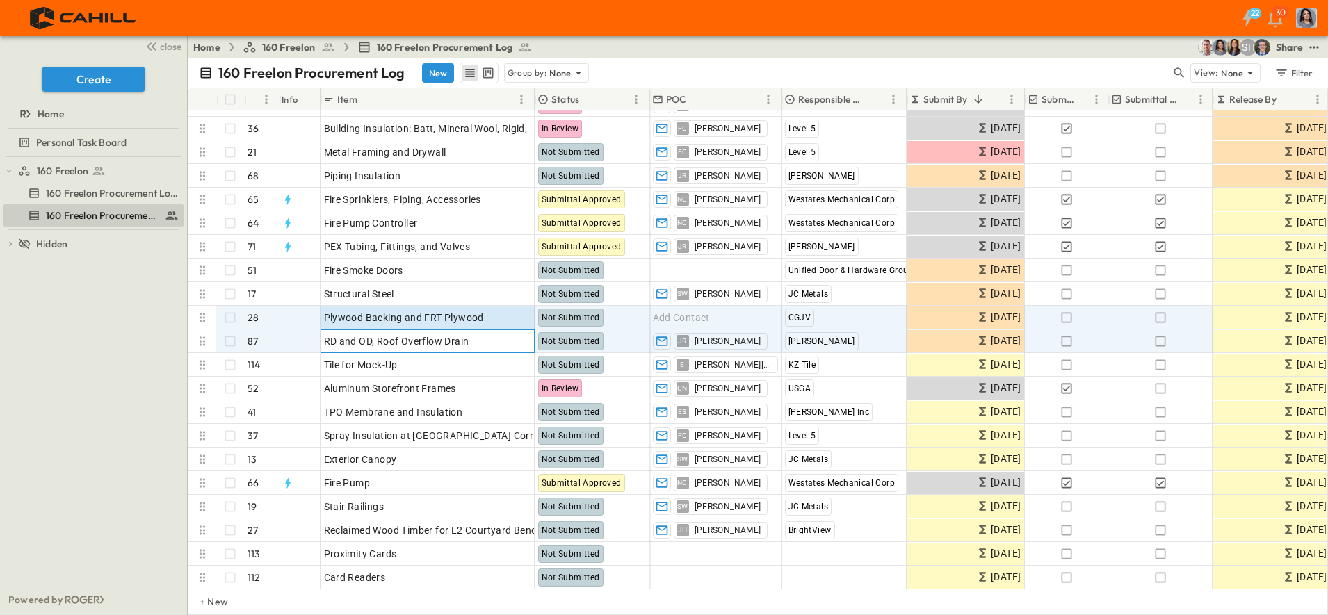
click at [407, 345] on span "RD and OD, Roof Overflow Drain" at bounding box center [396, 341] width 145 height 14
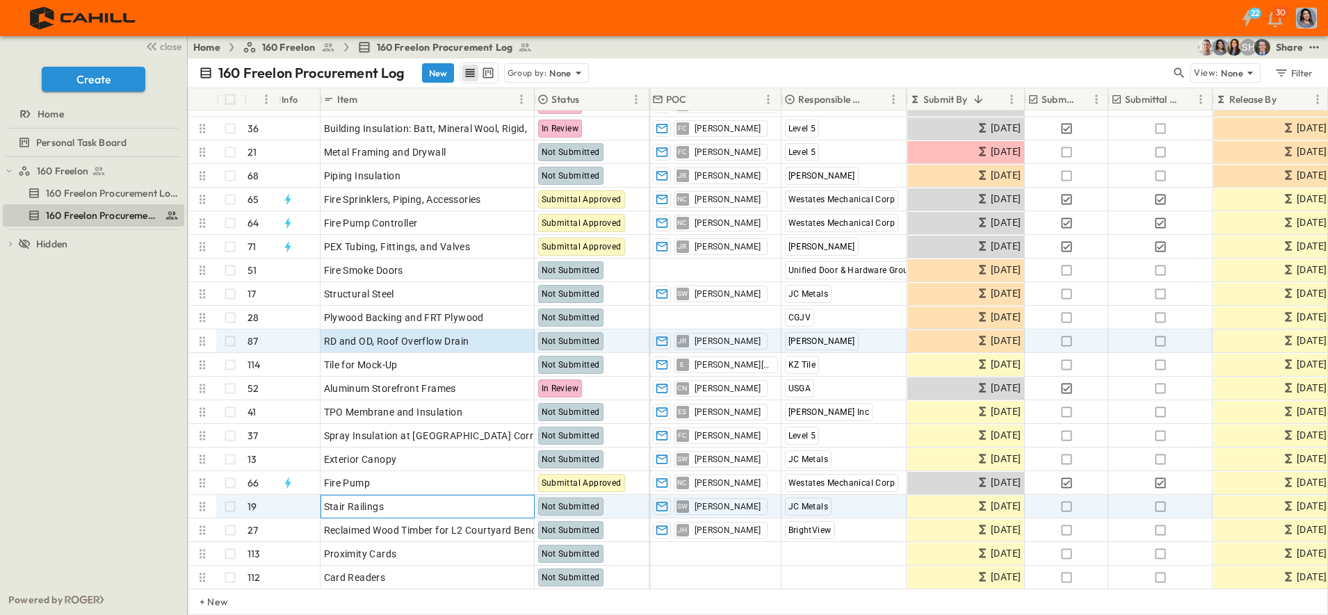
click at [428, 504] on div "Stair Railings" at bounding box center [427, 506] width 207 height 19
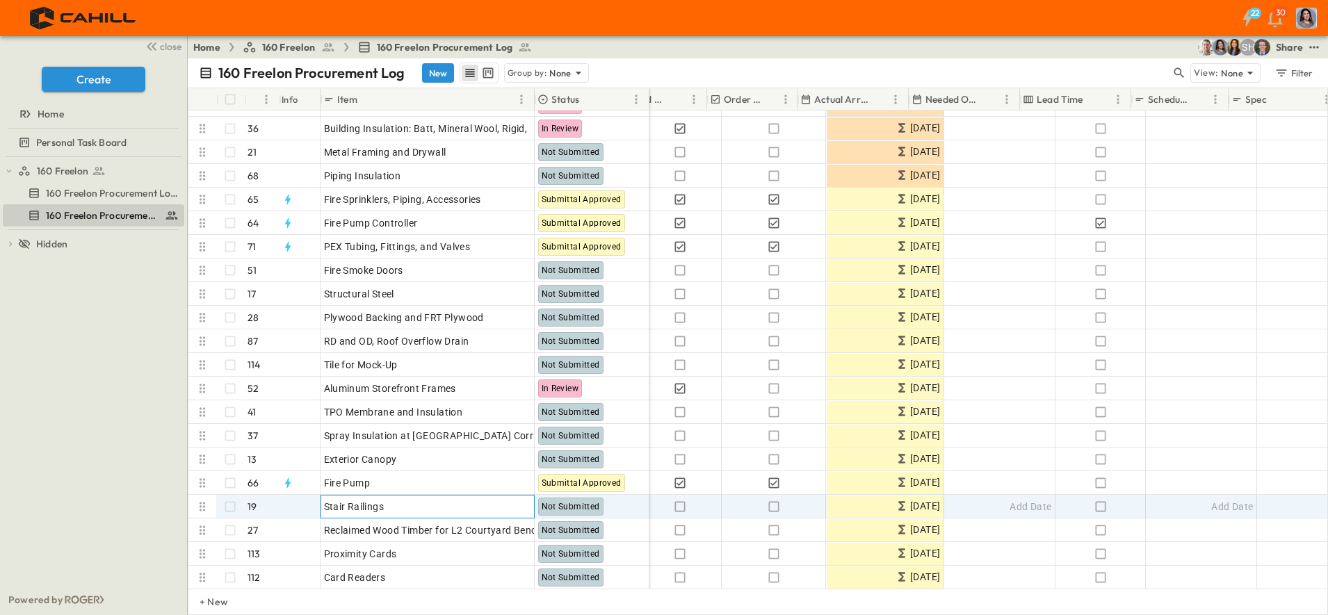
scroll to position [608, 738]
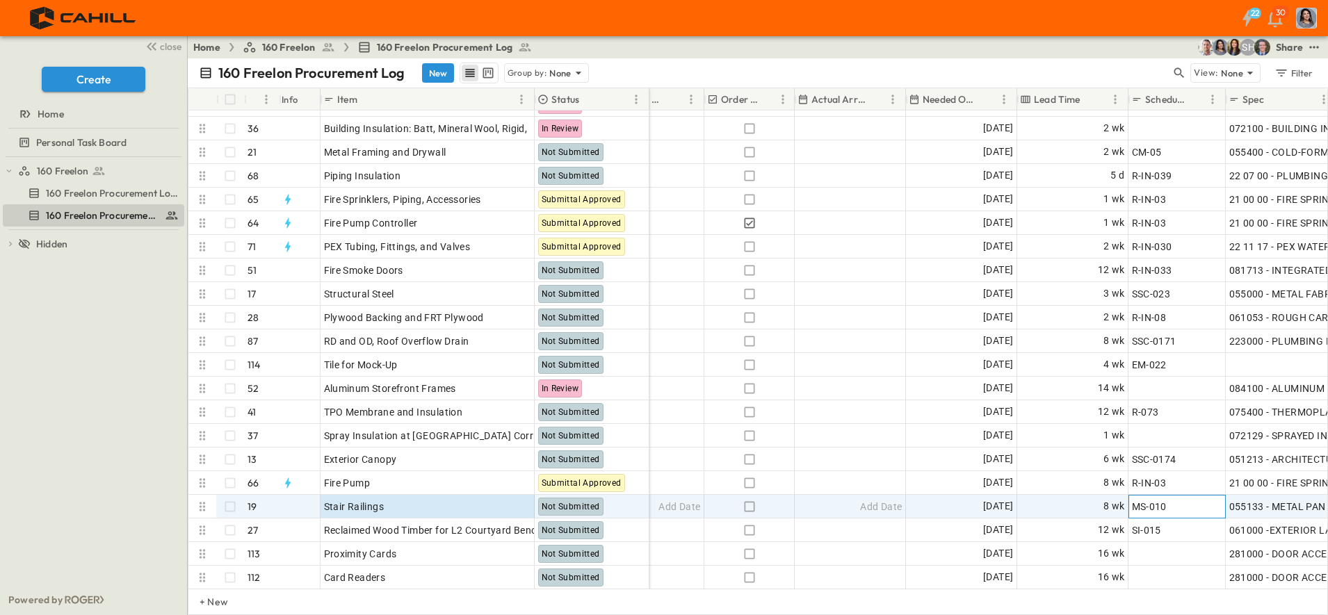
click at [1190, 506] on div "MS-010" at bounding box center [1177, 506] width 90 height 19
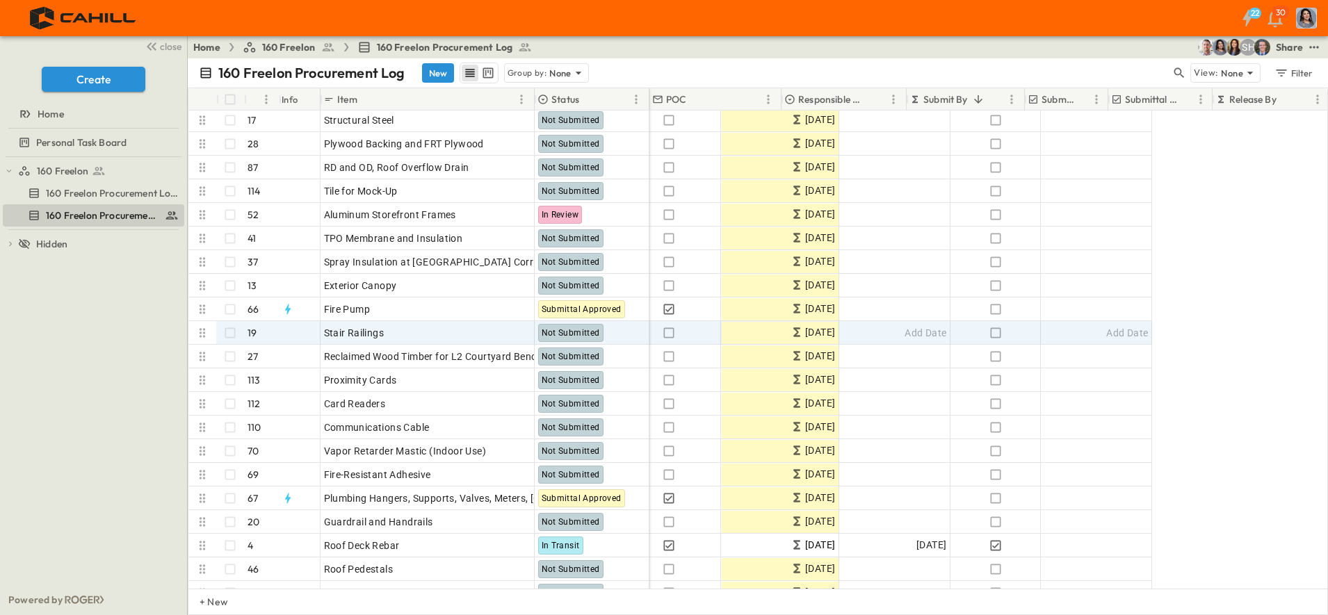
scroll to position [782, 0]
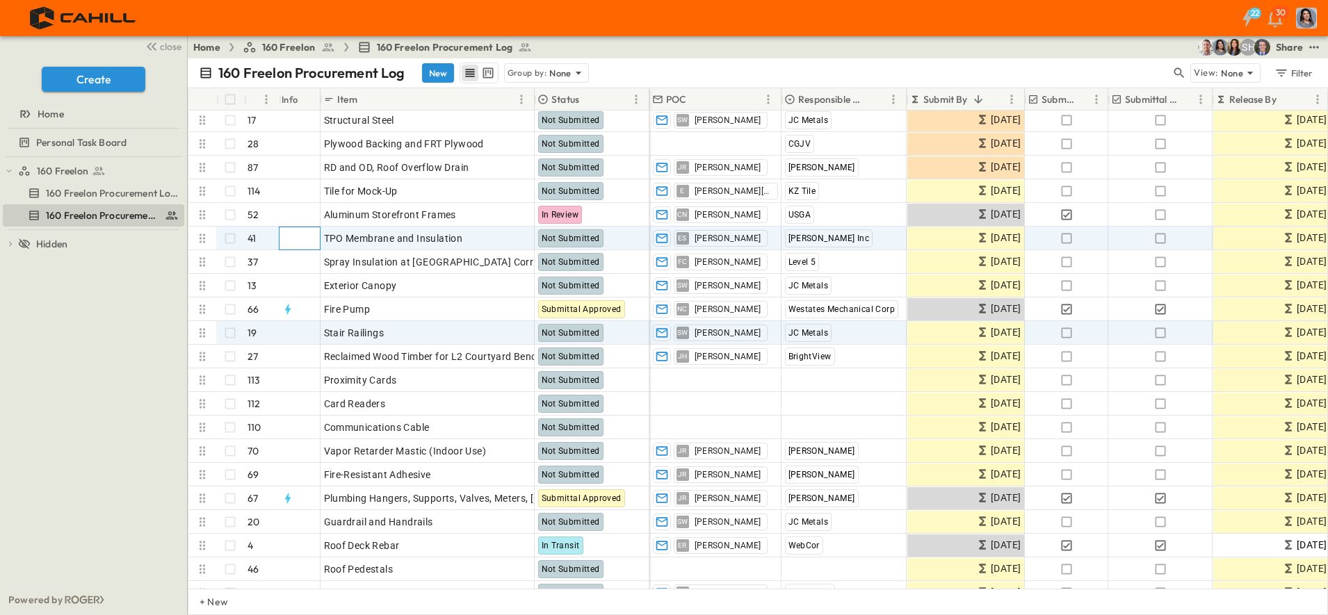
click at [314, 236] on div at bounding box center [298, 238] width 43 height 22
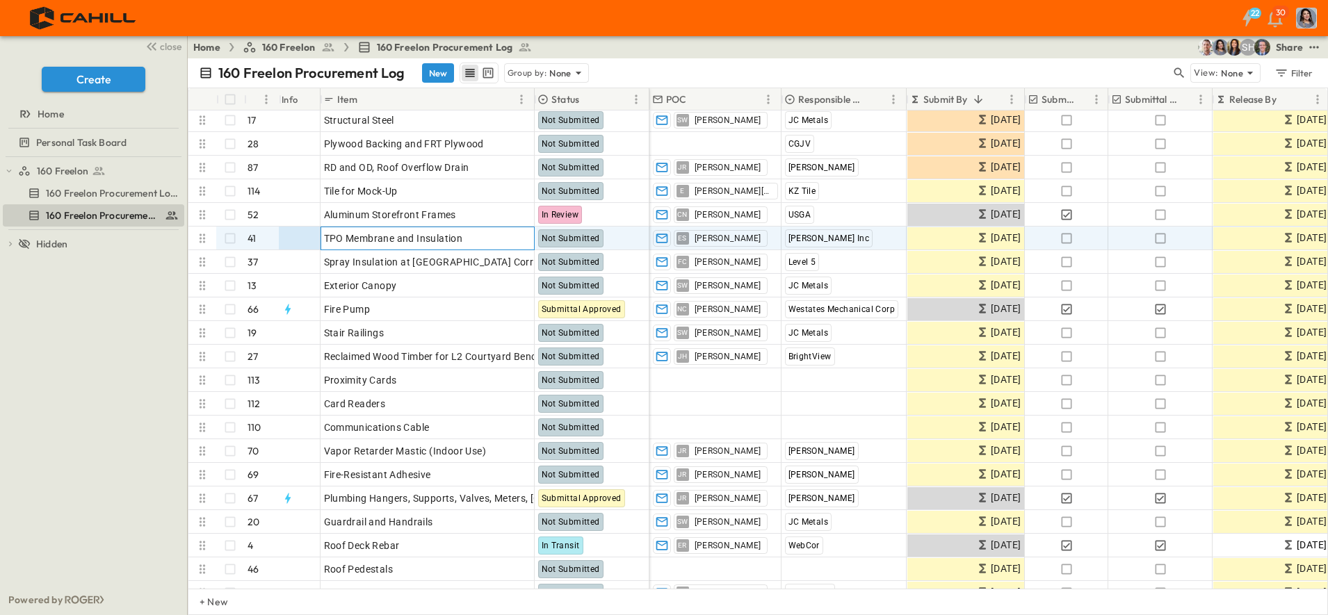
click at [364, 240] on span "TPO Membrane and Insulation" at bounding box center [393, 238] width 139 height 14
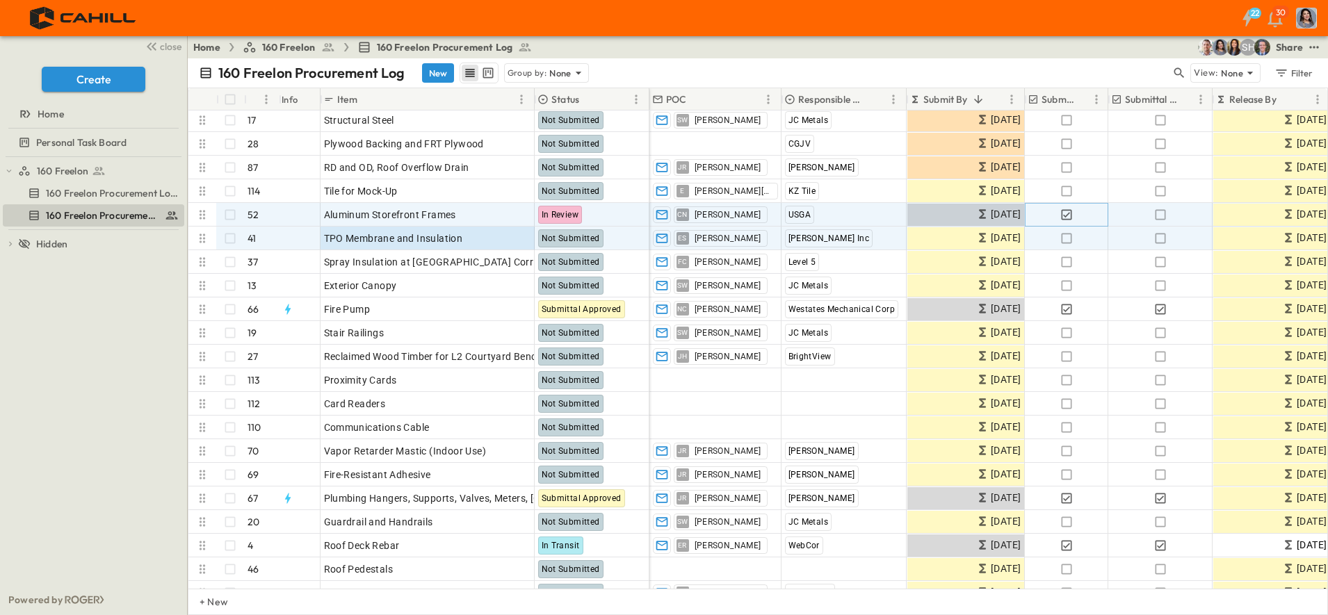
click at [1070, 215] on icon "button" at bounding box center [1066, 215] width 14 height 14
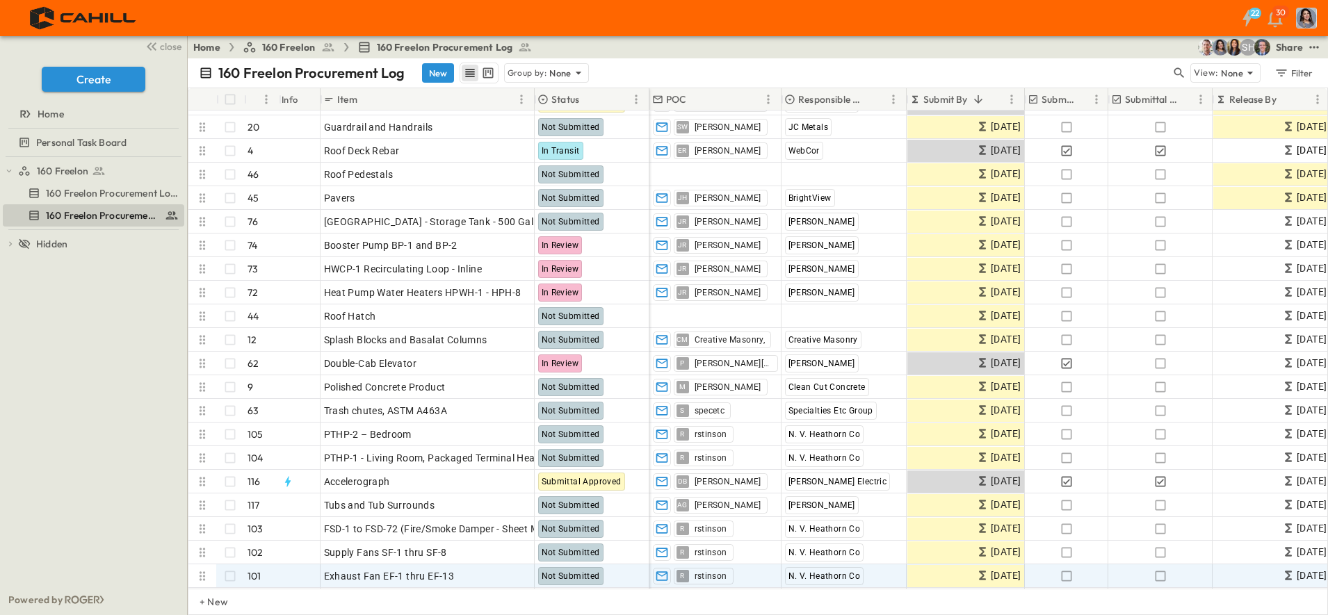
scroll to position [1216, 0]
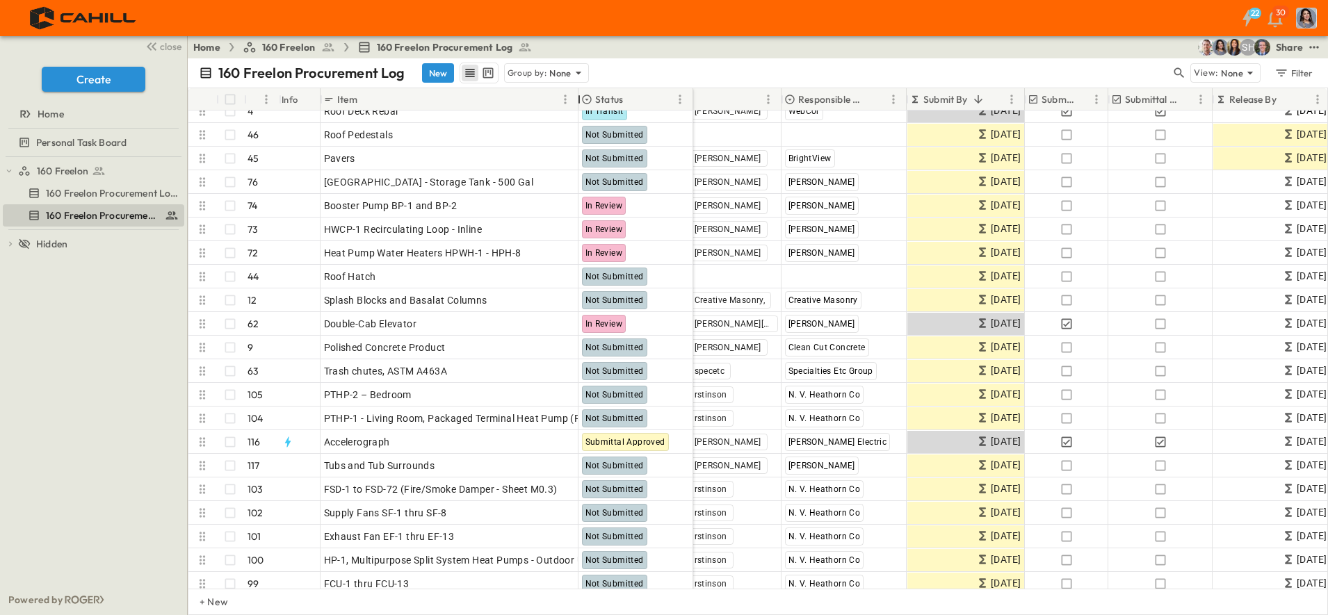
drag, startPoint x: 533, startPoint y: 101, endPoint x: 577, endPoint y: 109, distance: 44.6
click at [577, 109] on div at bounding box center [579, 99] width 14 height 39
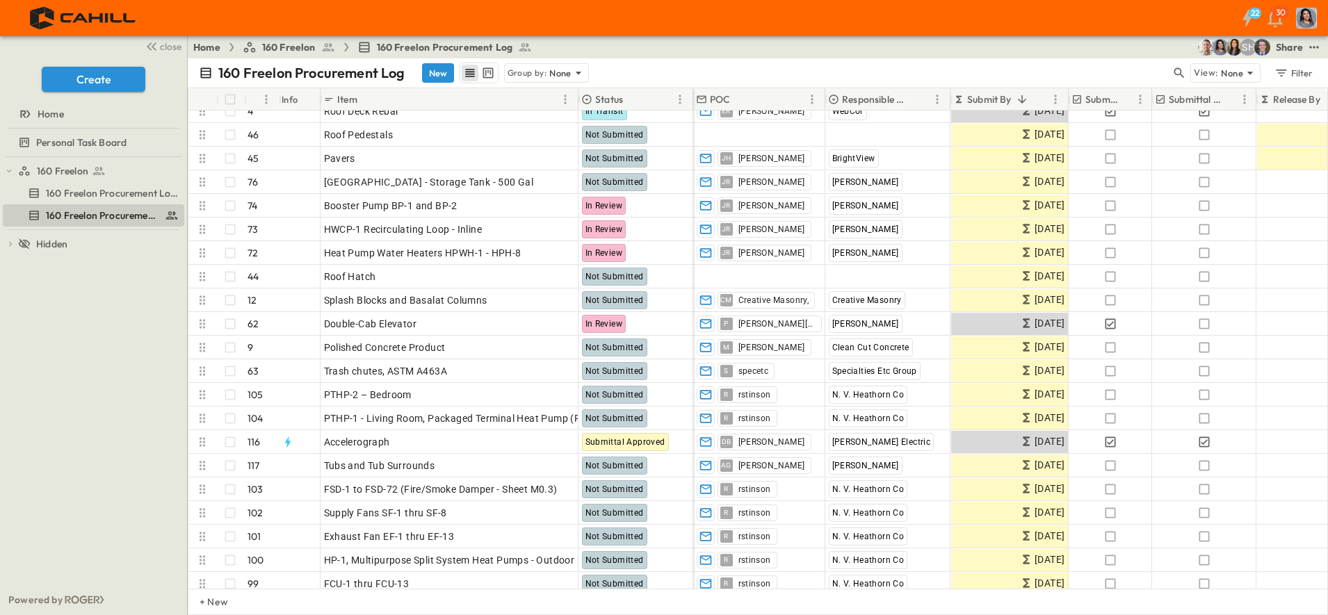
click at [423, 102] on div "Item" at bounding box center [440, 99] width 234 height 22
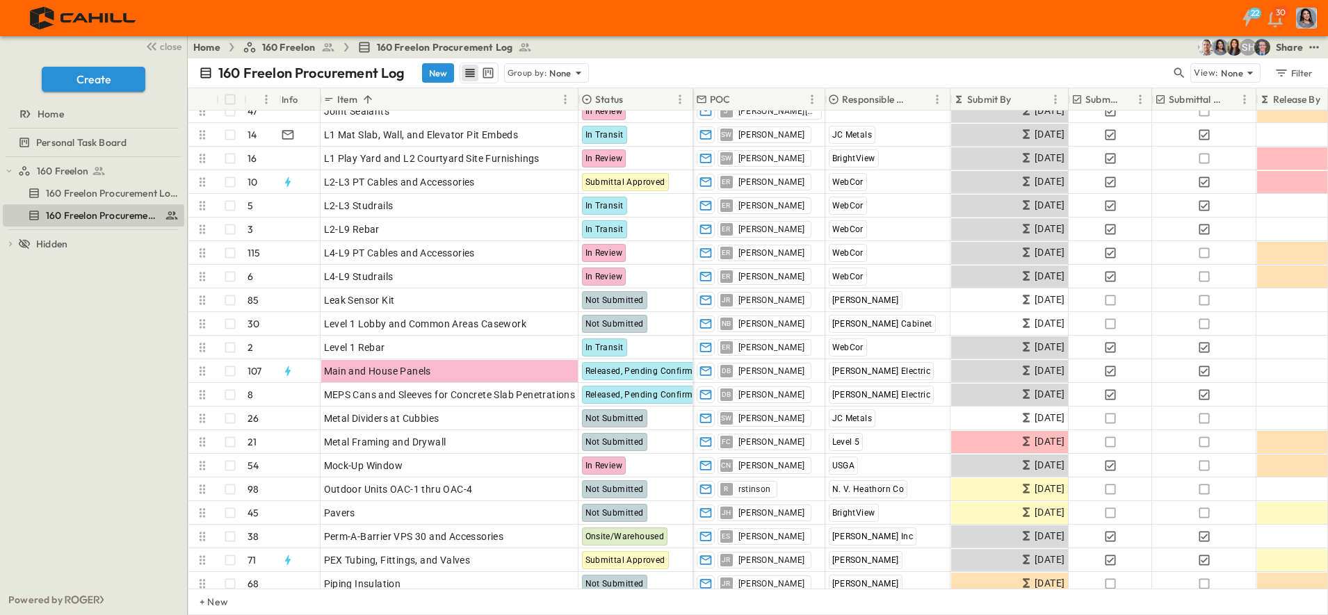
click at [1016, 102] on icon "Sort" at bounding box center [1022, 99] width 13 height 13
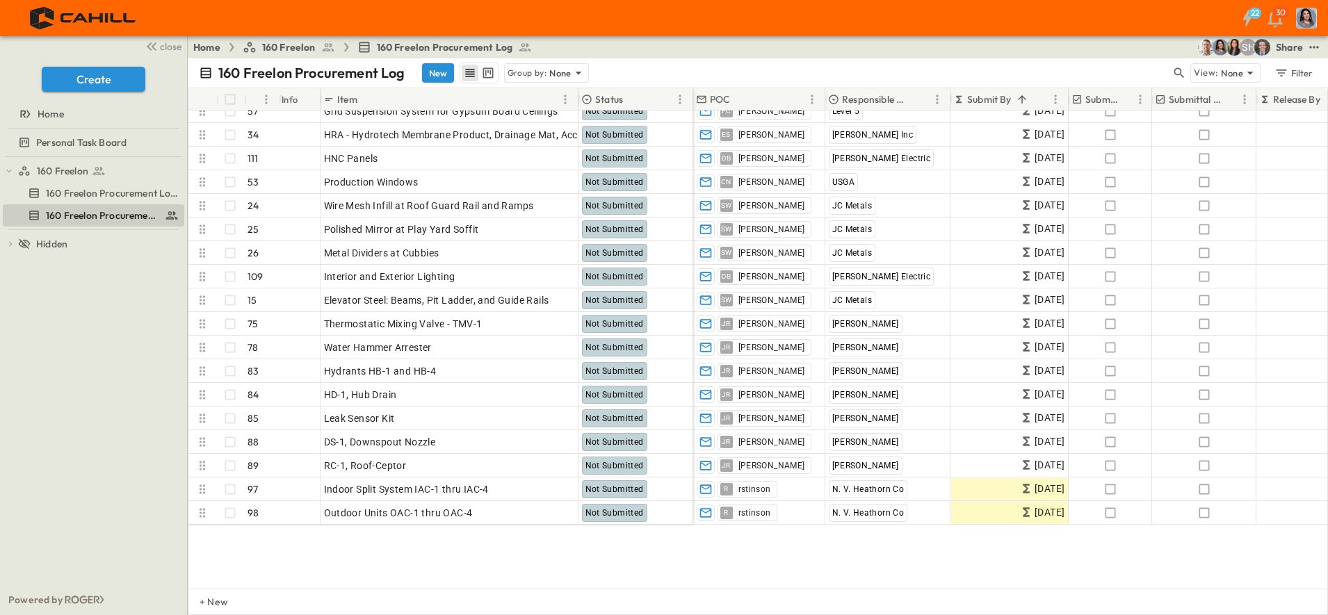
scroll to position [521, 0]
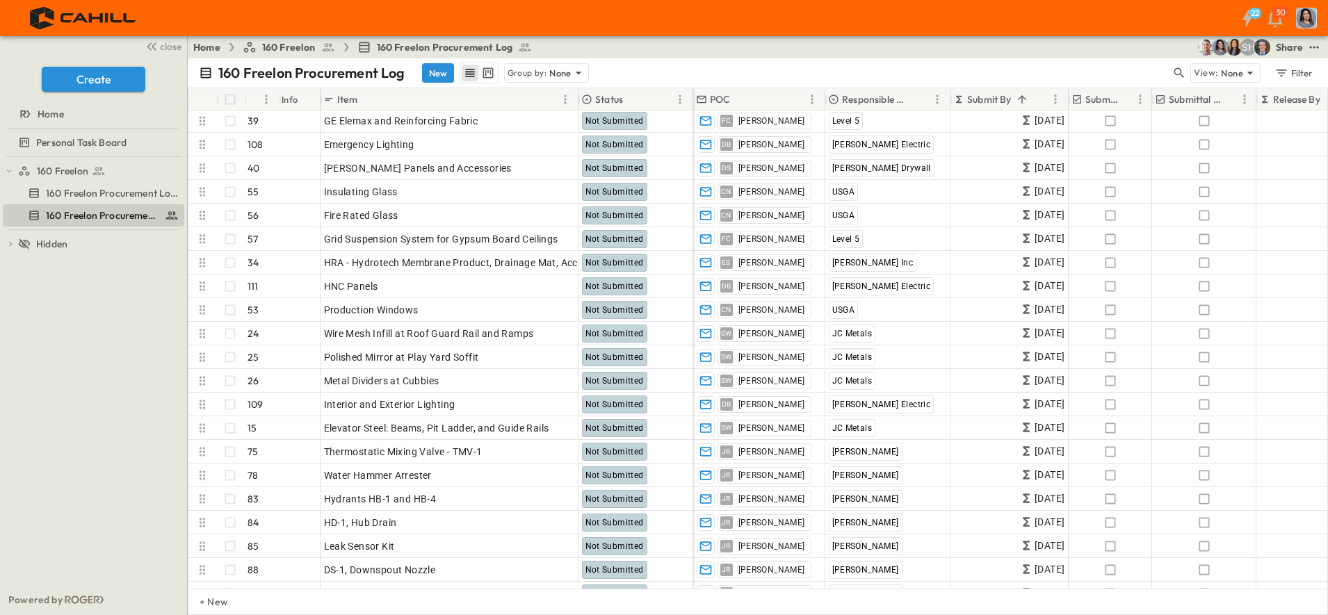
click at [997, 96] on p "Submit By" at bounding box center [989, 99] width 44 height 14
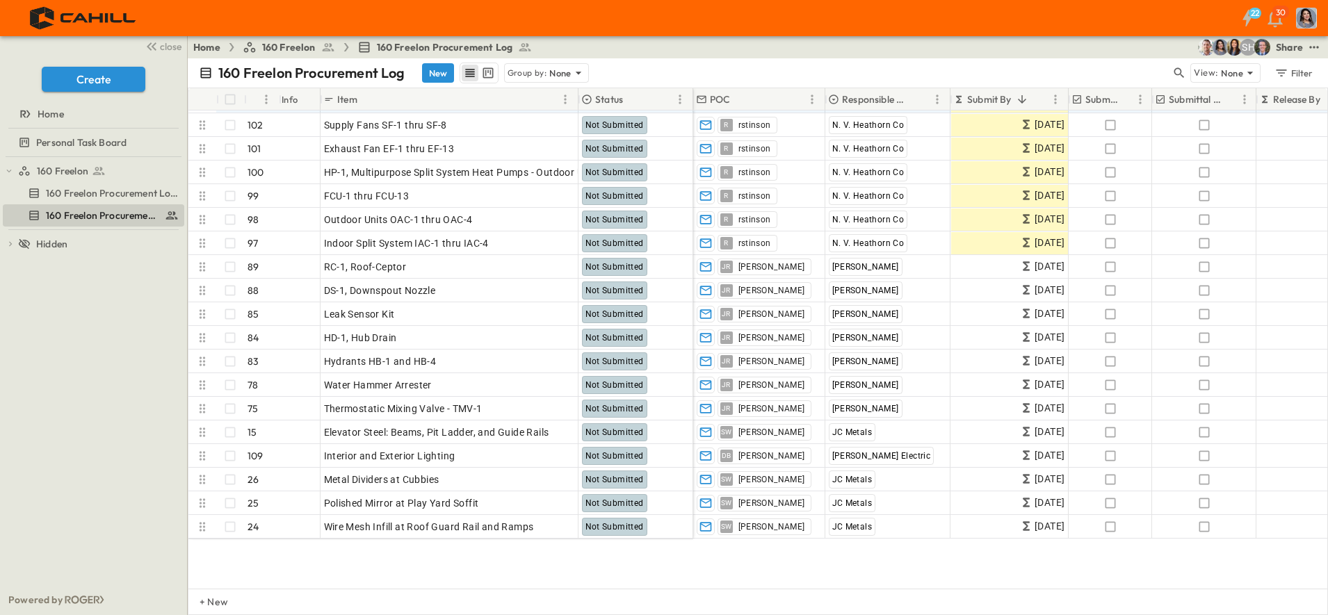
scroll to position [1477, 0]
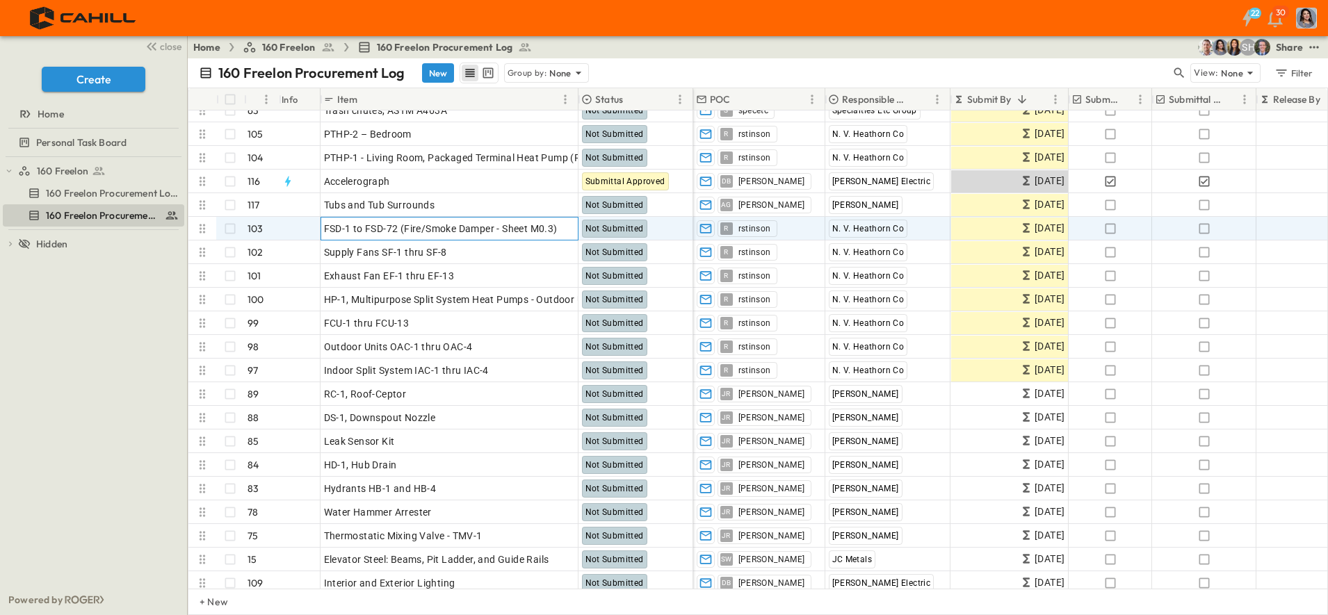
click at [392, 229] on span "FSD-1 to FSD-72 (Fire/Smoke Damper - Sheet M0.3)" at bounding box center [441, 229] width 234 height 14
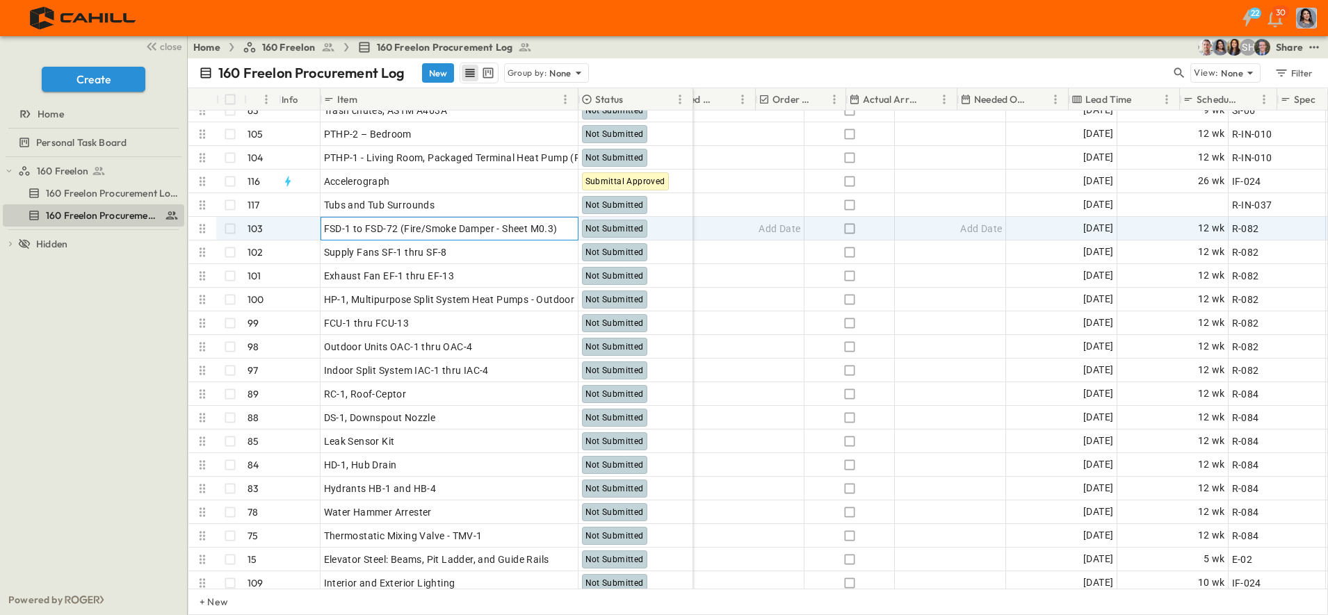
scroll to position [1477, 730]
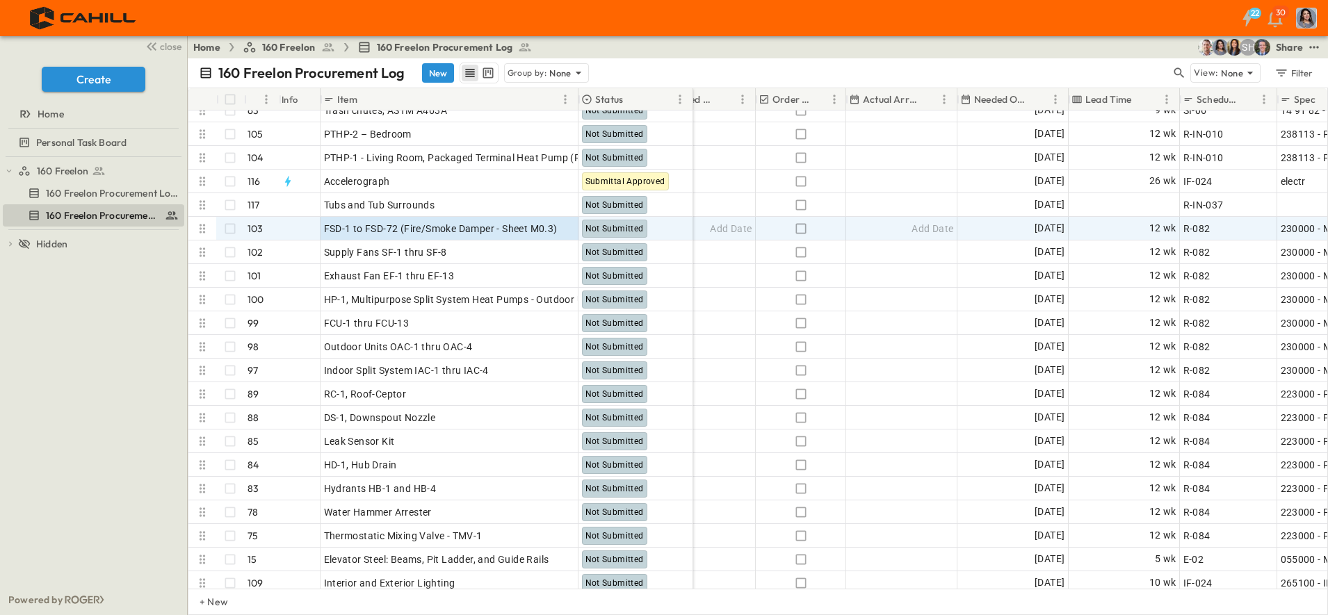
click at [1177, 66] on icon "button" at bounding box center [1179, 73] width 14 height 14
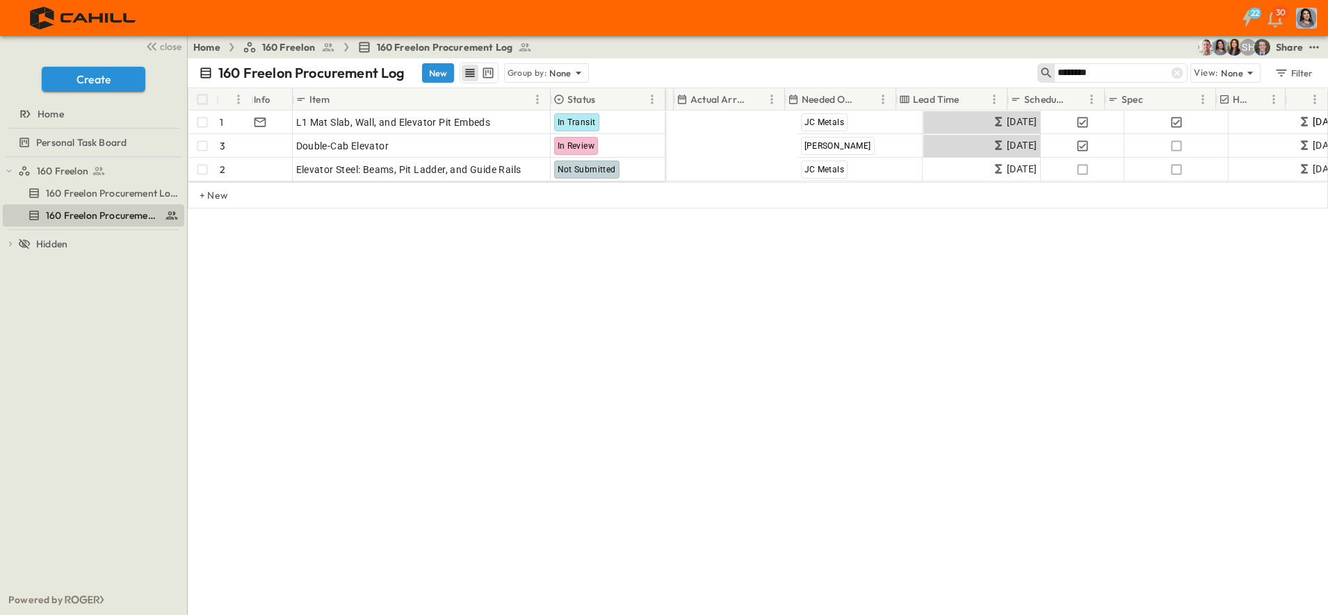
scroll to position [0, 874]
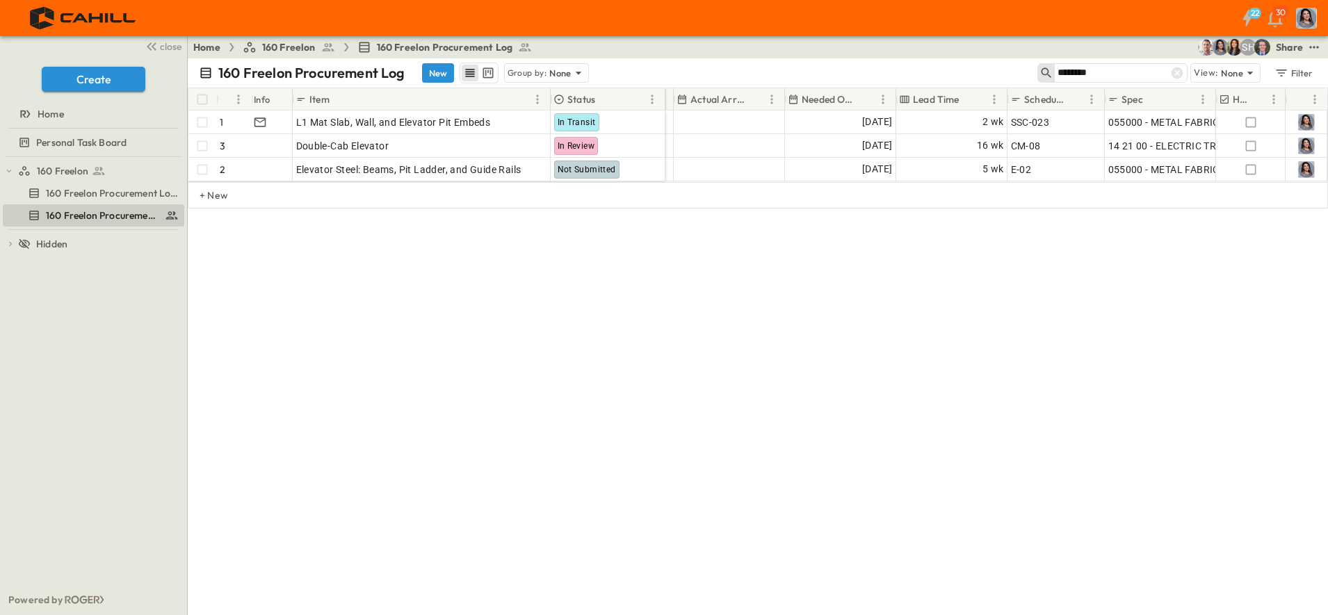
type input "********"
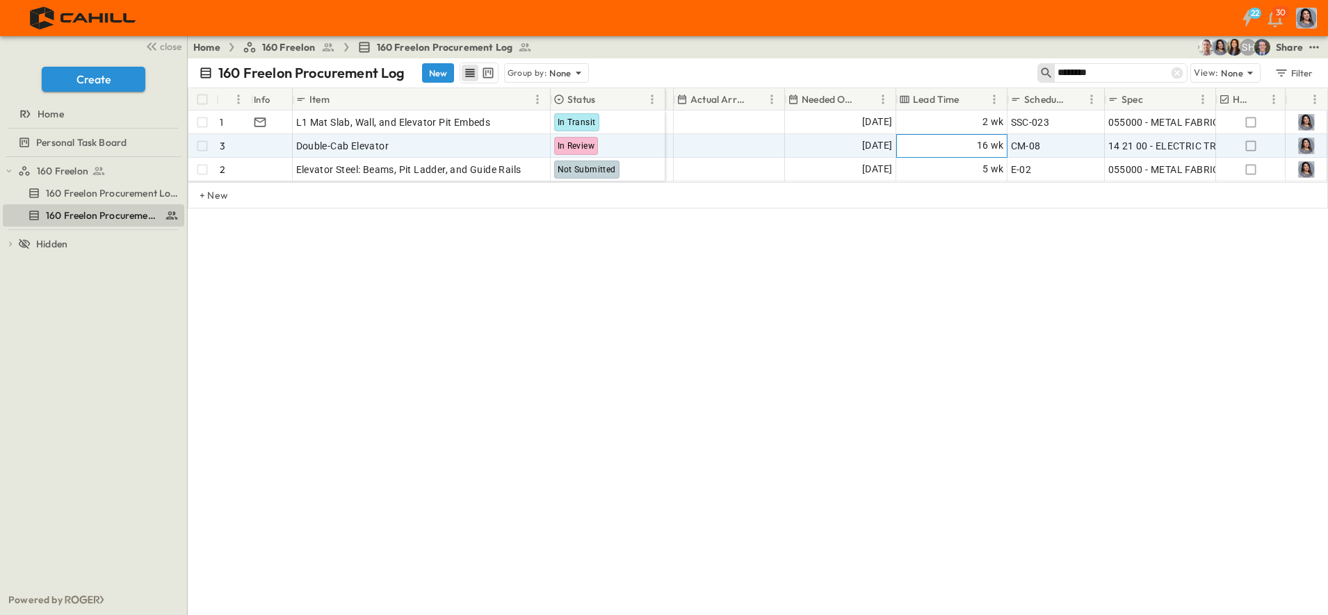
click at [981, 147] on span "16 wk" at bounding box center [990, 146] width 27 height 16
drag, startPoint x: 920, startPoint y: 146, endPoint x: 902, endPoint y: 146, distance: 17.4
click at [902, 146] on input "**" at bounding box center [914, 145] width 25 height 19
type input "**"
click at [1022, 312] on div "160 Freelon Procurement Log New Group by: None ******** View: None Filter # Inf…" at bounding box center [758, 336] width 1140 height 557
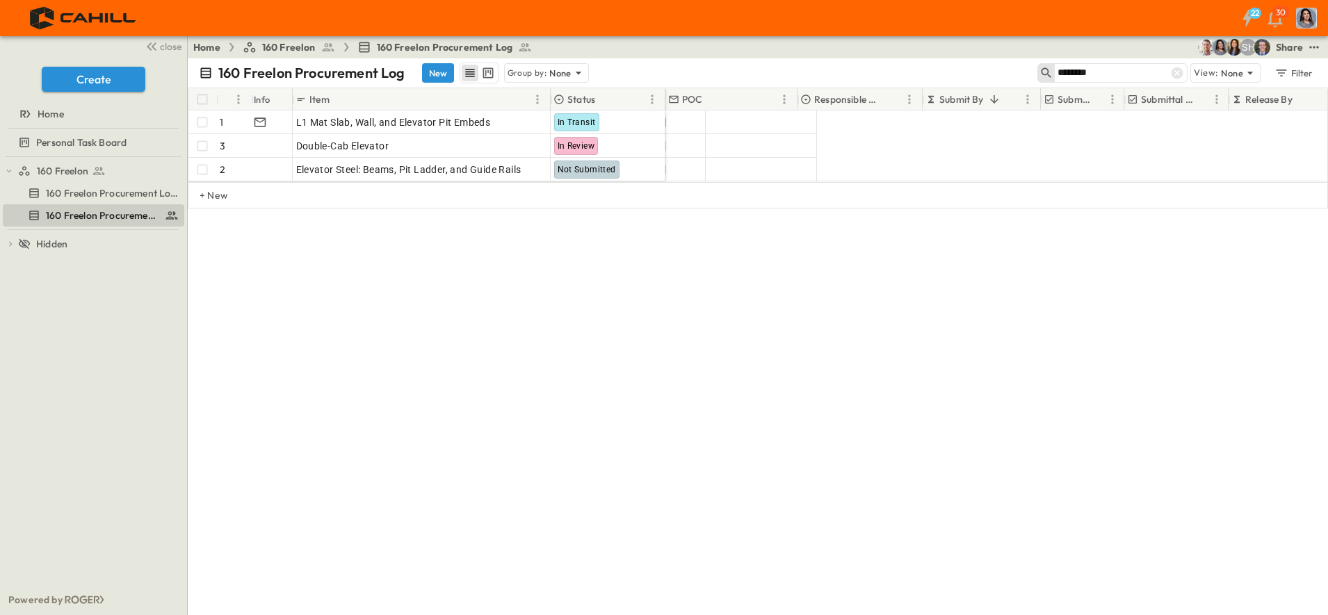
scroll to position [0, 0]
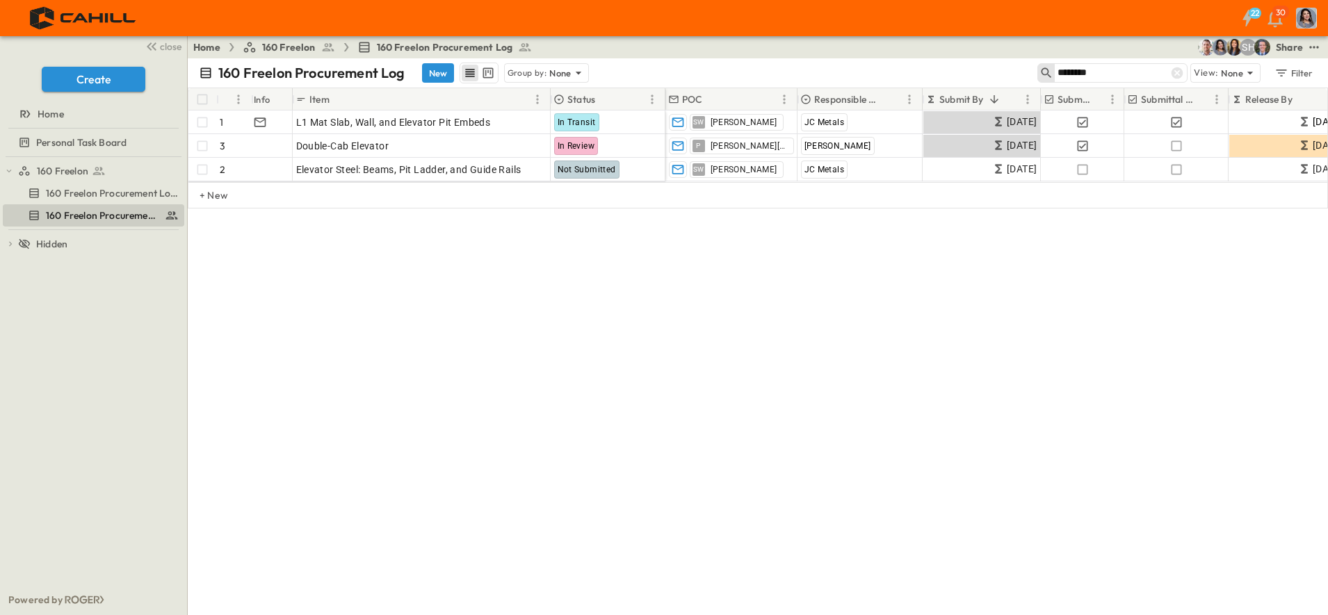
click at [849, 293] on div "# Info Item Status POC Responsible Contractor Submit By Submitted? Submittal Ap…" at bounding box center [758, 192] width 1140 height 209
click at [1174, 73] on icon at bounding box center [1177, 73] width 12 height 12
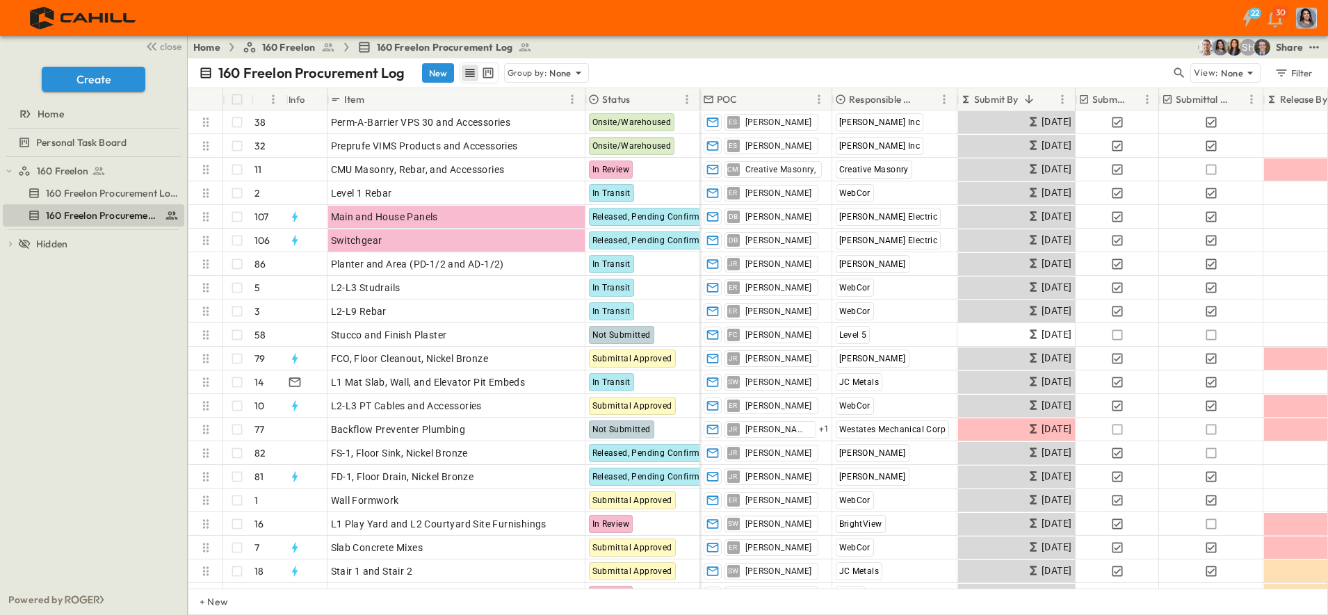
click at [1025, 99] on icon "Sort" at bounding box center [1029, 99] width 8 height 8
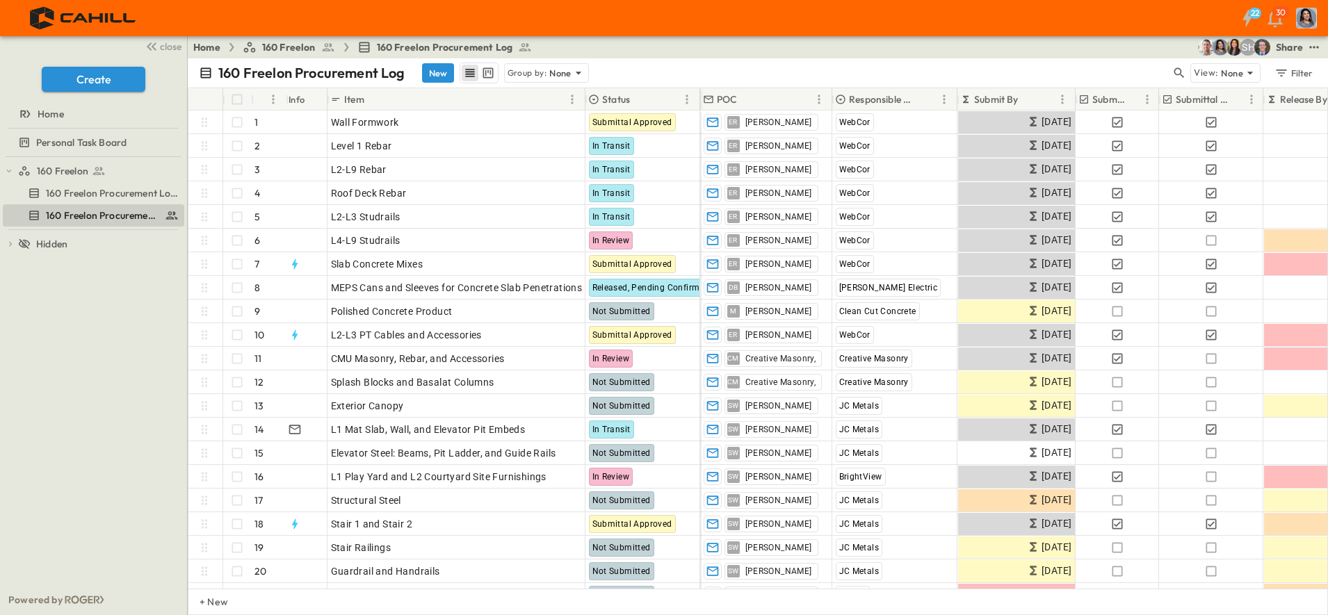
click at [1002, 95] on p "Submit By" at bounding box center [996, 99] width 44 height 14
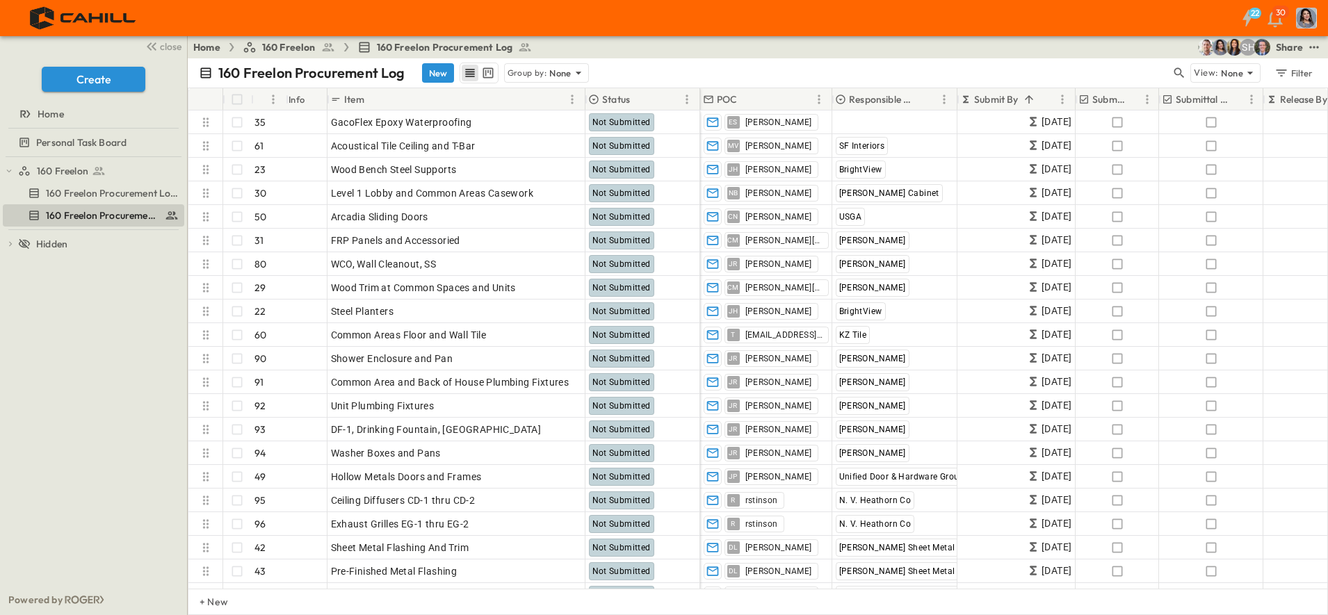
click at [1023, 104] on icon "Sort" at bounding box center [1028, 99] width 13 height 13
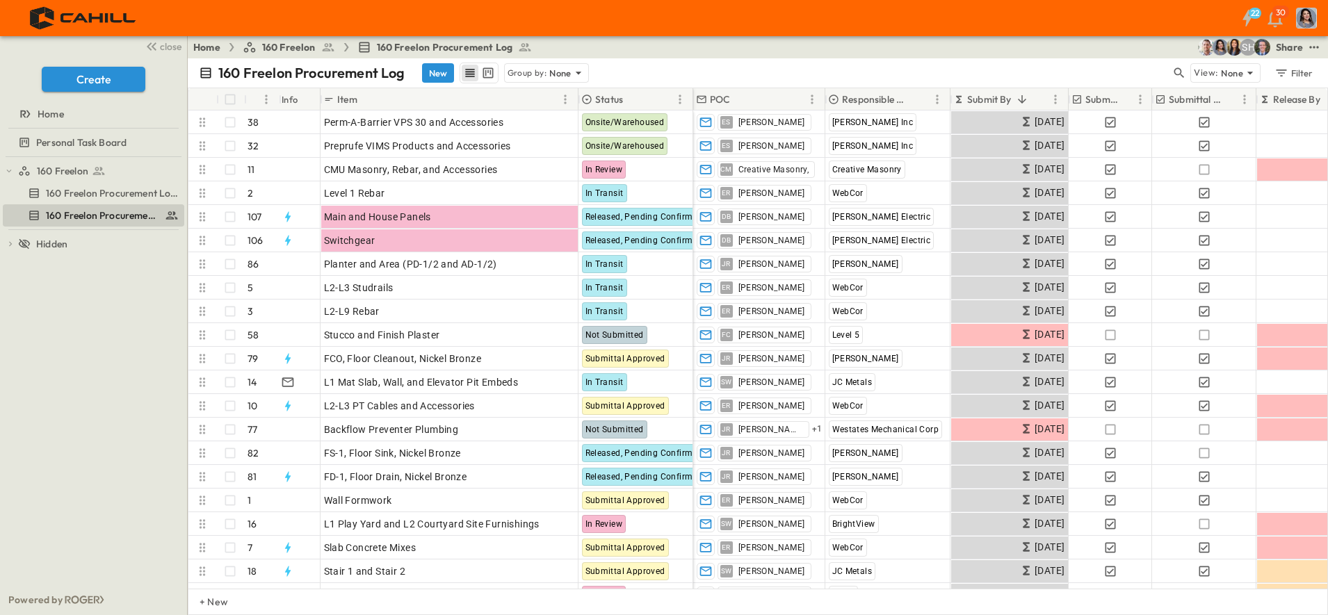
click at [163, 48] on span "close" at bounding box center [171, 47] width 22 height 14
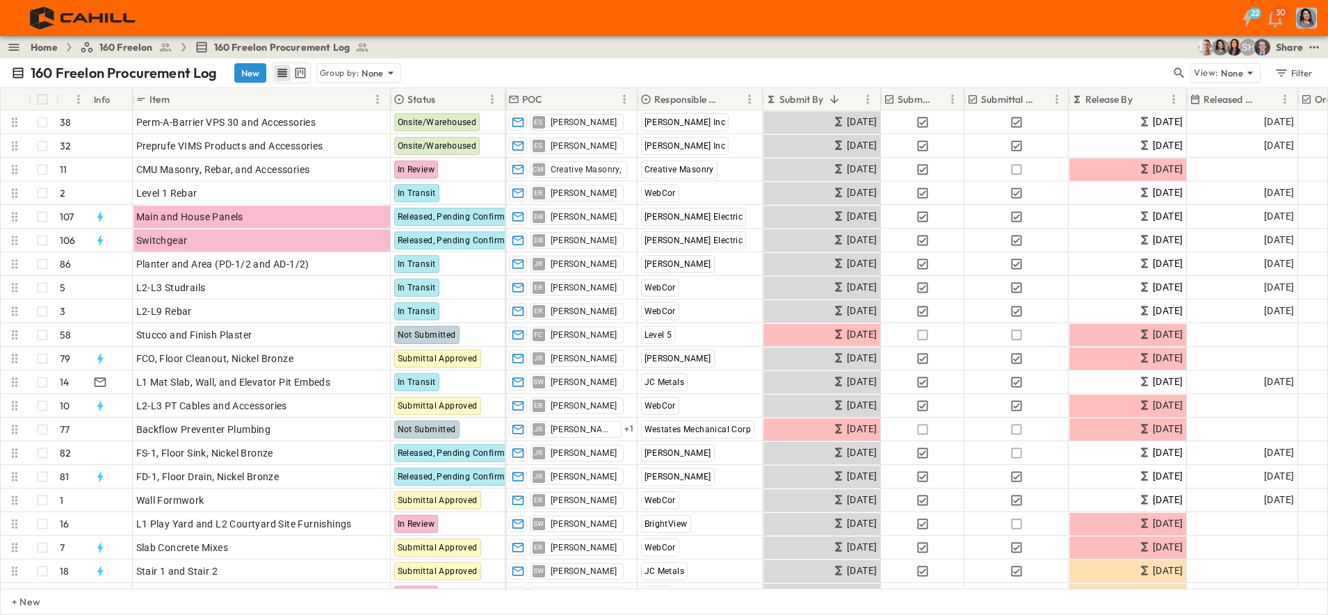
click at [1181, 74] on icon "button" at bounding box center [1179, 73] width 10 height 10
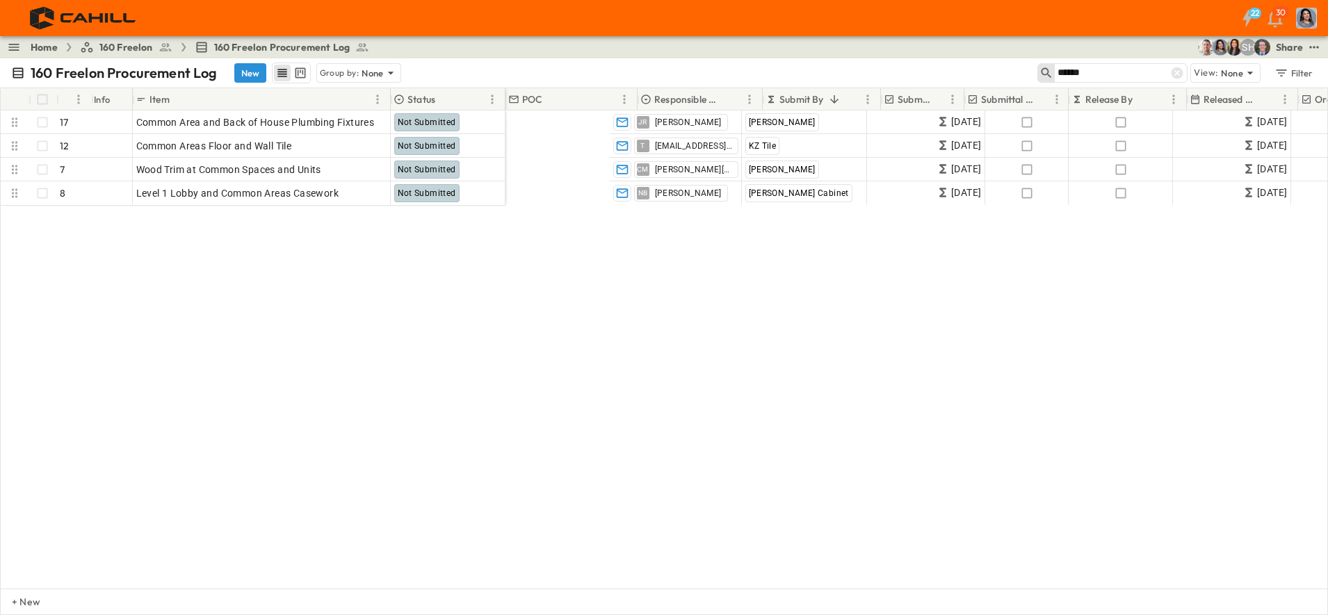
click at [1132, 72] on input "******" at bounding box center [1105, 73] width 97 height 20
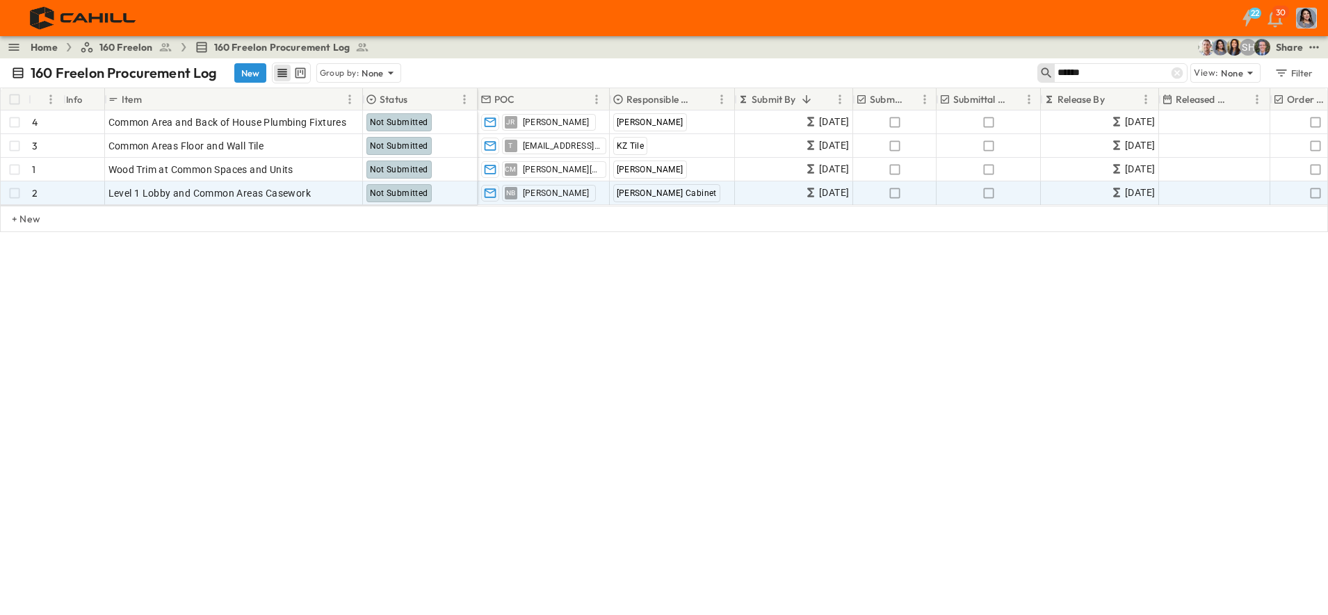
type input "******"
click at [635, 194] on span "[PERSON_NAME] Cabinet" at bounding box center [667, 193] width 100 height 10
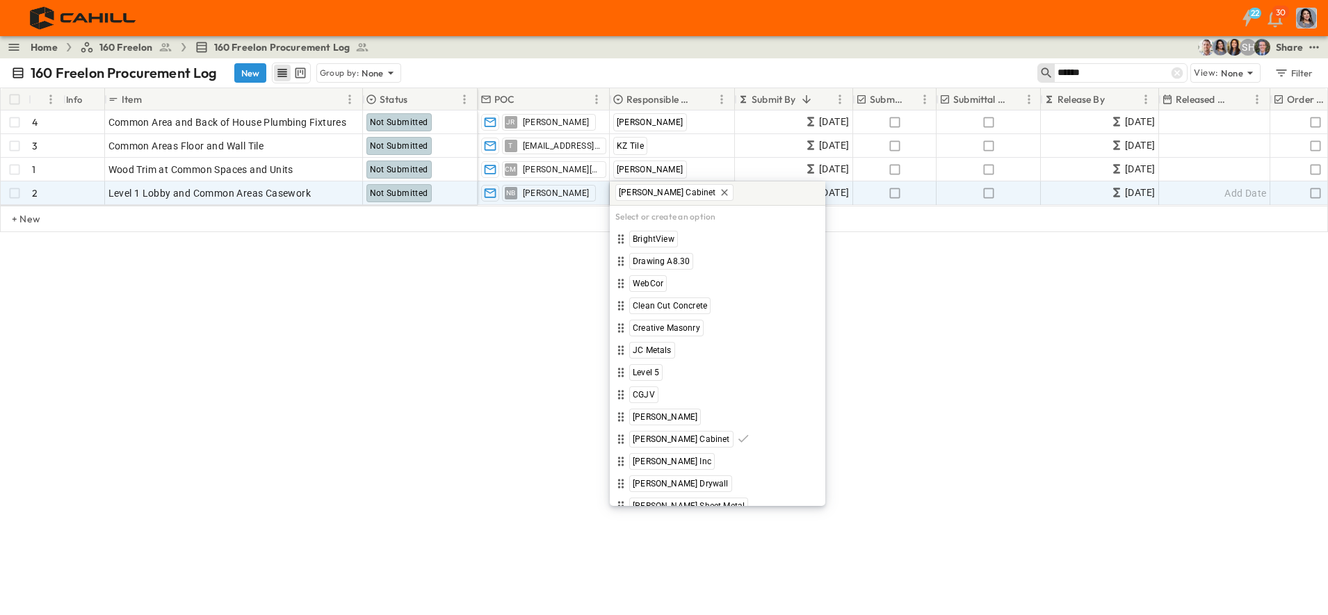
click at [428, 333] on div "160 Freelon Procurement Log New Group by: None ****** View: None Filter # Info …" at bounding box center [664, 336] width 1328 height 557
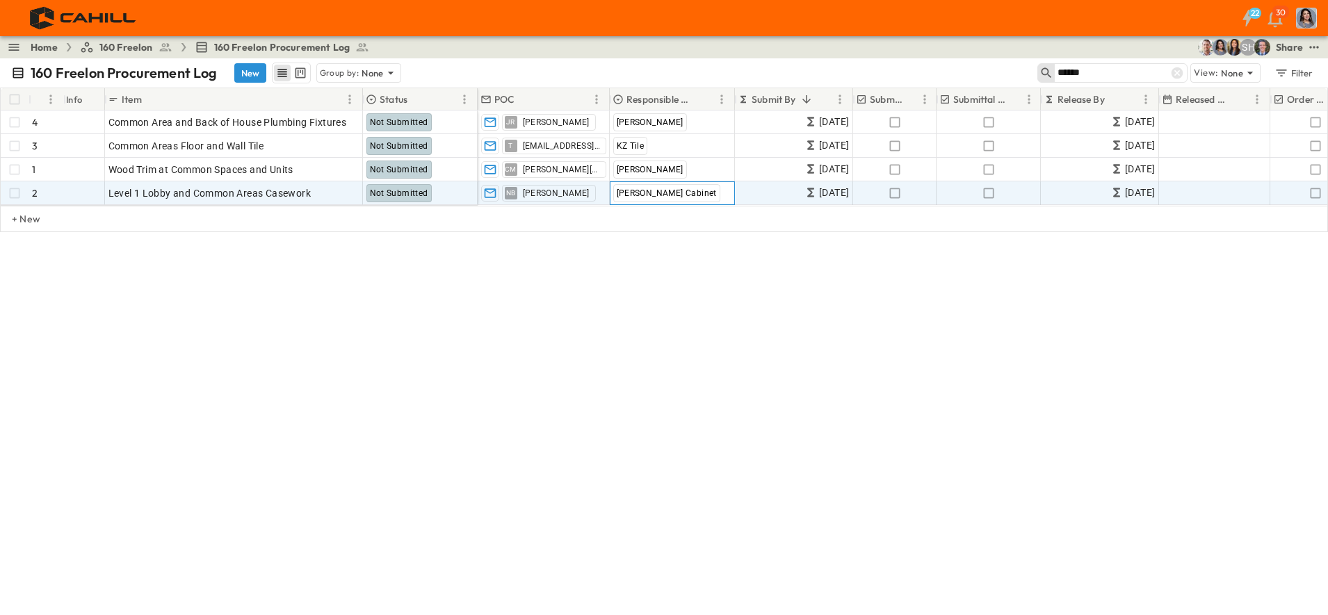
click at [675, 195] on div "[PERSON_NAME] Cabinet" at bounding box center [672, 193] width 124 height 22
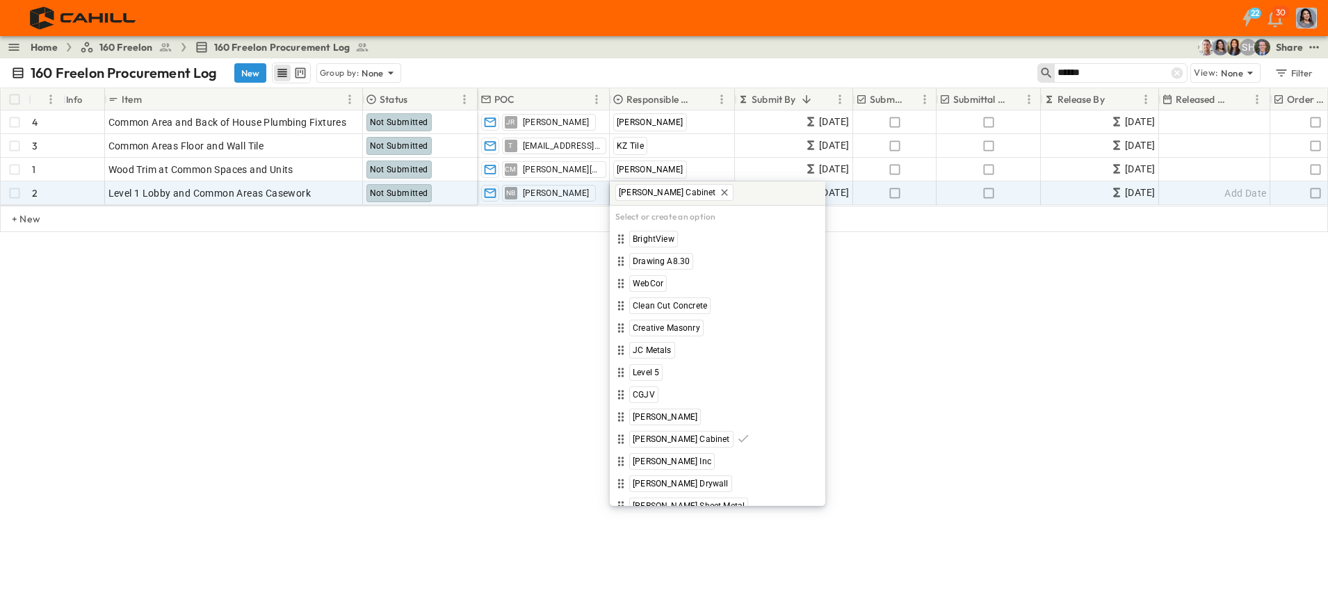
click at [719, 195] on icon at bounding box center [724, 192] width 11 height 11
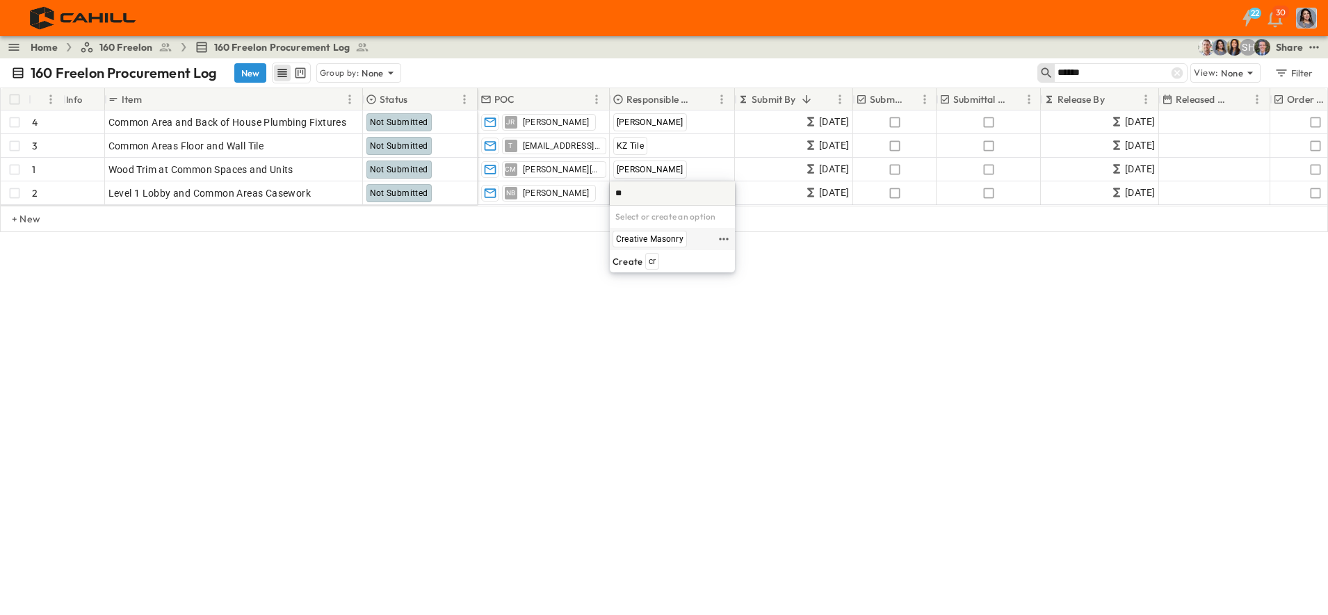
type input "*"
type input "*********"
click at [626, 241] on p "Create" at bounding box center [627, 239] width 30 height 17
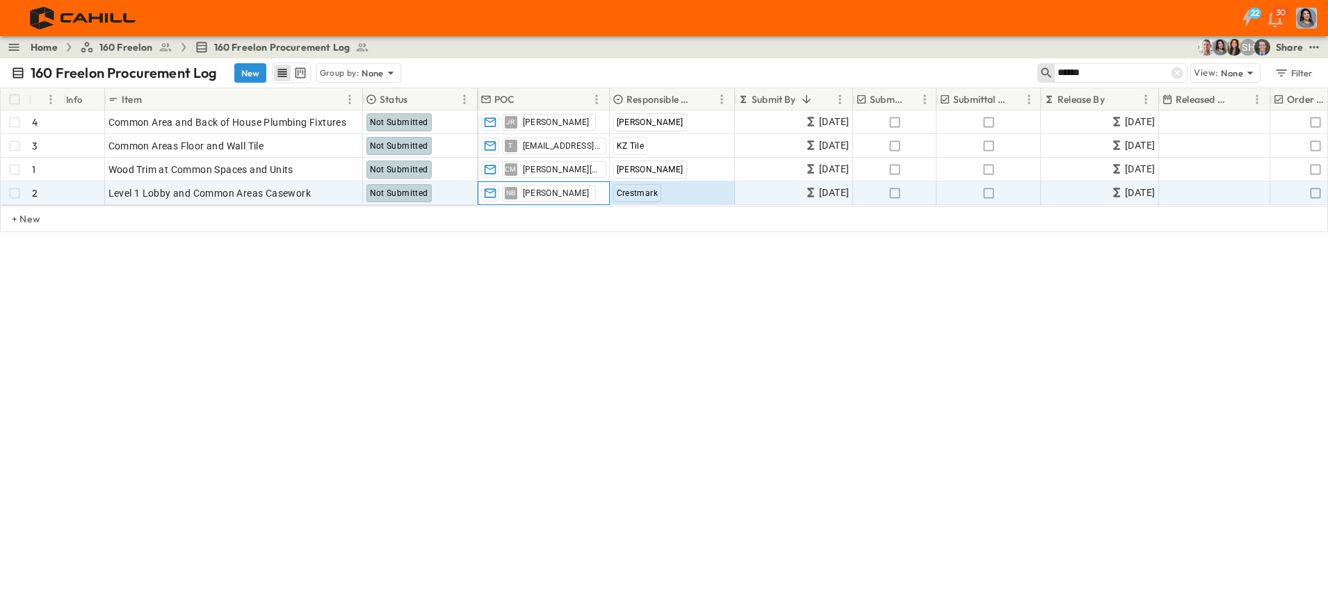
click at [558, 195] on span "[PERSON_NAME]" at bounding box center [556, 193] width 67 height 11
click at [569, 195] on icon "button" at bounding box center [573, 192] width 9 height 9
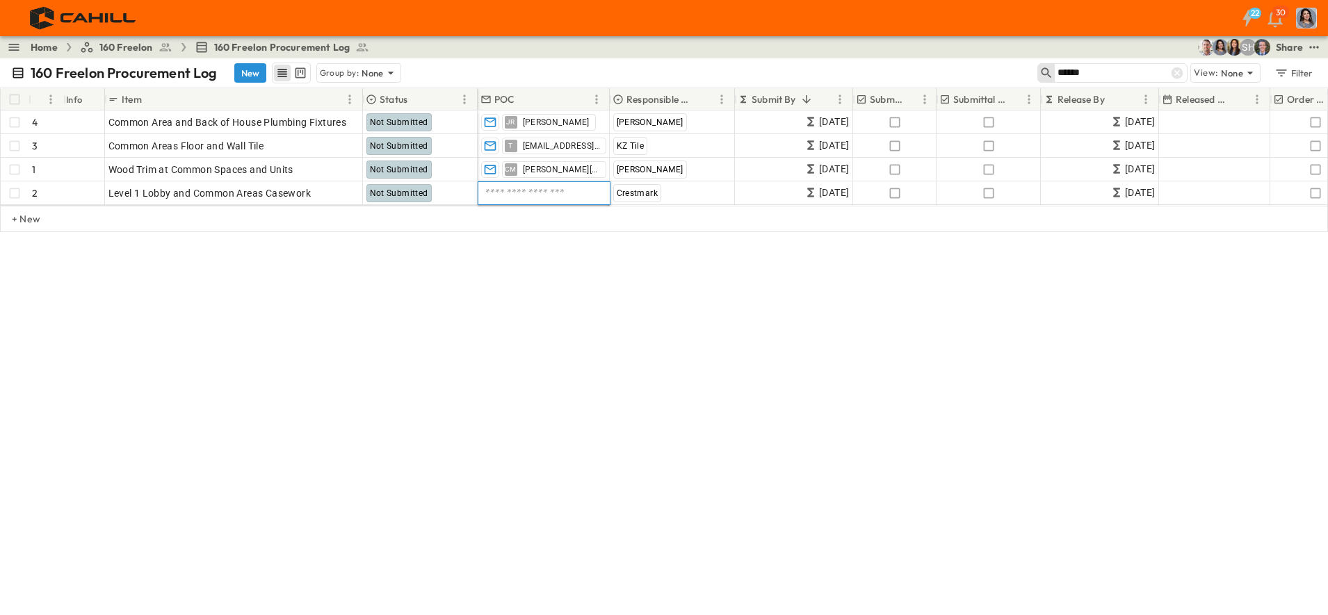
click at [539, 197] on input "text" at bounding box center [544, 193] width 120 height 17
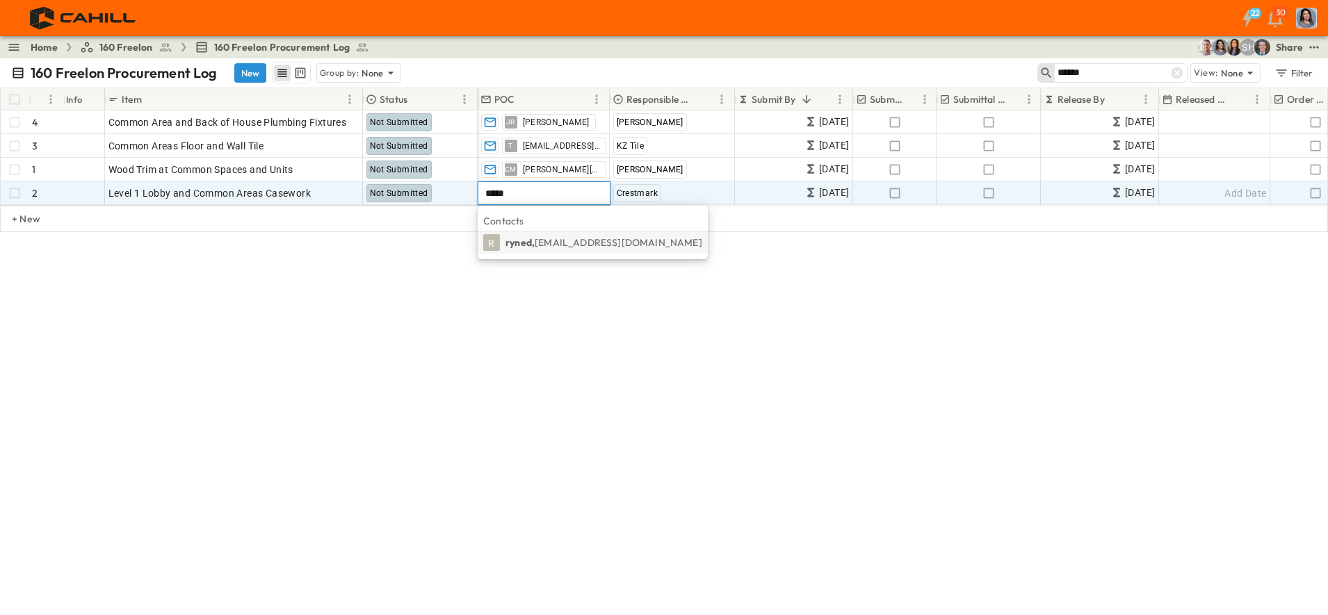
type input "*****"
click at [619, 241] on span "[EMAIL_ADDRESS][DOMAIN_NAME]" at bounding box center [619, 242] width 168 height 13
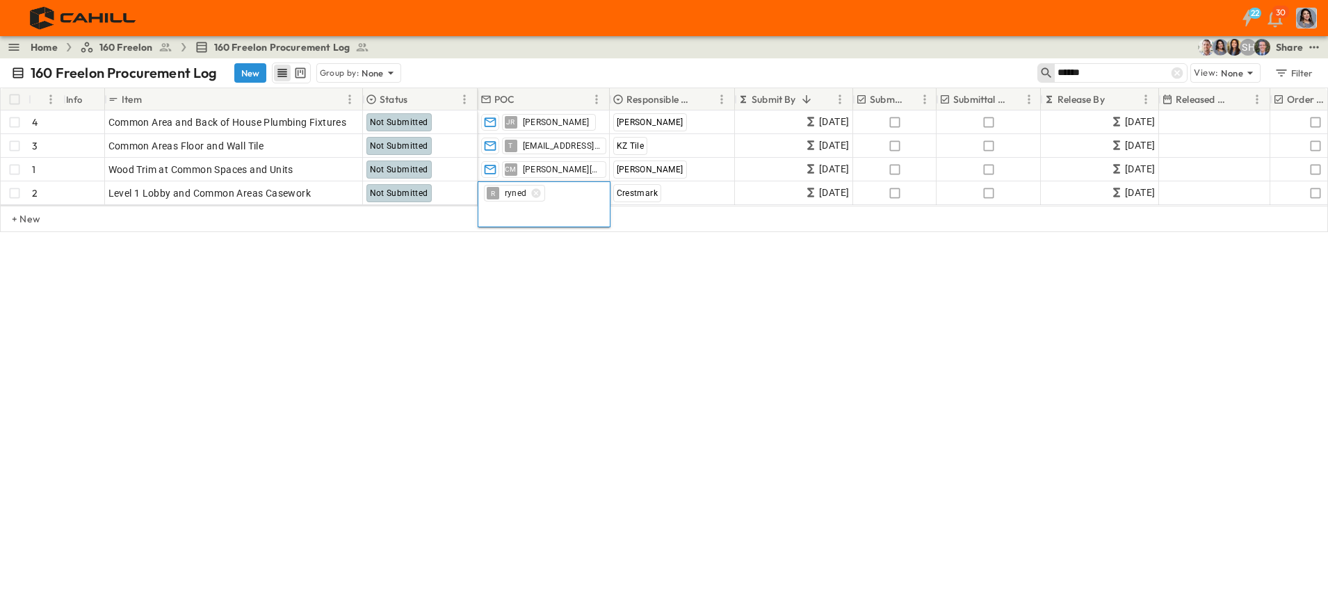
click at [844, 301] on div "160 Freelon Procurement Log New Group by: None ****** View: None Filter # Info …" at bounding box center [664, 336] width 1328 height 557
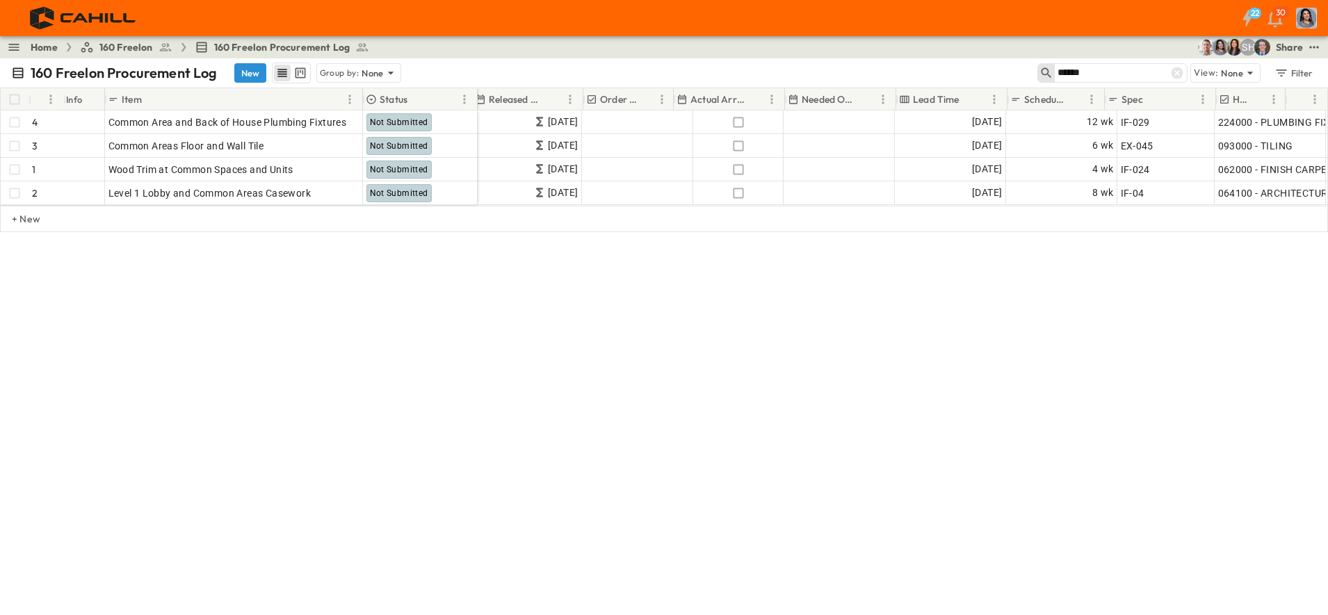
scroll to position [0, 687]
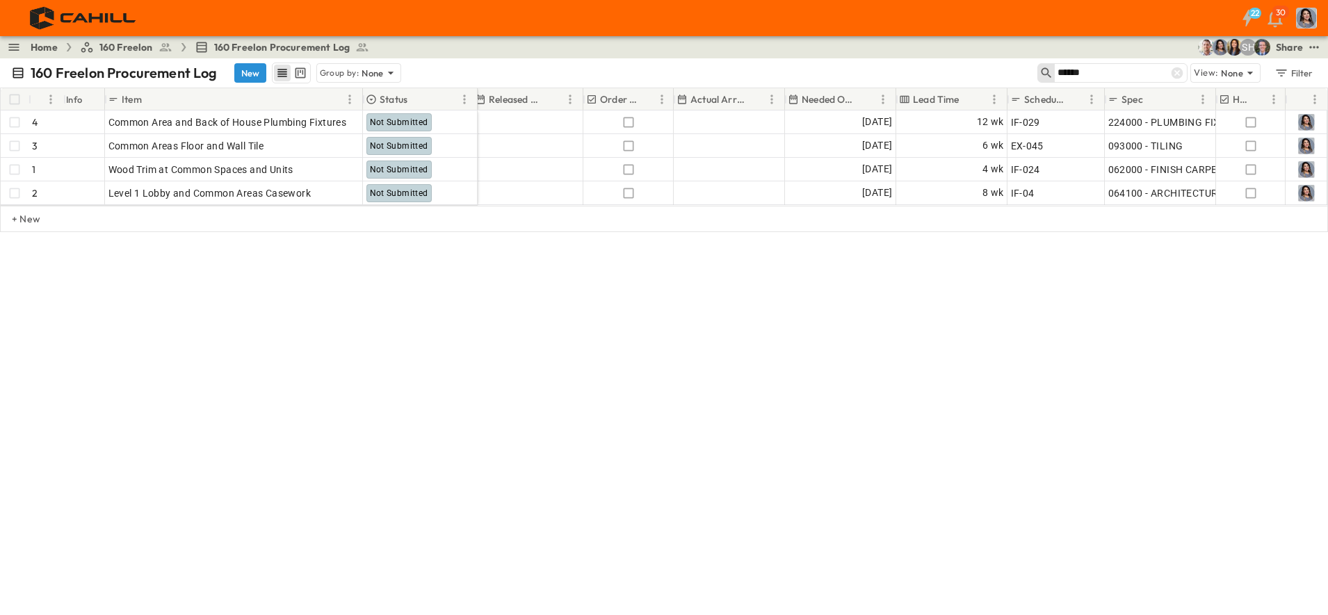
click at [374, 400] on div "160 Freelon Procurement Log New Group by: None ****** View: None Filter # Info …" at bounding box center [664, 336] width 1328 height 557
click at [451, 366] on div "160 Freelon Procurement Log New Group by: None ****** View: None Filter # Info …" at bounding box center [664, 336] width 1328 height 557
click at [326, 432] on div "160 Freelon Procurement Log New Group by: None ****** View: None Filter # Info …" at bounding box center [664, 336] width 1328 height 557
click at [1182, 72] on icon at bounding box center [1177, 73] width 12 height 12
